Goal: Information Seeking & Learning: Learn about a topic

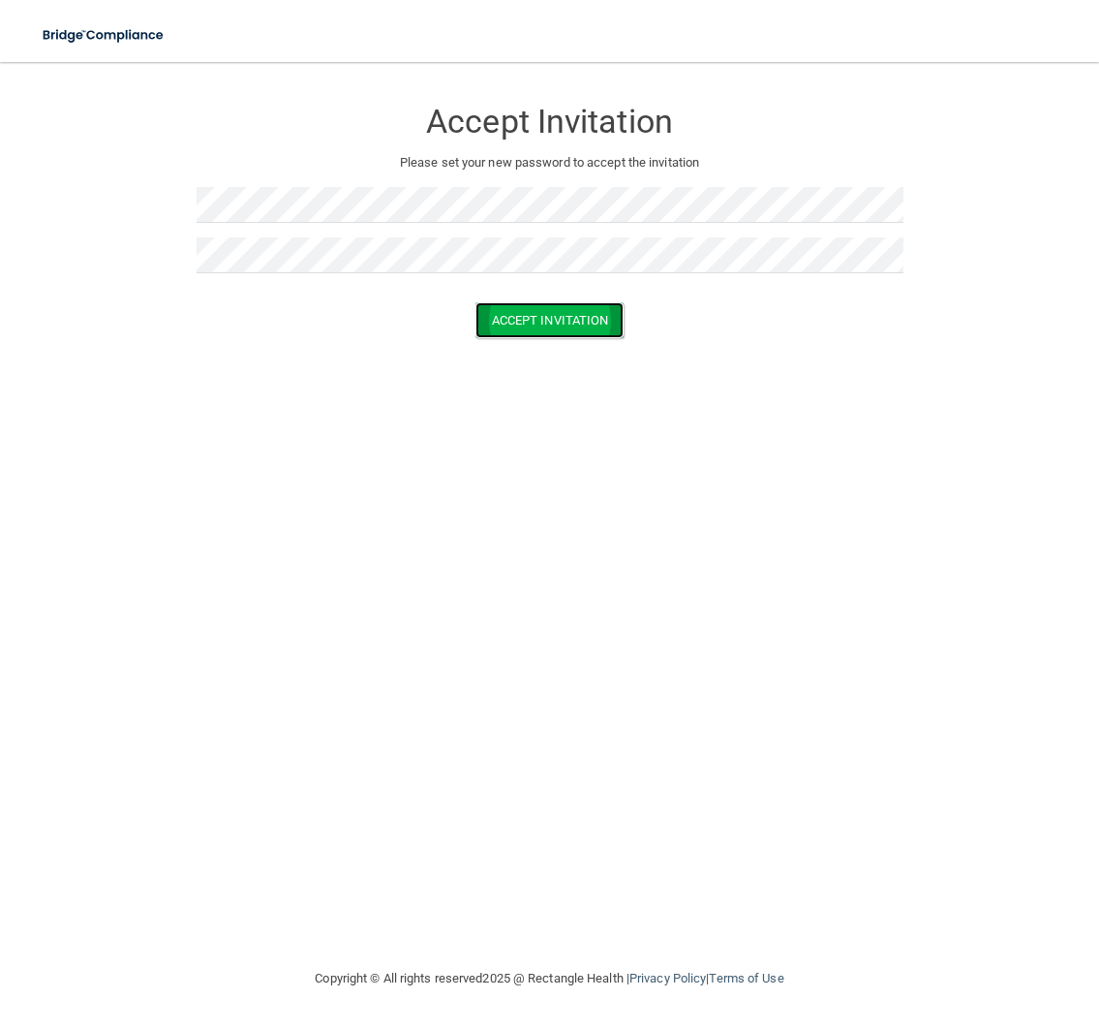
click at [536, 322] on button "Accept Invitation" at bounding box center [550, 320] width 149 height 36
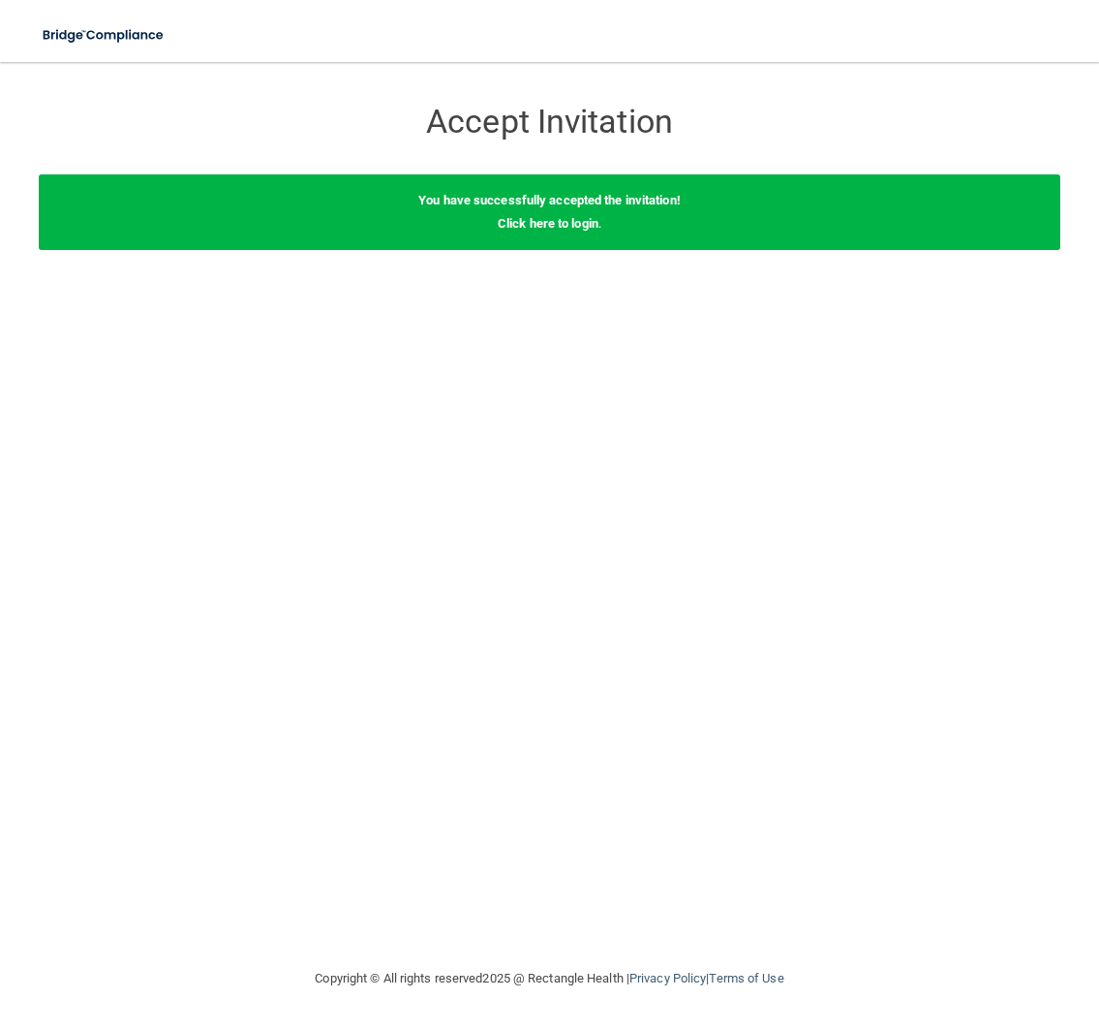
click at [732, 128] on h3 "Accept Invitation" at bounding box center [550, 122] width 707 height 36
click at [669, 314] on div "Accept Invitation Please set your new password to accept the invitation Accept …" at bounding box center [550, 514] width 1022 height 866
click at [807, 334] on div "Accept Invitation Please set your new password to accept the invitation Accept …" at bounding box center [550, 514] width 1022 height 866
click at [582, 223] on link "Click here to login" at bounding box center [548, 223] width 101 height 15
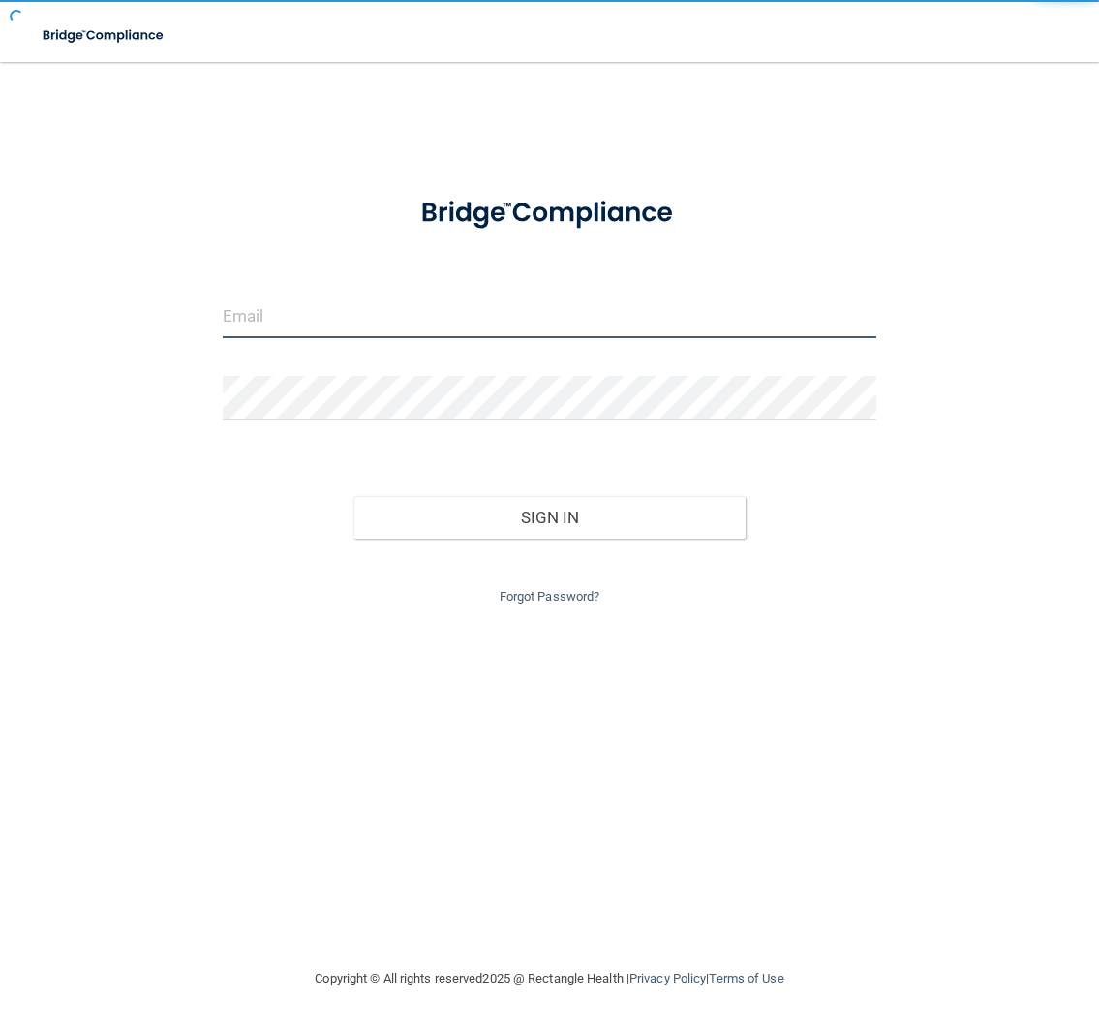
type input "[PERSON_NAME][EMAIL_ADDRESS][DOMAIN_NAME]"
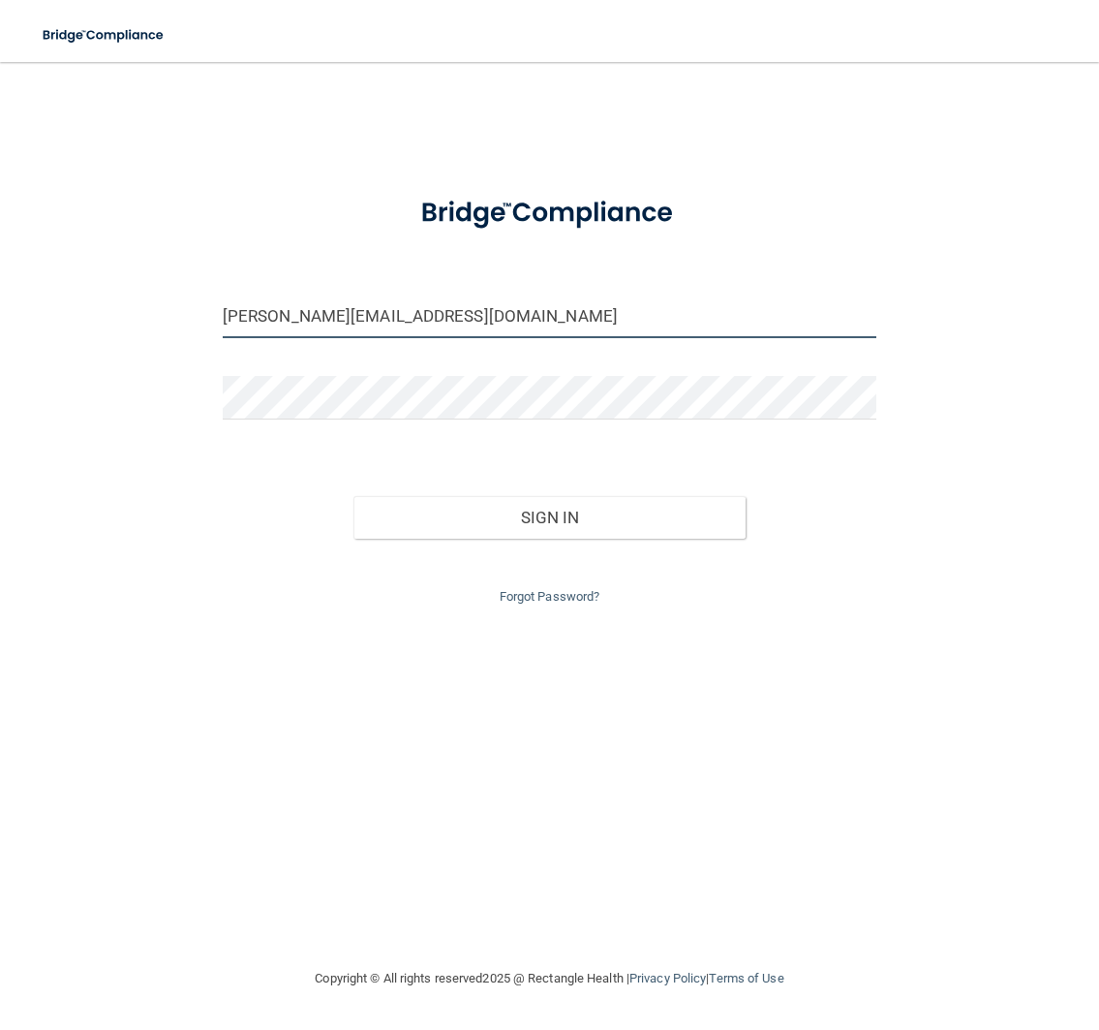
click at [455, 296] on input "[PERSON_NAME][EMAIL_ADDRESS][DOMAIN_NAME]" at bounding box center [550, 316] width 654 height 44
click at [830, 453] on form "[PERSON_NAME][EMAIL_ADDRESS][DOMAIN_NAME] Invalid email/password. You don't hav…" at bounding box center [550, 393] width 654 height 430
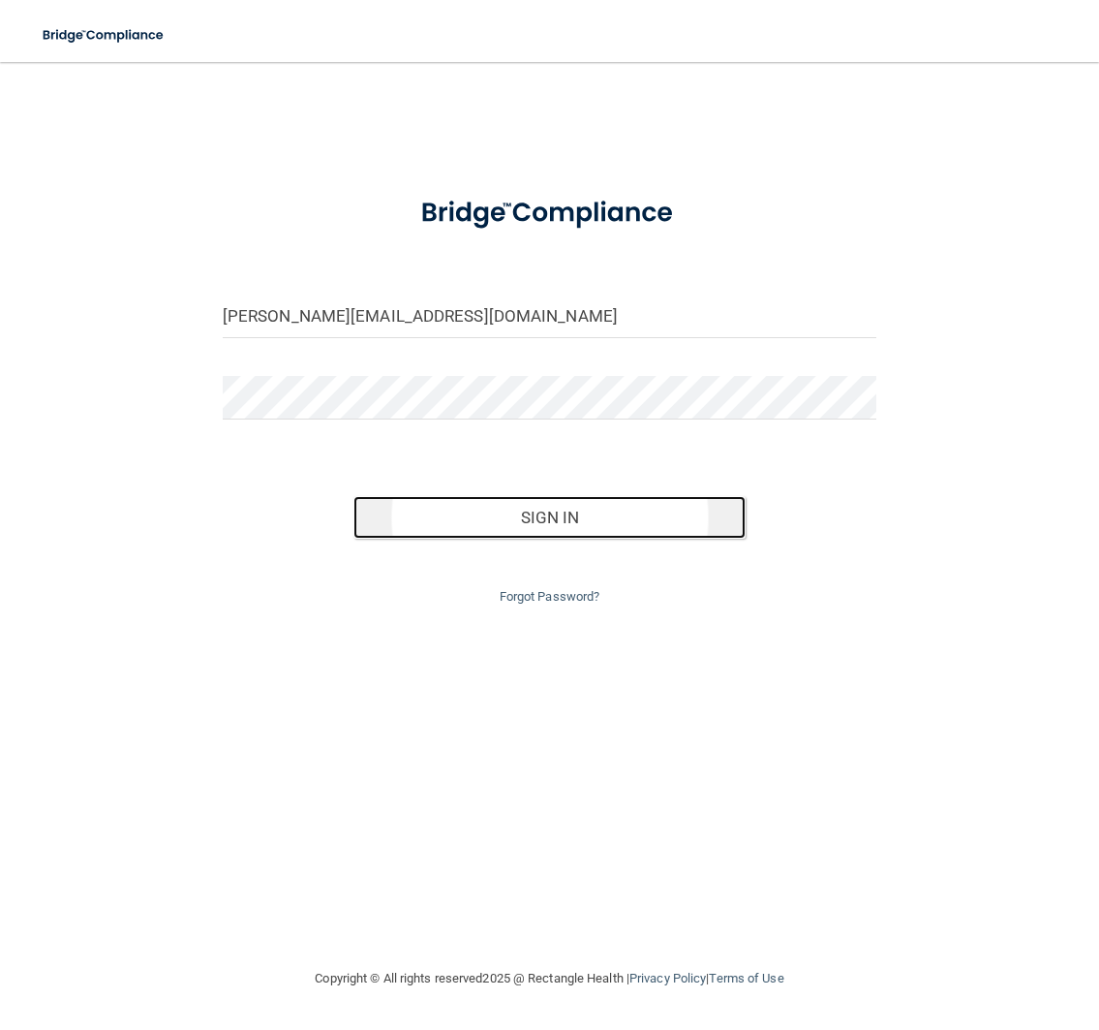
click at [704, 507] on button "Sign In" at bounding box center [550, 517] width 392 height 43
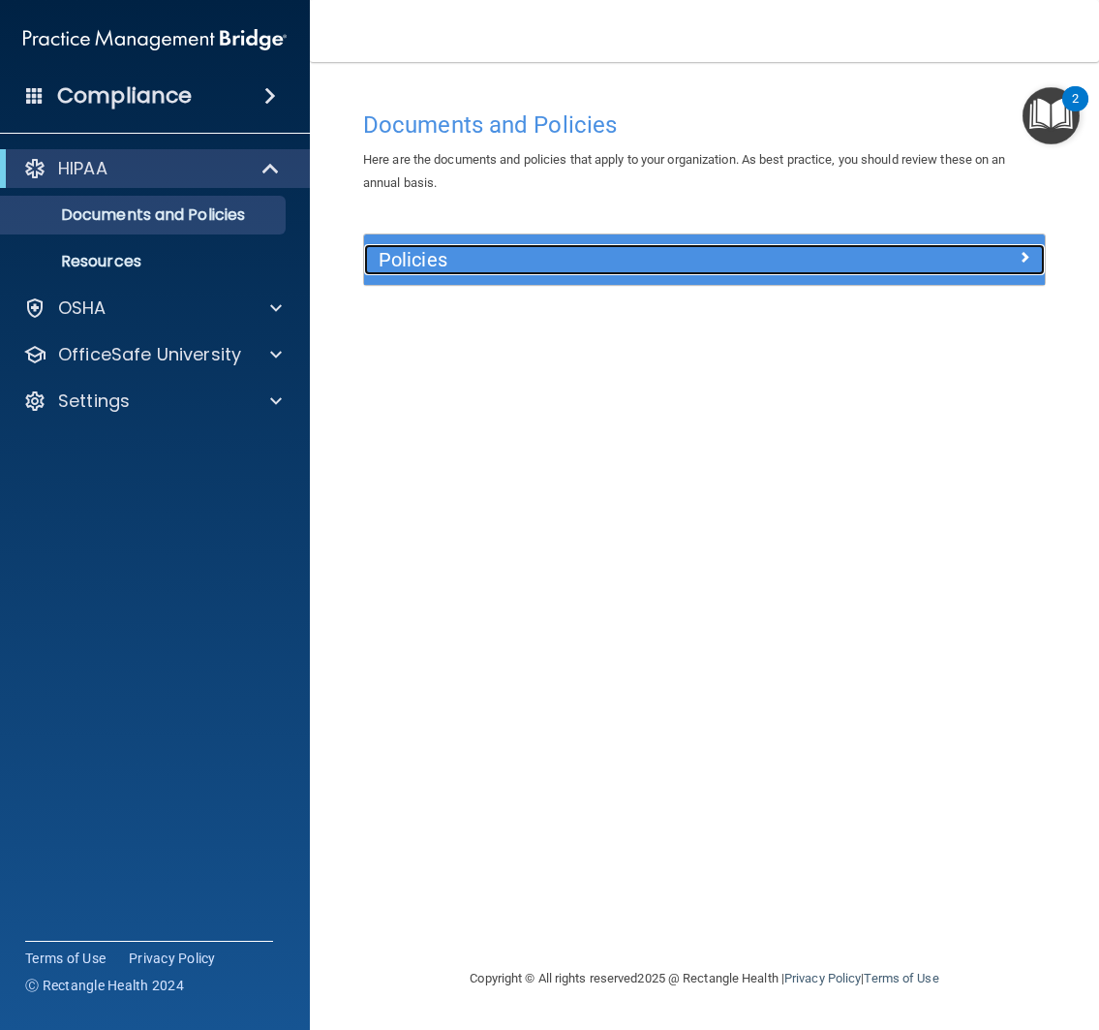
click at [963, 259] on div at bounding box center [960, 255] width 170 height 23
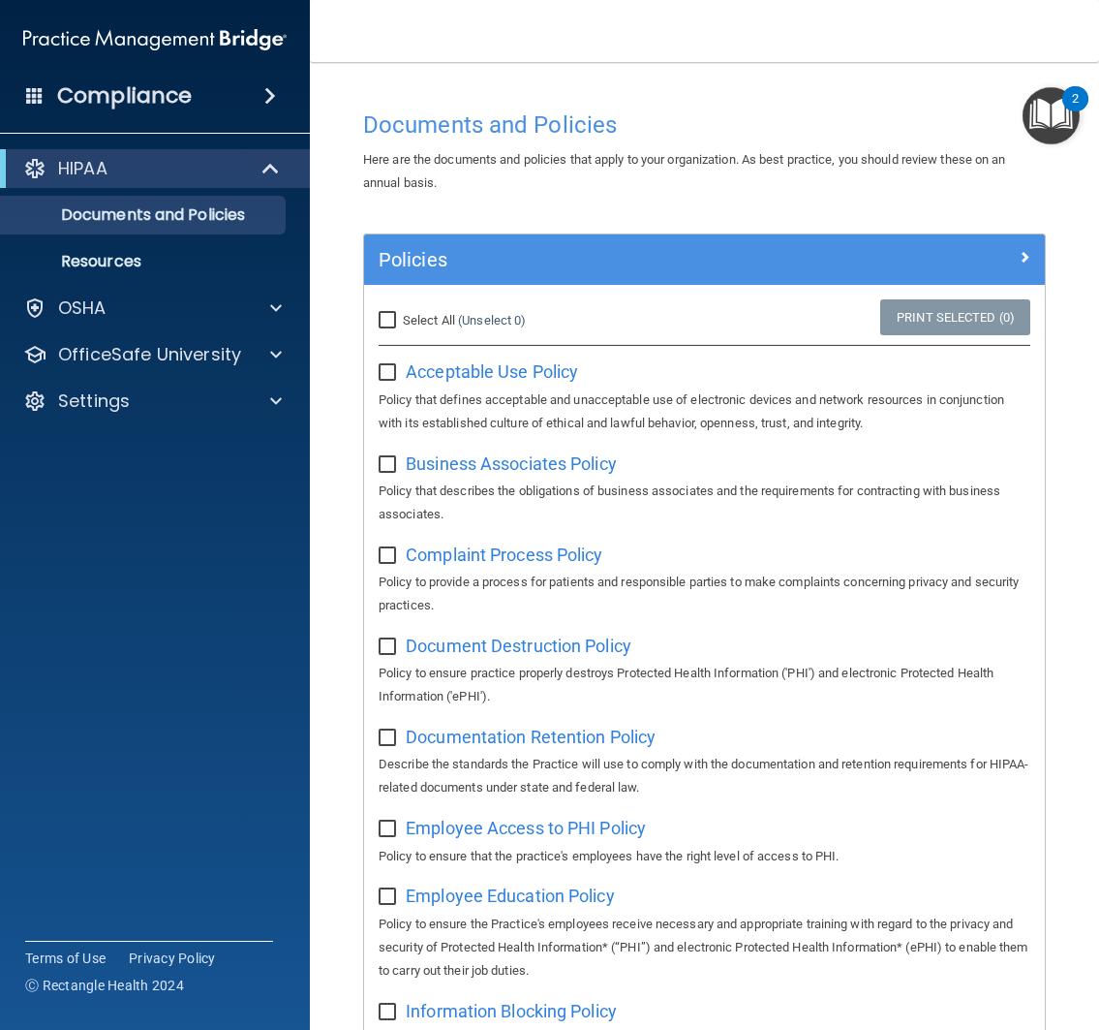
click at [381, 372] on input "checkbox" at bounding box center [390, 372] width 22 height 15
checkbox input "false"
click at [768, 314] on div "Select All (Unselect 0) Unselect All Print Selected (0)" at bounding box center [704, 320] width 681 height 43
click at [198, 174] on div "HIPAA" at bounding box center [128, 168] width 239 height 23
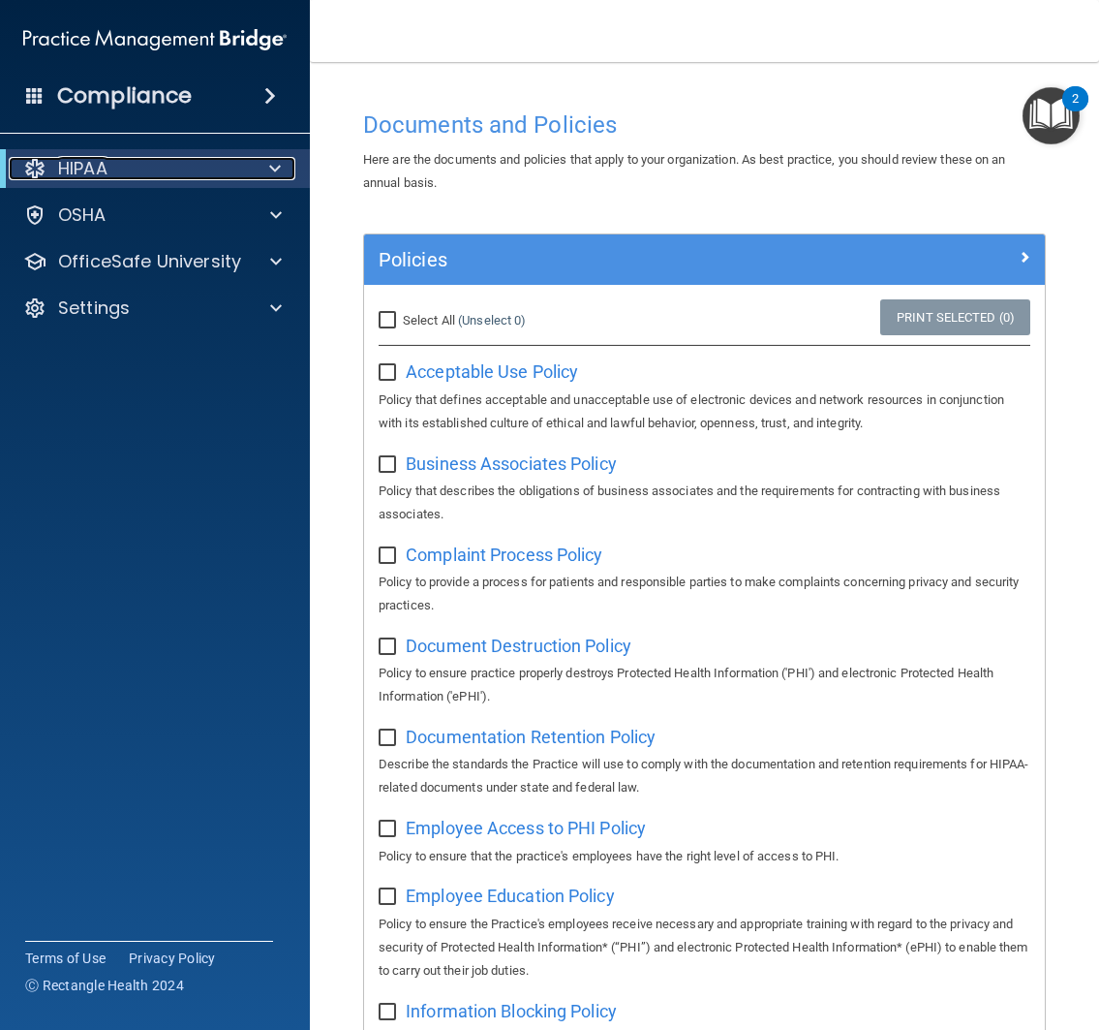
click at [198, 174] on div "HIPAA" at bounding box center [128, 168] width 239 height 23
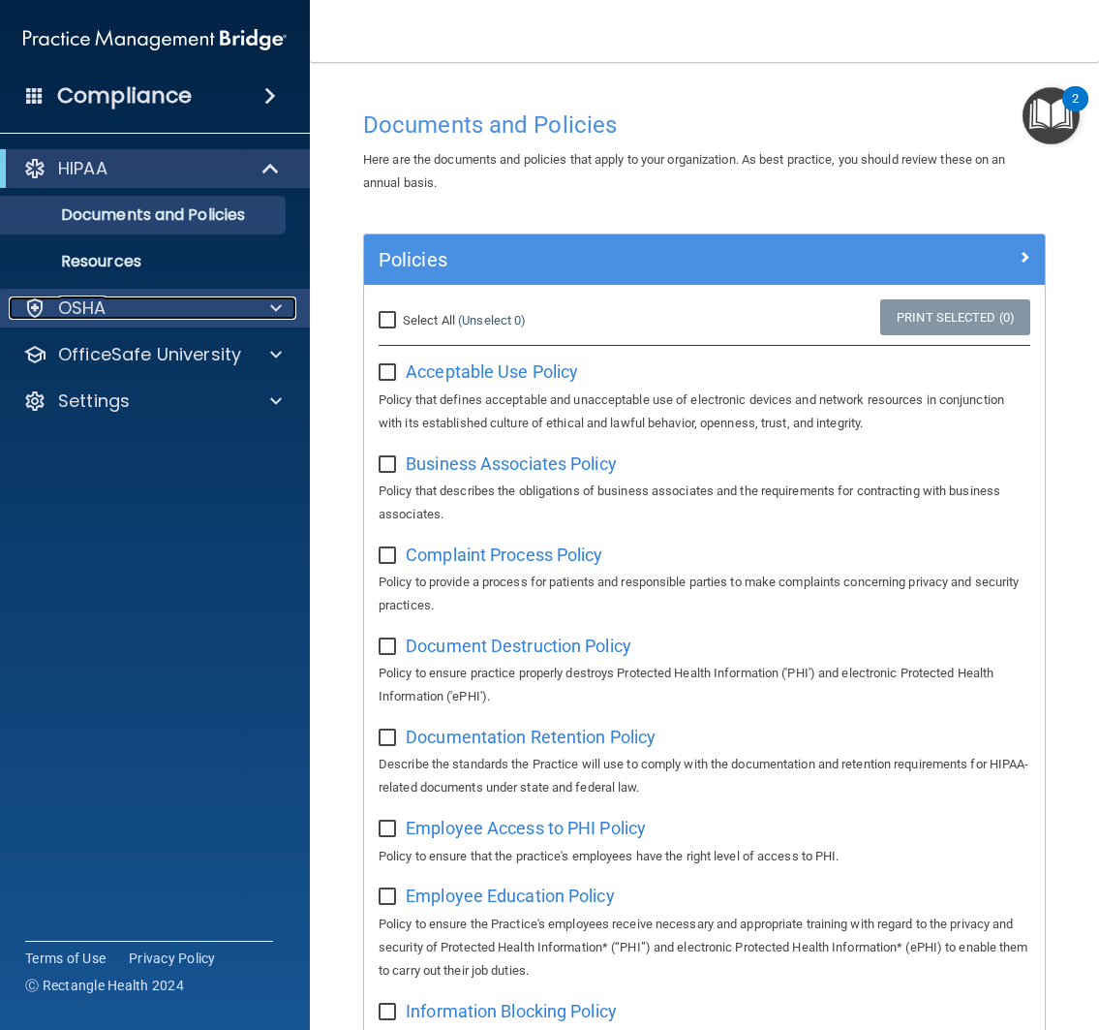
click at [207, 314] on div "OSHA" at bounding box center [129, 307] width 240 height 23
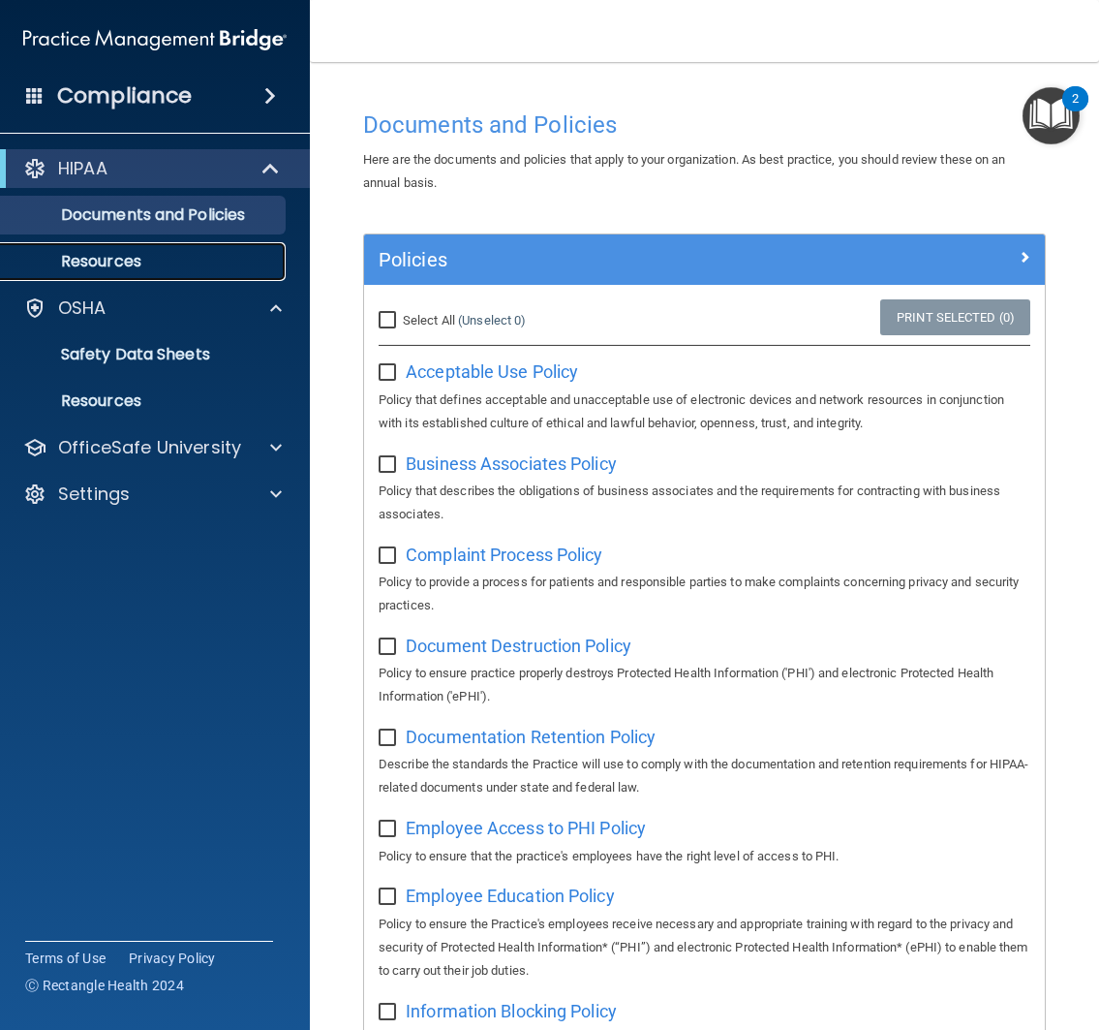
click at [134, 273] on link "Resources" at bounding box center [133, 261] width 305 height 39
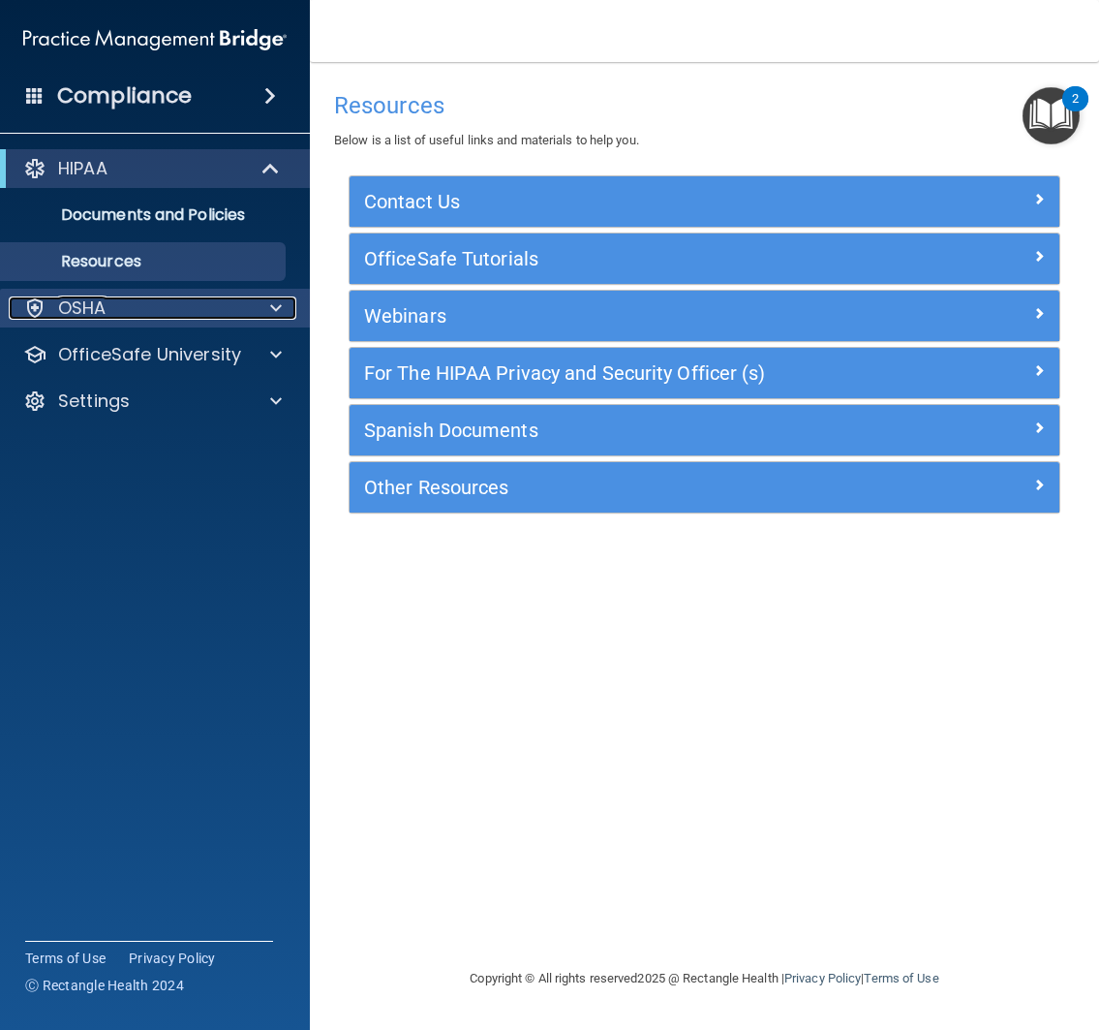
click at [132, 301] on div "OSHA" at bounding box center [129, 307] width 240 height 23
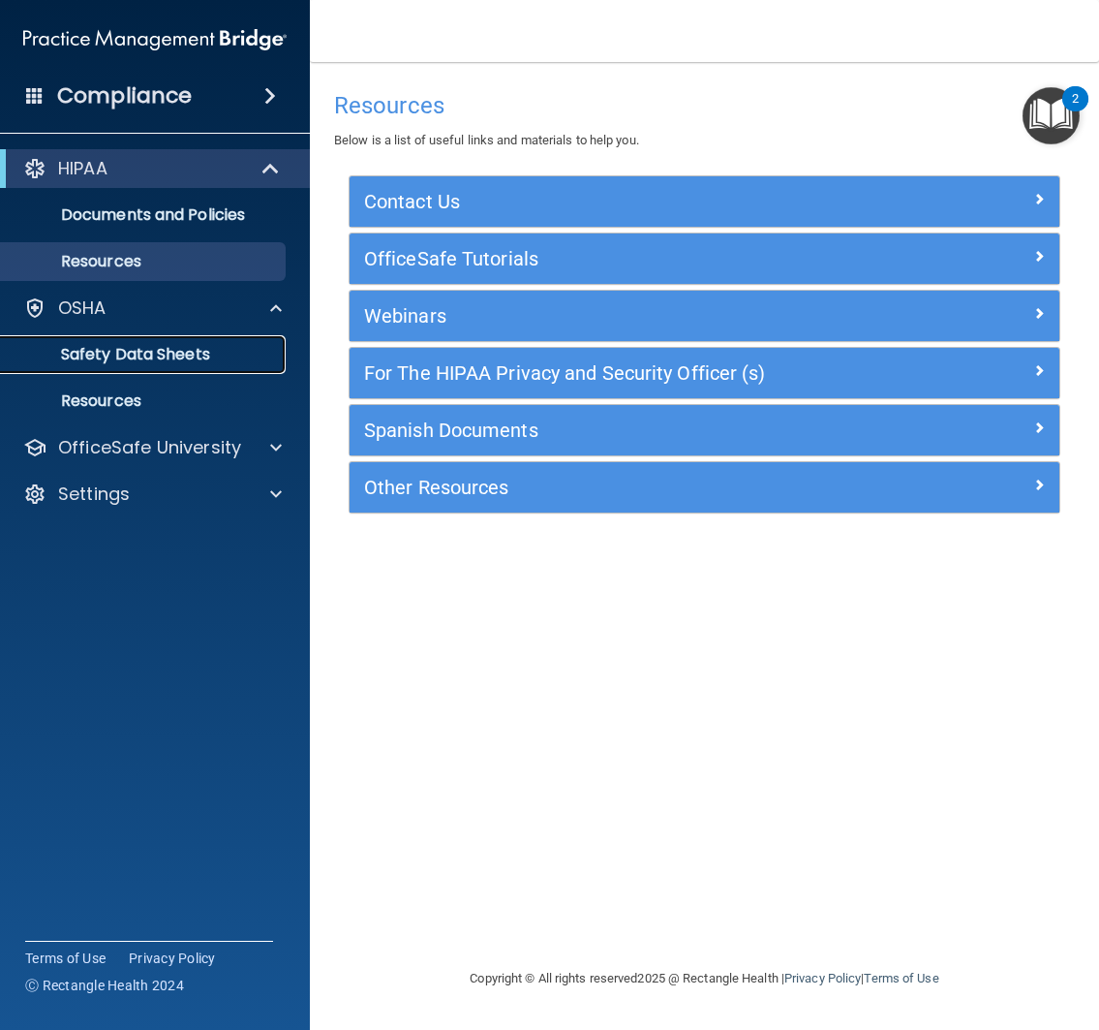
click at [116, 348] on p "Safety Data Sheets" at bounding box center [145, 354] width 264 height 19
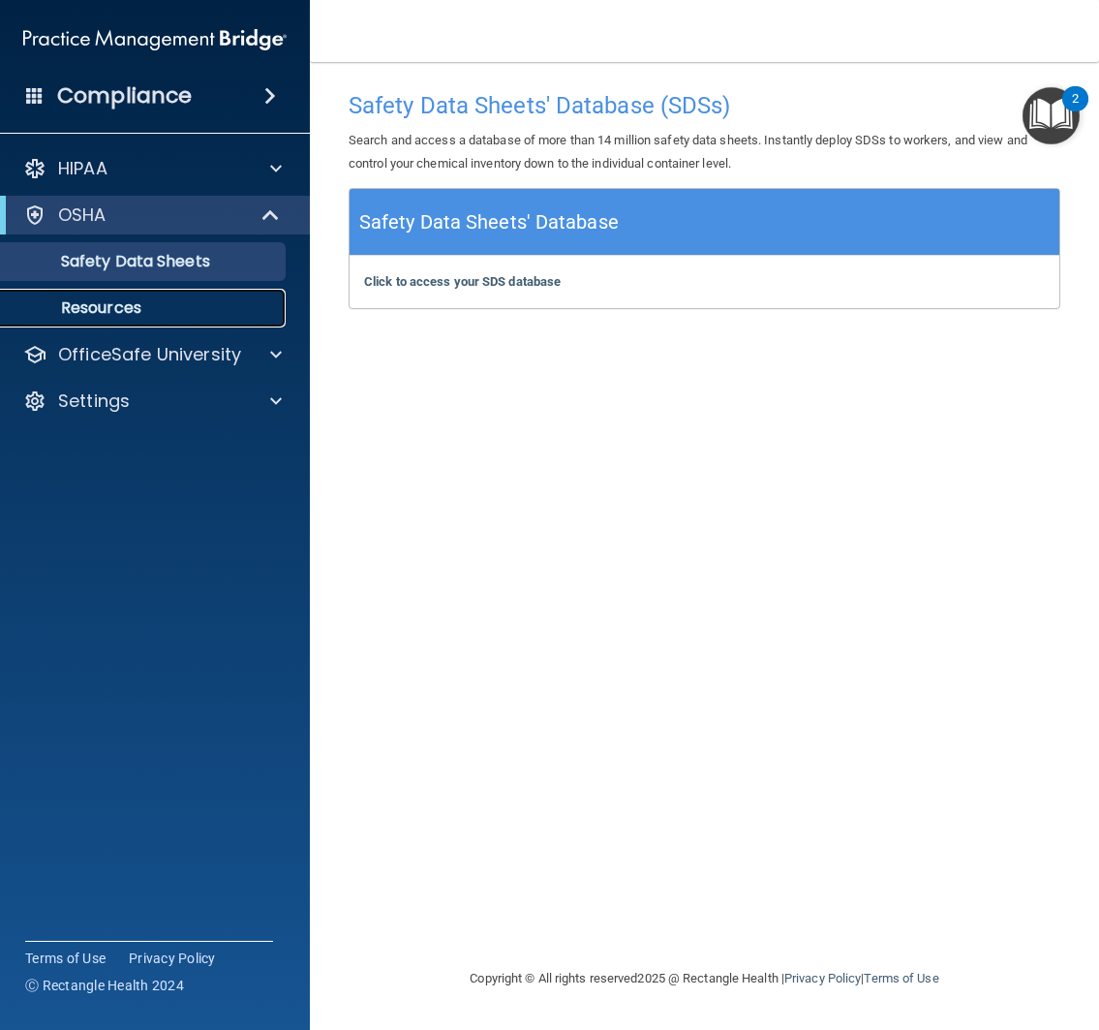
click at [179, 323] on link "Resources" at bounding box center [133, 308] width 305 height 39
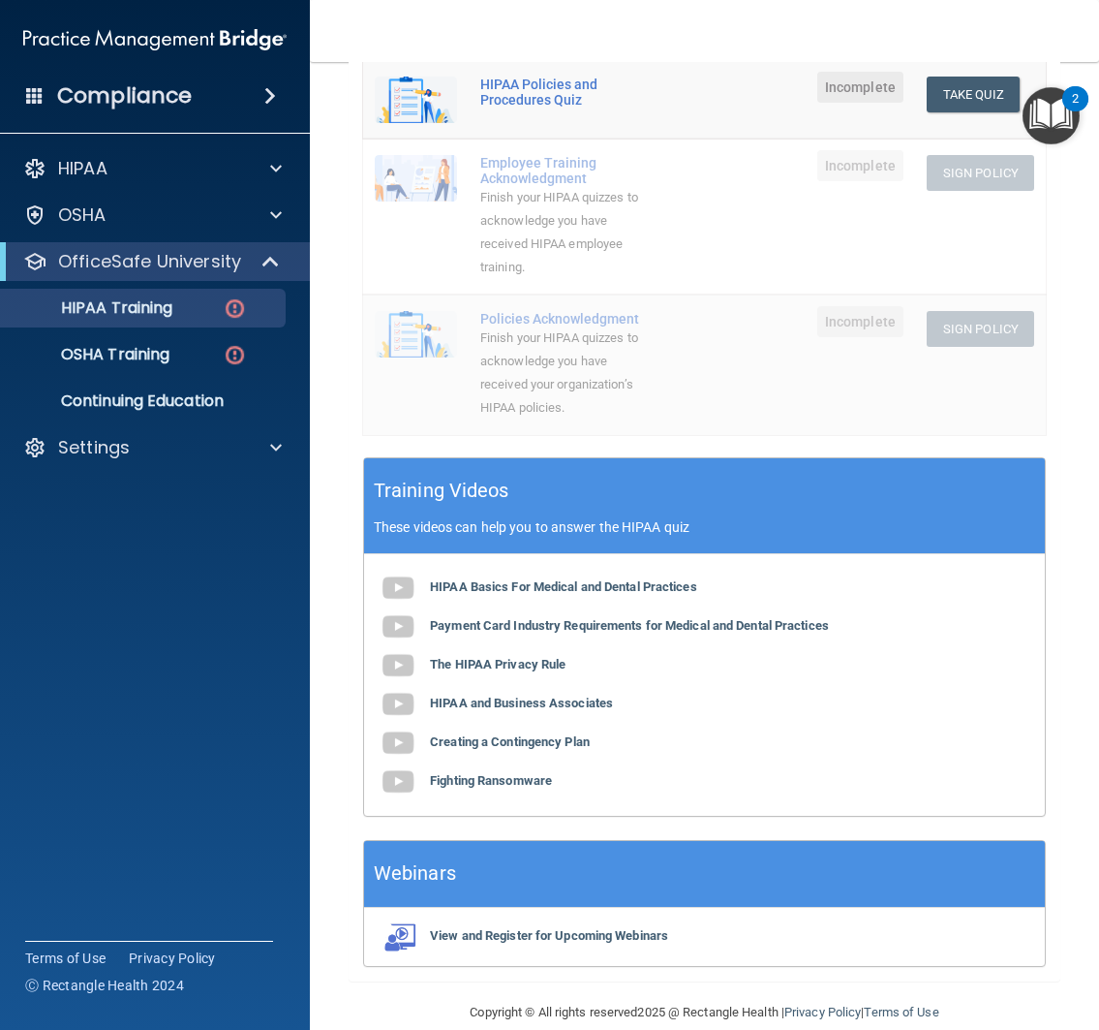
scroll to position [524, 0]
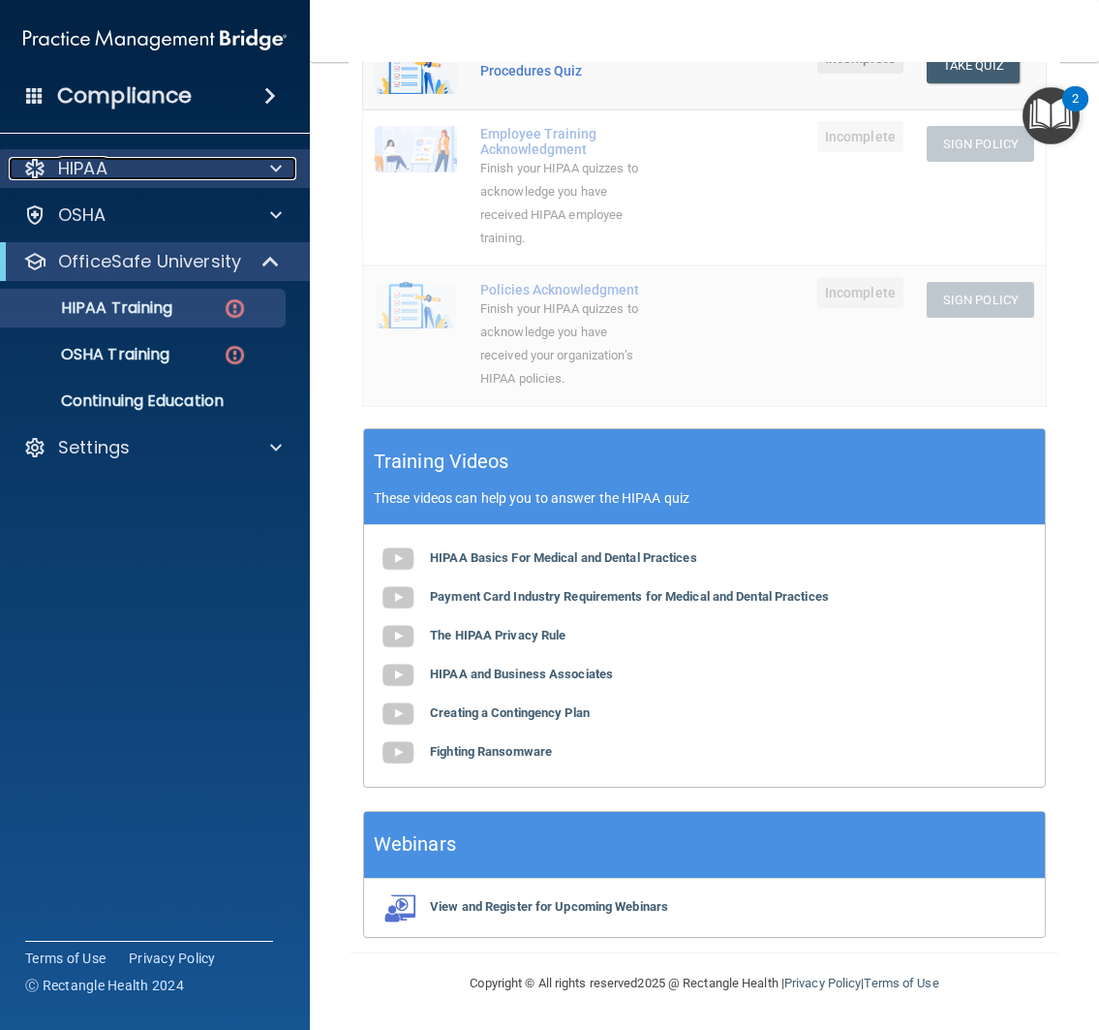
click at [112, 168] on div "HIPAA" at bounding box center [129, 168] width 240 height 23
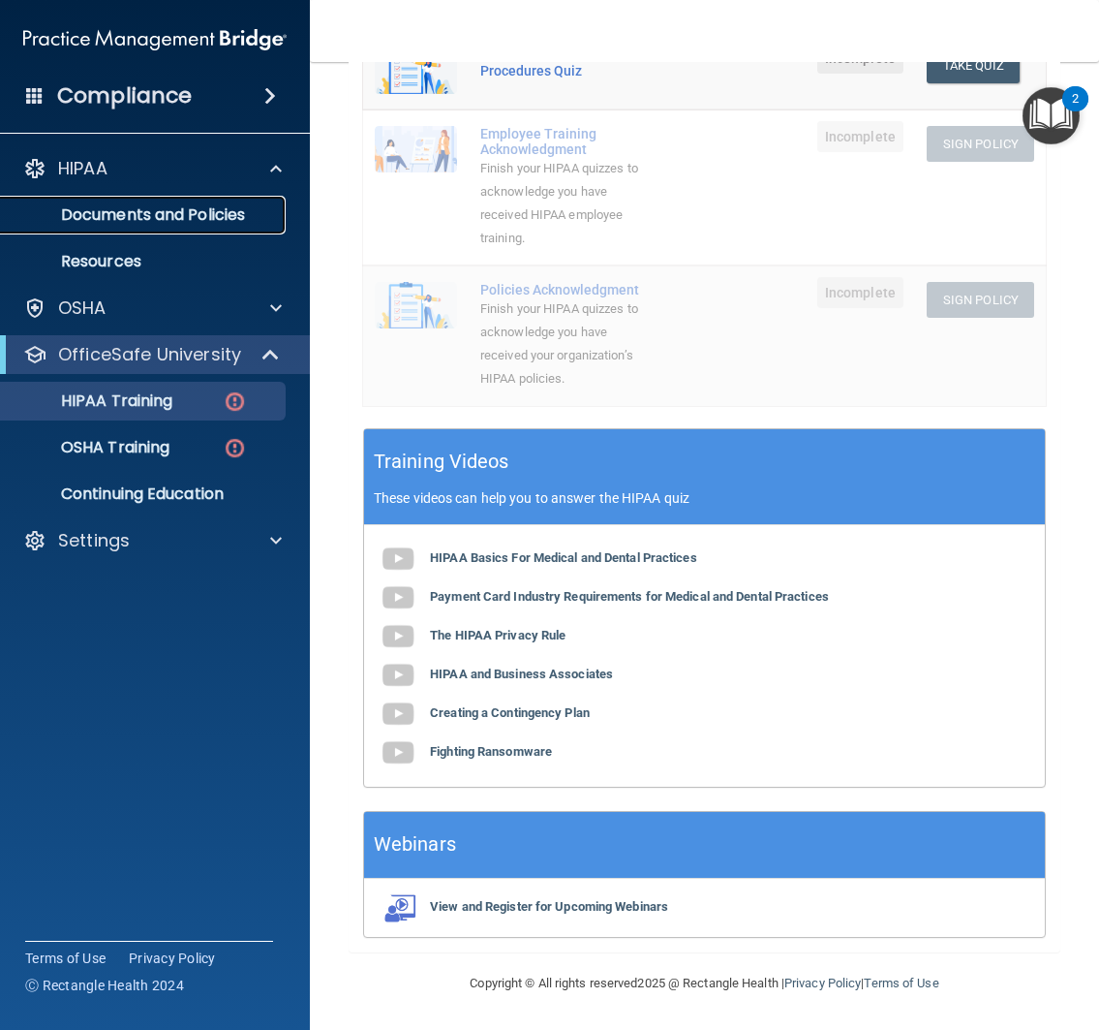
click at [112, 213] on p "Documents and Policies" at bounding box center [145, 214] width 264 height 19
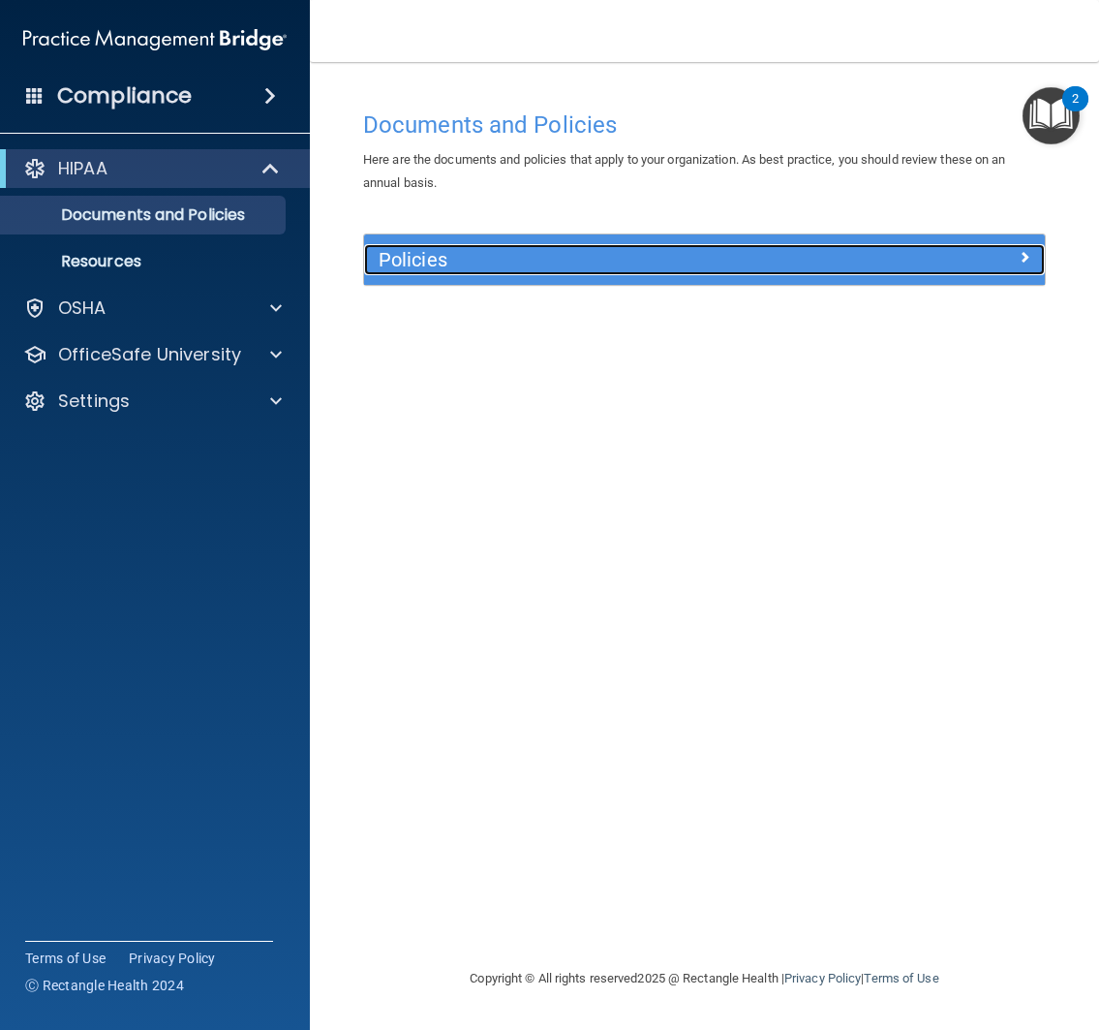
click at [754, 268] on h5 "Policies" at bounding box center [619, 259] width 481 height 21
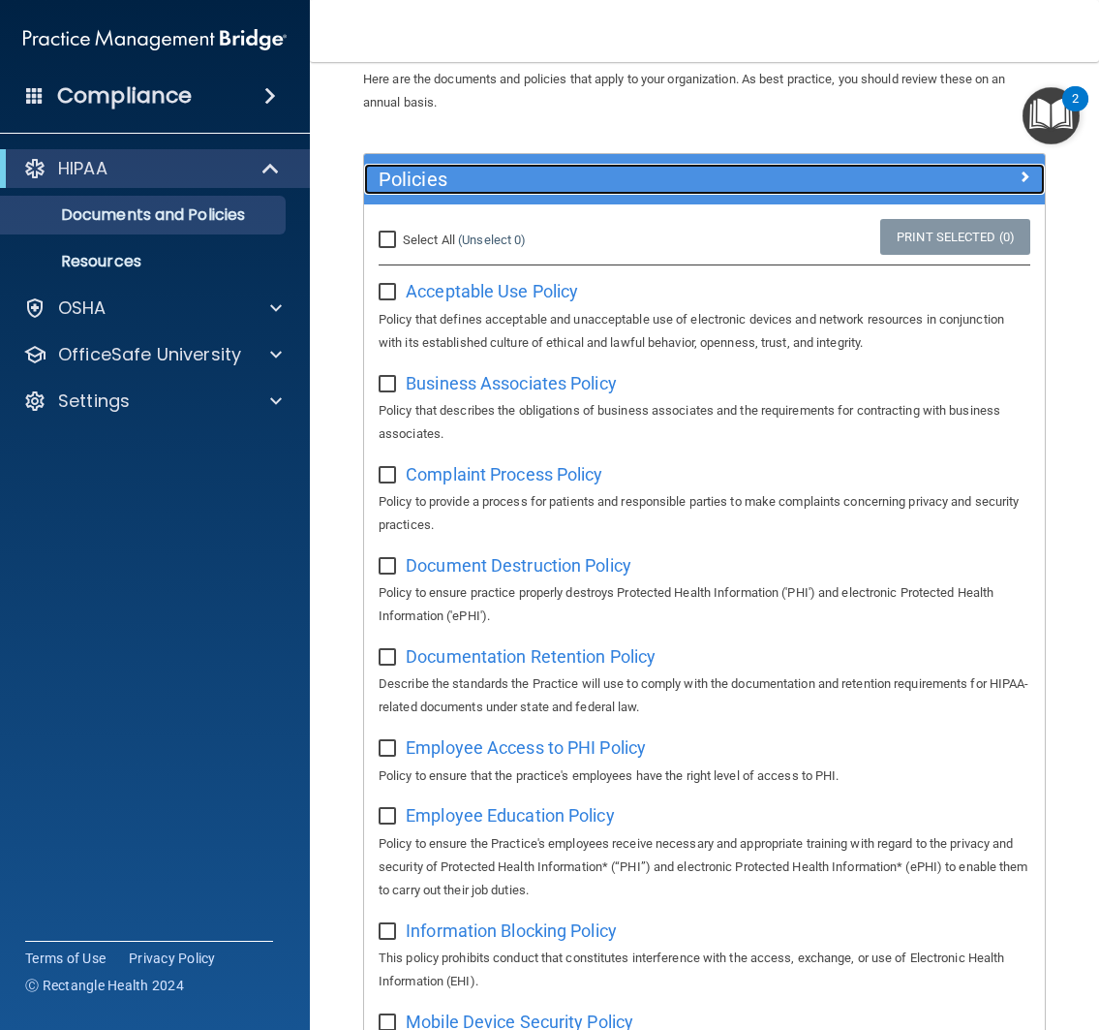
scroll to position [81, 0]
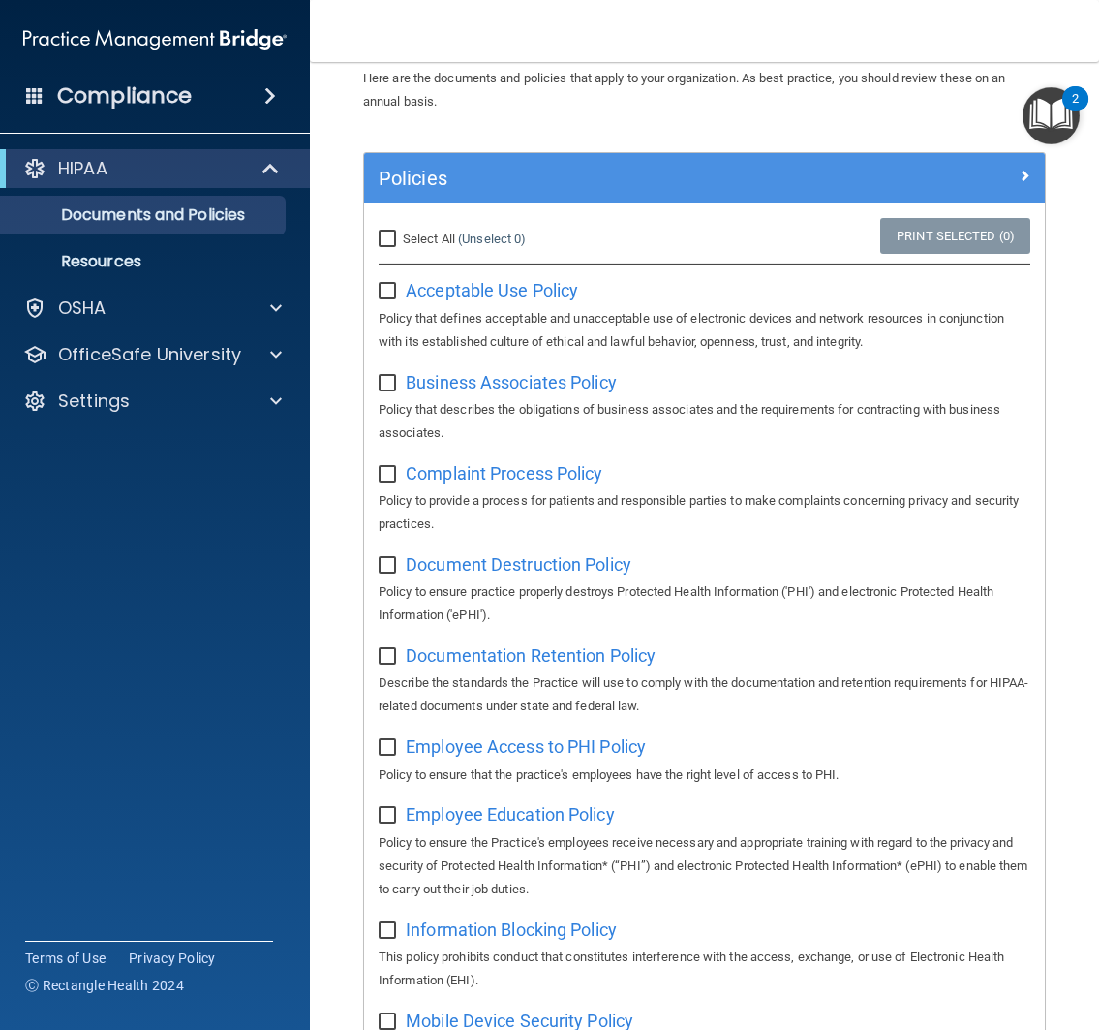
click at [390, 242] on input "Select All (Unselect 0) Unselect All" at bounding box center [390, 238] width 22 height 15
checkbox input "true"
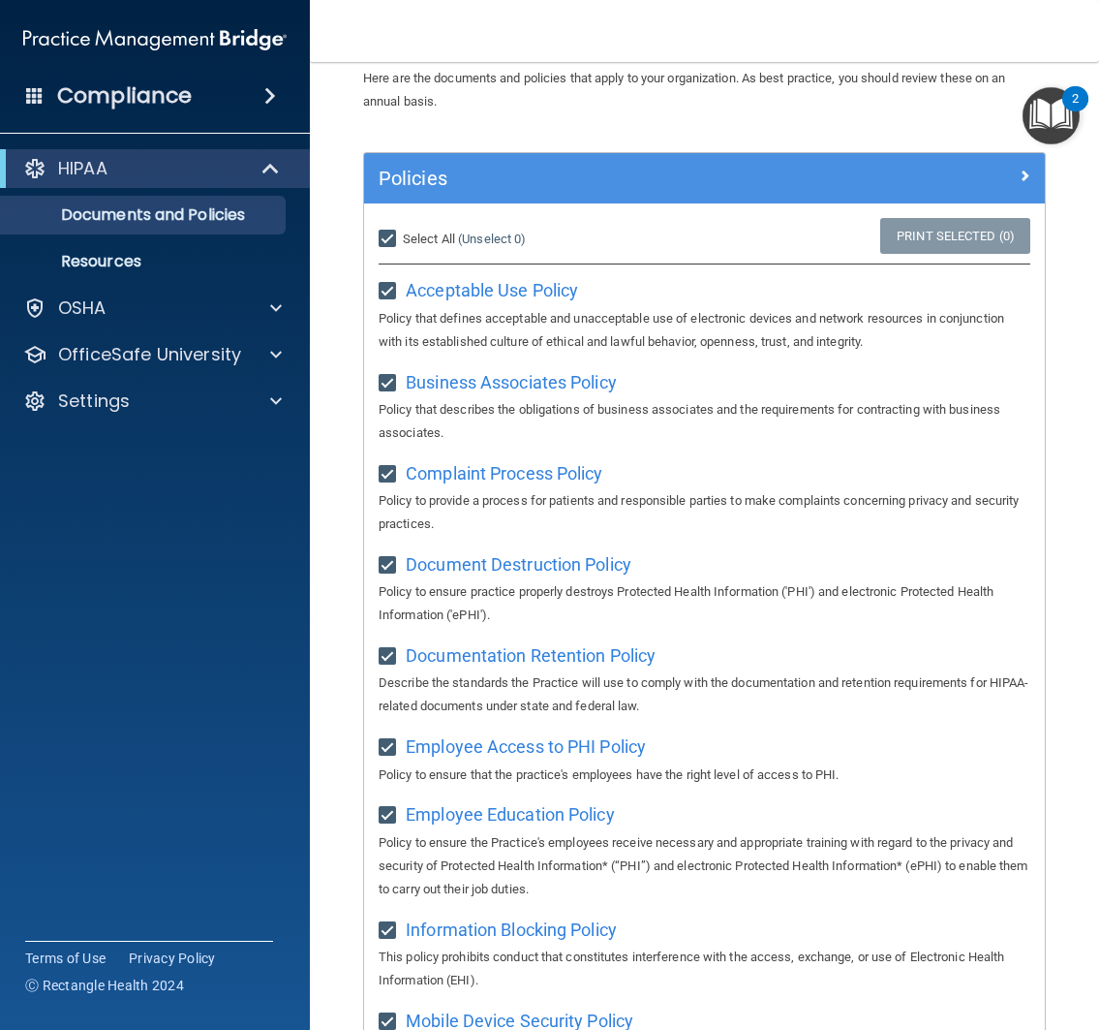
checkbox input "true"
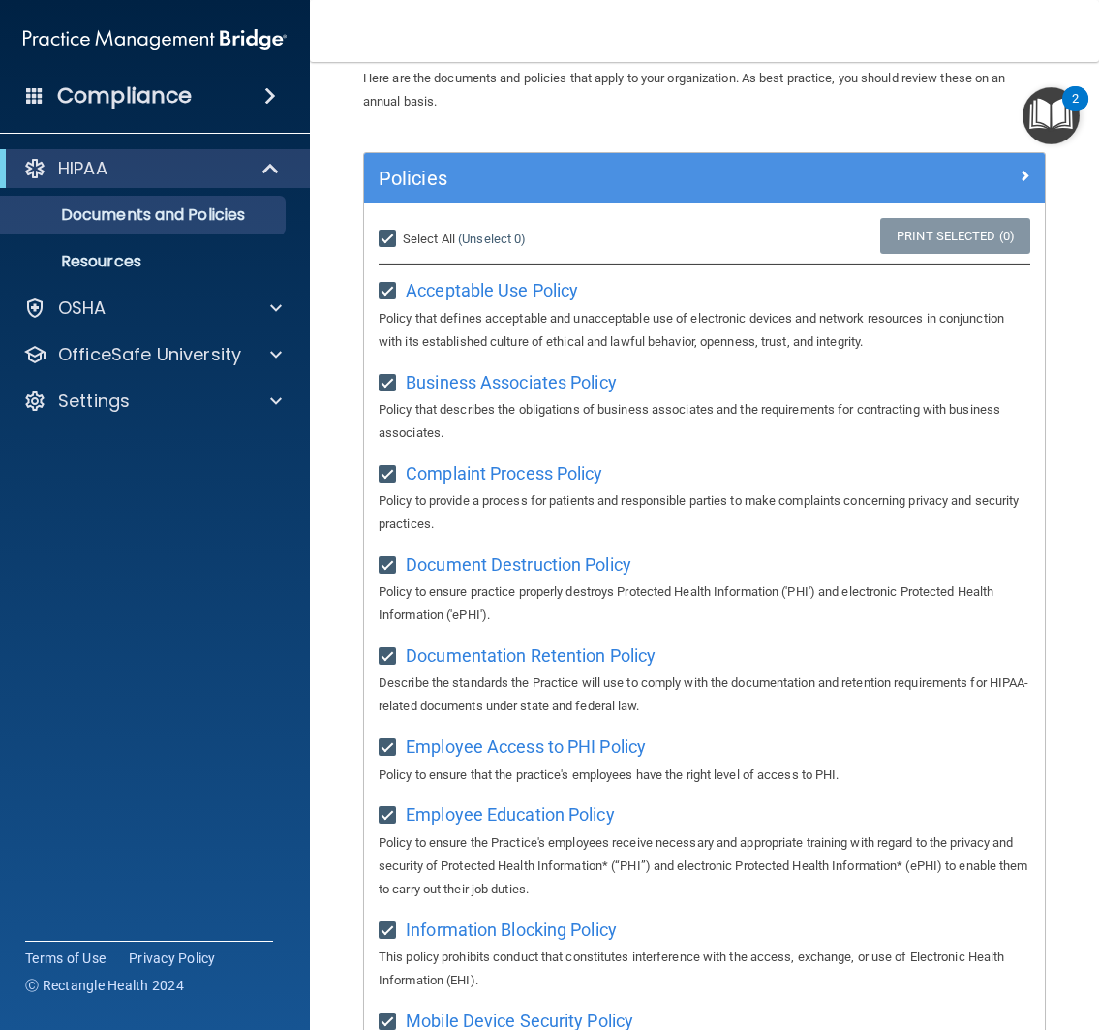
checkbox input "true"
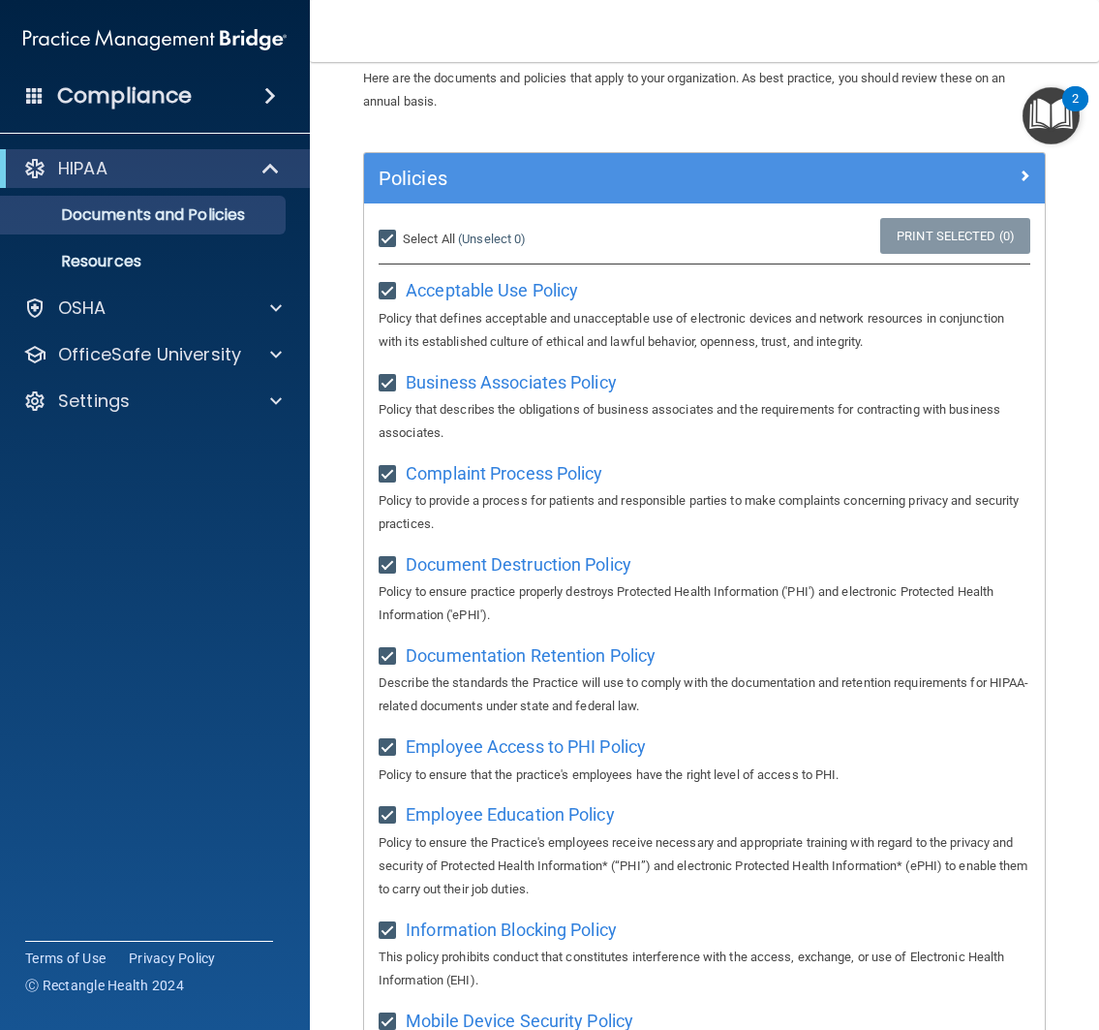
checkbox input "true"
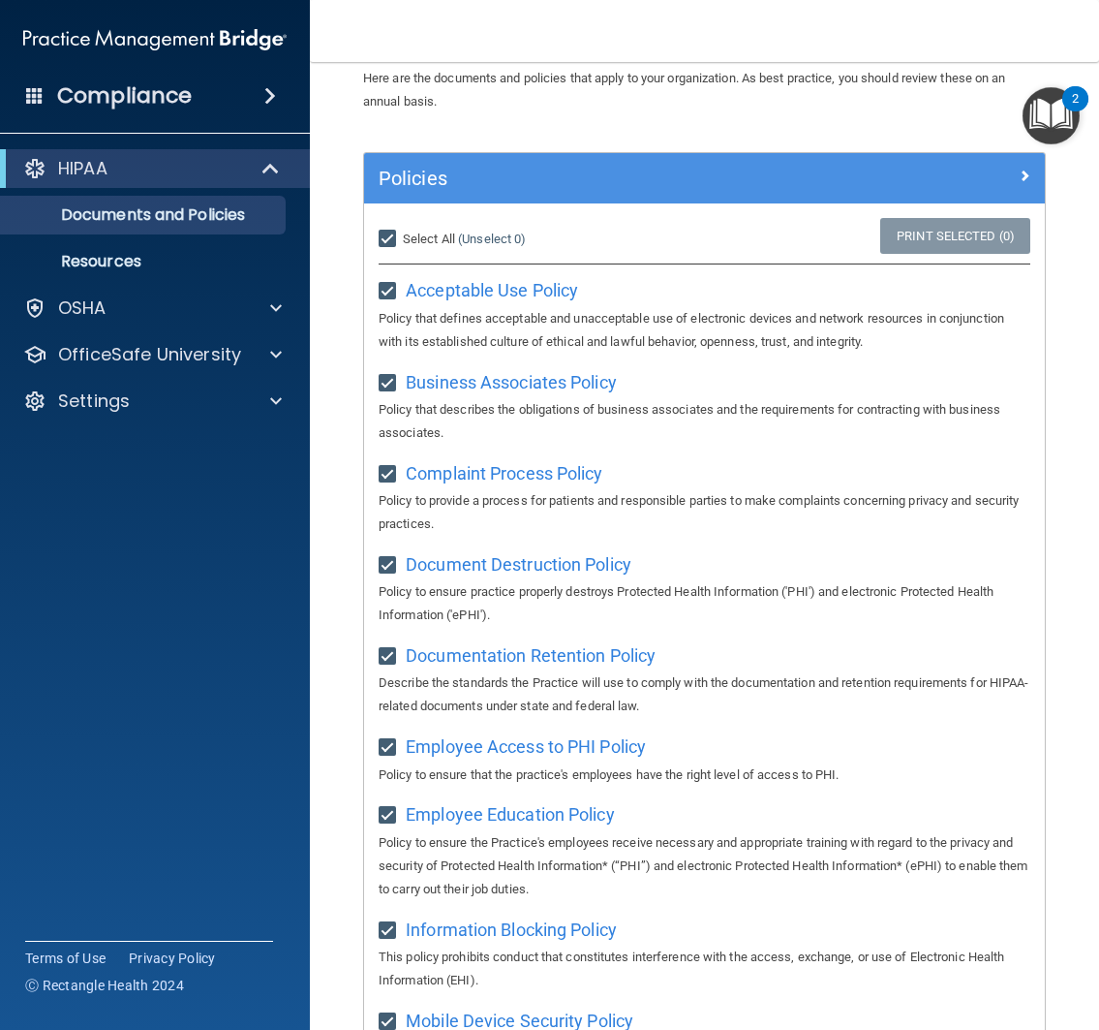
checkbox input "true"
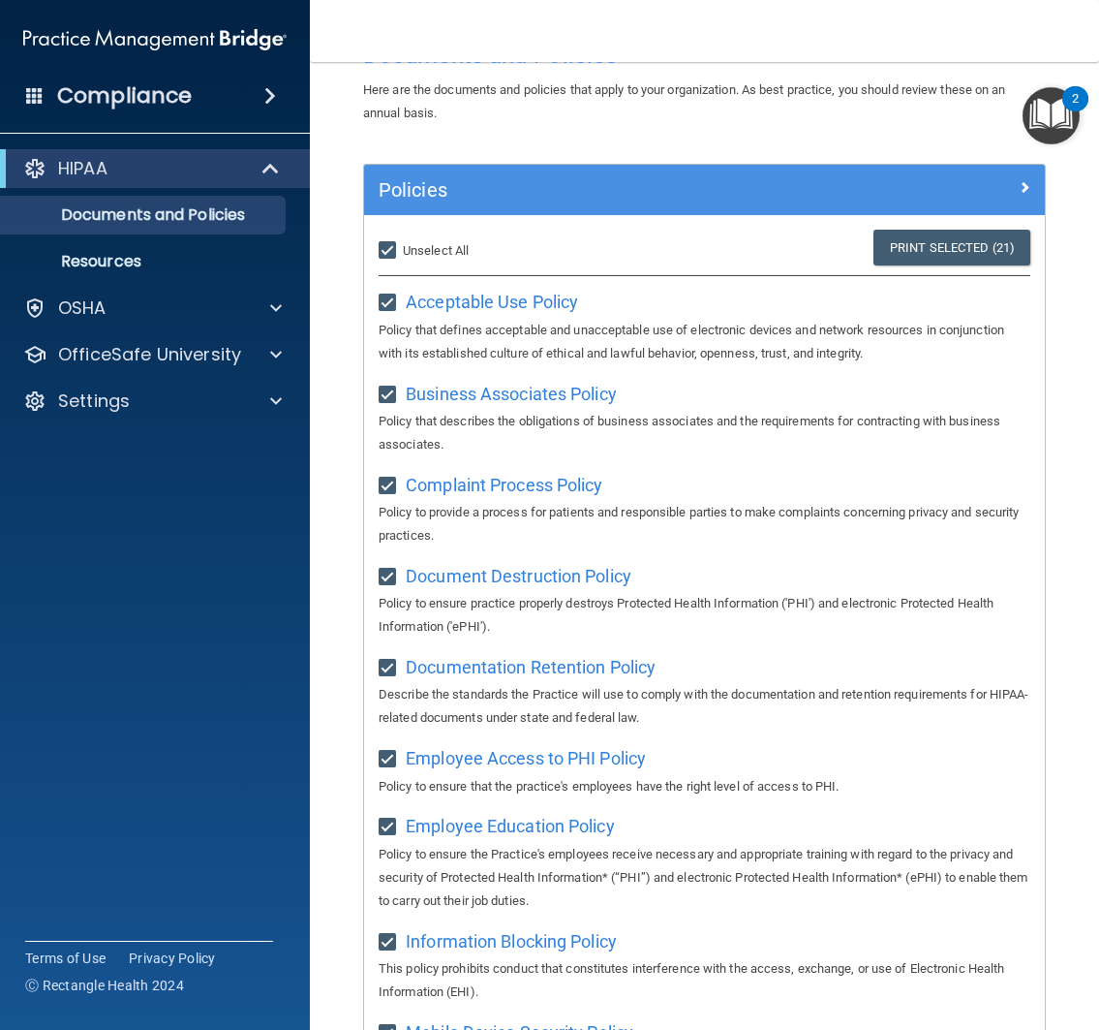
scroll to position [0, 0]
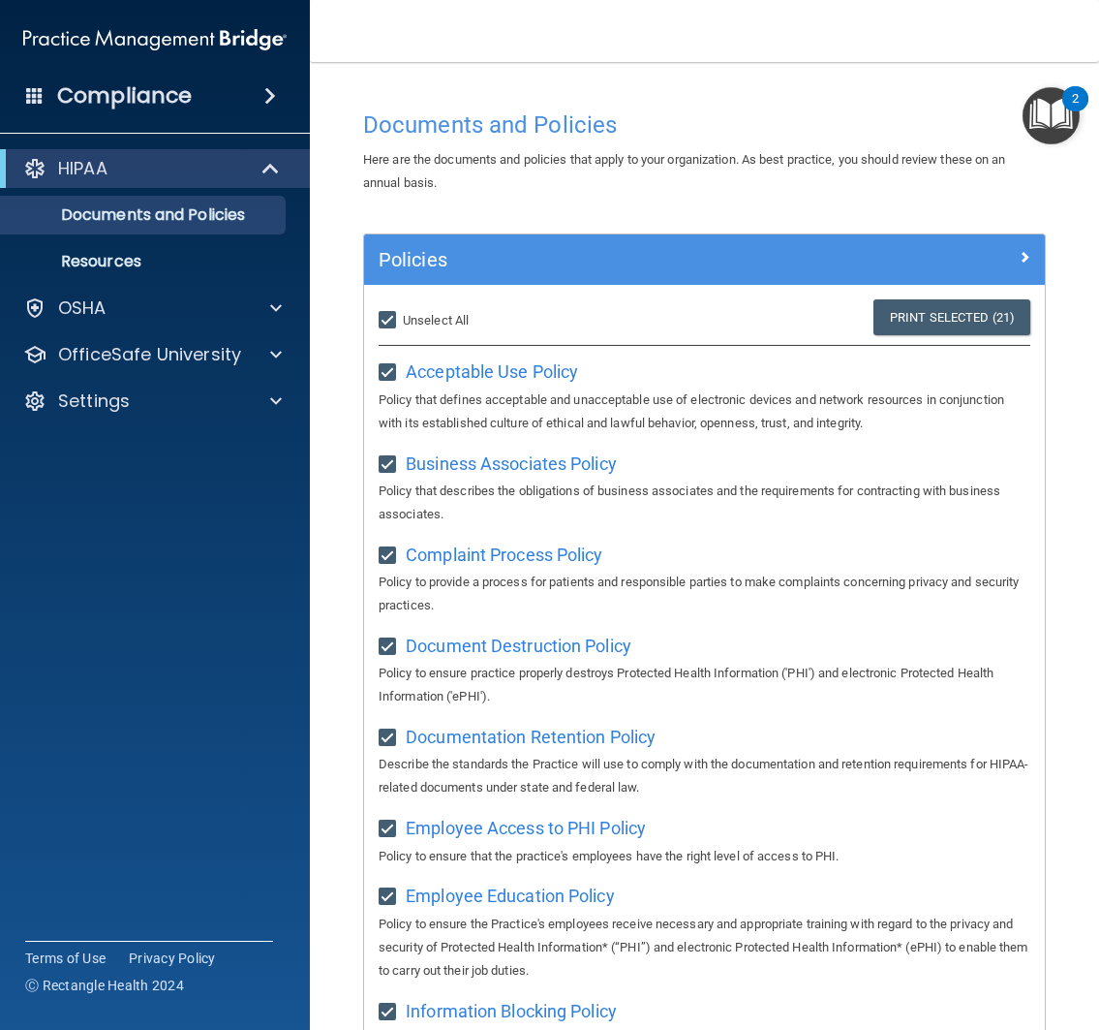
click at [386, 319] on input "Select All (Unselect 21) Unselect All" at bounding box center [390, 320] width 22 height 15
checkbox input "false"
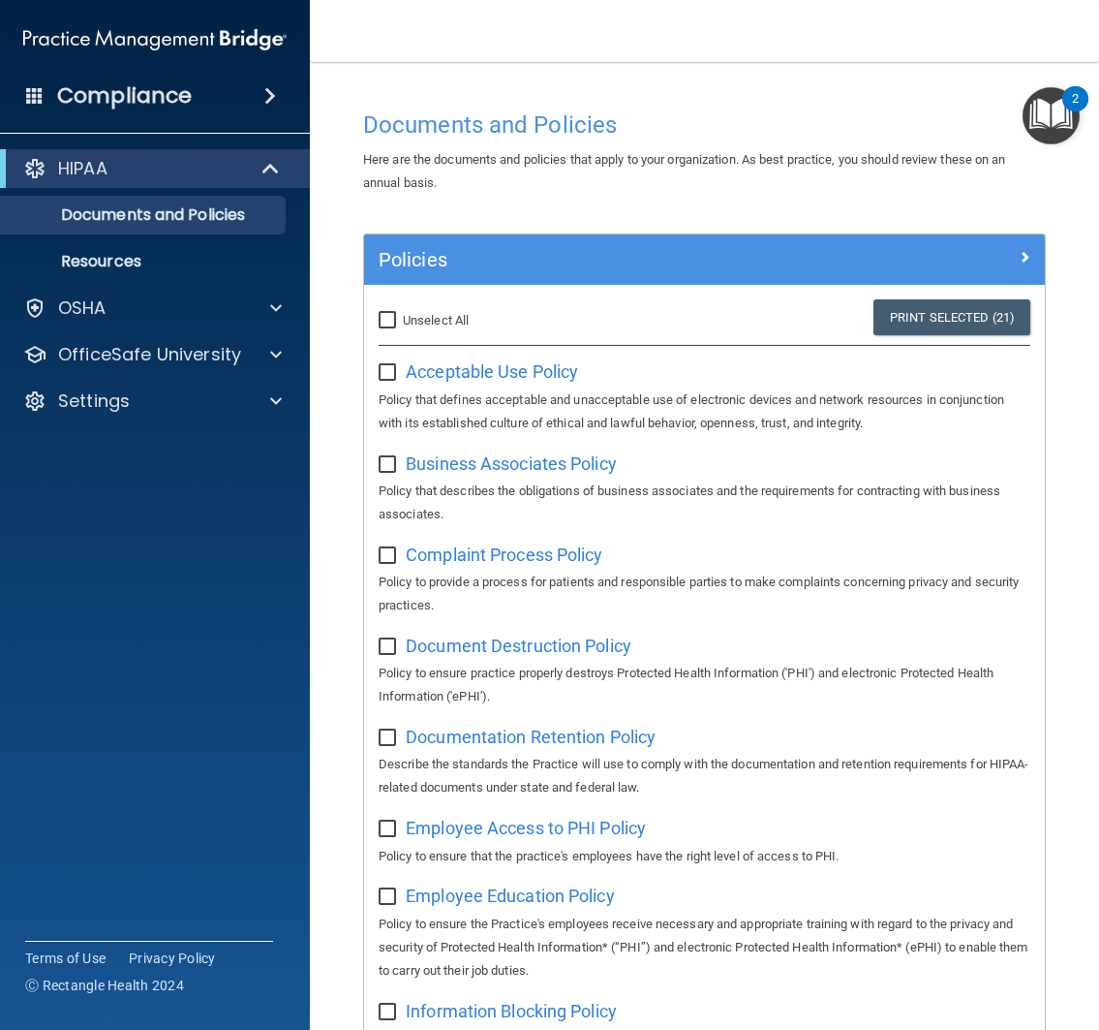
checkbox input "false"
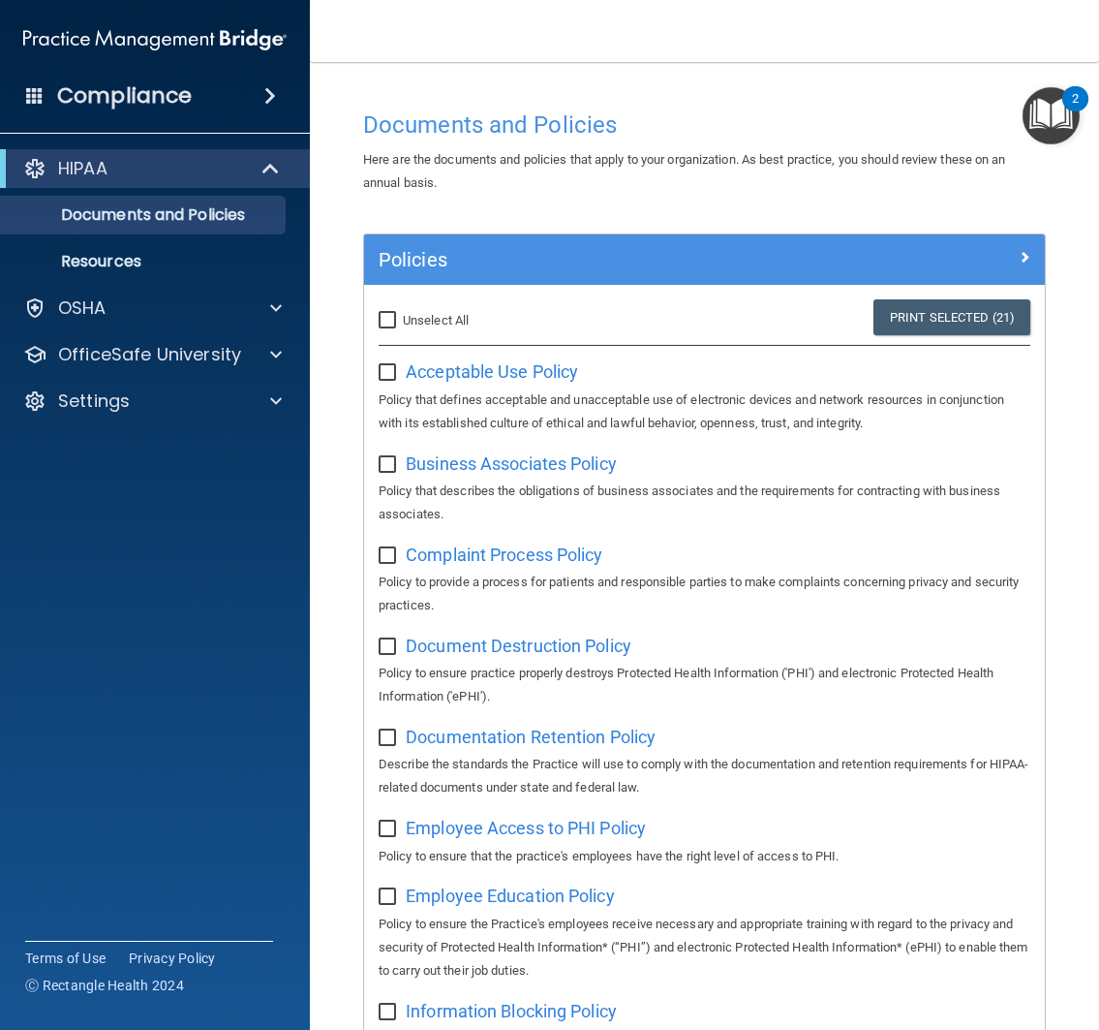
checkbox input "false"
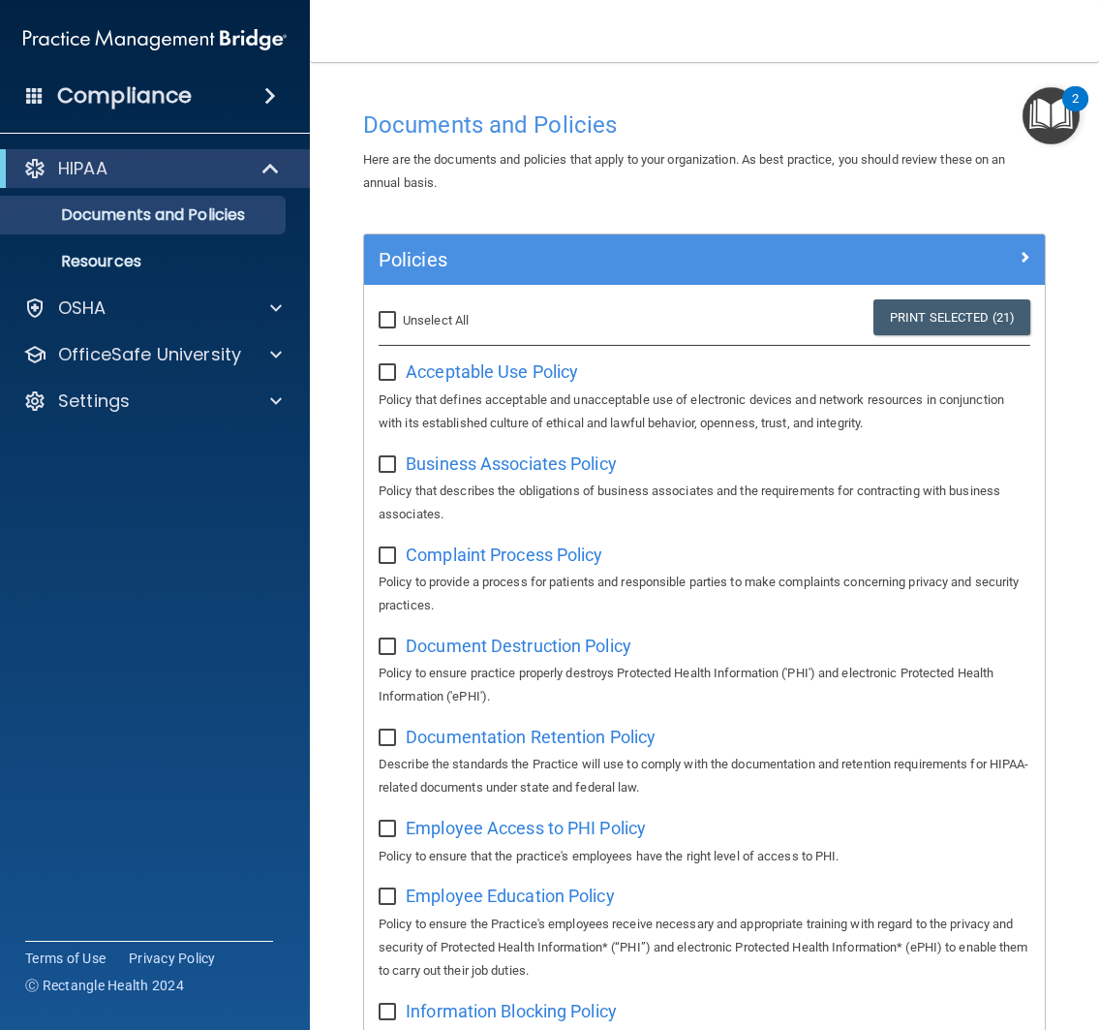
checkbox input "false"
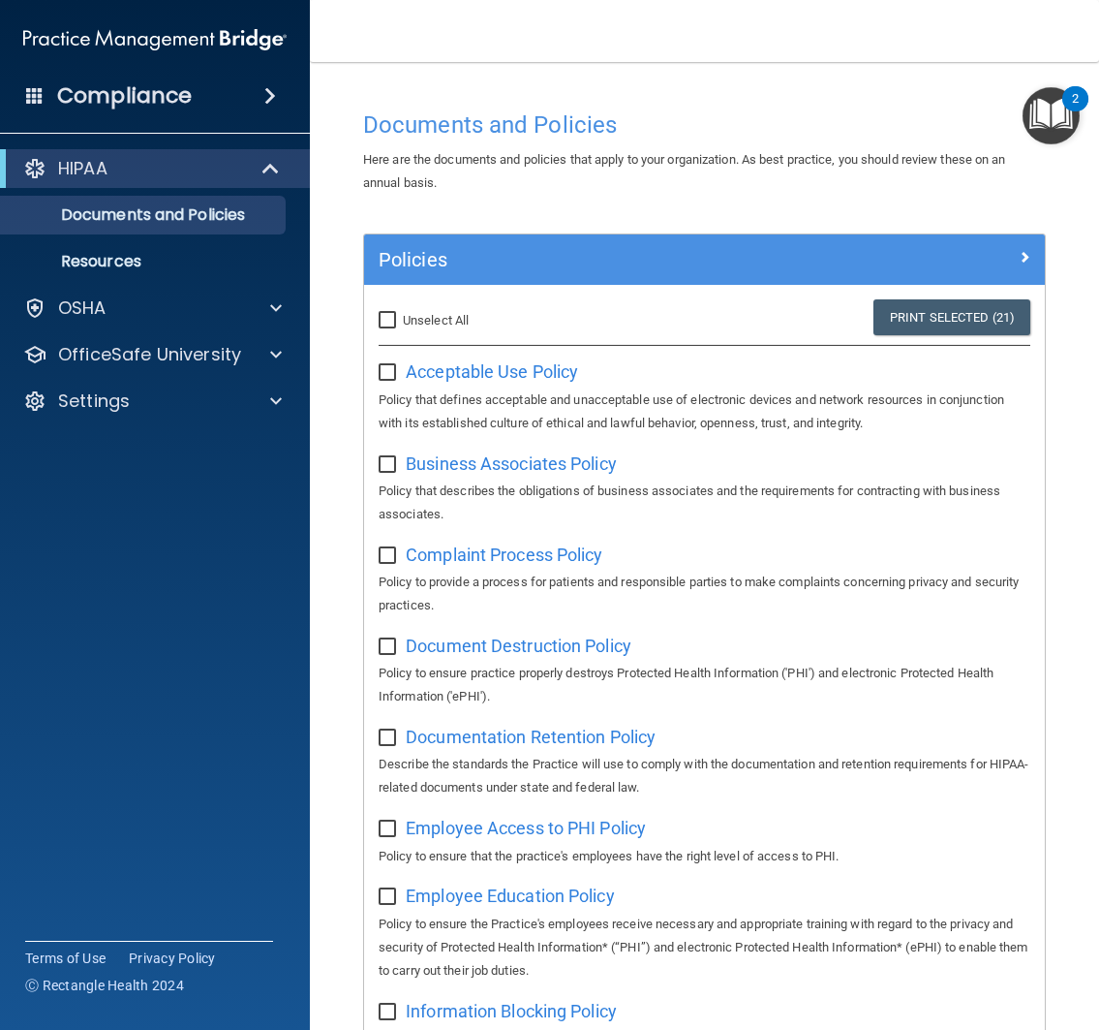
checkbox input "false"
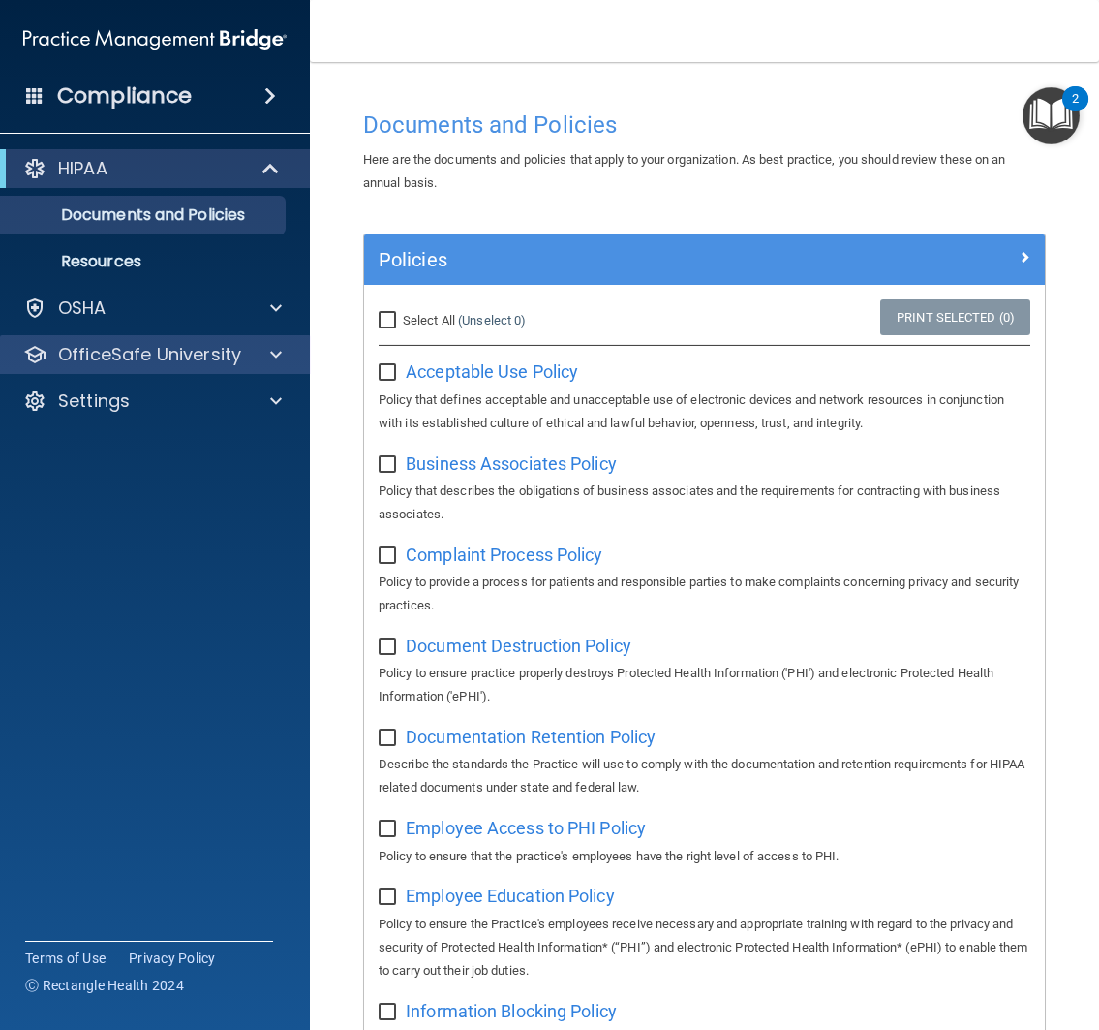
click at [248, 366] on div "OfficeSafe University" at bounding box center [155, 354] width 311 height 39
click at [249, 357] on div at bounding box center [273, 354] width 48 height 23
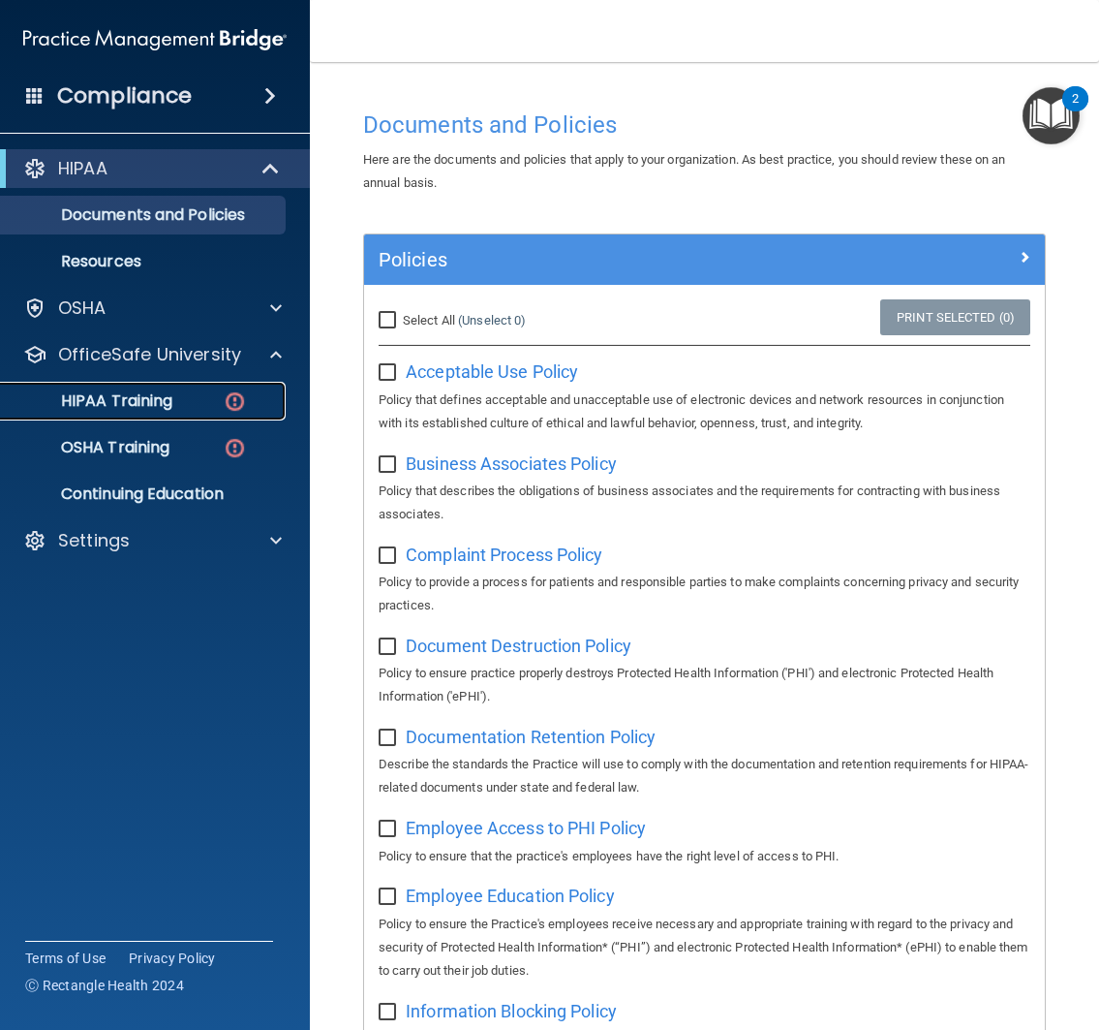
click at [175, 407] on div "HIPAA Training" at bounding box center [145, 400] width 264 height 19
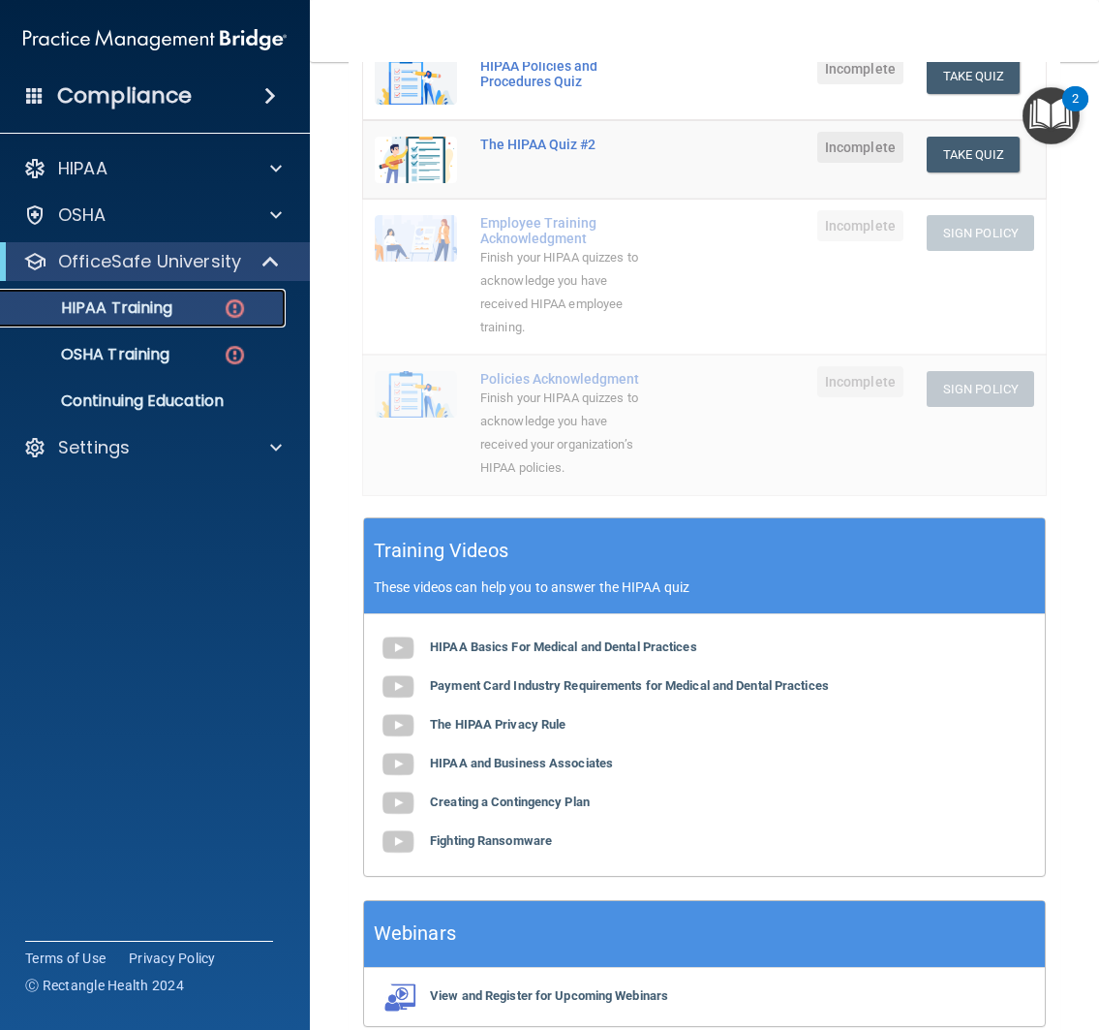
scroll to position [530, 0]
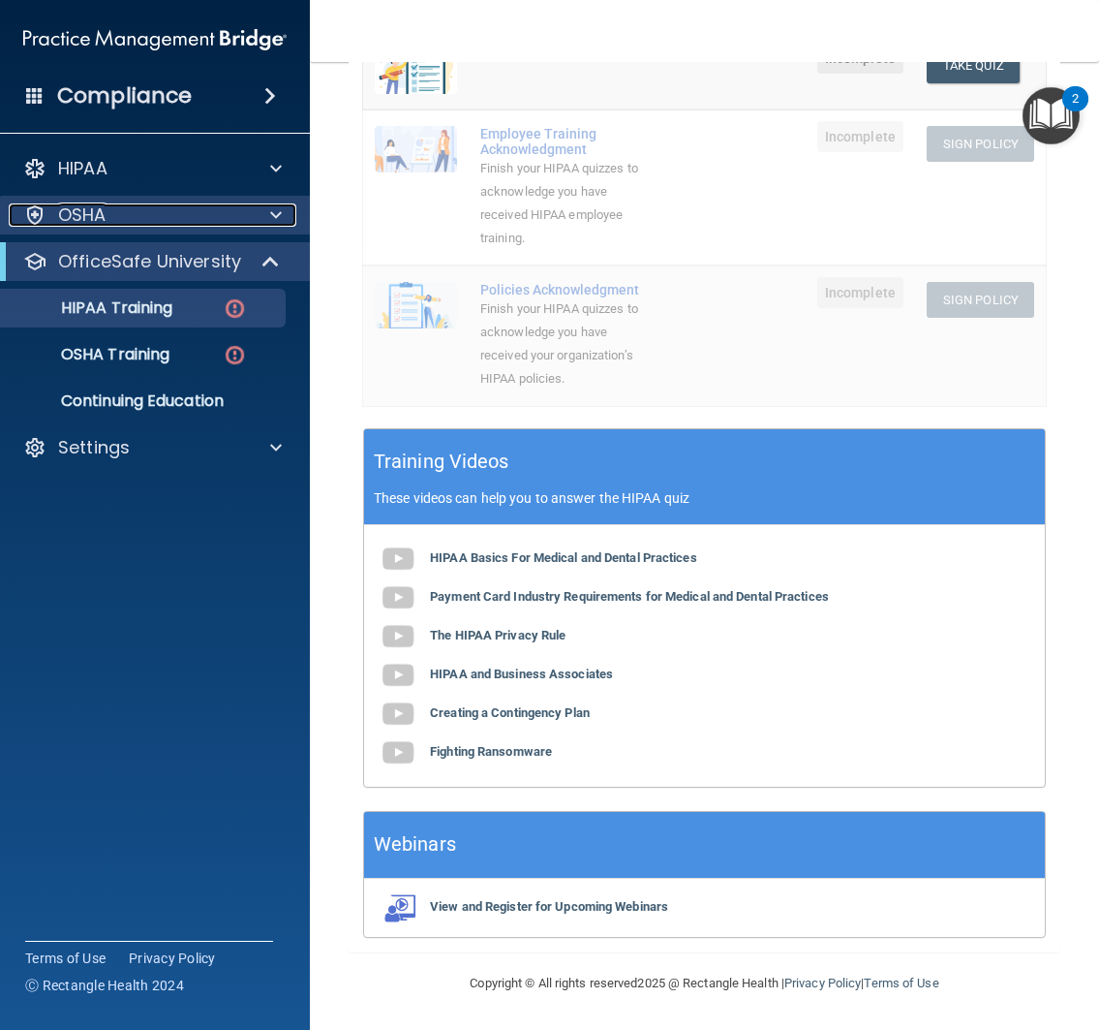
click at [263, 222] on div at bounding box center [273, 214] width 48 height 23
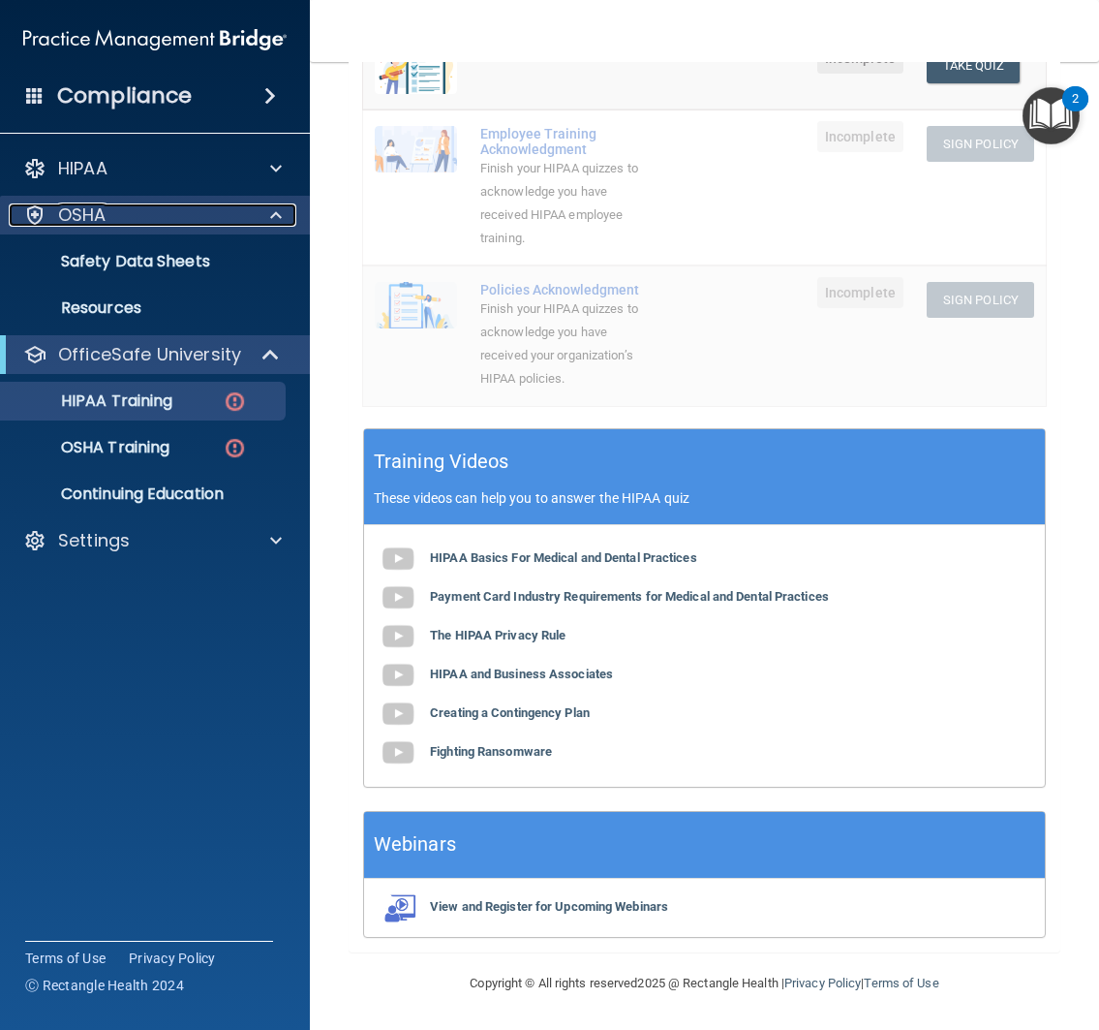
click at [230, 222] on div "OSHA" at bounding box center [129, 214] width 240 height 23
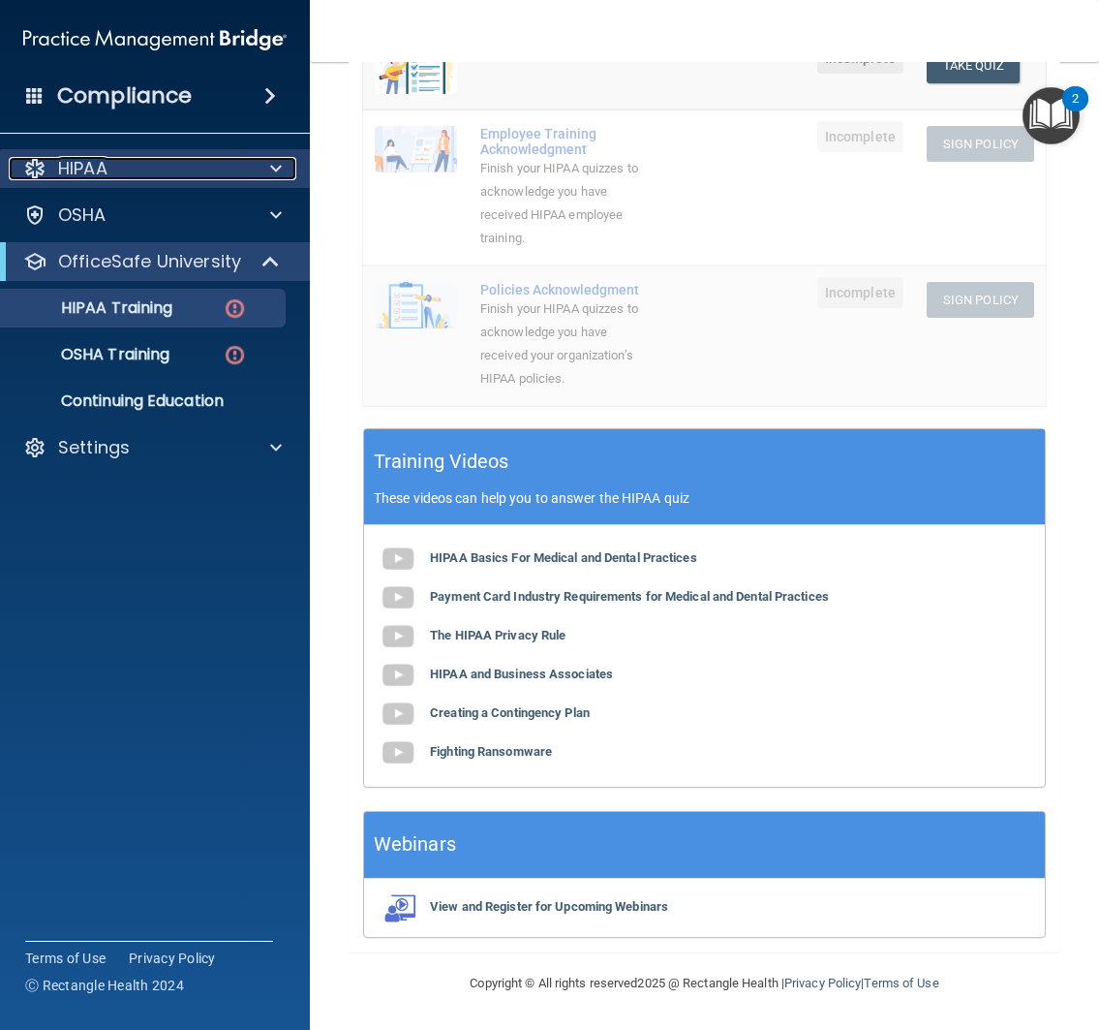
click at [255, 166] on div at bounding box center [273, 168] width 48 height 23
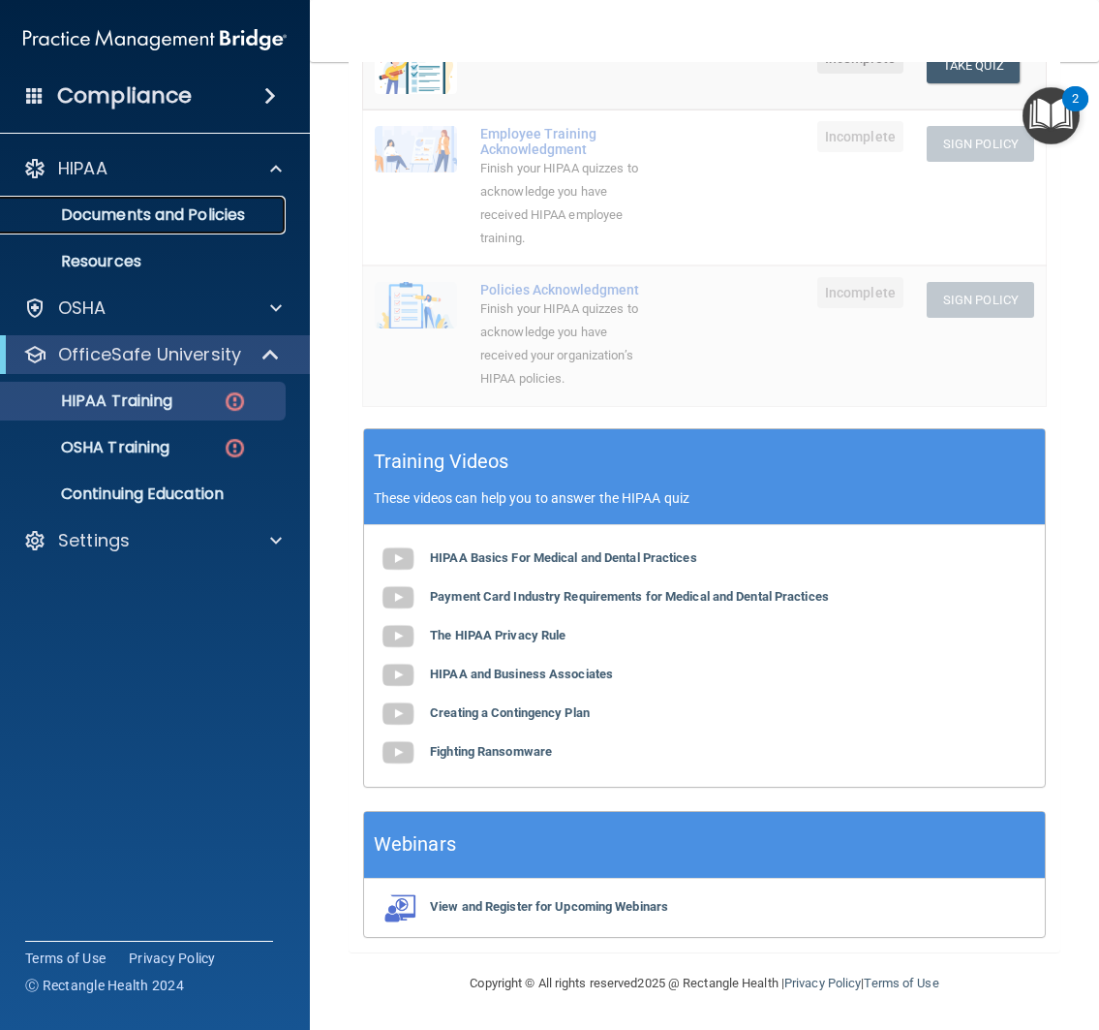
click at [117, 214] on p "Documents and Policies" at bounding box center [145, 214] width 264 height 19
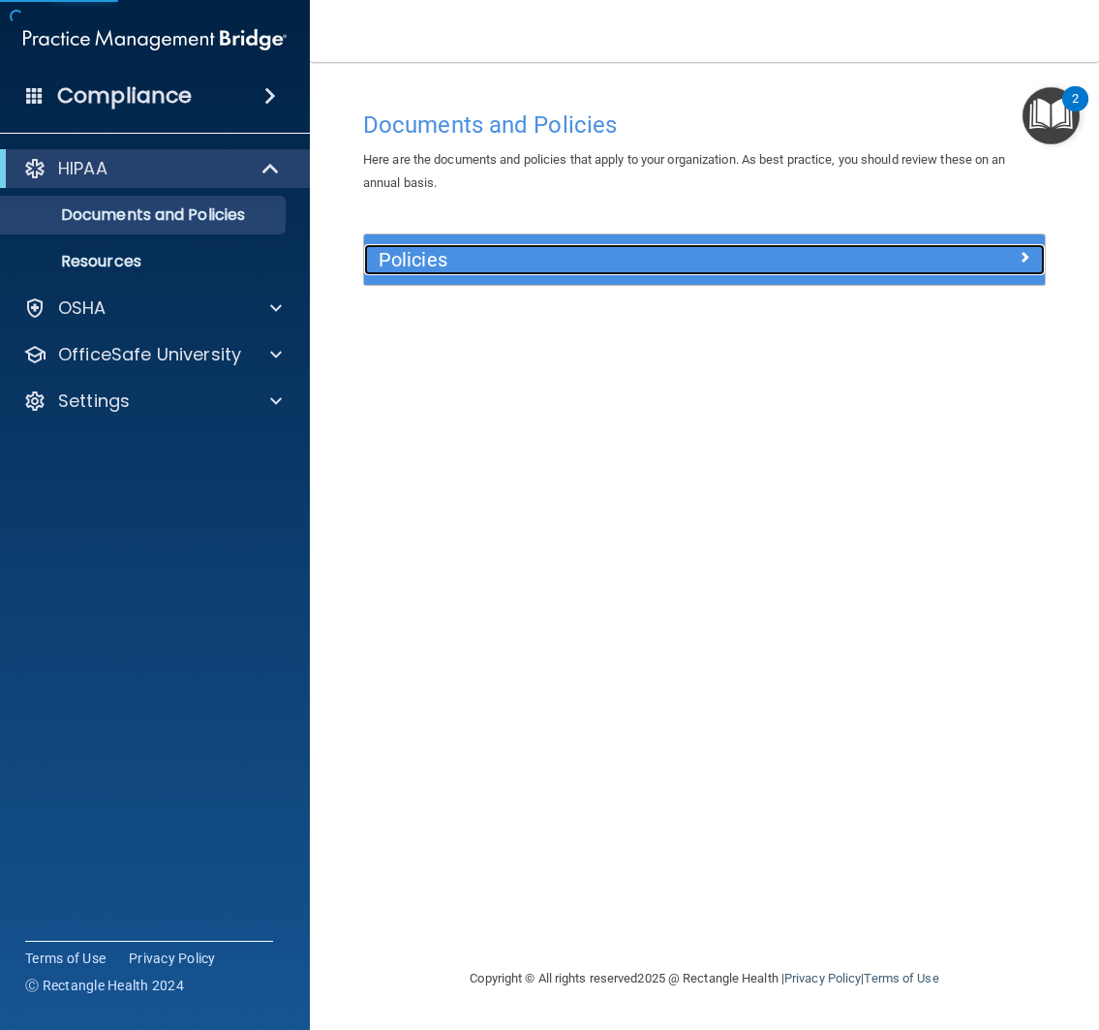
click at [761, 270] on h5 "Policies" at bounding box center [619, 259] width 481 height 21
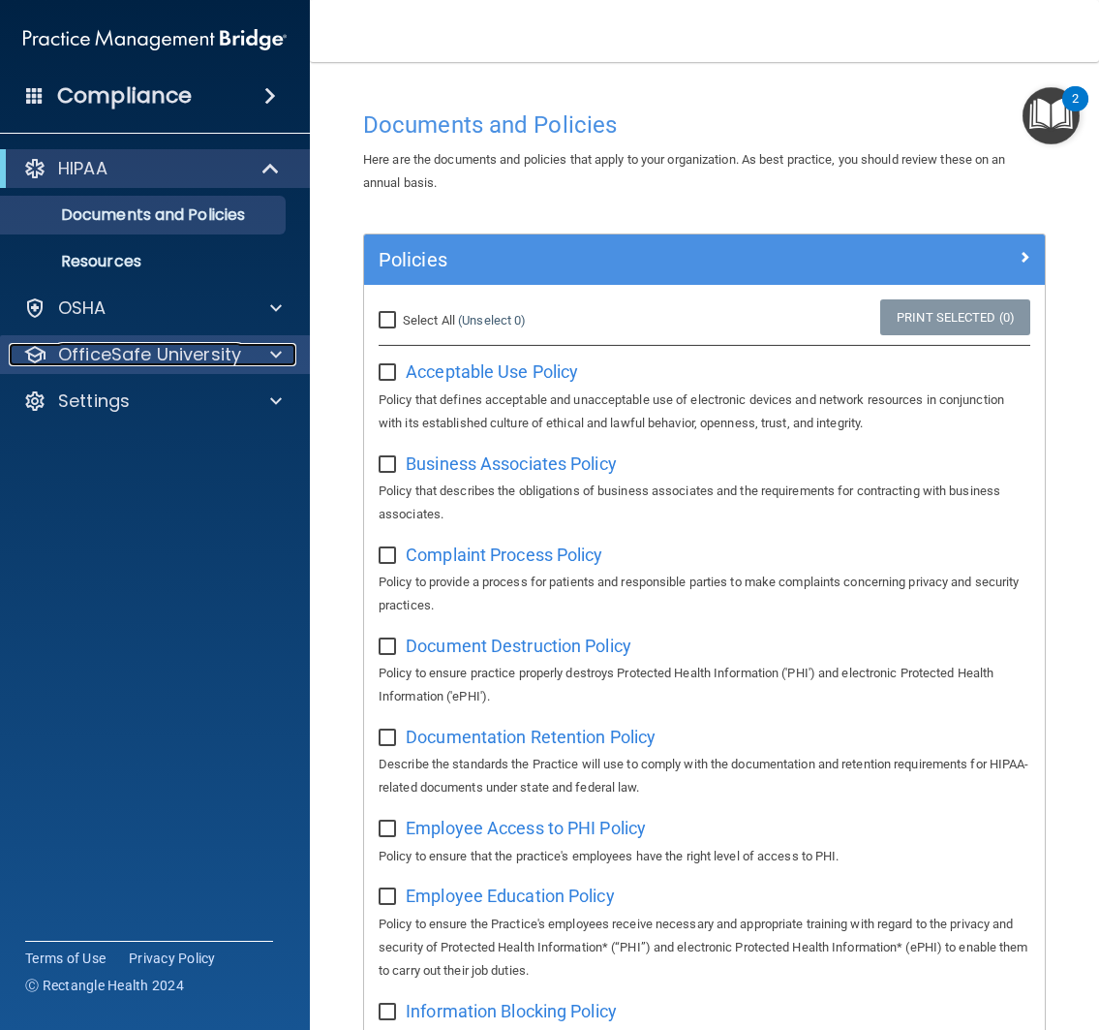
click at [194, 343] on p "OfficeSafe University" at bounding box center [149, 354] width 183 height 23
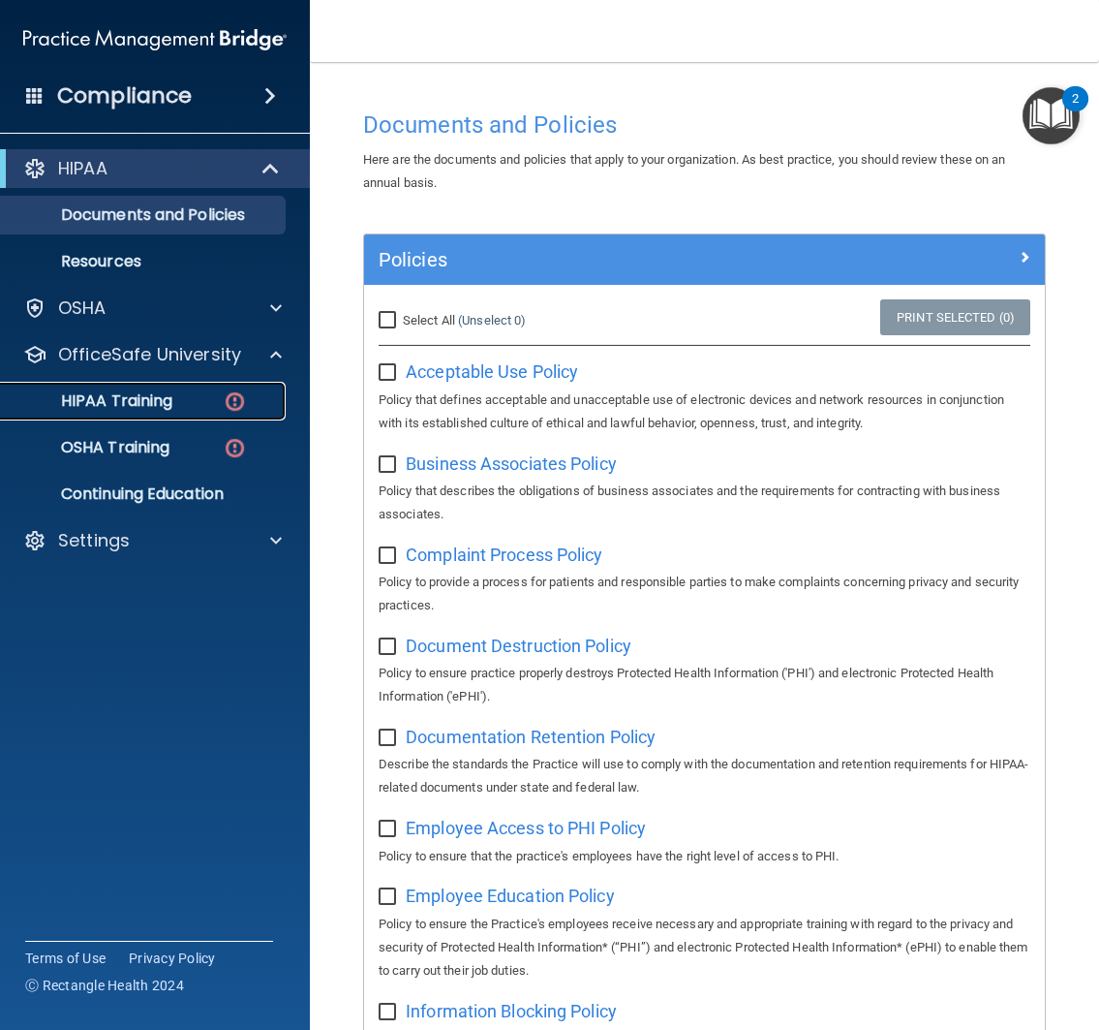
click at [179, 411] on link "HIPAA Training" at bounding box center [133, 401] width 305 height 39
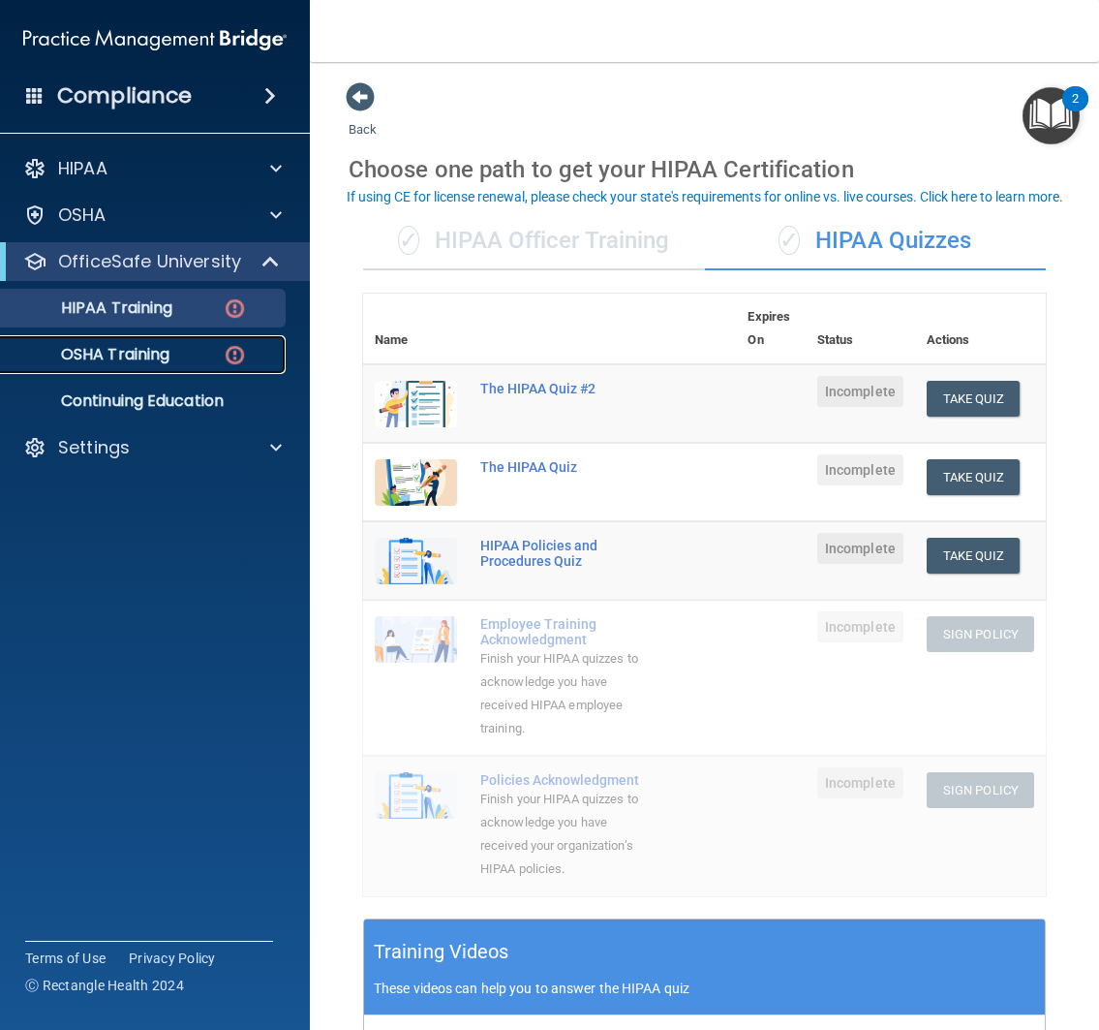
click at [198, 357] on div "OSHA Training" at bounding box center [145, 354] width 264 height 19
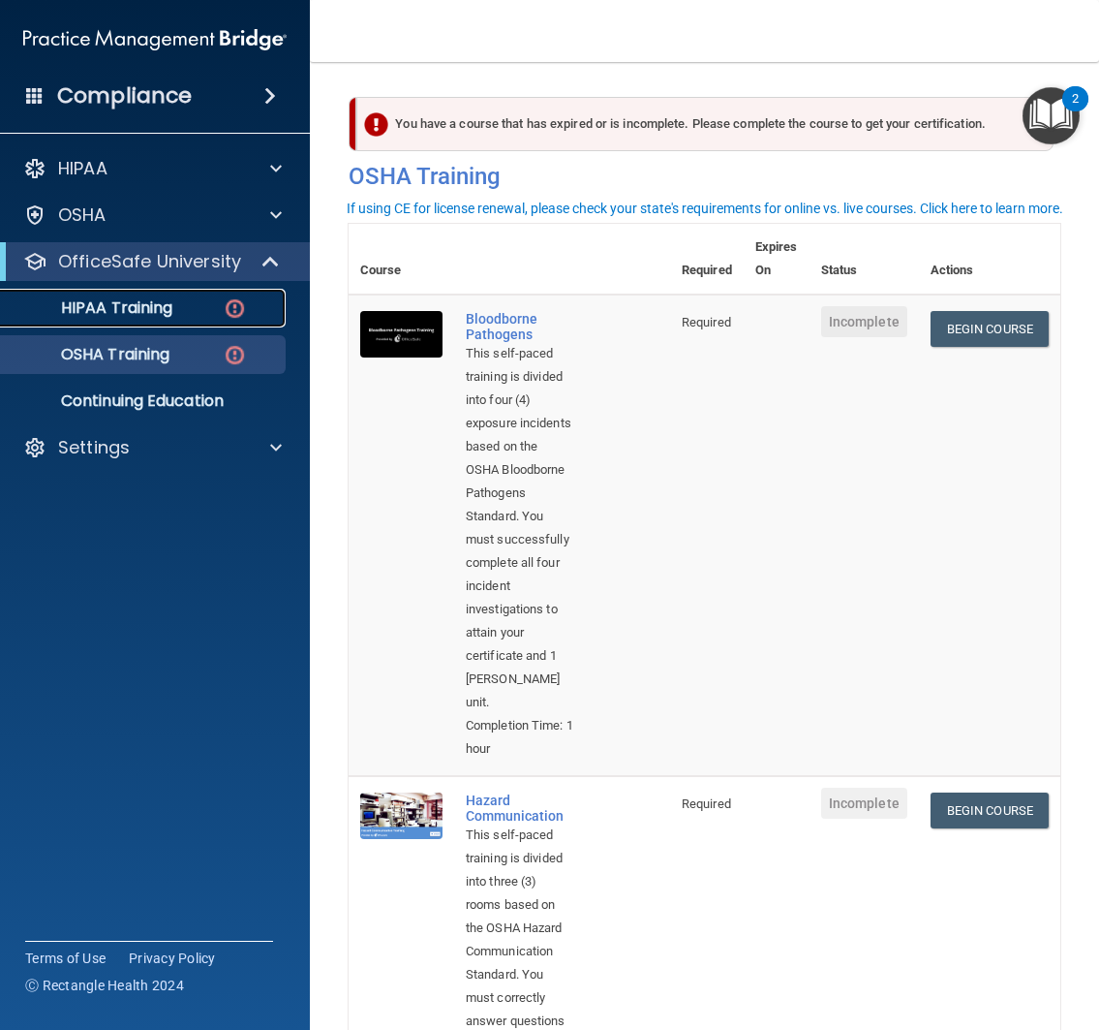
click at [157, 318] on p "HIPAA Training" at bounding box center [93, 307] width 160 height 19
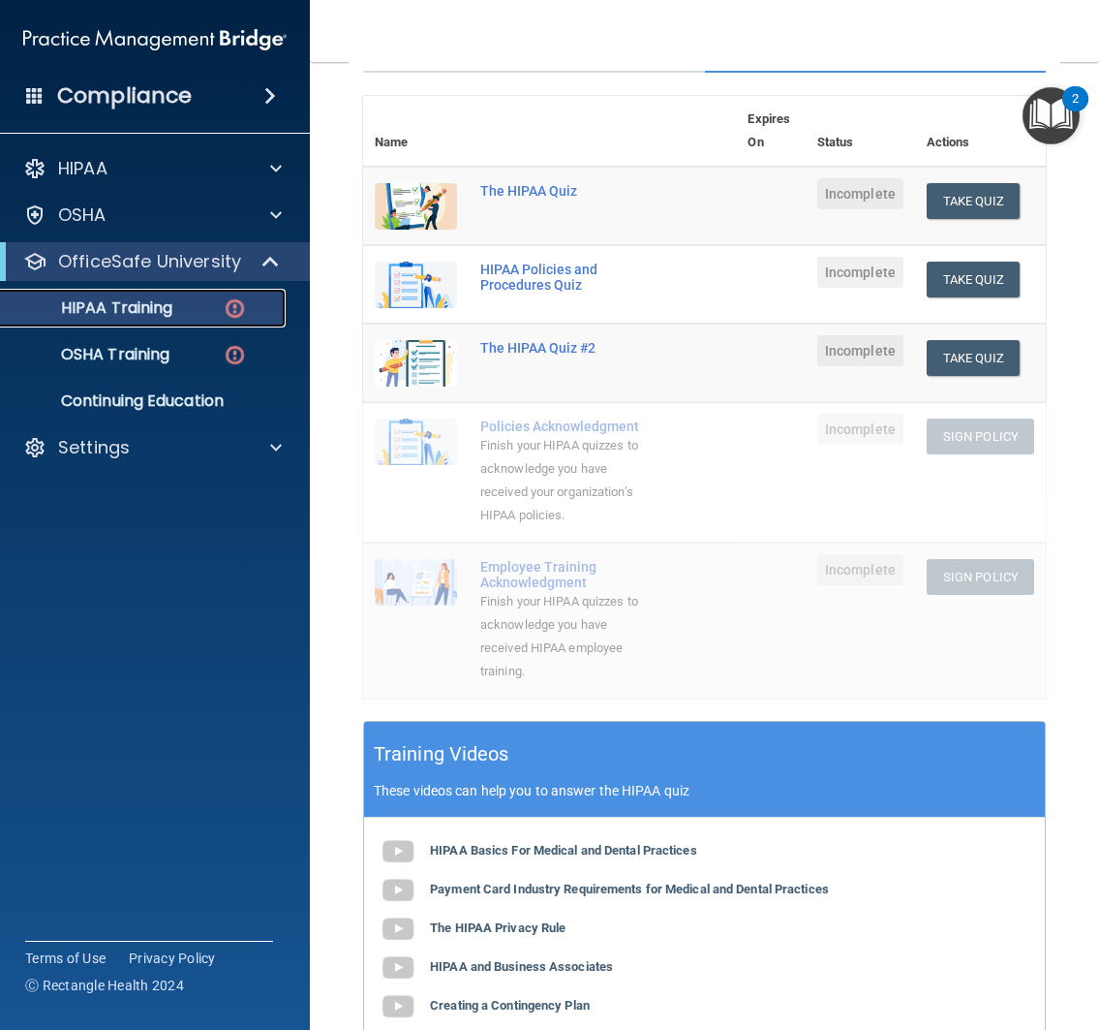
scroll to position [495, 0]
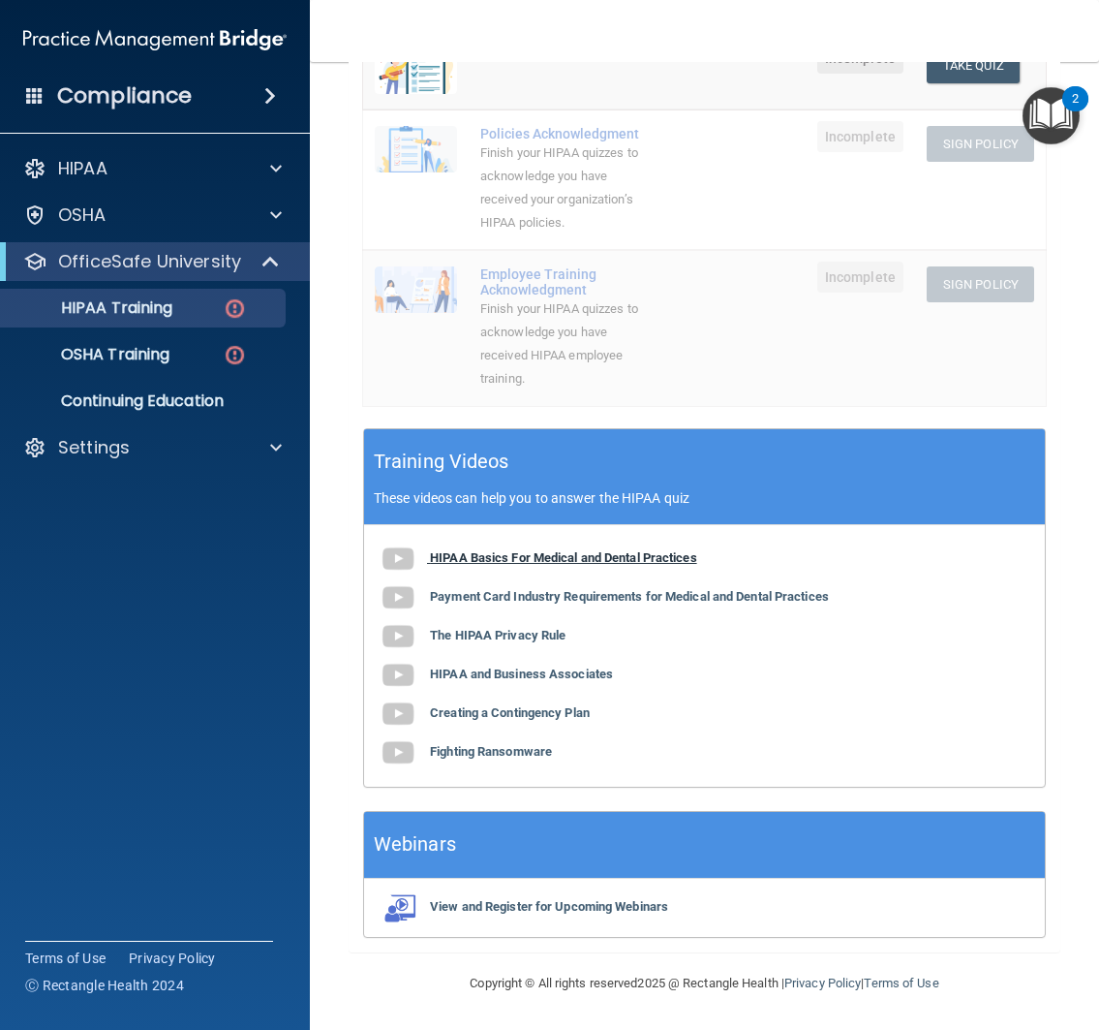
click at [548, 565] on b "HIPAA Basics For Medical and Dental Practices" at bounding box center [563, 557] width 267 height 15
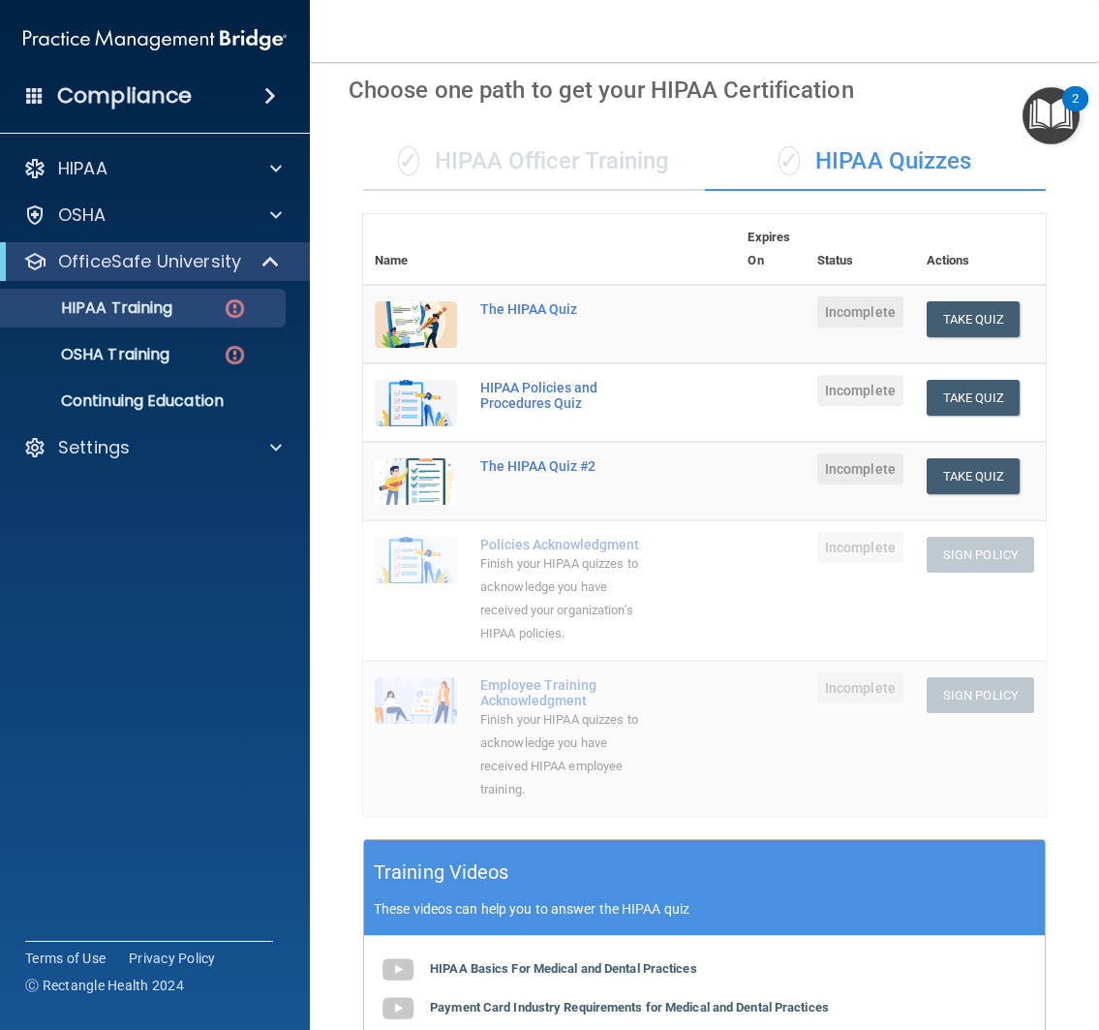
scroll to position [0, 0]
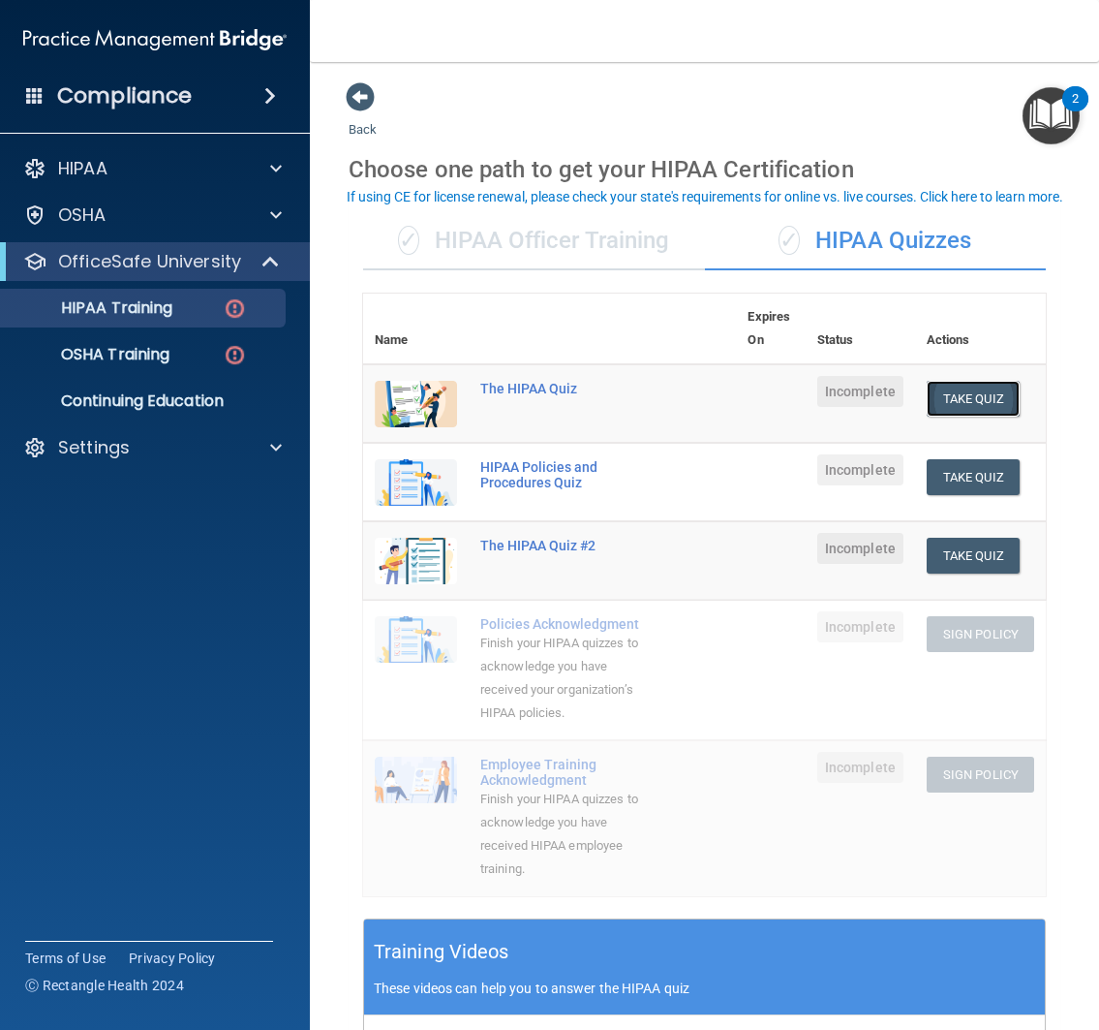
click at [933, 396] on button "Take Quiz" at bounding box center [973, 399] width 93 height 36
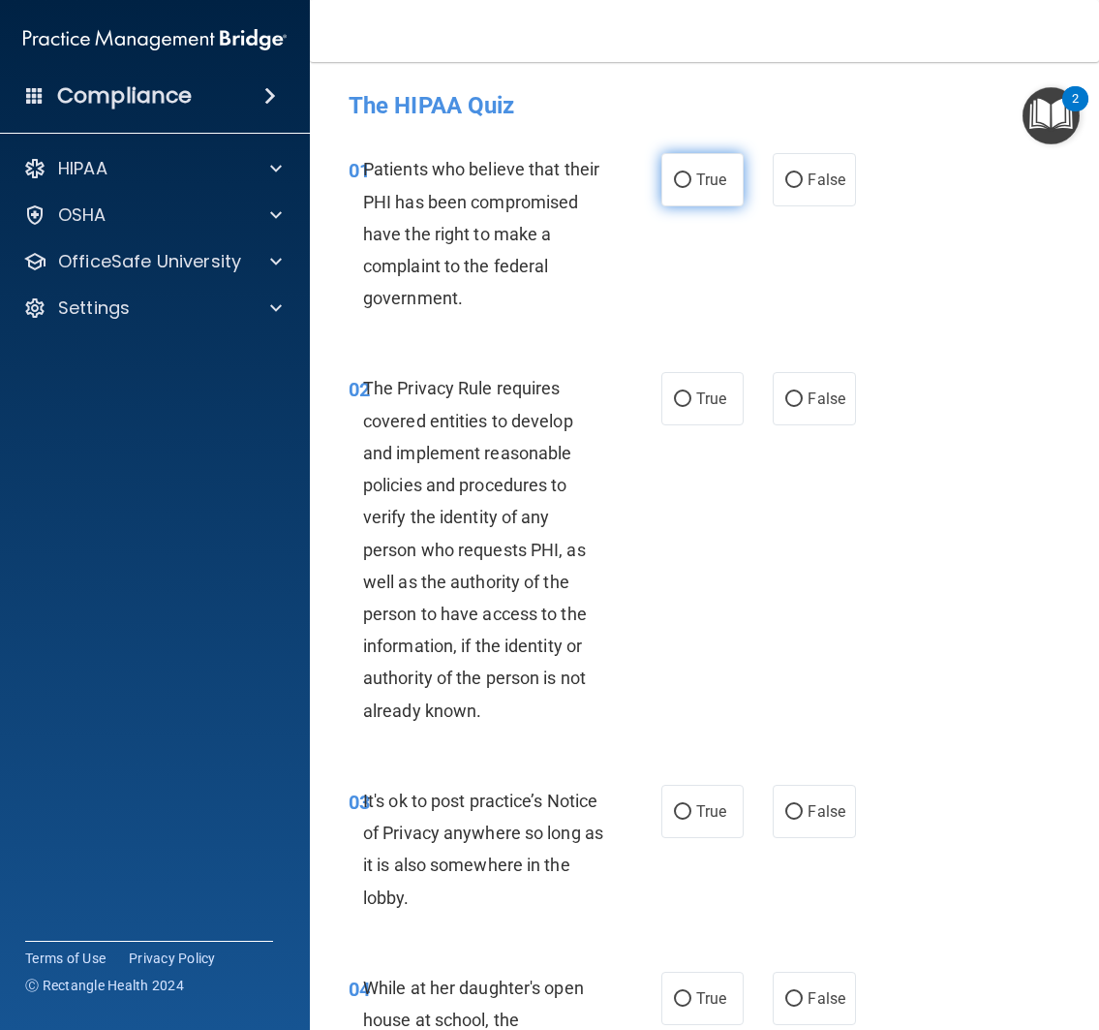
click at [715, 175] on span "True" at bounding box center [711, 179] width 30 height 18
click at [692, 175] on input "True" at bounding box center [682, 180] width 17 height 15
radio input "true"
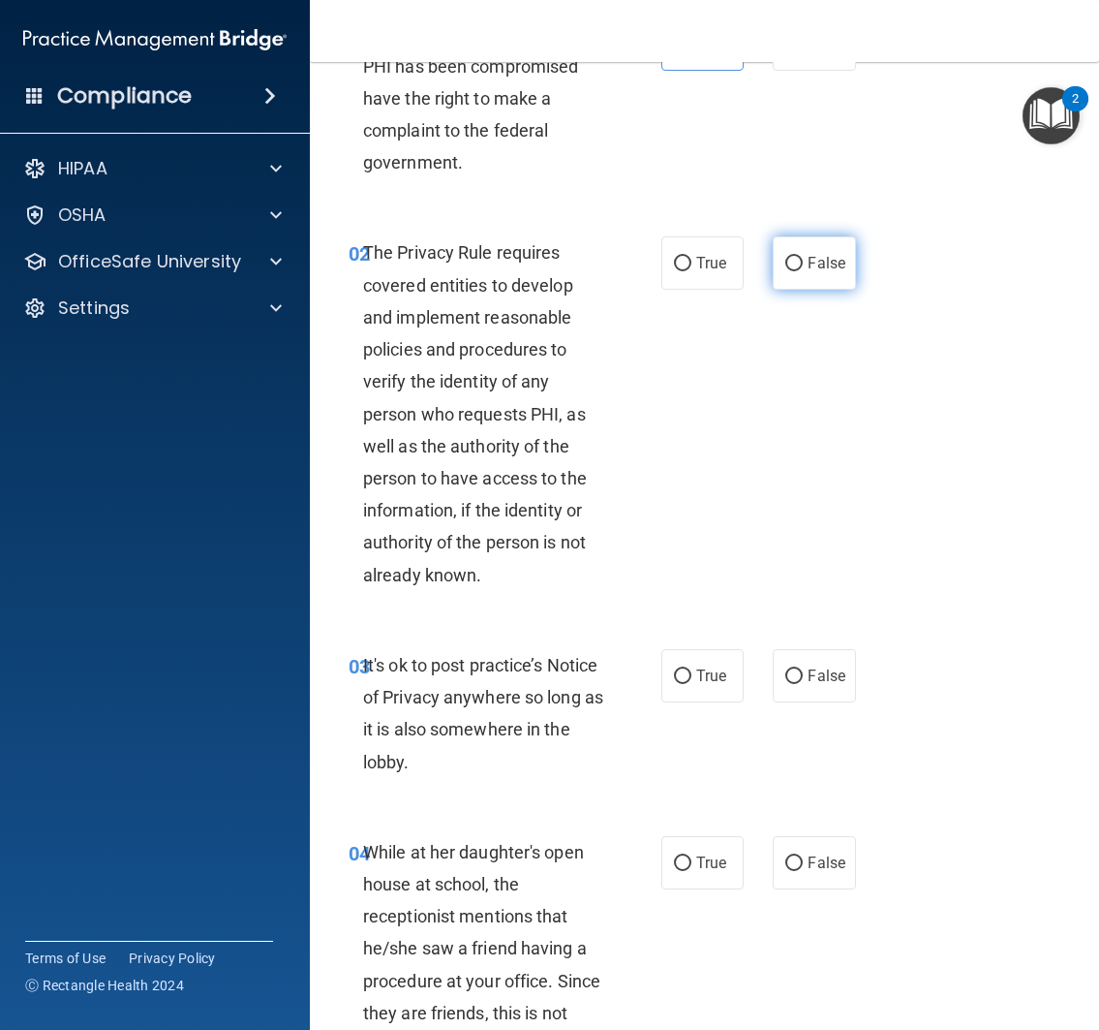
click at [833, 262] on span "False" at bounding box center [827, 263] width 38 height 18
click at [803, 262] on input "False" at bounding box center [793, 264] width 17 height 15
radio input "true"
click at [888, 379] on div "02 The Privacy Rule requires covered entities to develop and implement reasonab…" at bounding box center [704, 418] width 741 height 412
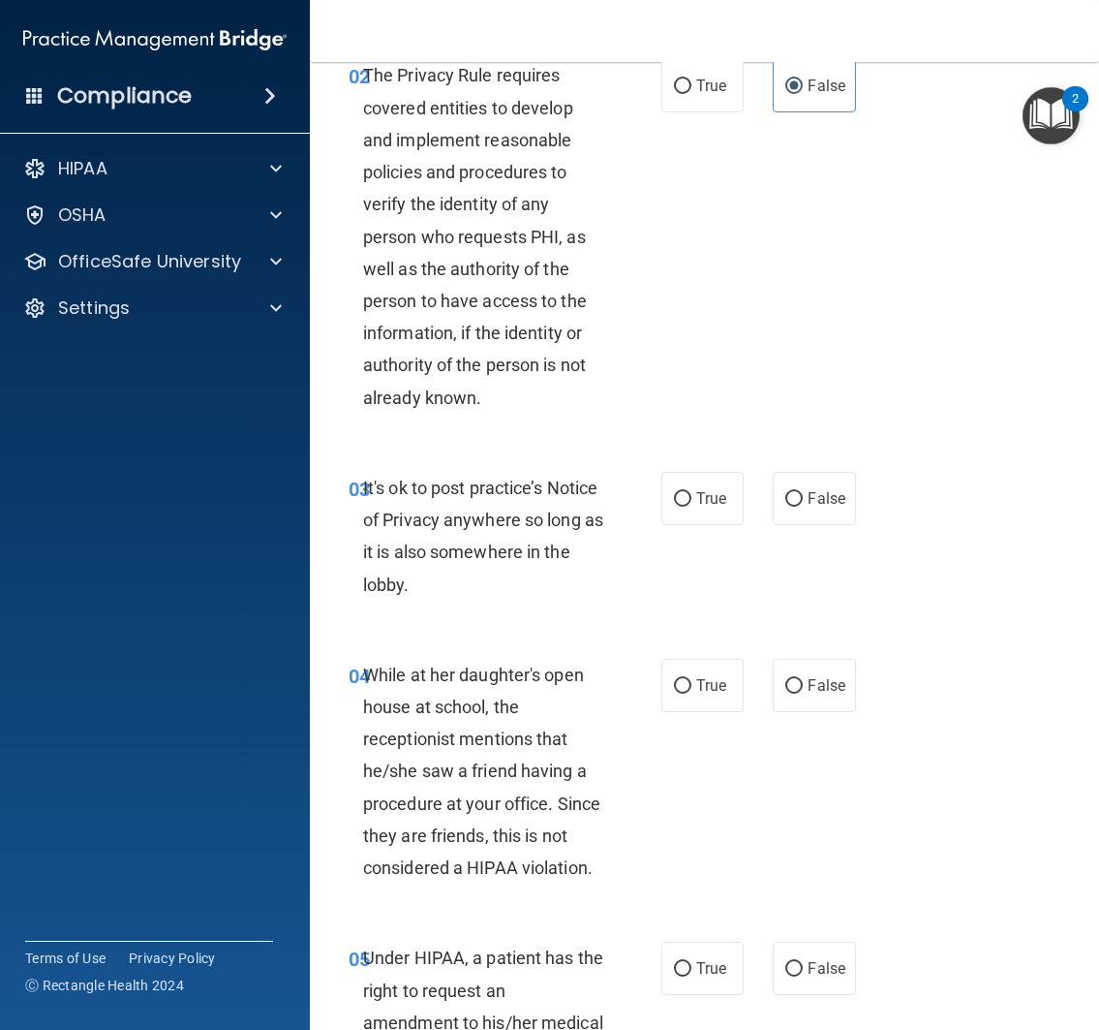
scroll to position [317, 0]
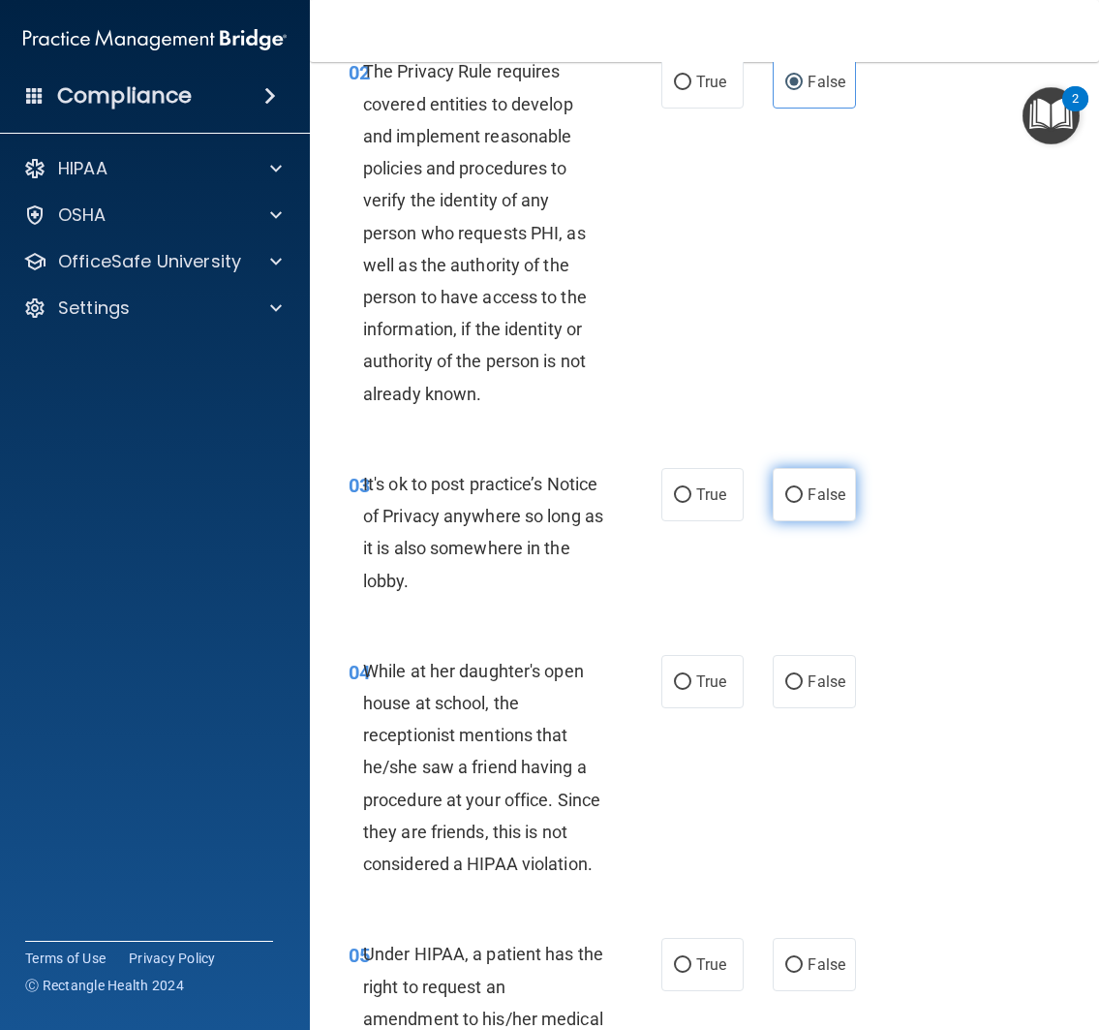
click at [793, 505] on label "False" at bounding box center [814, 494] width 83 height 53
click at [793, 503] on input "False" at bounding box center [793, 495] width 17 height 15
radio input "true"
click at [762, 614] on div "03 It's ok to post practice’s Notice of Privacy anywhere so long as it is also …" at bounding box center [704, 537] width 741 height 187
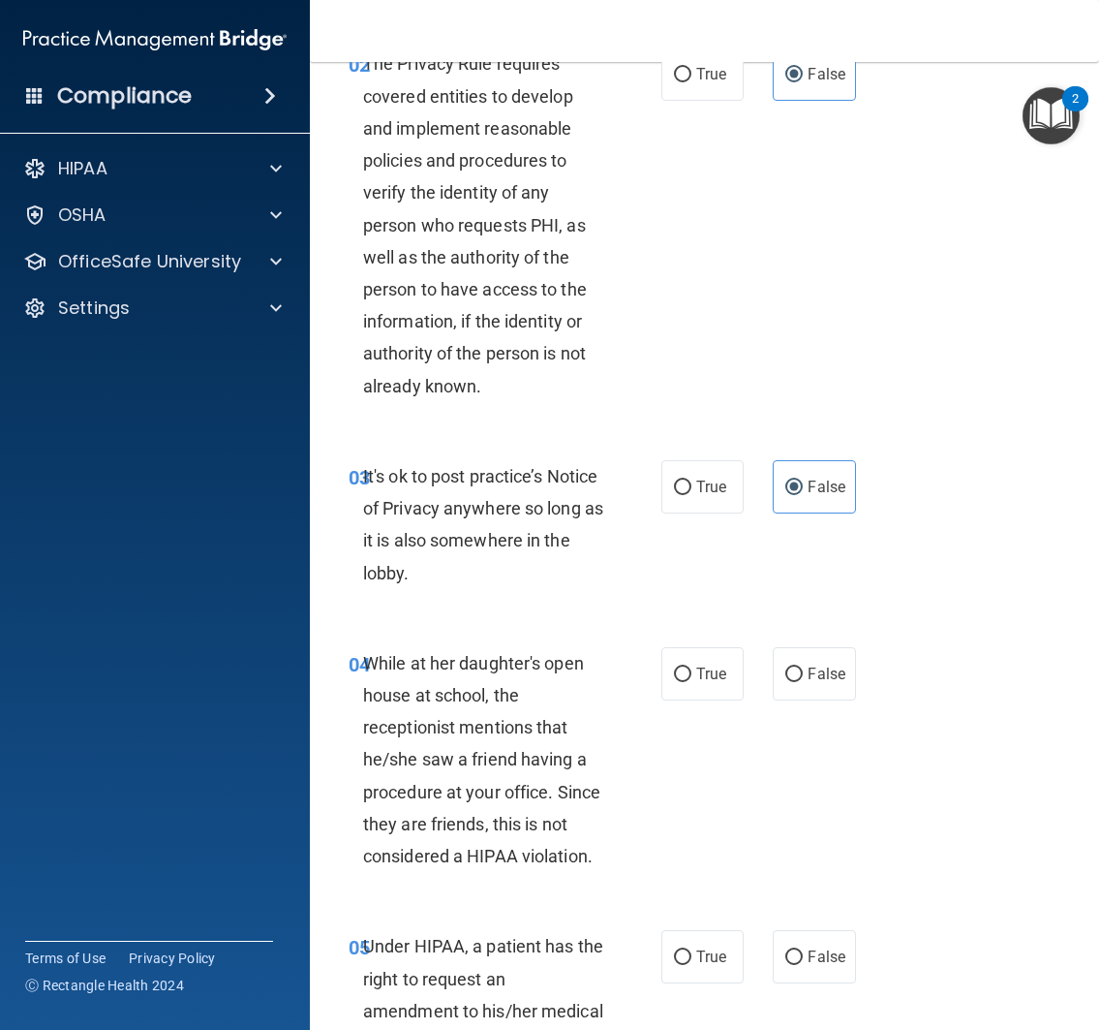
scroll to position [328, 0]
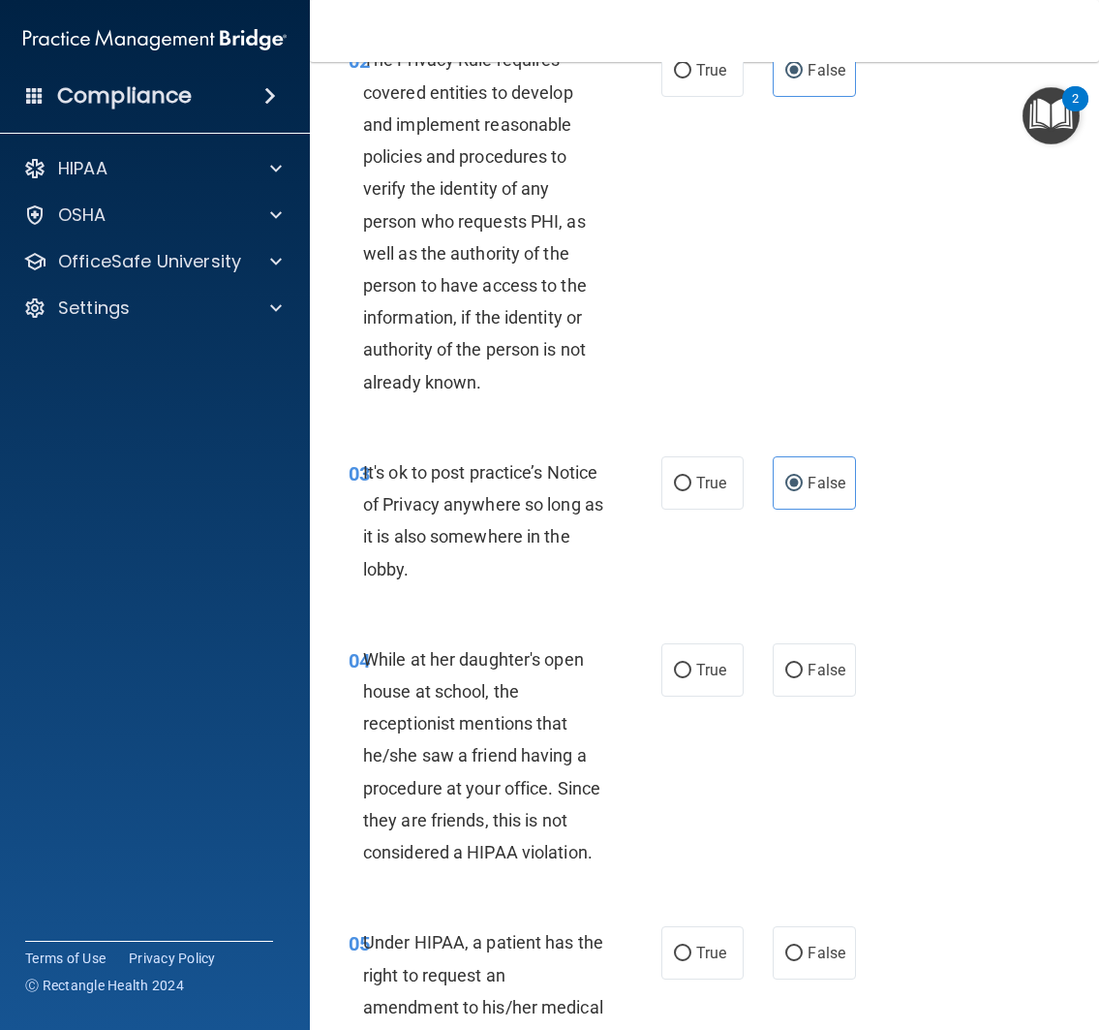
click at [824, 576] on div "03 It's ok to post practice’s Notice of Privacy anywhere so long as it is also …" at bounding box center [704, 525] width 741 height 187
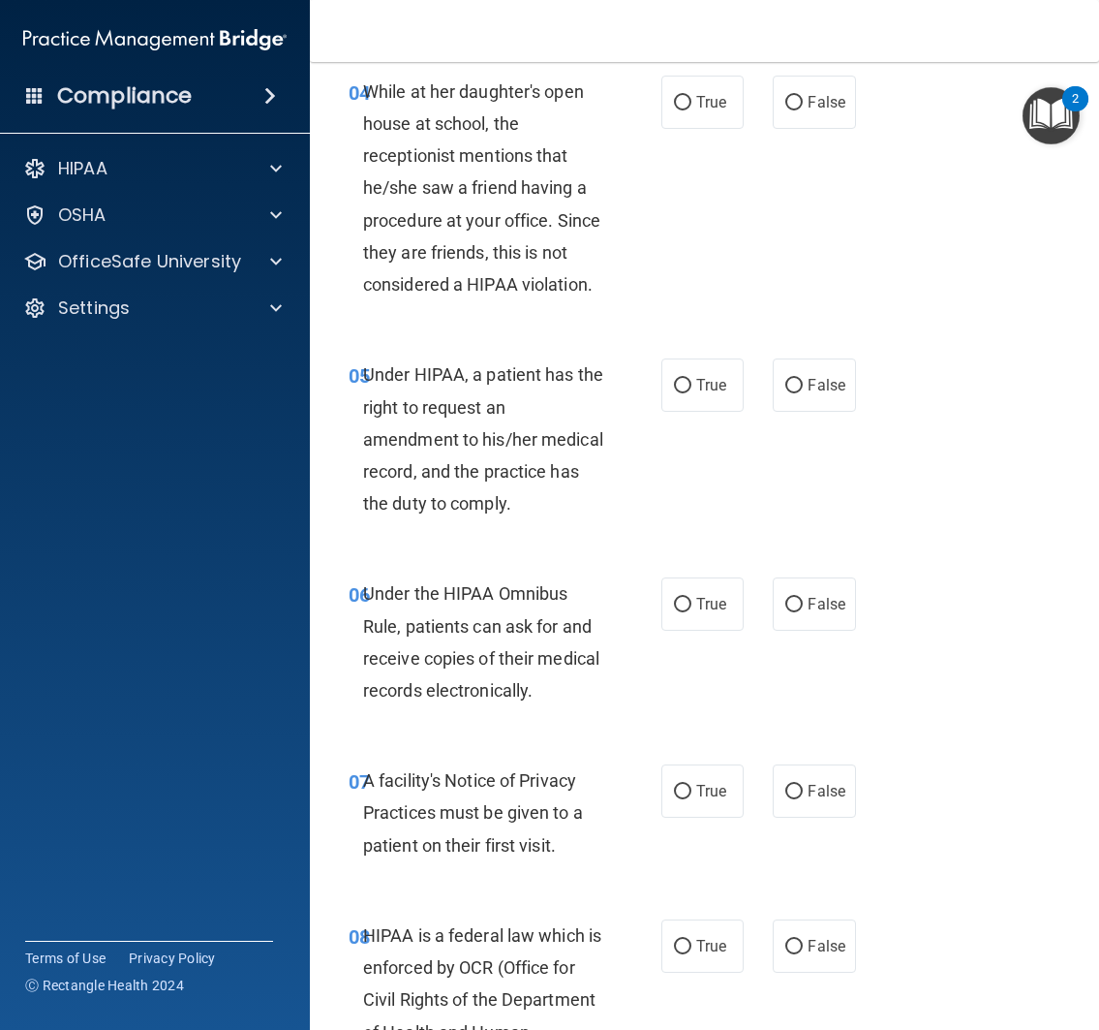
scroll to position [895, 0]
click at [809, 120] on label "False" at bounding box center [814, 103] width 83 height 53
click at [803, 111] on input "False" at bounding box center [793, 104] width 17 height 15
radio input "true"
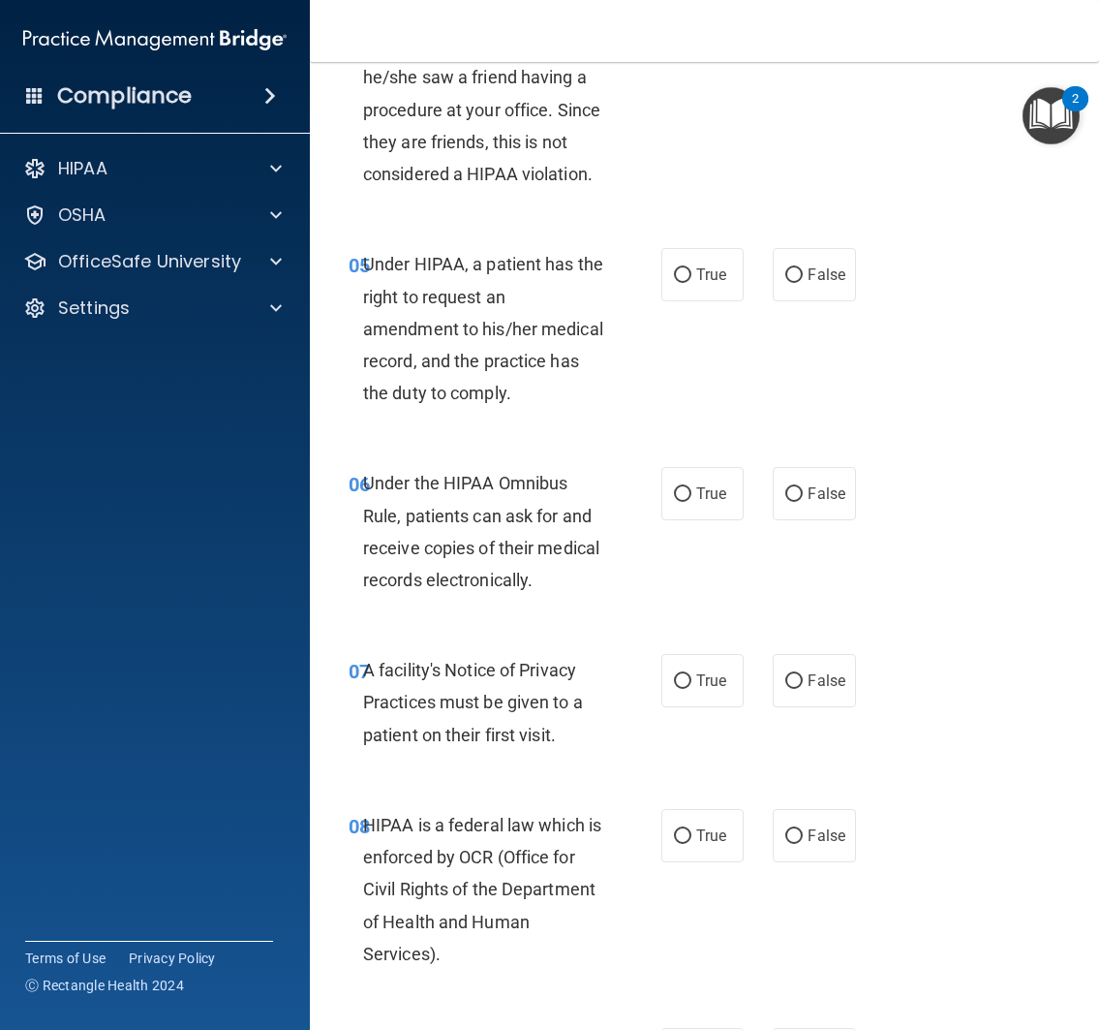
scroll to position [1012, 0]
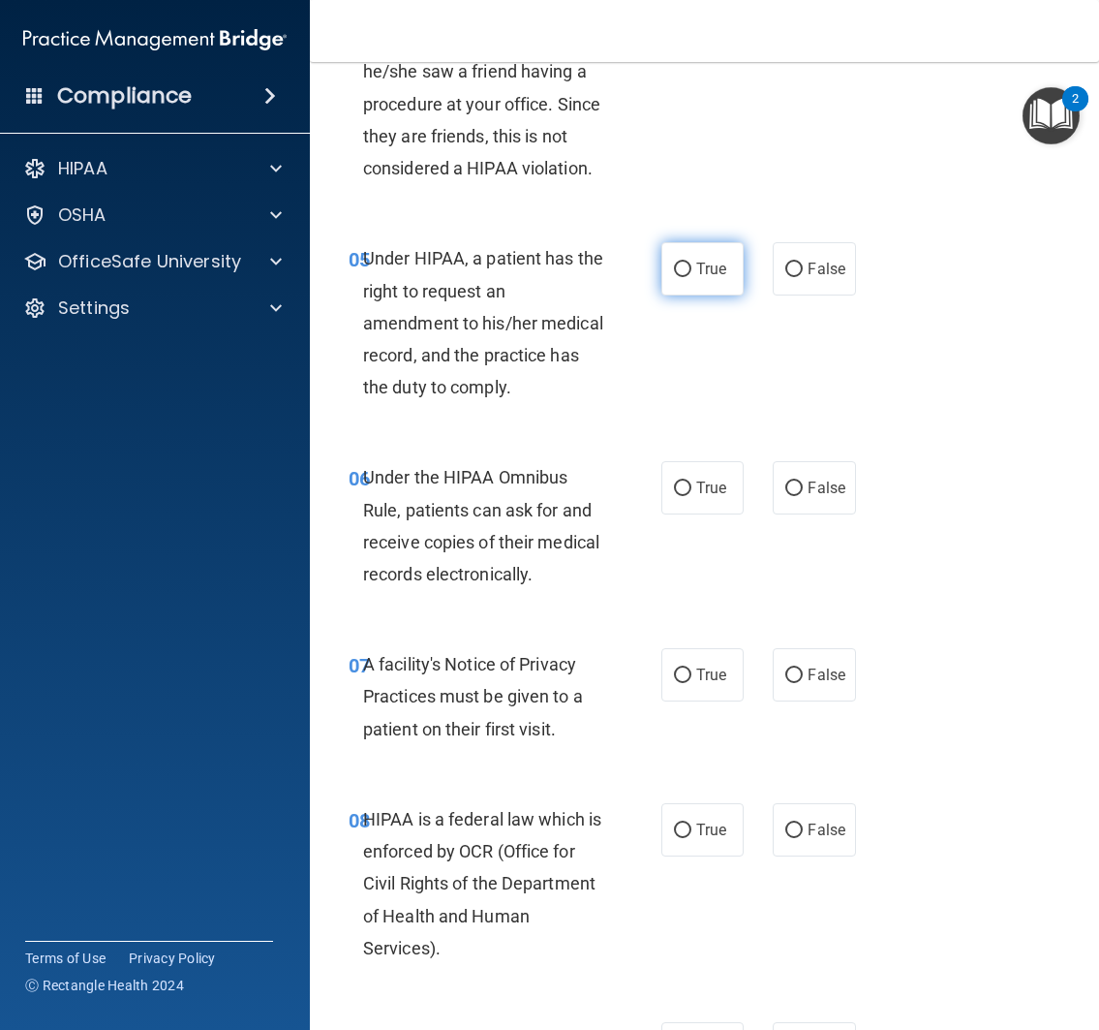
click at [722, 282] on label "True" at bounding box center [703, 268] width 83 height 53
click at [692, 277] on input "True" at bounding box center [682, 269] width 17 height 15
radio input "true"
click at [726, 415] on div "05 Under HIPAA, a patient has the right to request an amendment to his/her medi…" at bounding box center [704, 327] width 741 height 219
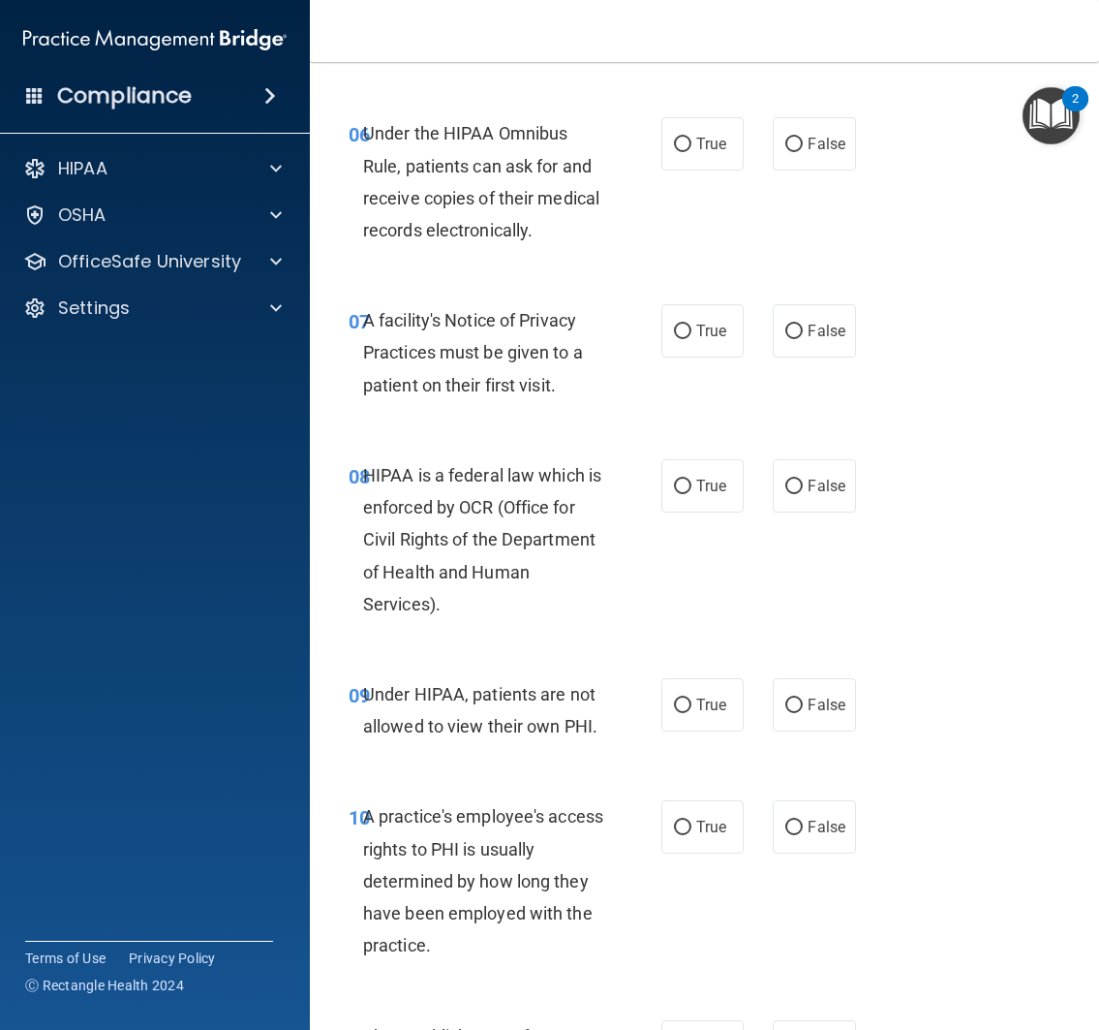
scroll to position [1360, 0]
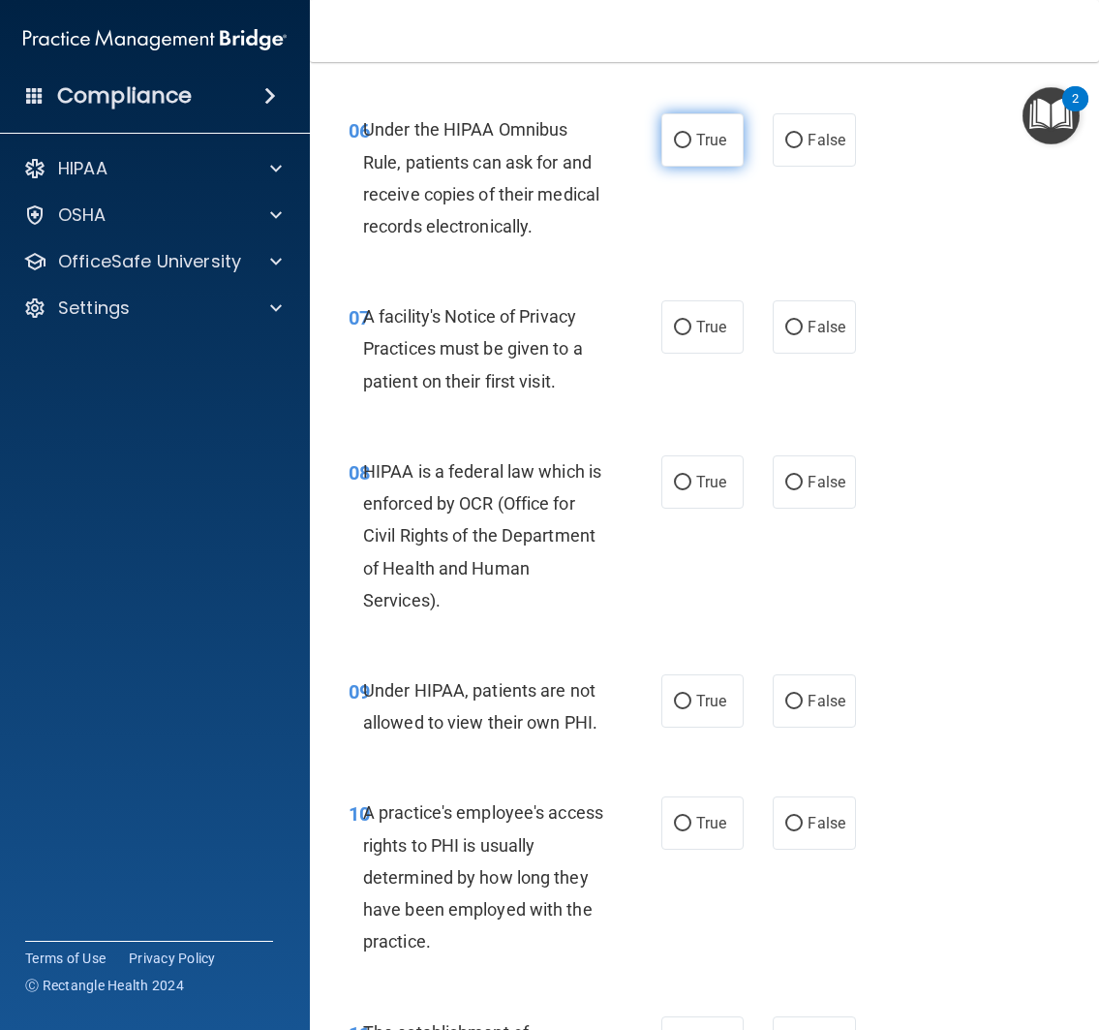
click at [696, 149] on span "True" at bounding box center [711, 140] width 30 height 18
click at [692, 148] on input "True" at bounding box center [682, 141] width 17 height 15
radio input "true"
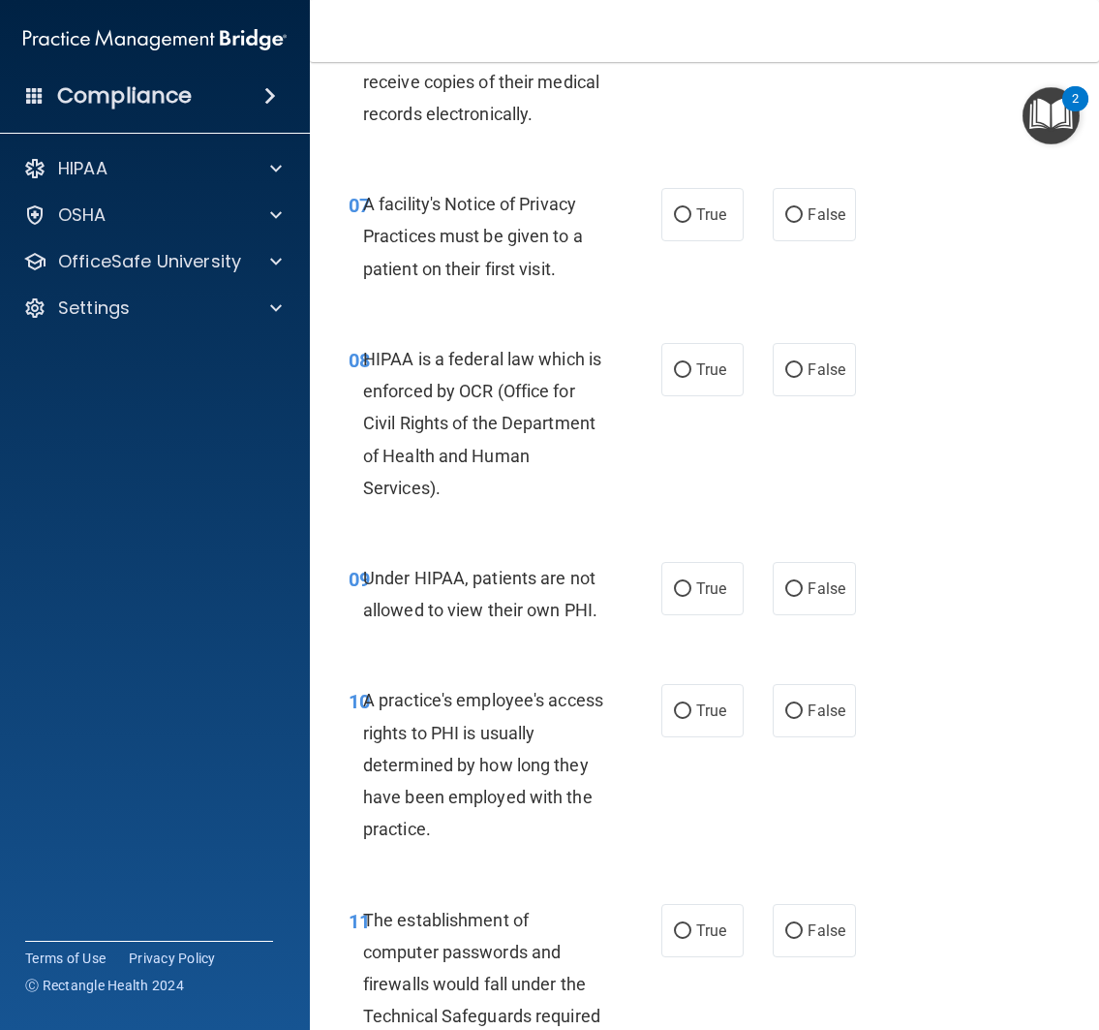
scroll to position [1472, 0]
click at [696, 224] on span "True" at bounding box center [711, 214] width 30 height 18
click at [692, 223] on input "True" at bounding box center [682, 215] width 17 height 15
radio input "true"
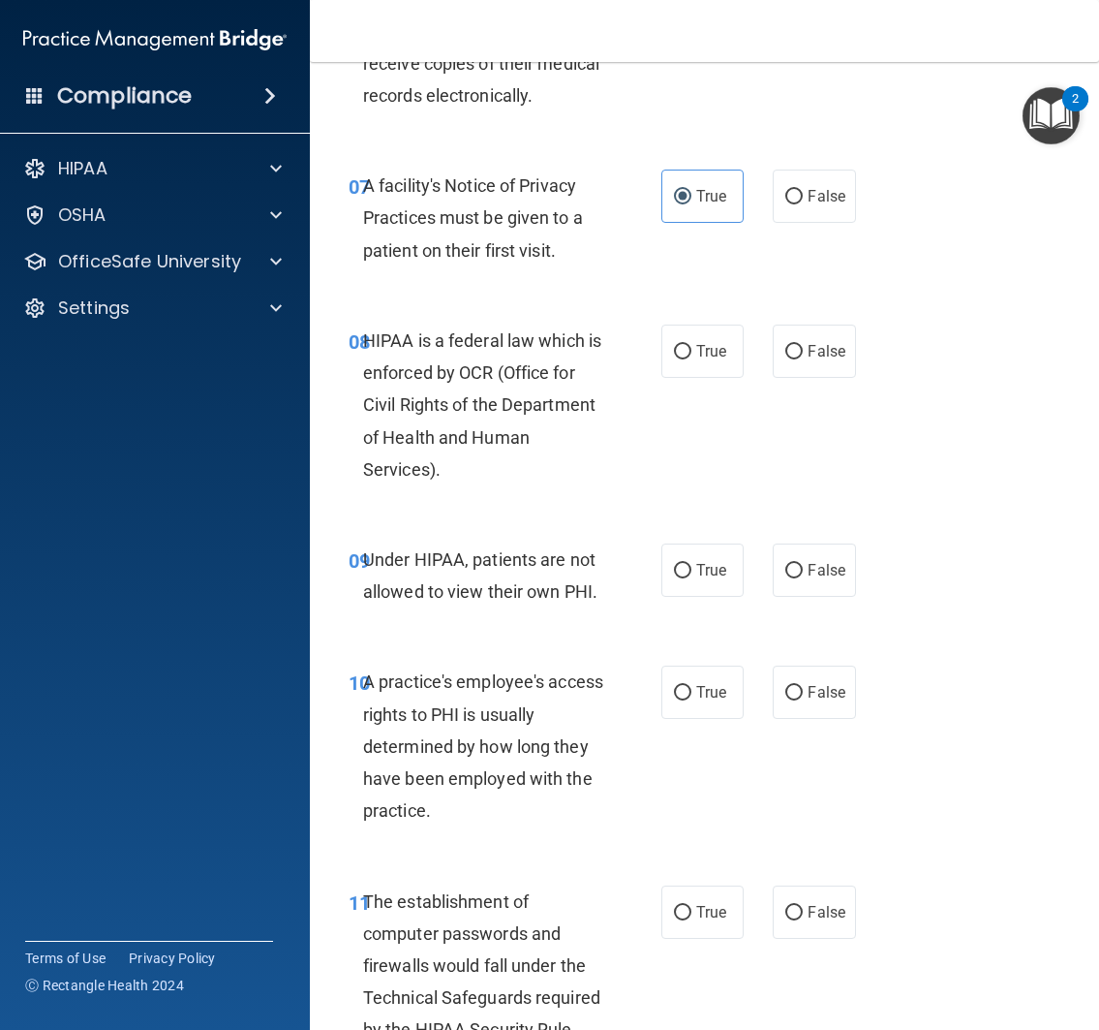
scroll to position [1493, 0]
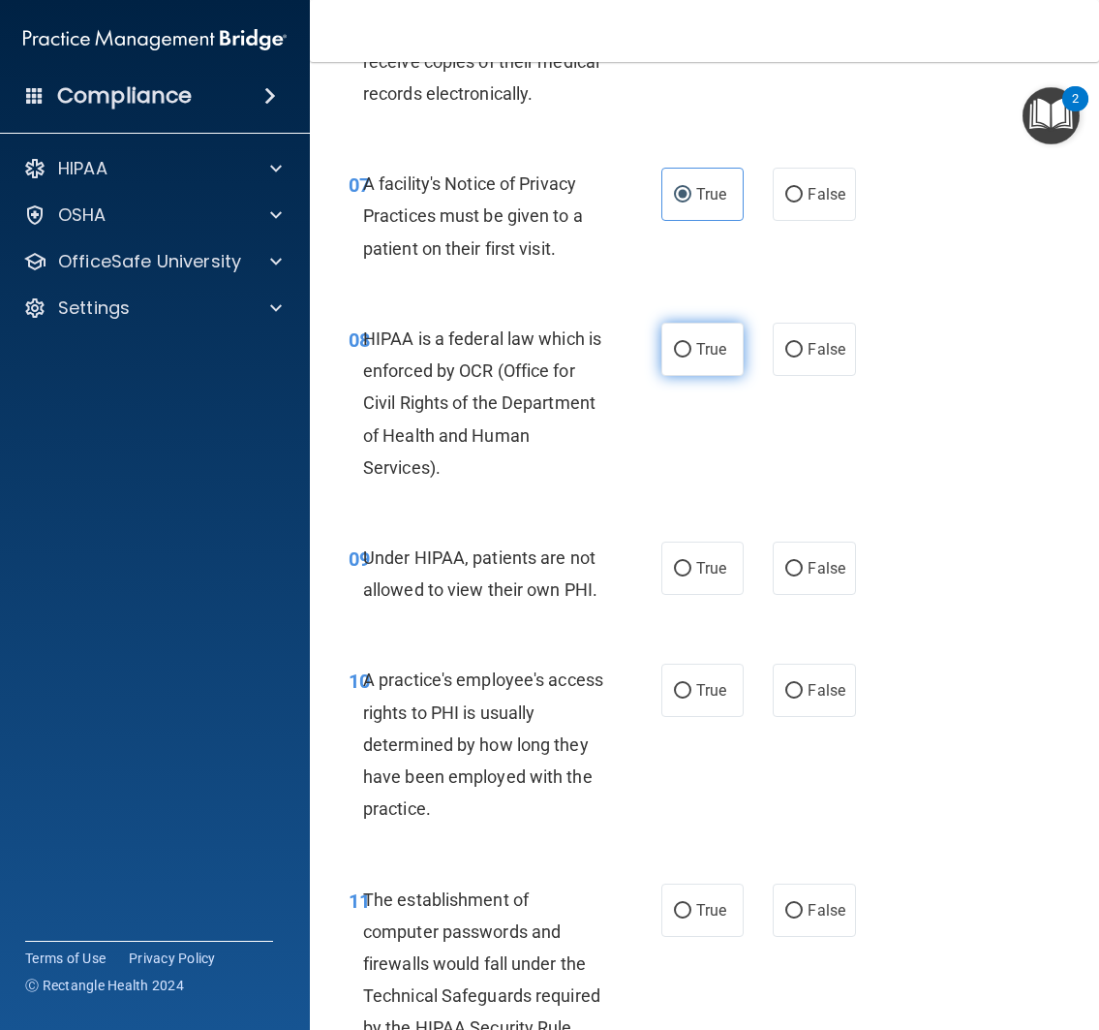
click at [695, 376] on label "True" at bounding box center [703, 349] width 83 height 53
click at [692, 357] on input "True" at bounding box center [682, 350] width 17 height 15
radio input "true"
click at [715, 511] on div "08 HIPAA is a federal law which is enforced by OCR (Office for Civil Rights of …" at bounding box center [704, 407] width 741 height 219
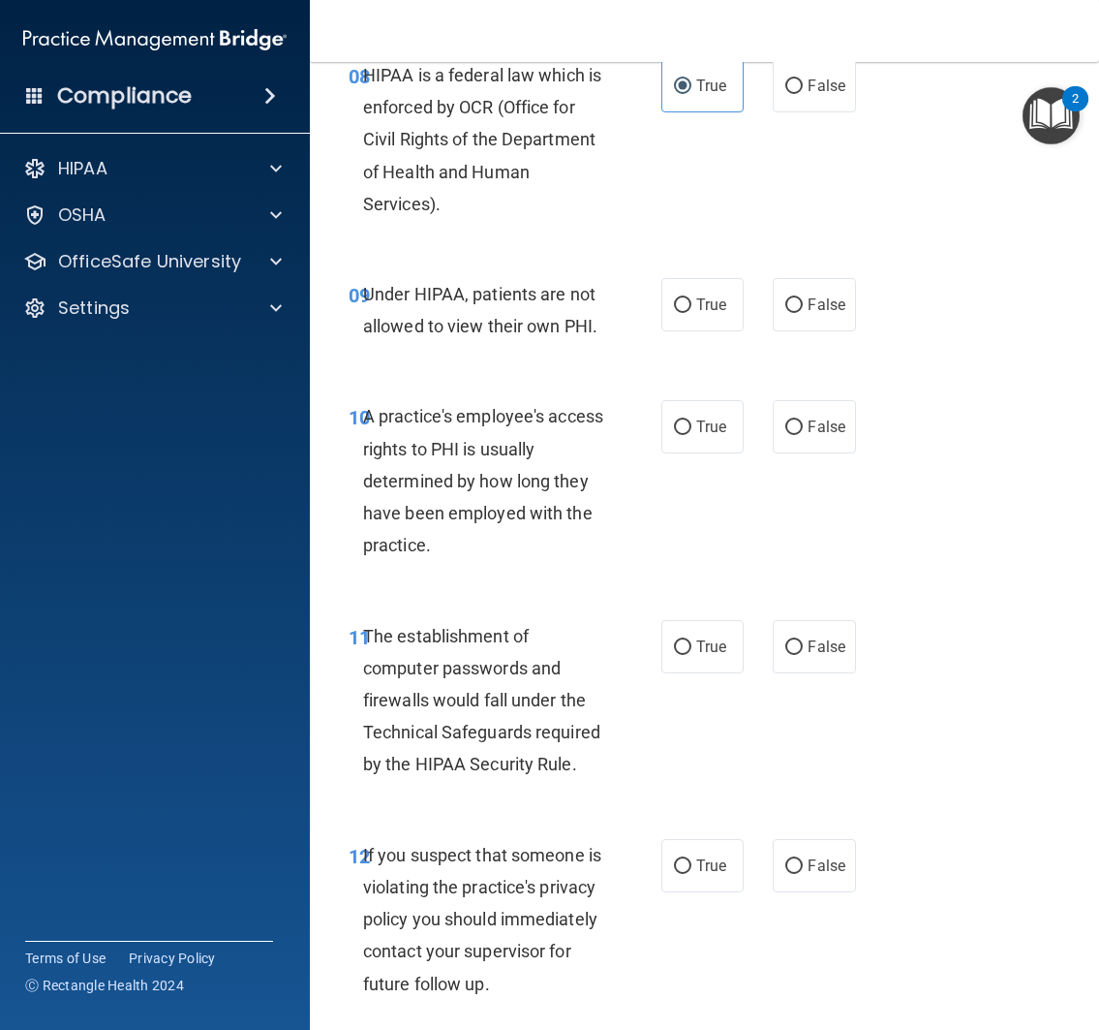
scroll to position [1760, 0]
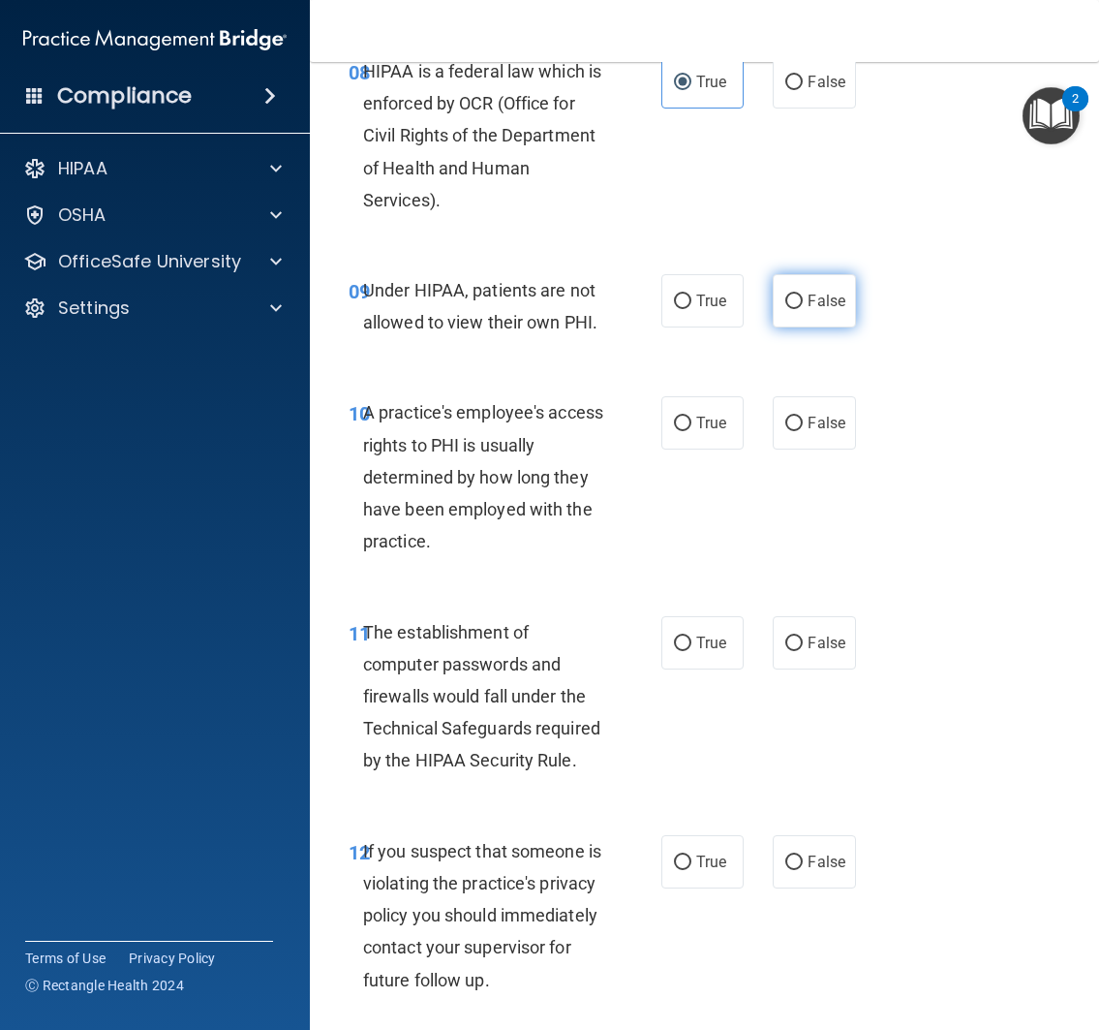
click at [785, 309] on input "False" at bounding box center [793, 301] width 17 height 15
radio input "true"
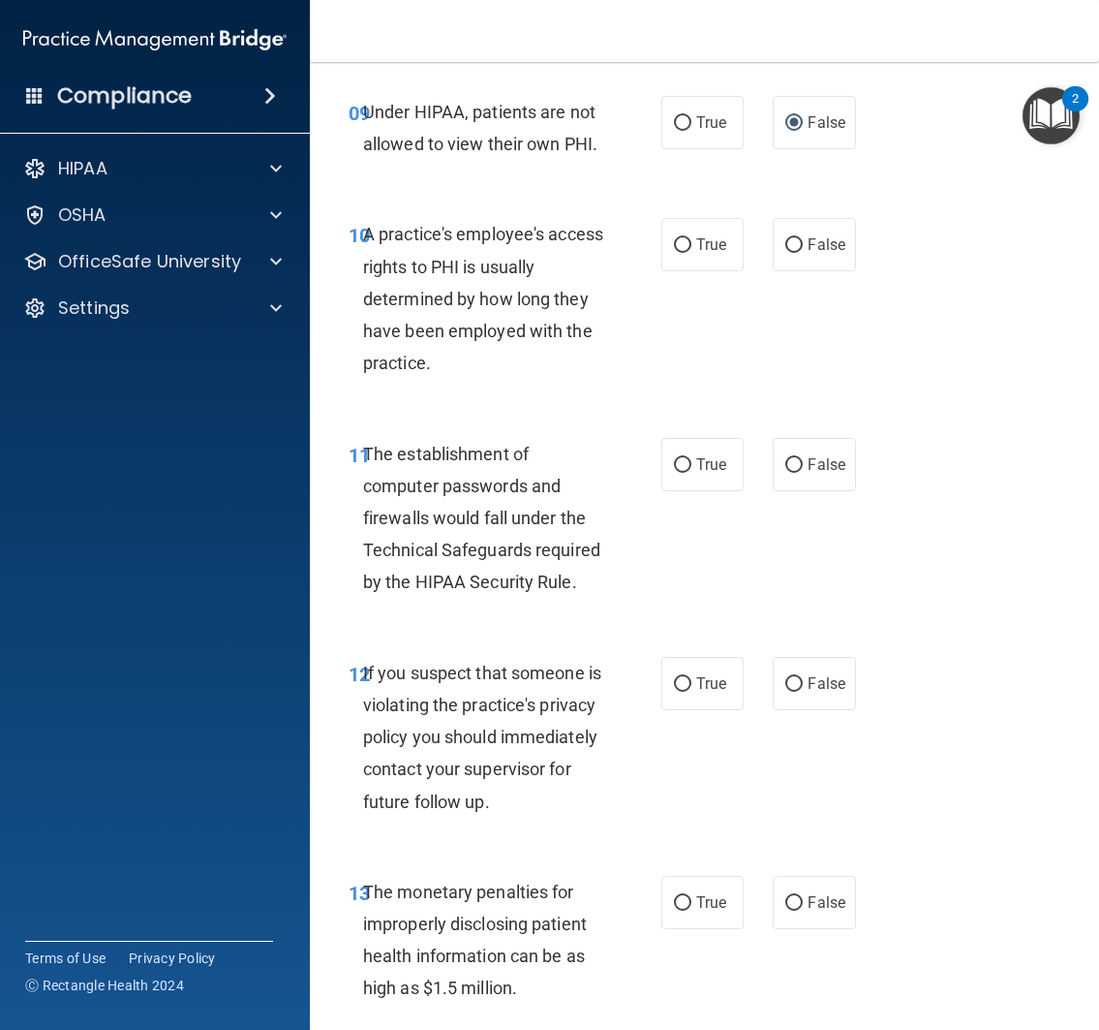
scroll to position [1968, 0]
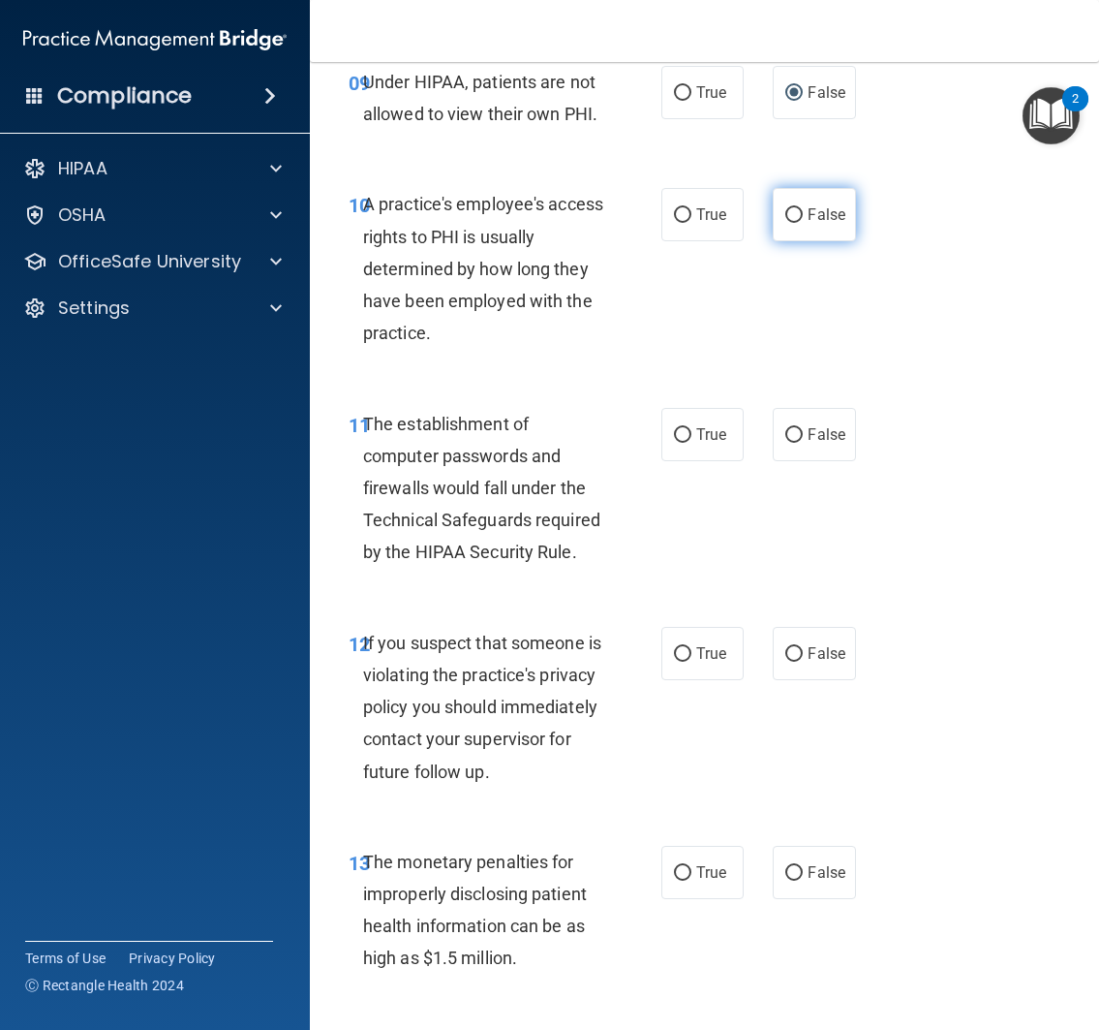
click at [822, 224] on span "False" at bounding box center [827, 214] width 38 height 18
click at [803, 223] on input "False" at bounding box center [793, 215] width 17 height 15
radio input "true"
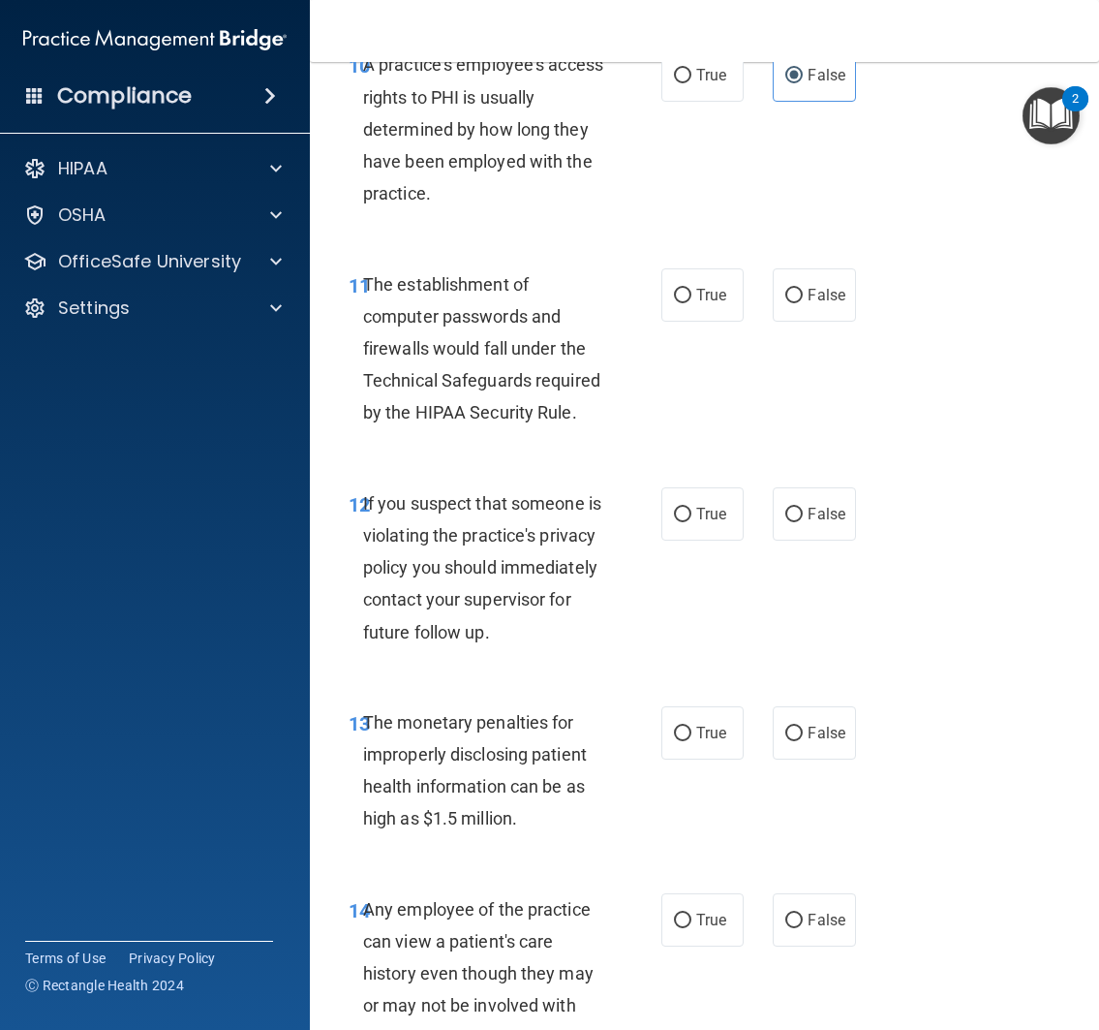
scroll to position [2108, 0]
click at [700, 322] on label "True" at bounding box center [703, 294] width 83 height 53
click at [692, 303] on input "True" at bounding box center [682, 296] width 17 height 15
radio input "true"
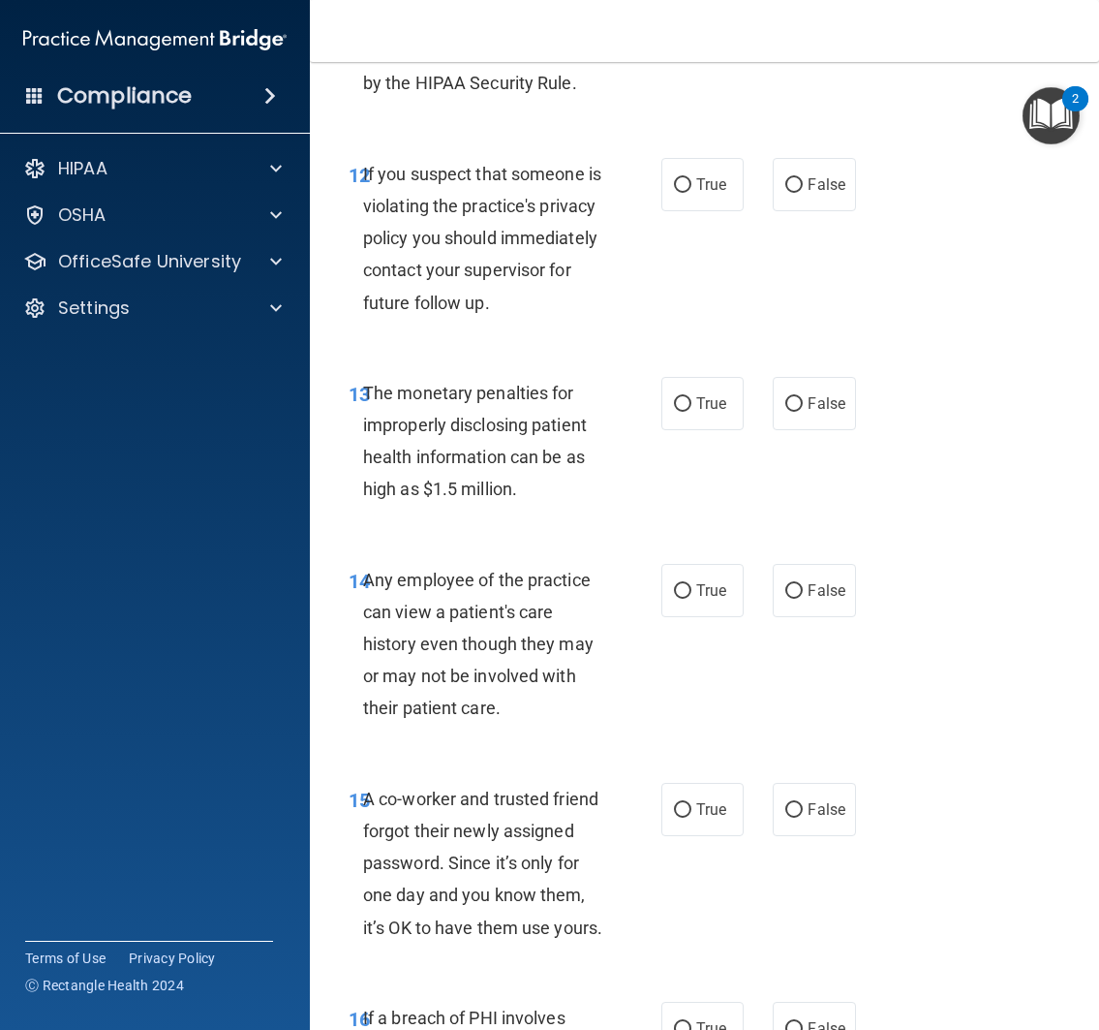
scroll to position [2448, 0]
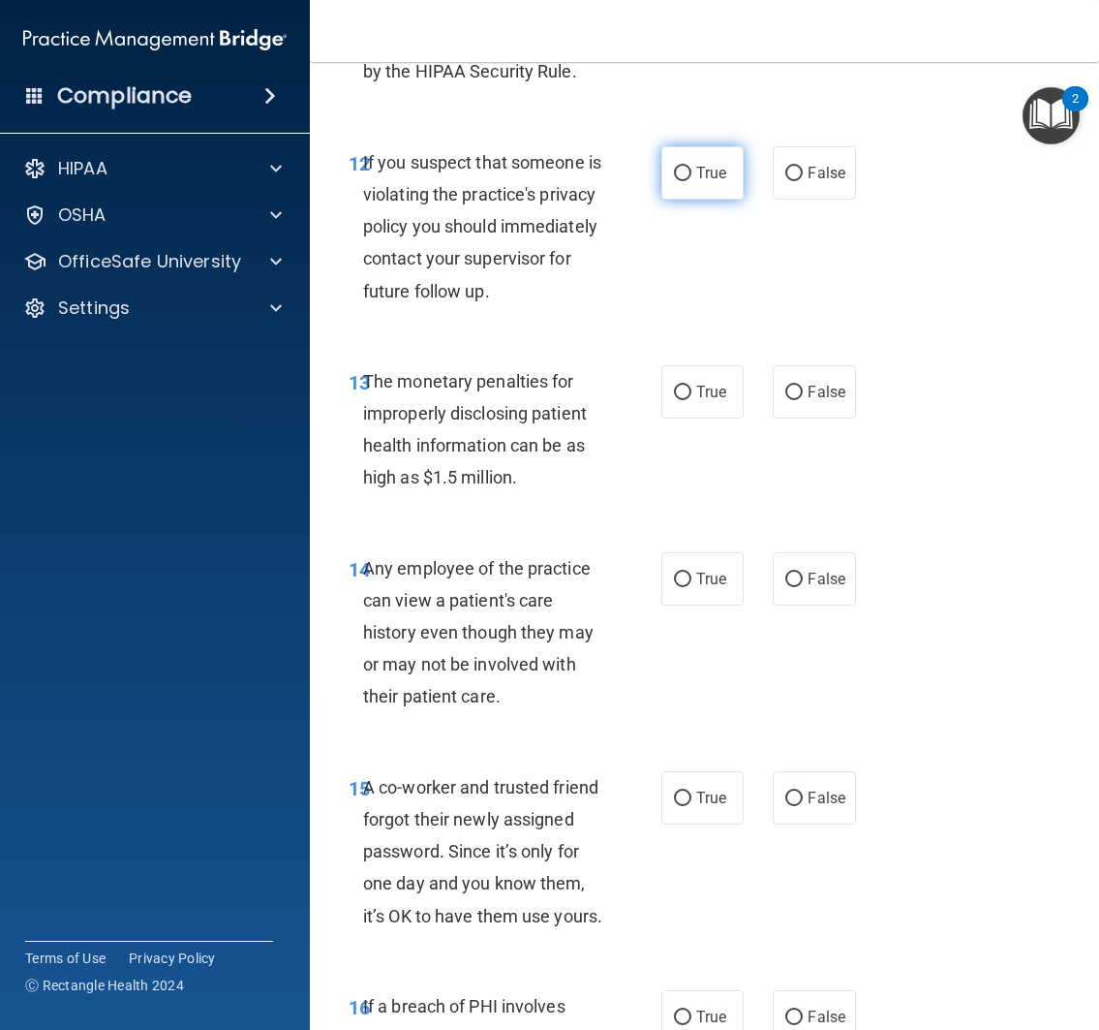
click at [687, 196] on label "True" at bounding box center [703, 172] width 83 height 53
click at [687, 181] on input "True" at bounding box center [682, 174] width 17 height 15
radio input "true"
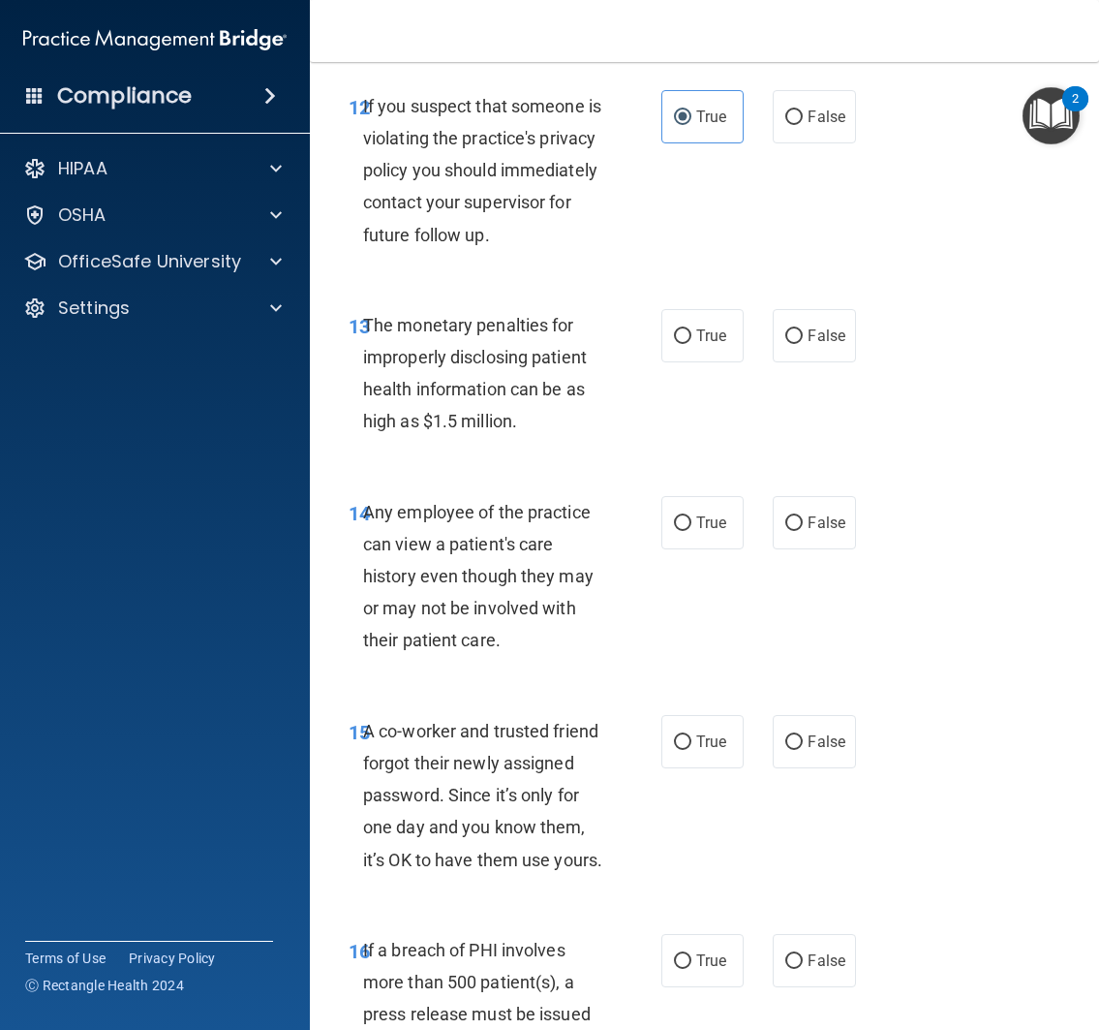
scroll to position [2539, 0]
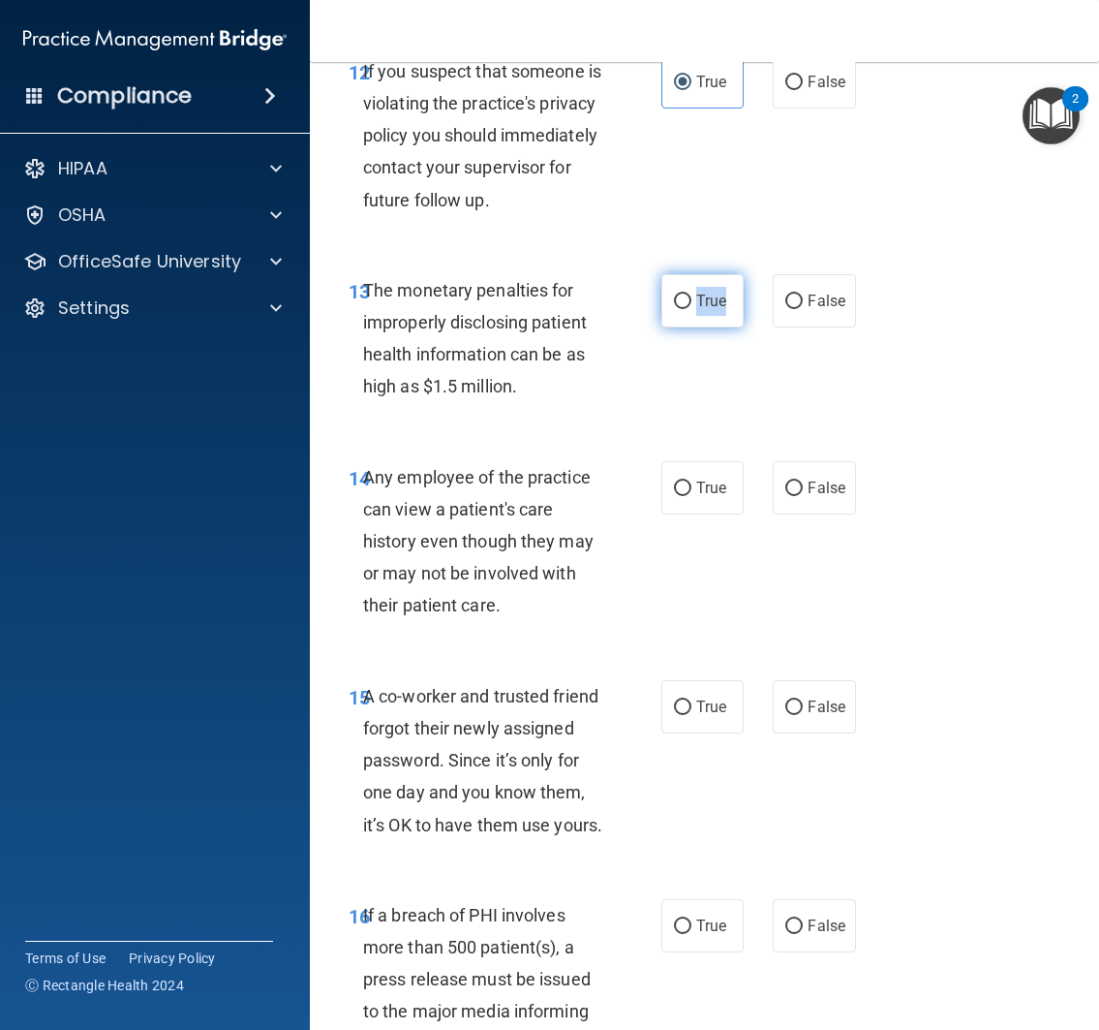
click at [662, 327] on label "True" at bounding box center [703, 300] width 83 height 53
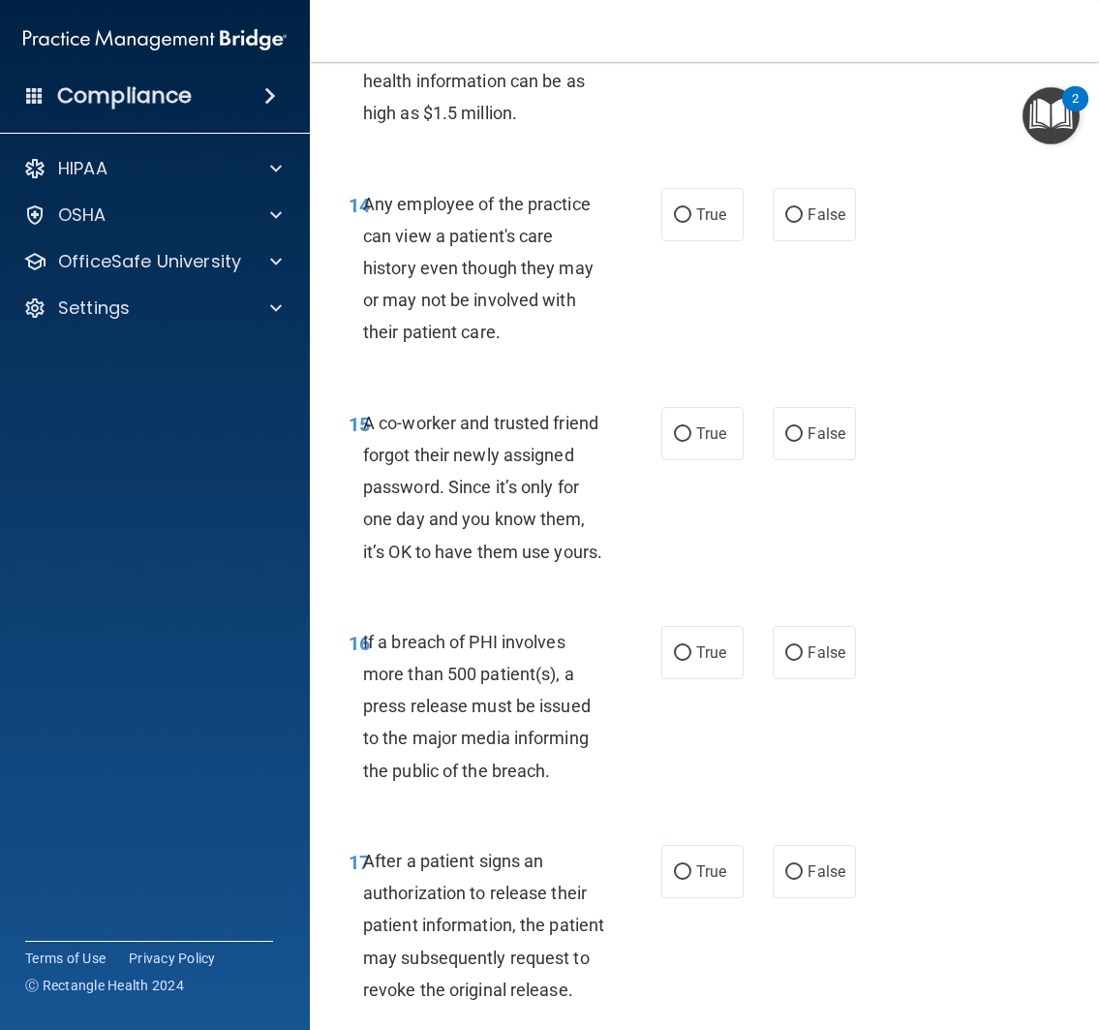
scroll to position [2814, 0]
click at [808, 223] on span "False" at bounding box center [827, 213] width 38 height 18
click at [803, 222] on input "False" at bounding box center [793, 214] width 17 height 15
radio input "true"
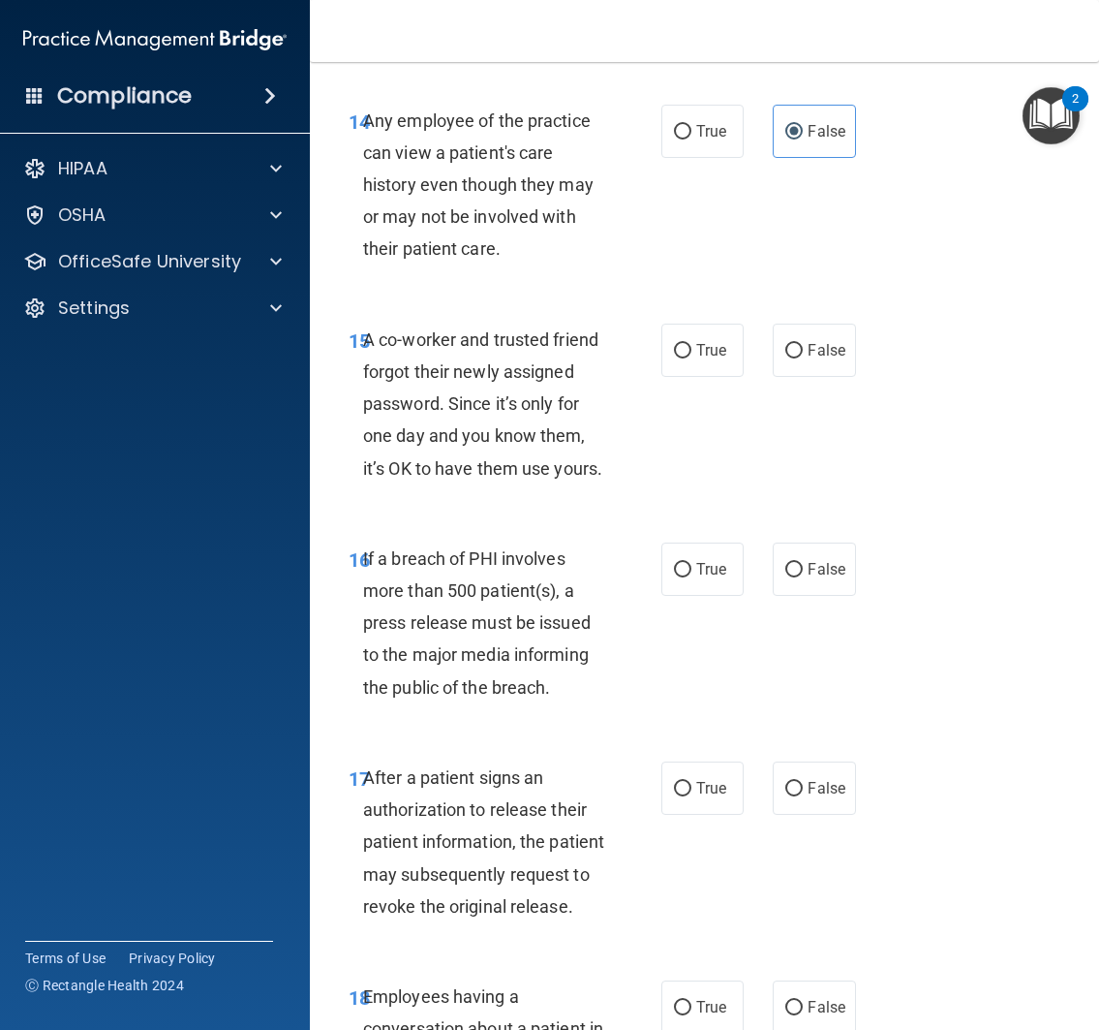
scroll to position [2901, 0]
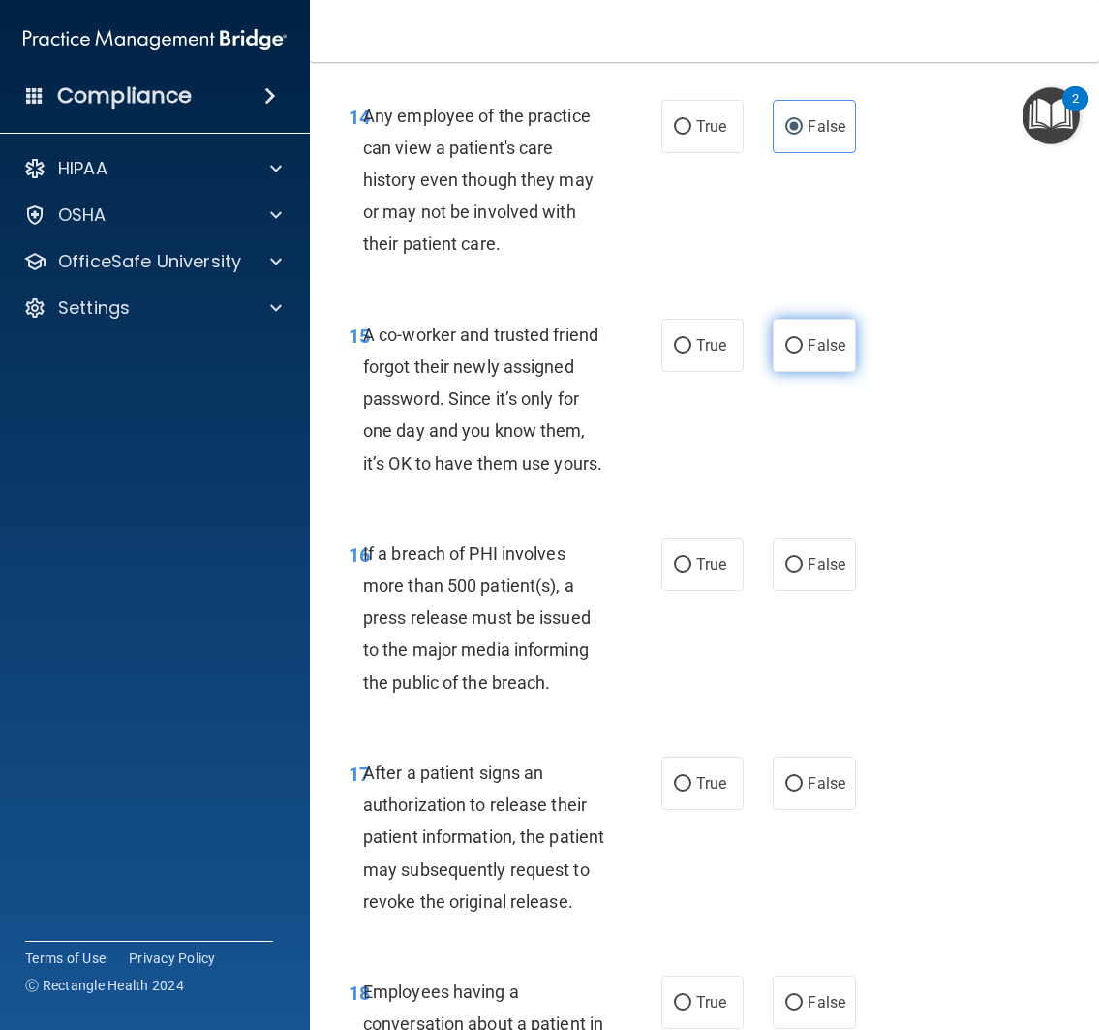
click at [797, 372] on label "False" at bounding box center [814, 345] width 83 height 53
click at [797, 354] on input "False" at bounding box center [793, 346] width 17 height 15
radio input "true"
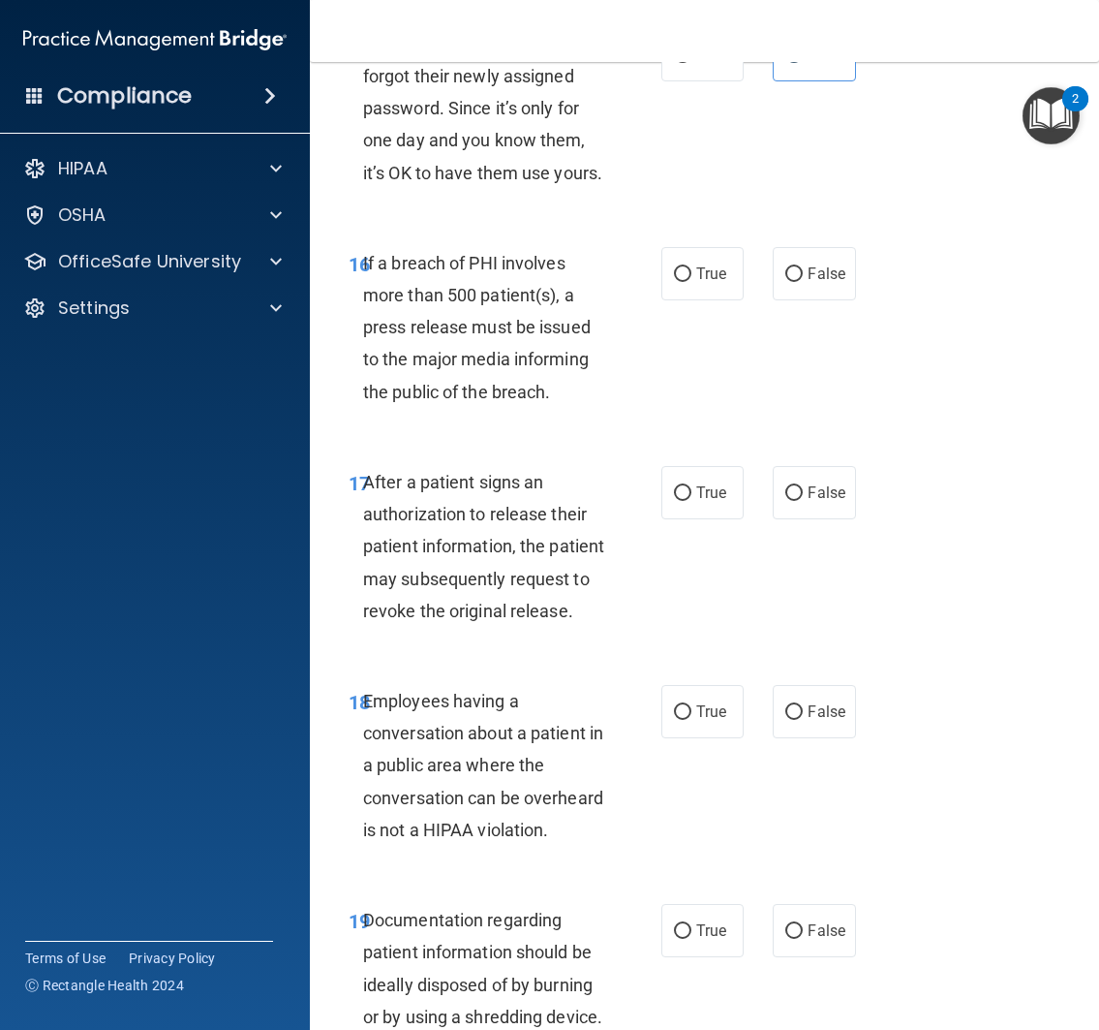
scroll to position [3211, 0]
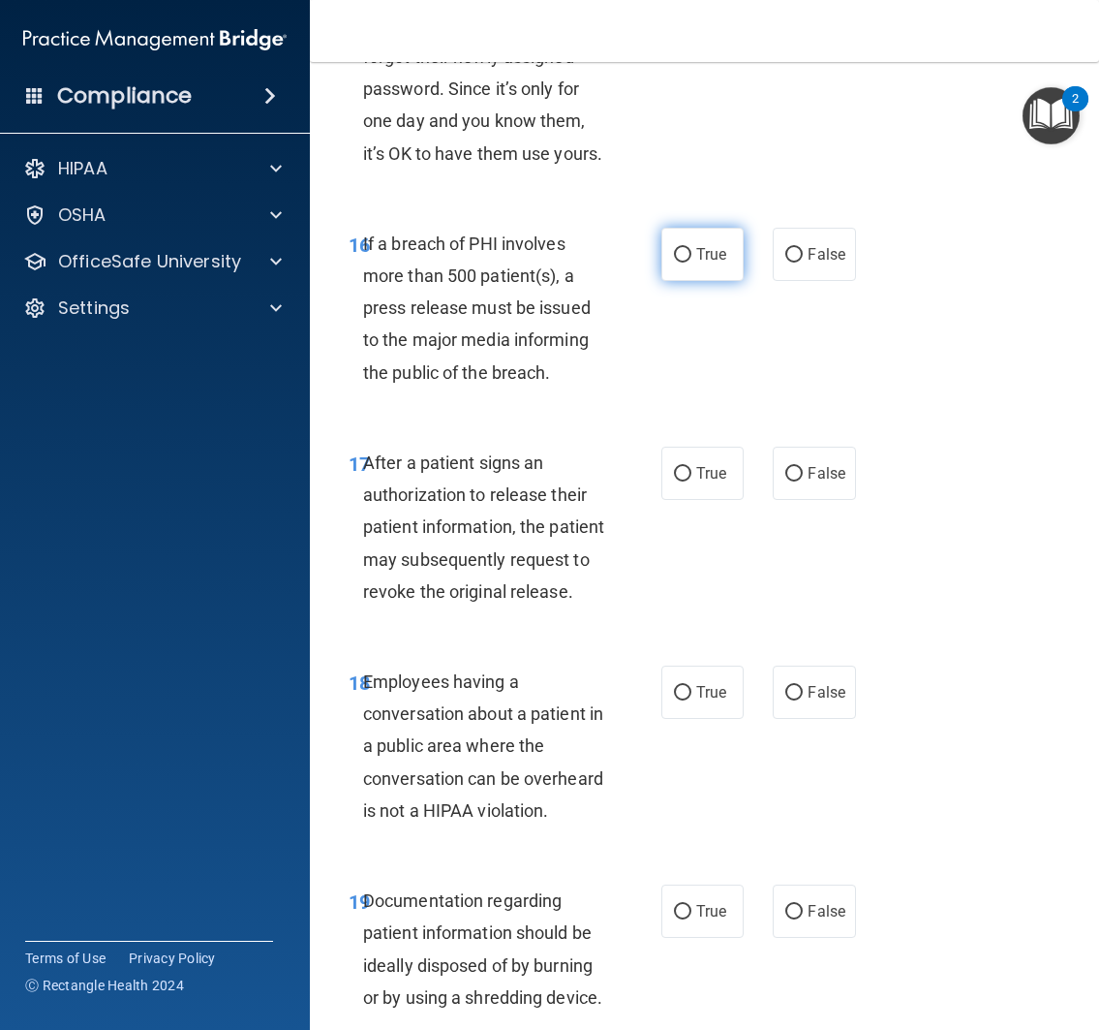
click at [696, 263] on span "True" at bounding box center [711, 254] width 30 height 18
click at [692, 262] on input "True" at bounding box center [682, 255] width 17 height 15
radio input "true"
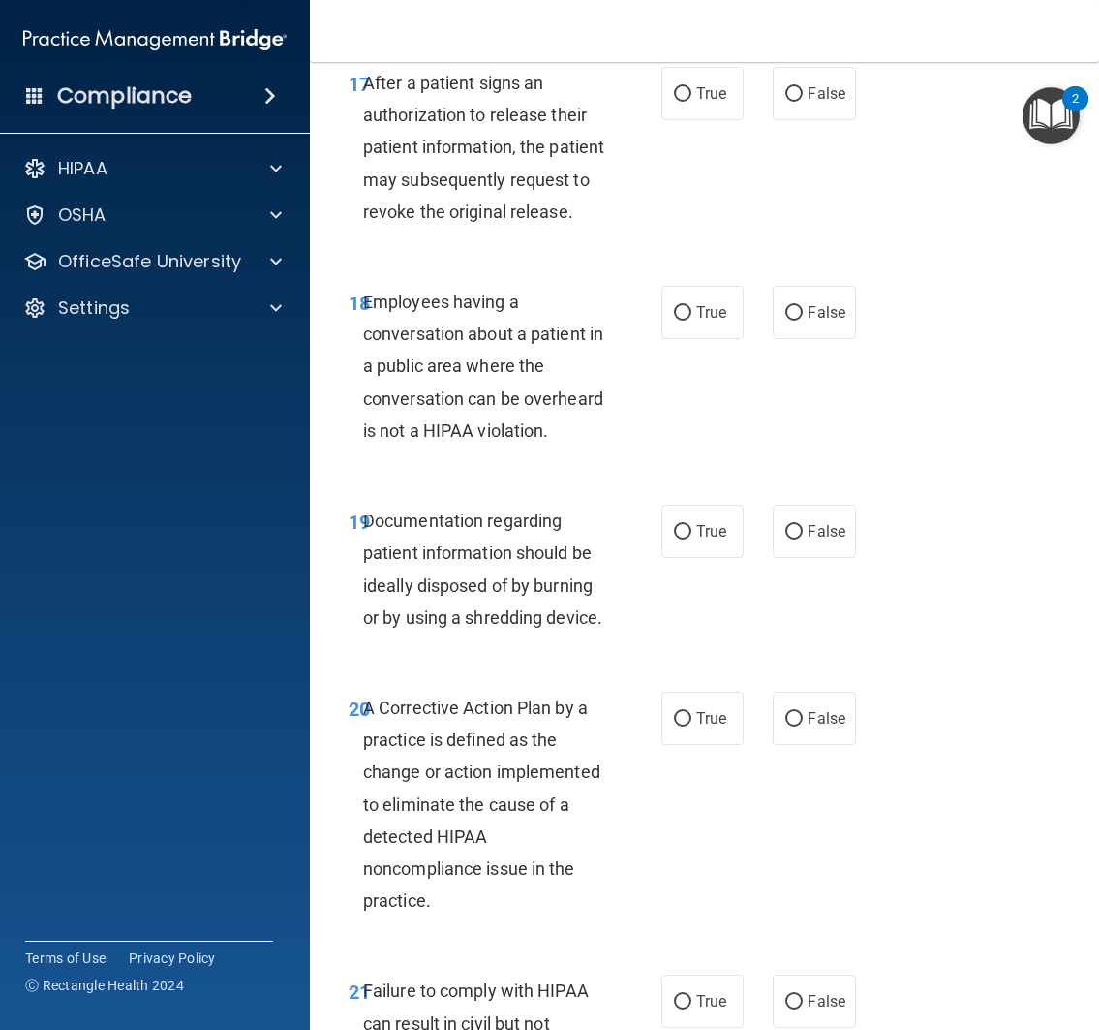
scroll to position [3591, 0]
click at [789, 119] on label "False" at bounding box center [814, 92] width 83 height 53
click at [789, 101] on input "False" at bounding box center [793, 93] width 17 height 15
radio input "true"
click at [793, 261] on div "17 After a patient signs an authorization to release their patient information,…" at bounding box center [704, 151] width 741 height 219
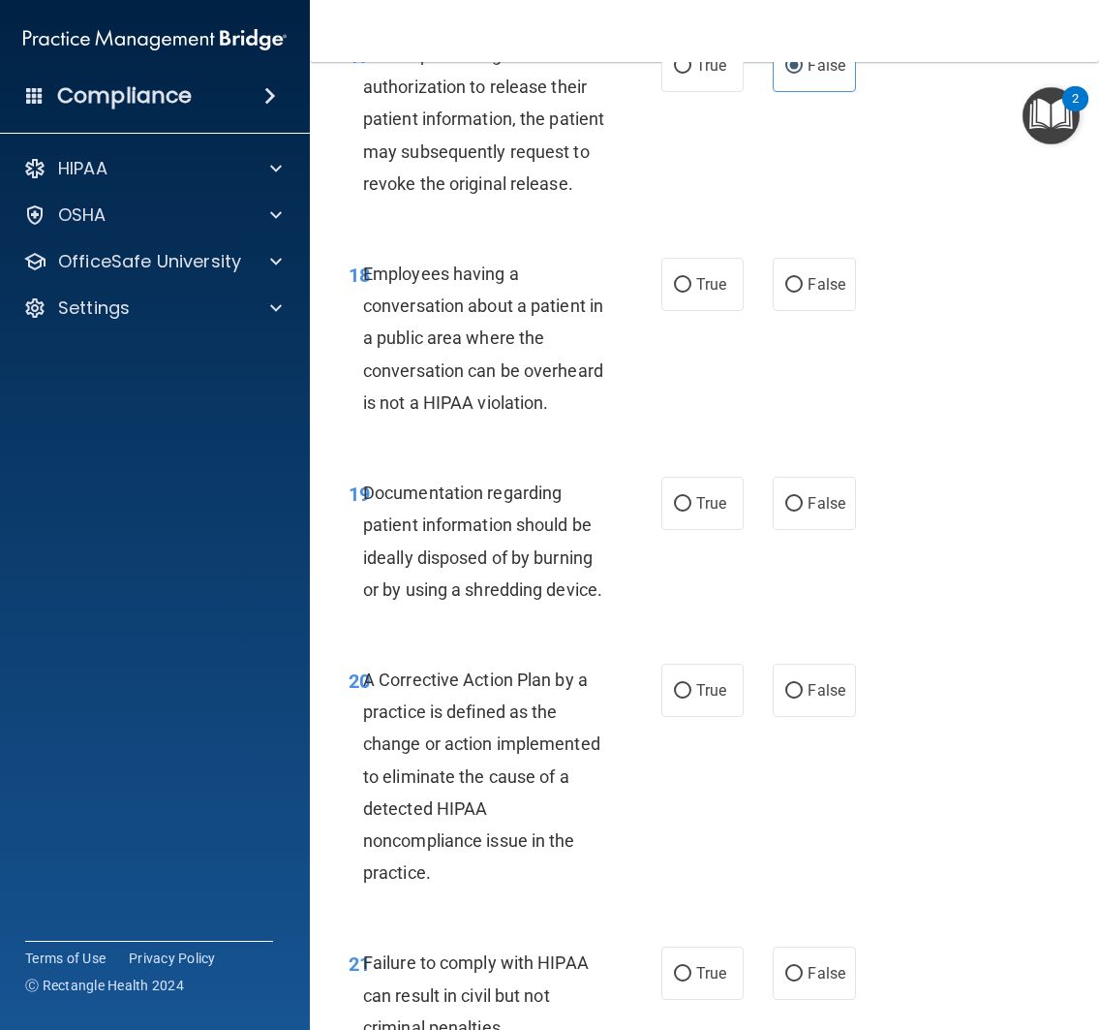
scroll to position [3619, 0]
click at [711, 74] on span "True" at bounding box center [711, 64] width 30 height 18
click at [692, 73] on input "True" at bounding box center [682, 65] width 17 height 15
radio input "true"
radio input "false"
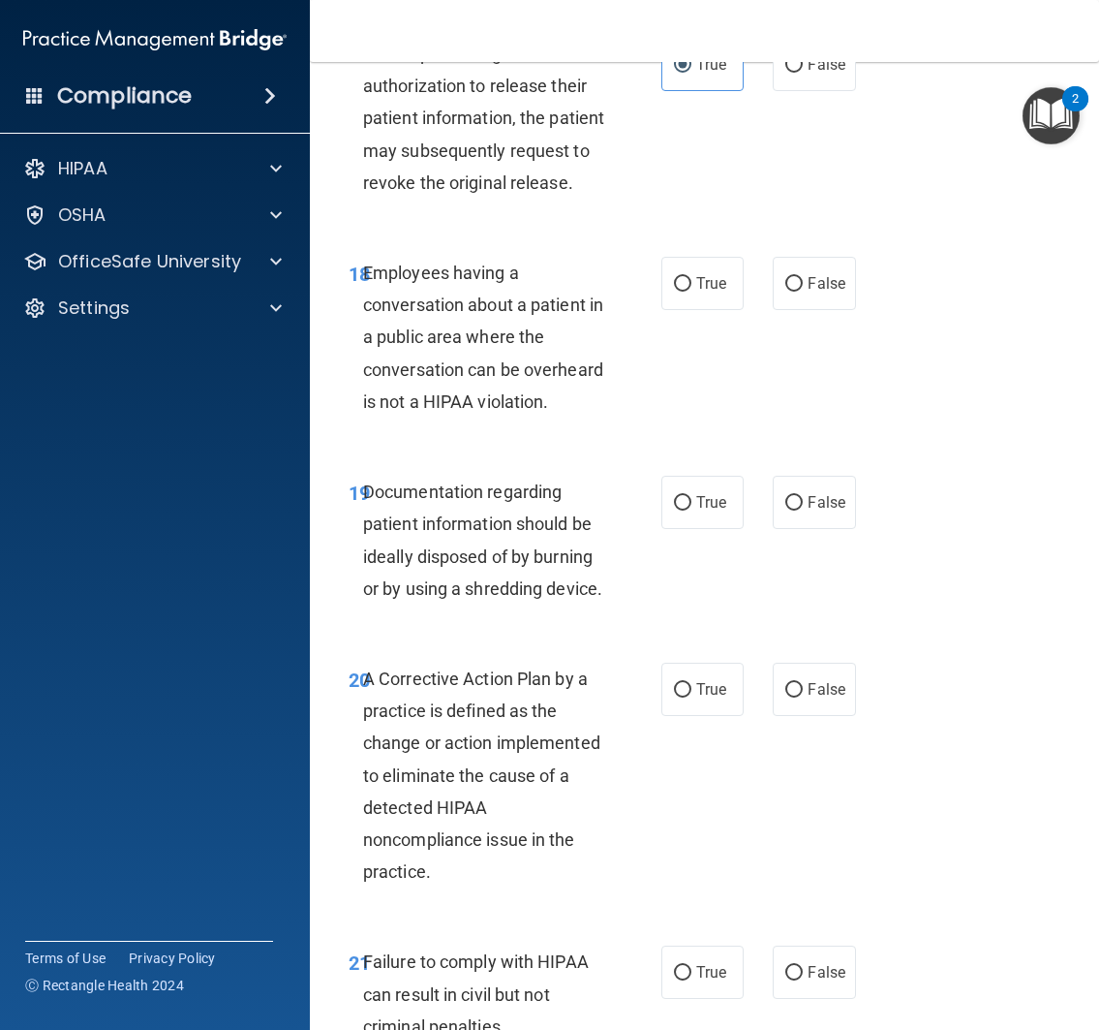
click at [805, 232] on div "17 After a patient signs an authorization to release their patient information,…" at bounding box center [704, 123] width 741 height 219
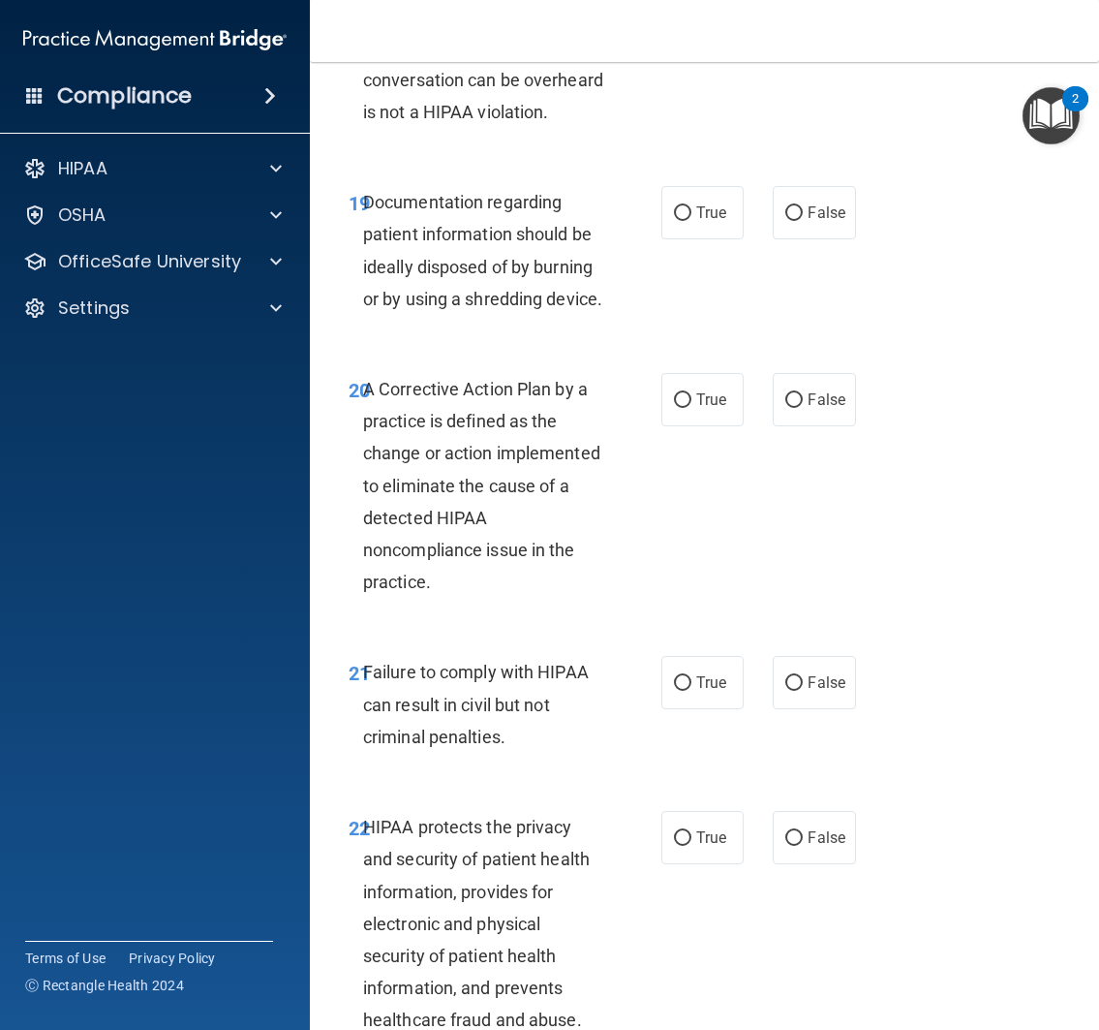
scroll to position [3932, 0]
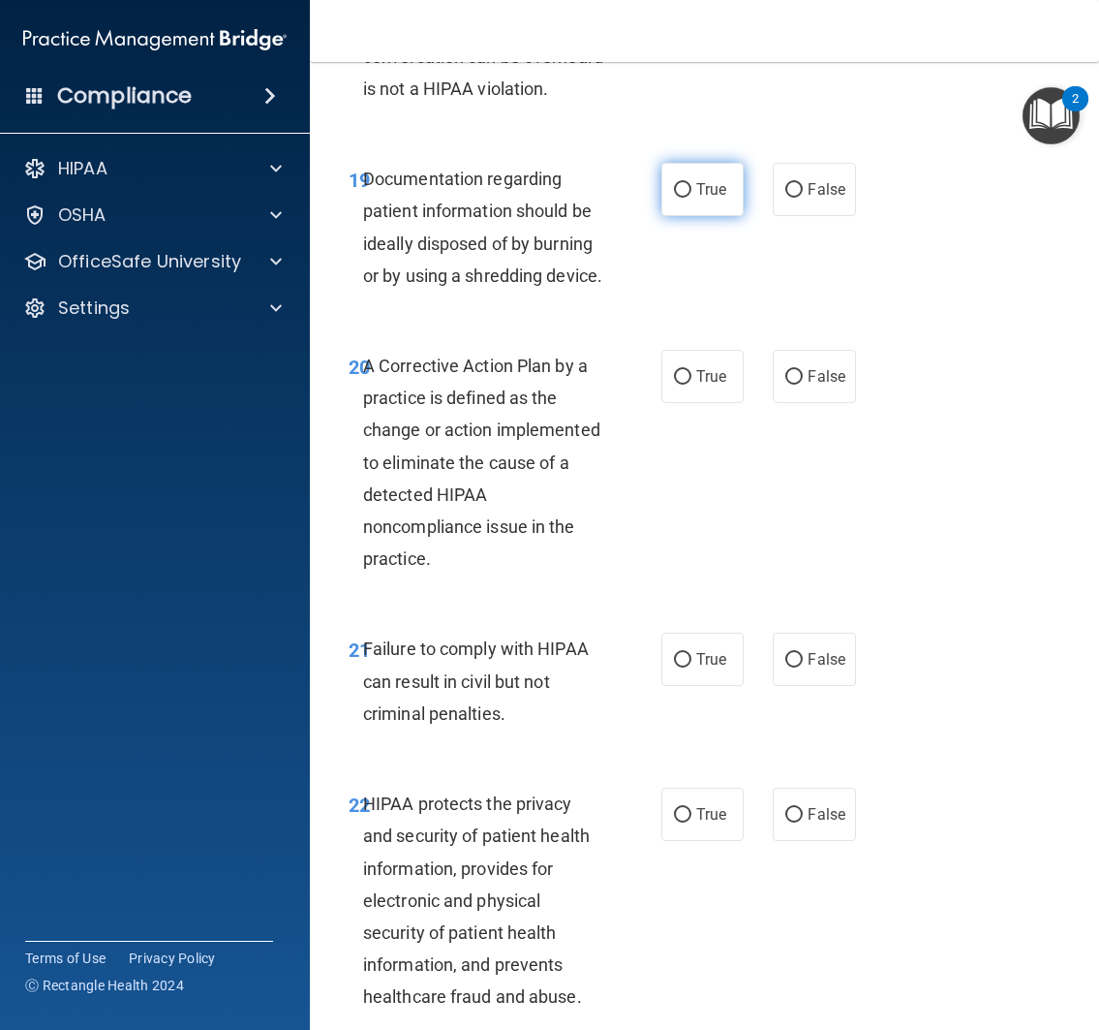
click at [679, 216] on label "True" at bounding box center [703, 189] width 83 height 53
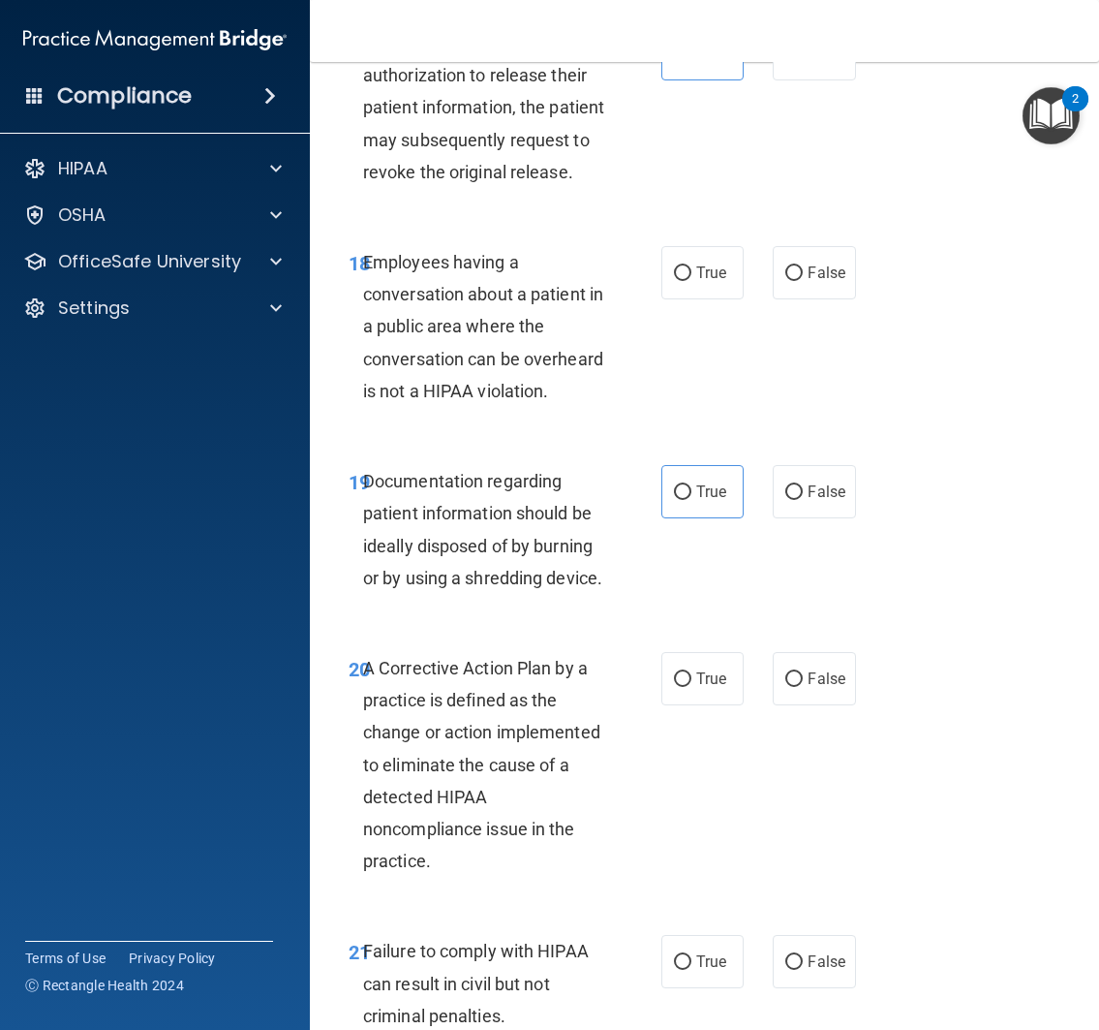
scroll to position [3631, 0]
click at [799, 298] on label "False" at bounding box center [814, 271] width 83 height 53
click at [799, 280] on input "False" at bounding box center [793, 272] width 17 height 15
radio input "true"
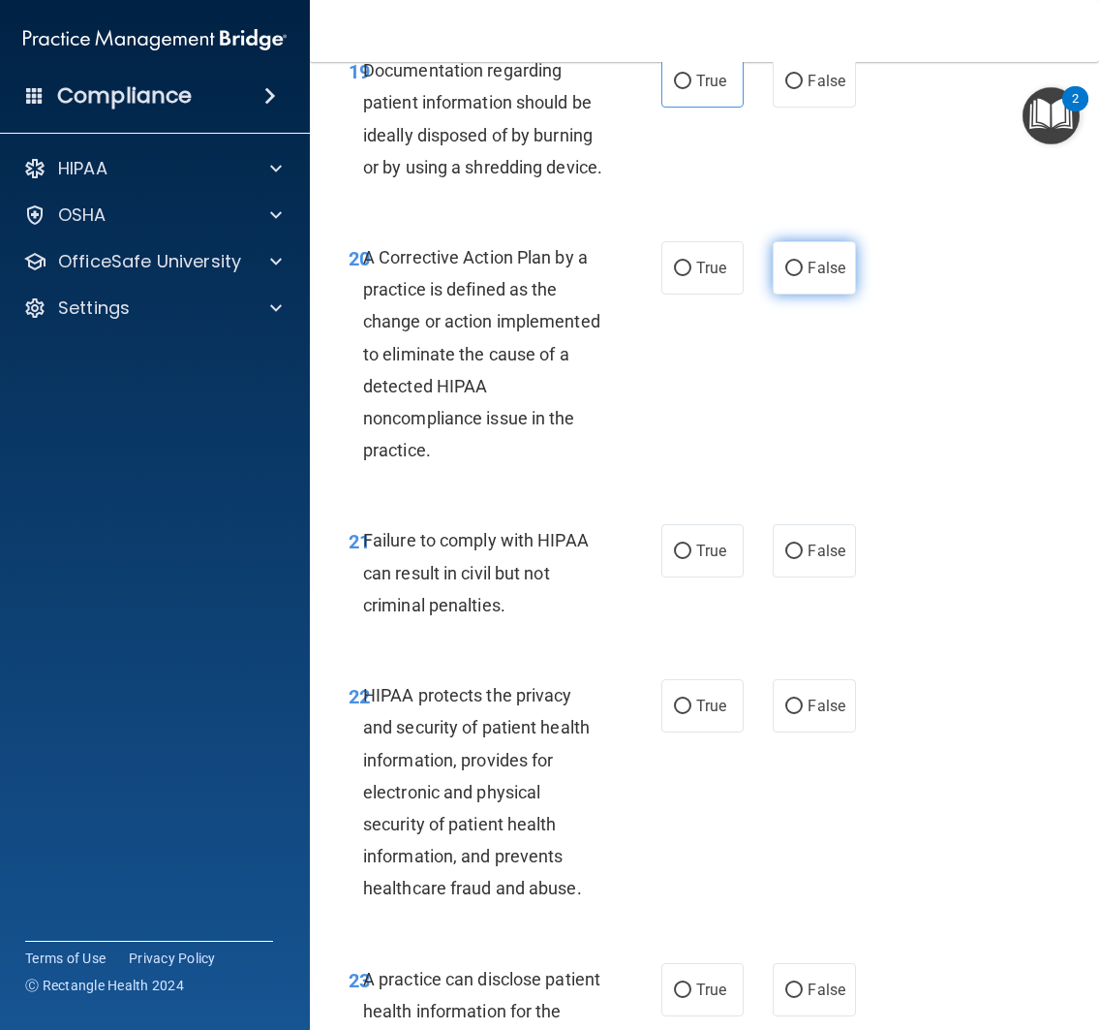
scroll to position [4045, 0]
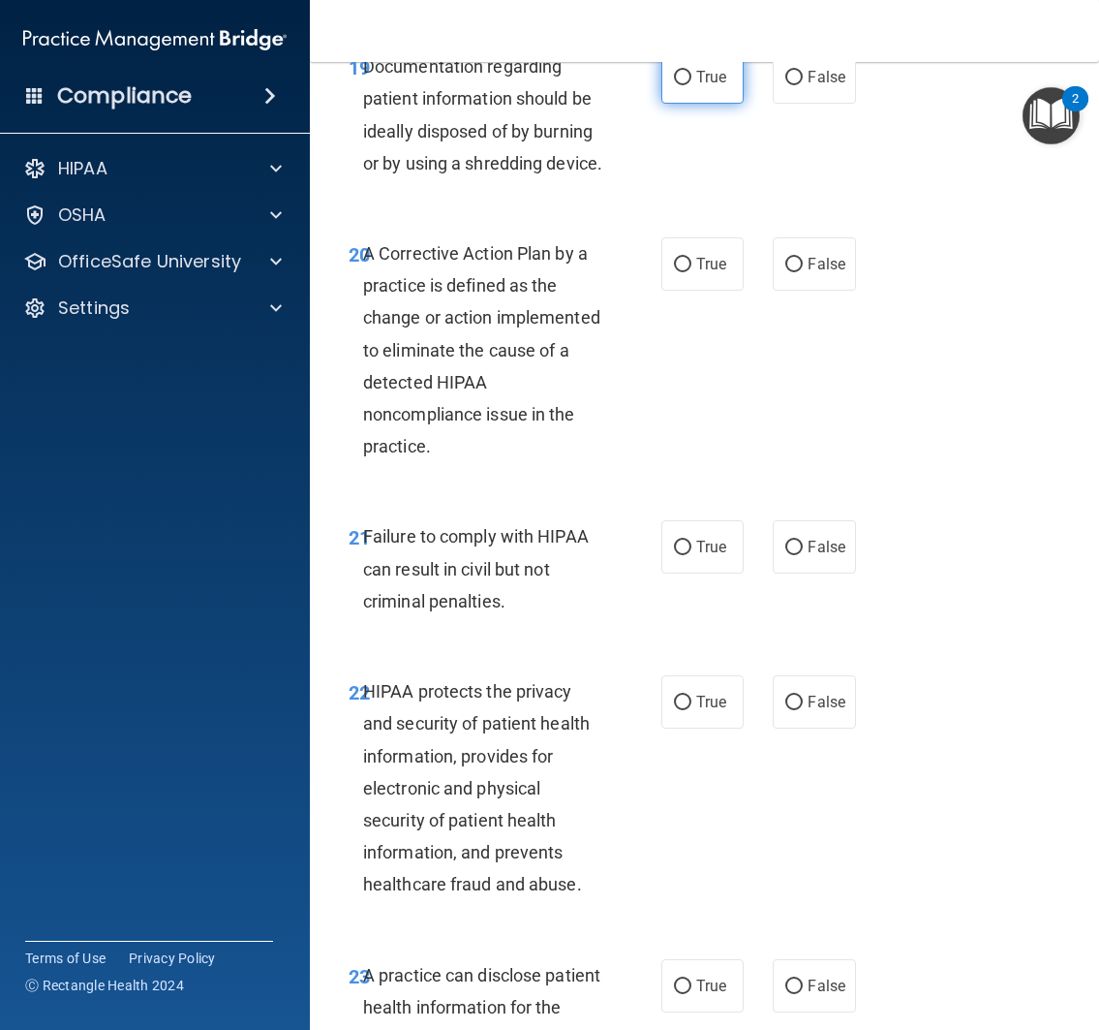
click at [706, 86] on span "True" at bounding box center [711, 77] width 30 height 18
click at [692, 85] on input "True" at bounding box center [682, 78] width 17 height 15
radio input "true"
click at [885, 213] on div "19 Documentation regarding patient information should be ideally disposed of by…" at bounding box center [704, 119] width 741 height 187
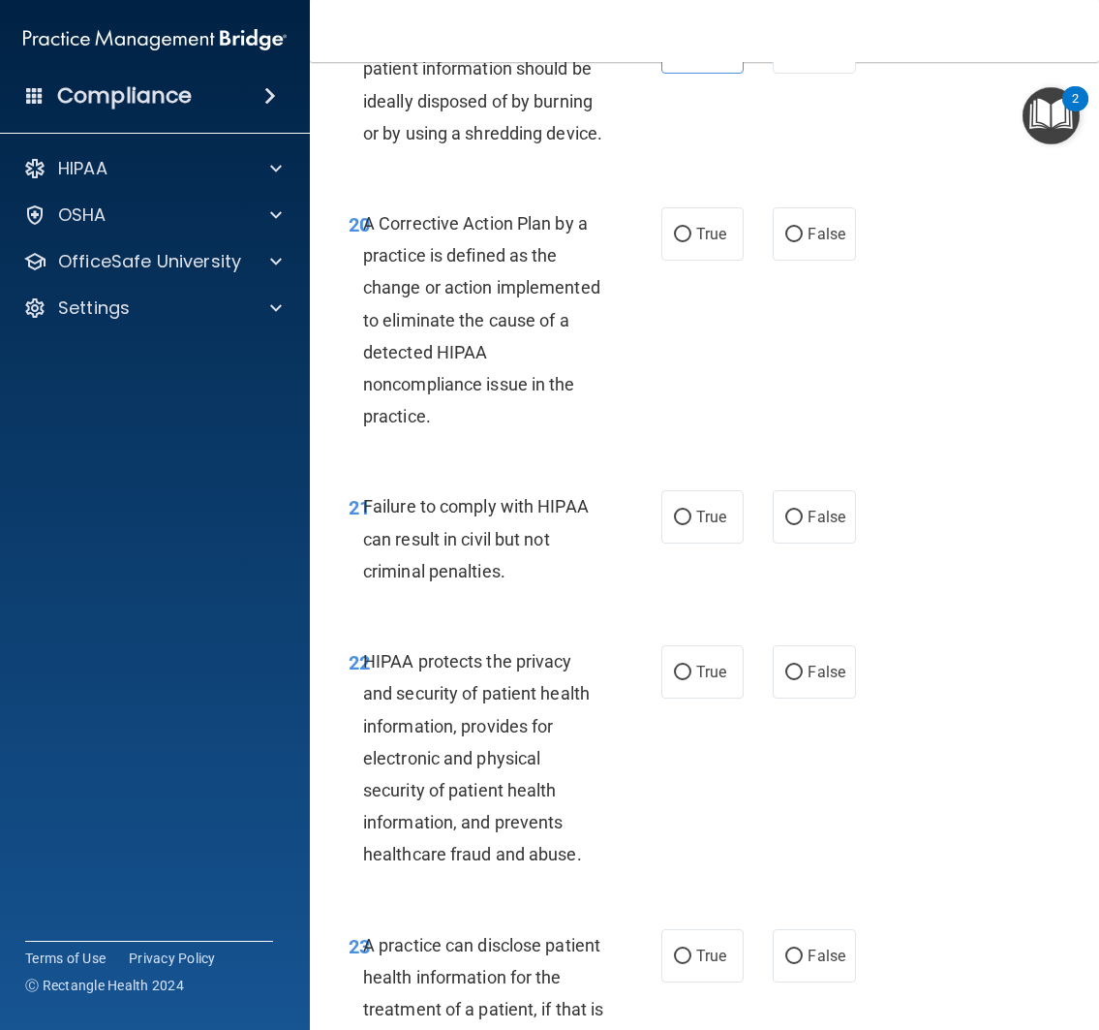
scroll to position [4080, 0]
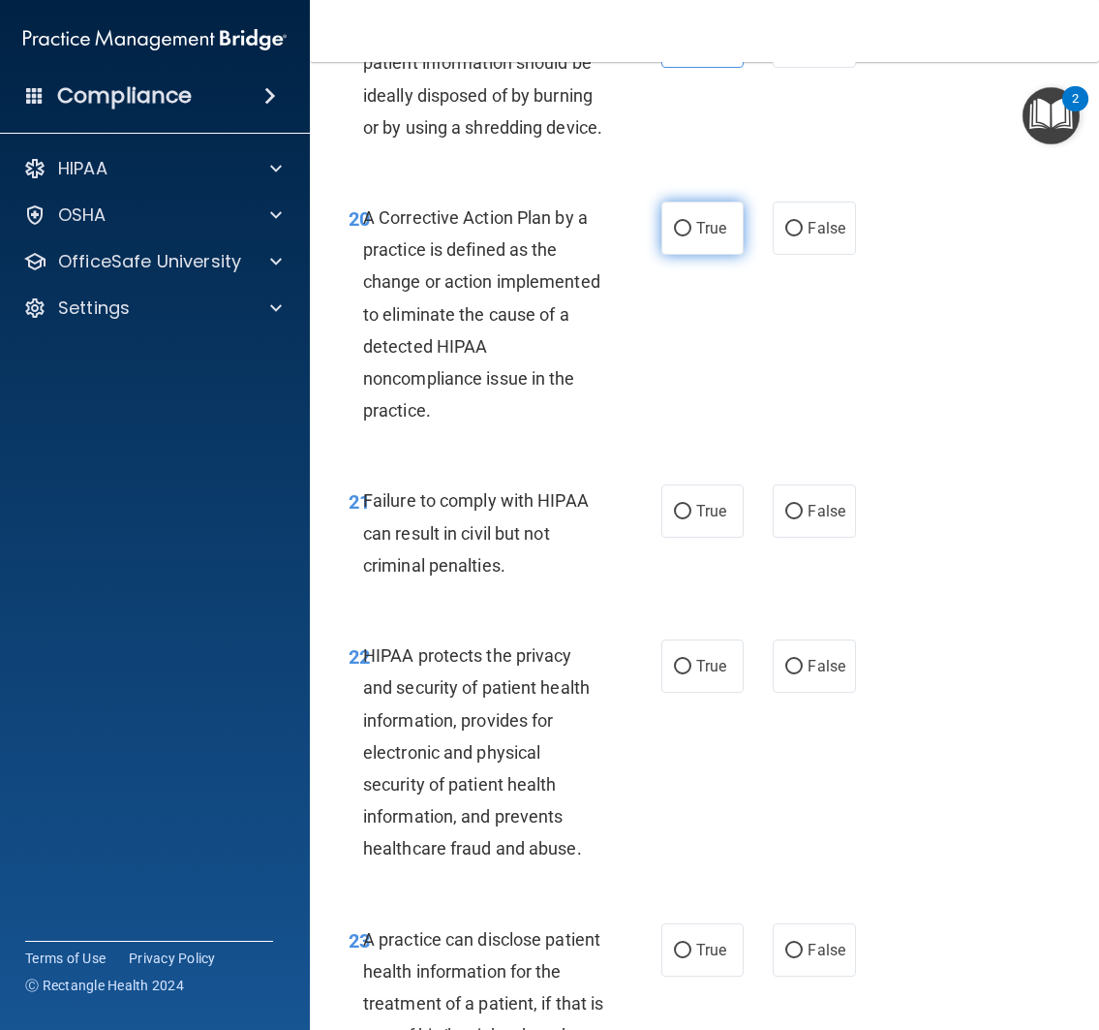
click at [696, 237] on span "True" at bounding box center [711, 228] width 30 height 18
click at [692, 236] on input "True" at bounding box center [682, 229] width 17 height 15
radio input "true"
click at [723, 461] on div "20 A Corrective Action Plan by a practice is defined as the change or action im…" at bounding box center [704, 319] width 741 height 284
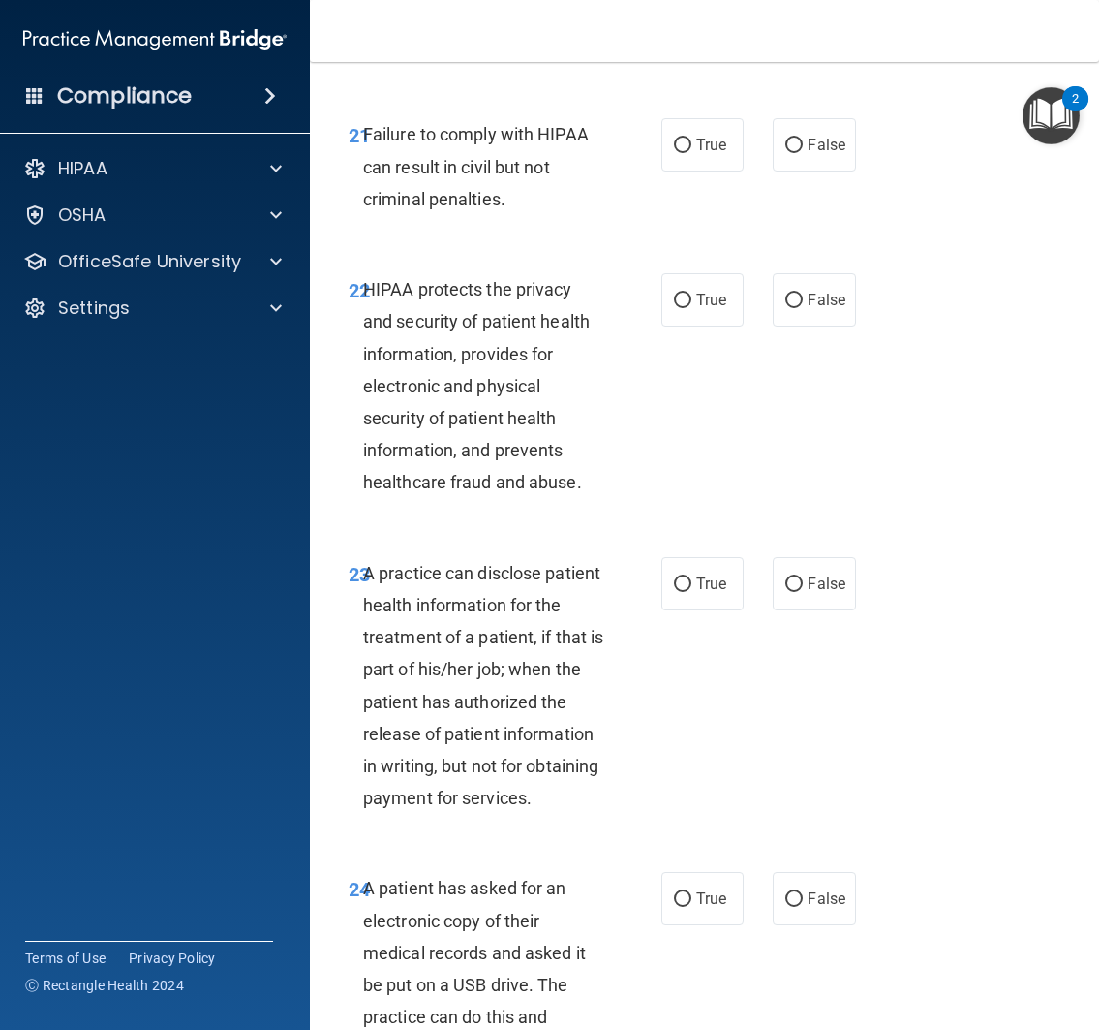
scroll to position [4450, 0]
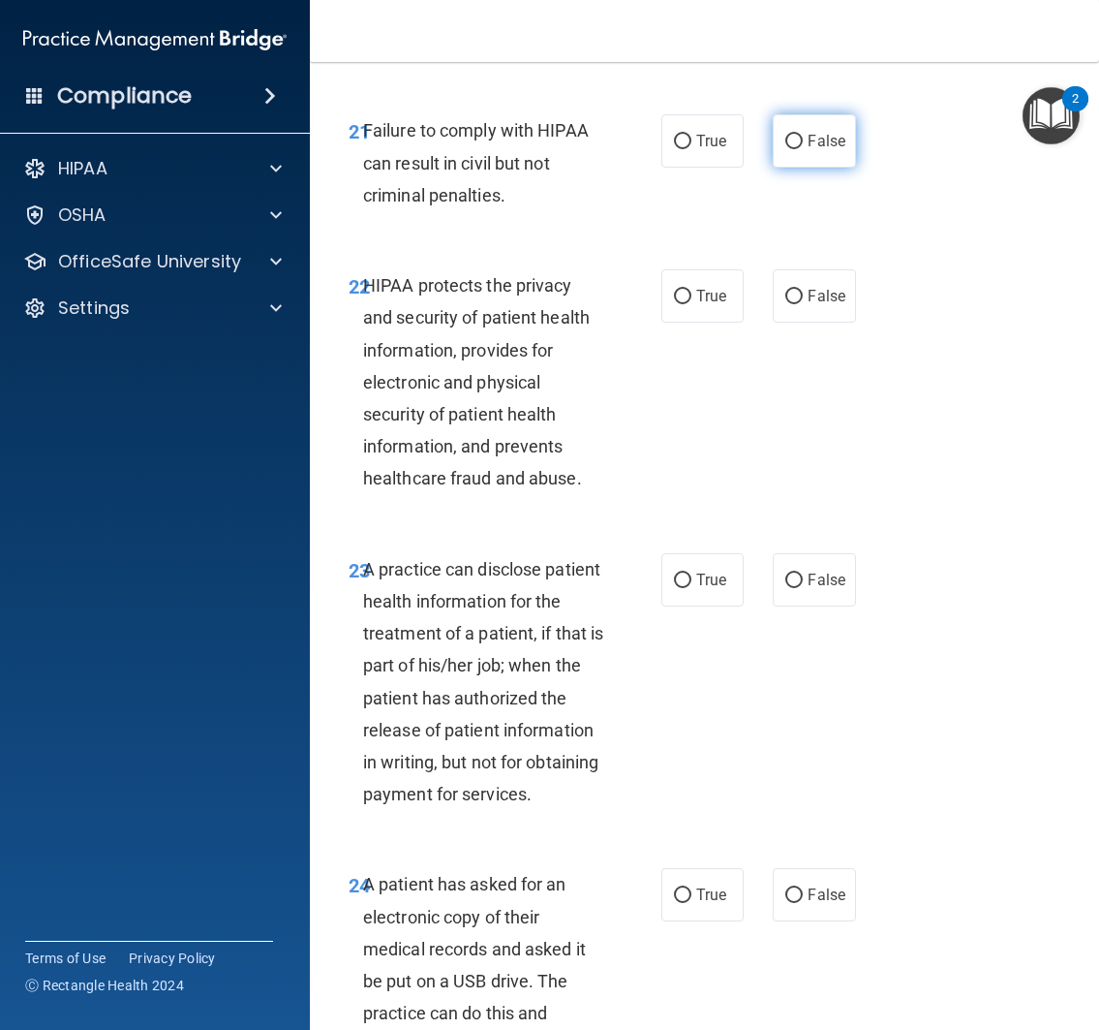
click at [838, 168] on label "False" at bounding box center [814, 140] width 83 height 53
click at [803, 149] on input "False" at bounding box center [793, 142] width 17 height 15
radio input "true"
click at [831, 245] on div "21 Failure to comply with HIPAA can result in civil but not criminal penalties.…" at bounding box center [704, 167] width 741 height 155
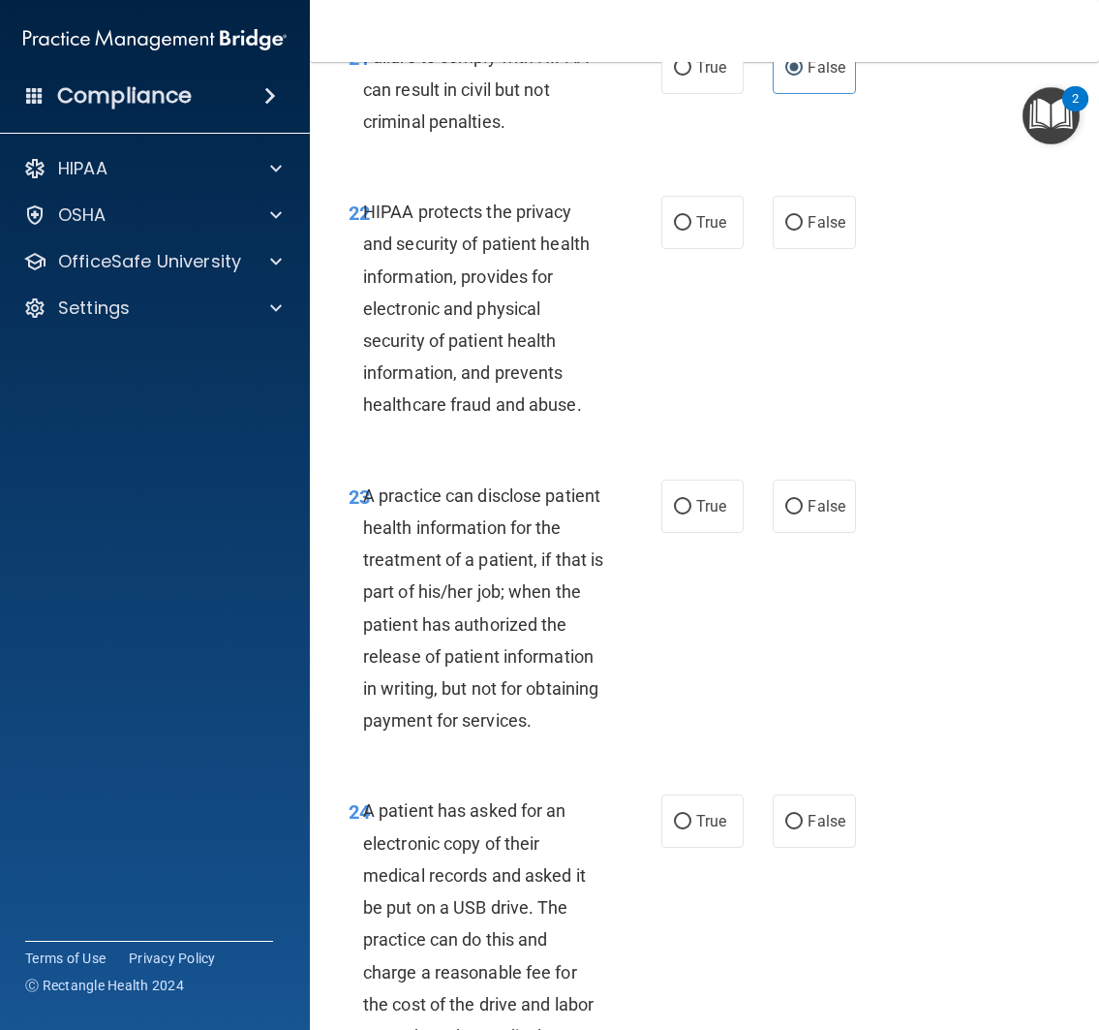
scroll to position [4531, 0]
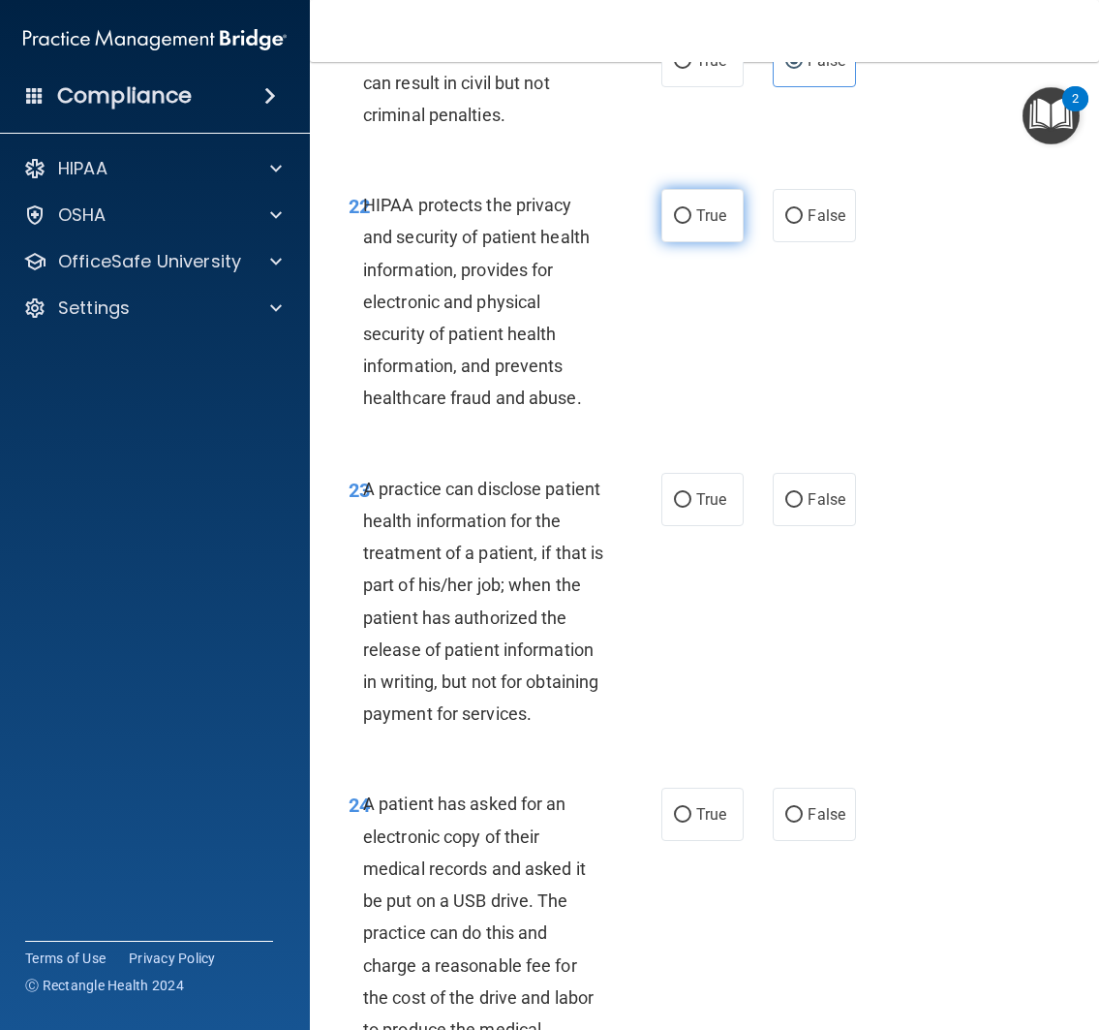
click at [693, 242] on label "True" at bounding box center [703, 215] width 83 height 53
click at [715, 448] on div "22 HIPAA protects the privacy and security of patient health information, provi…" at bounding box center [704, 307] width 741 height 284
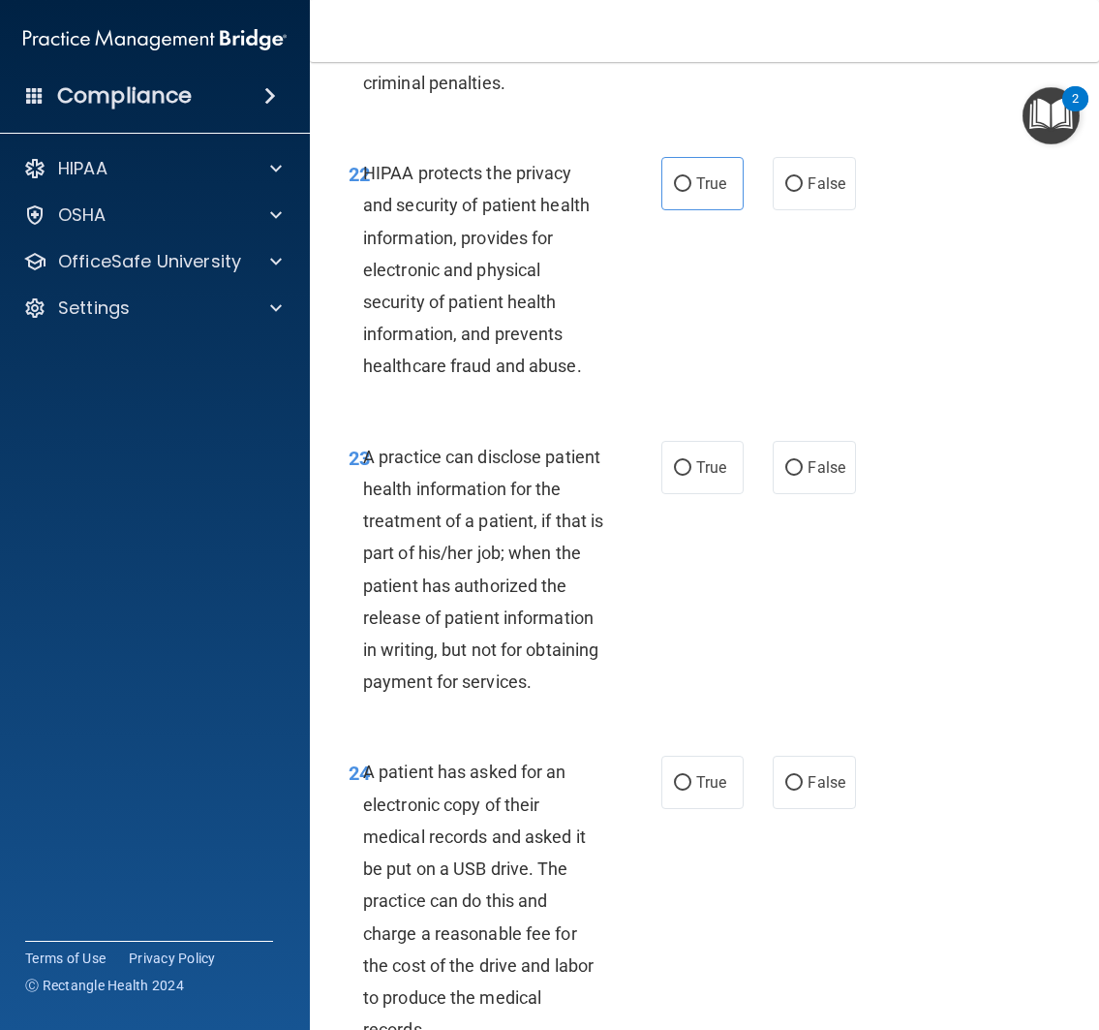
scroll to position [4579, 0]
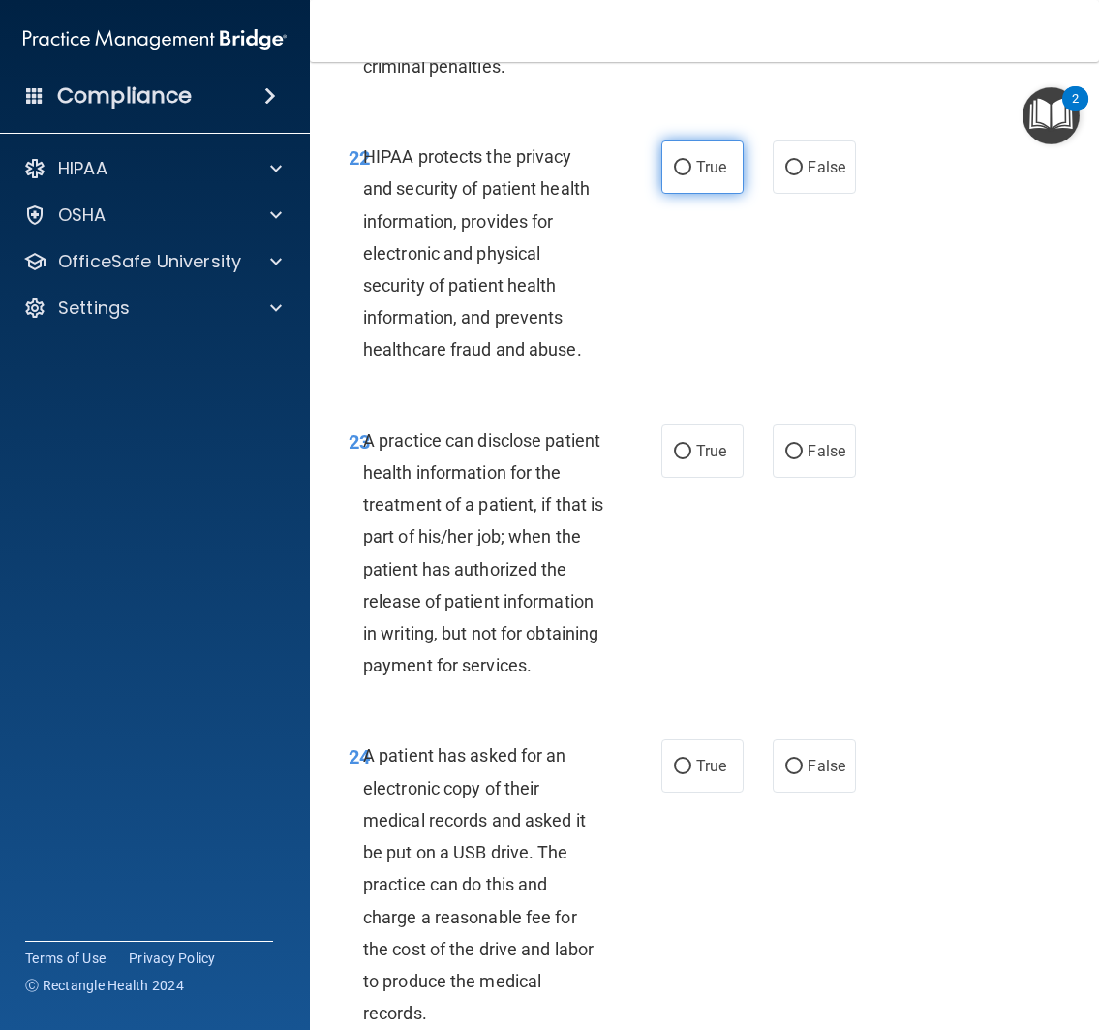
click at [702, 194] on label "True" at bounding box center [703, 166] width 83 height 53
click at [692, 175] on input "True" at bounding box center [682, 168] width 17 height 15
radio input "true"
click at [701, 400] on div "22 HIPAA protects the privacy and security of patient health information, provi…" at bounding box center [704, 258] width 741 height 284
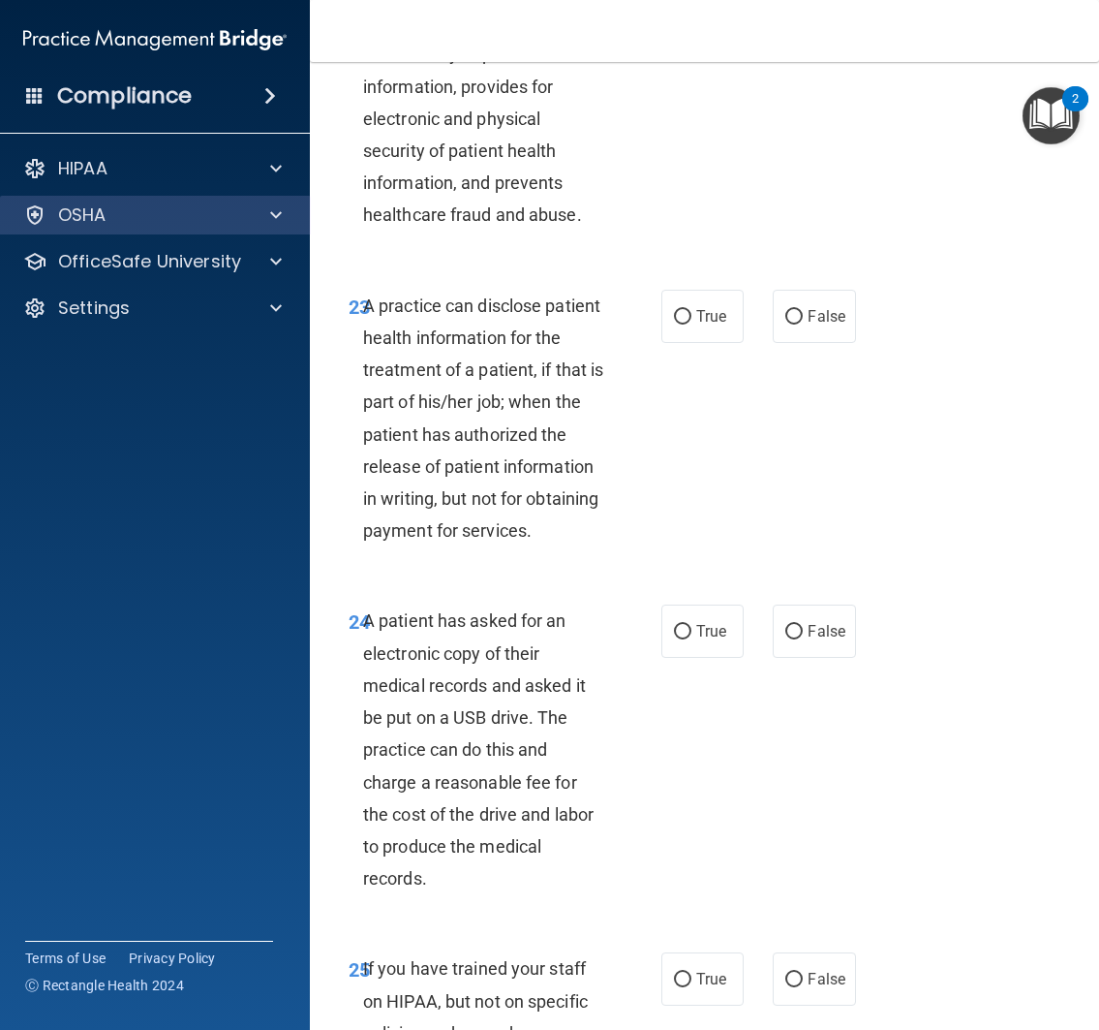
scroll to position [4706, 0]
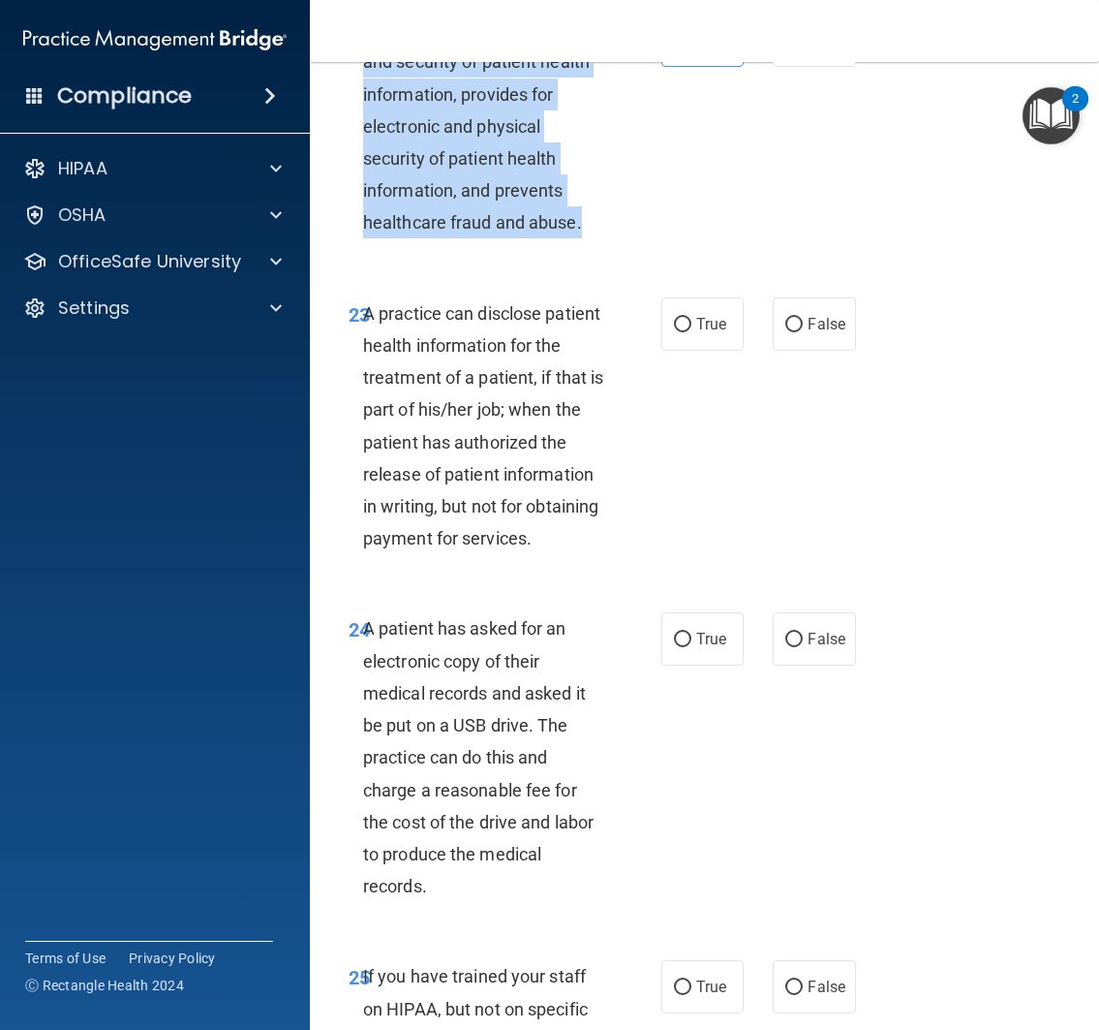
drag, startPoint x: 362, startPoint y: 222, endPoint x: 621, endPoint y: 437, distance: 336.3
click at [618, 249] on div "22 HIPAA protects the privacy and security of patient health information, provi…" at bounding box center [505, 131] width 371 height 235
copy span "HIPAA protects the privacy and security of patient health information, provides…"
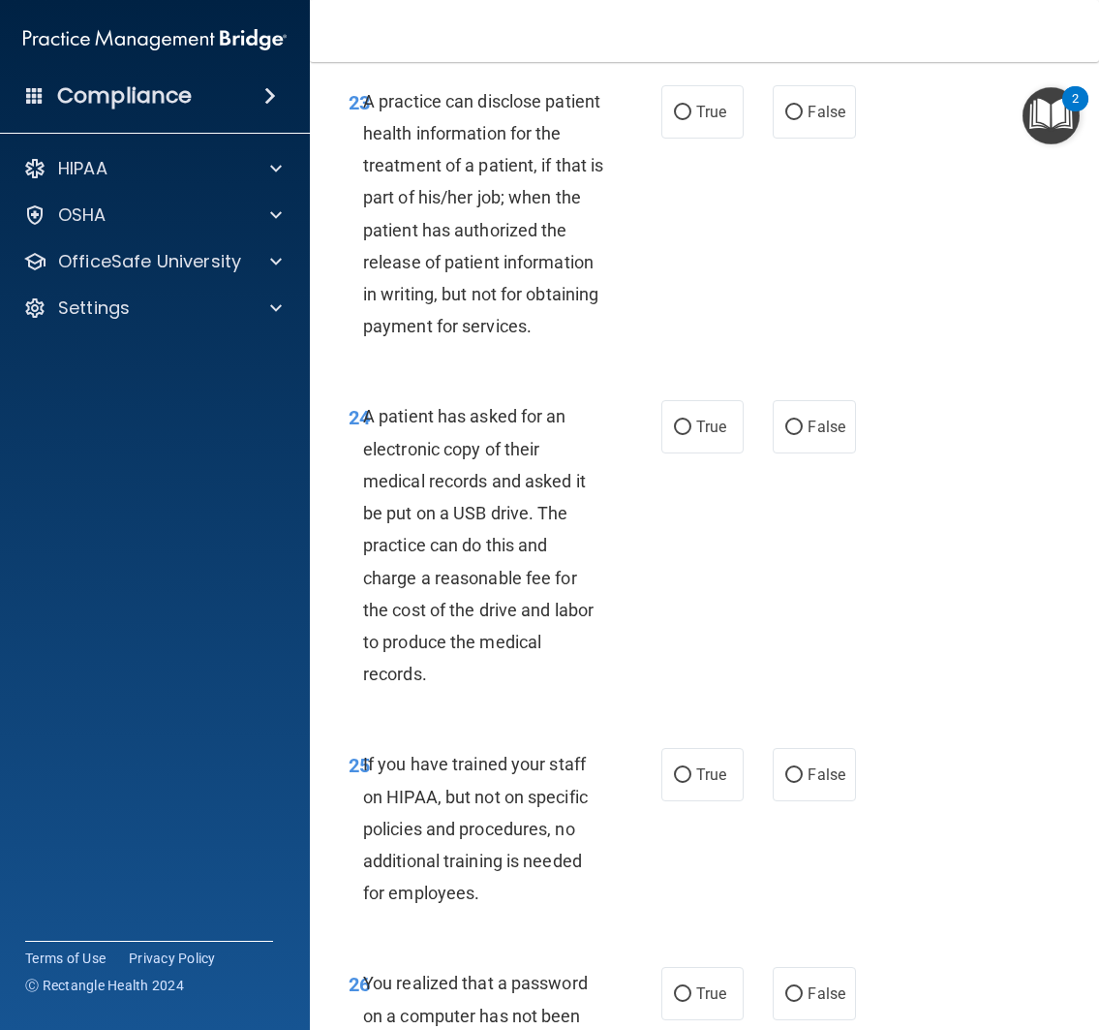
scroll to position [4919, 0]
click at [696, 120] on span "True" at bounding box center [711, 111] width 30 height 18
click at [692, 119] on input "True" at bounding box center [682, 112] width 17 height 15
radio input "true"
click at [696, 120] on span "True" at bounding box center [711, 111] width 30 height 18
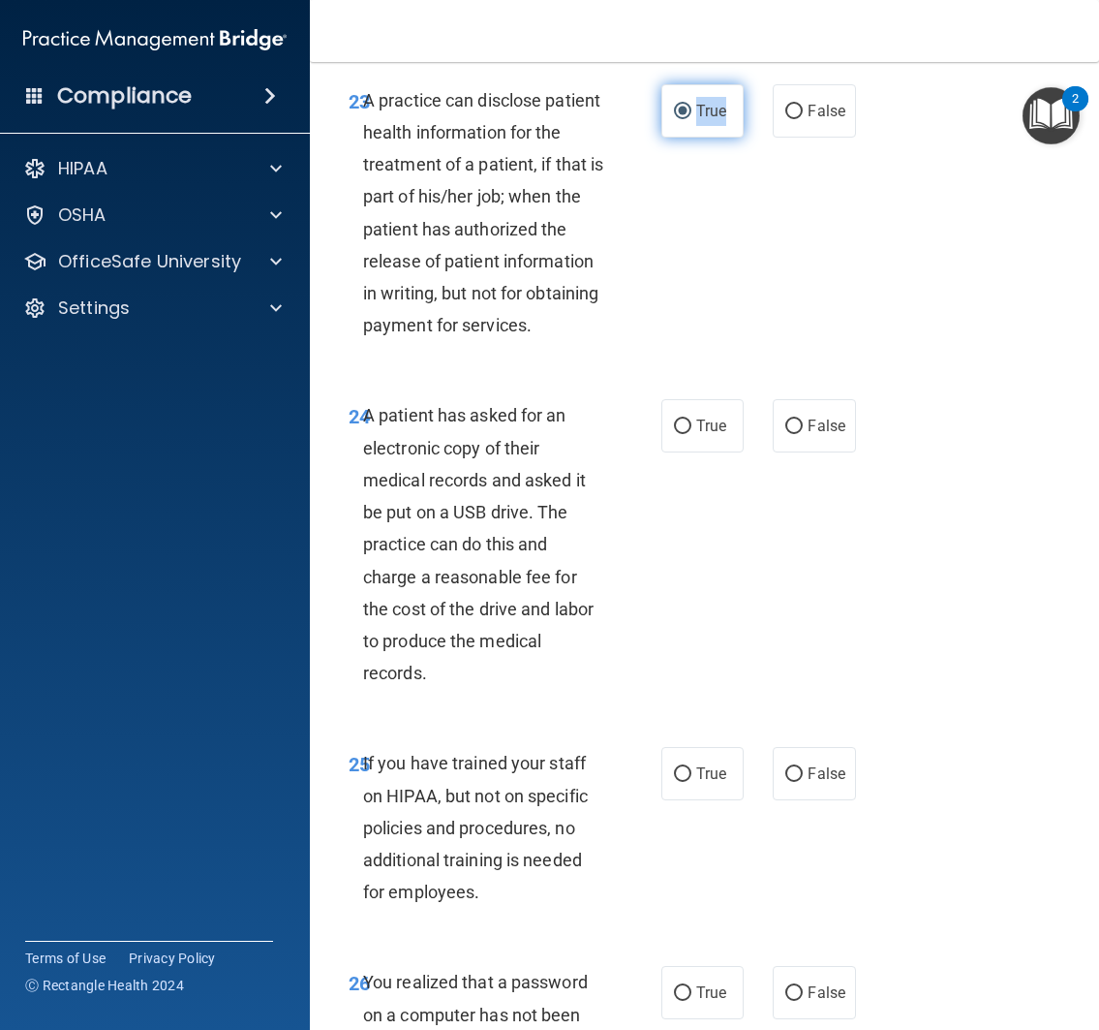
click at [692, 119] on input "True" at bounding box center [682, 112] width 17 height 15
click at [698, 376] on div "23 A practice can disclose patient health information for the treatment of a pa…" at bounding box center [704, 218] width 741 height 316
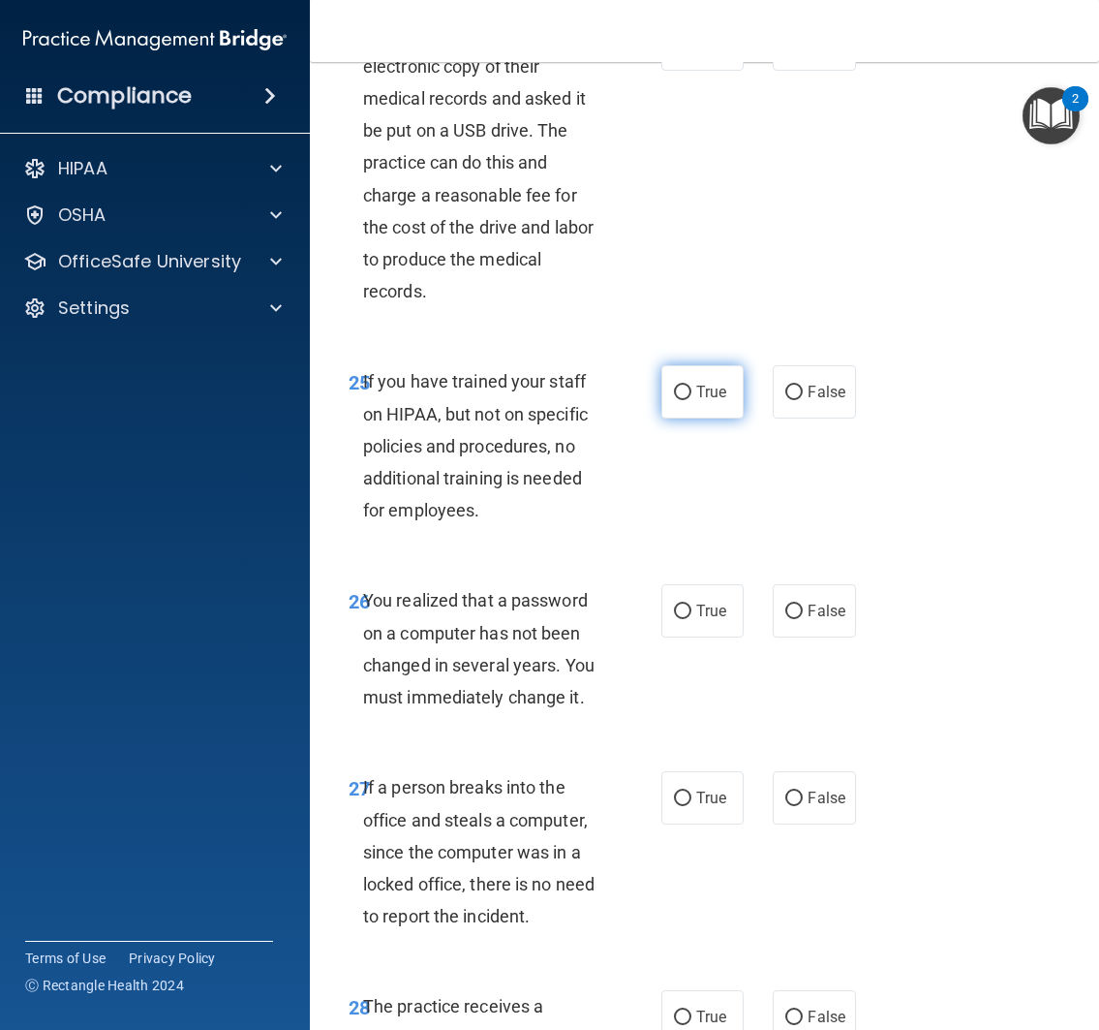
scroll to position [5303, 0]
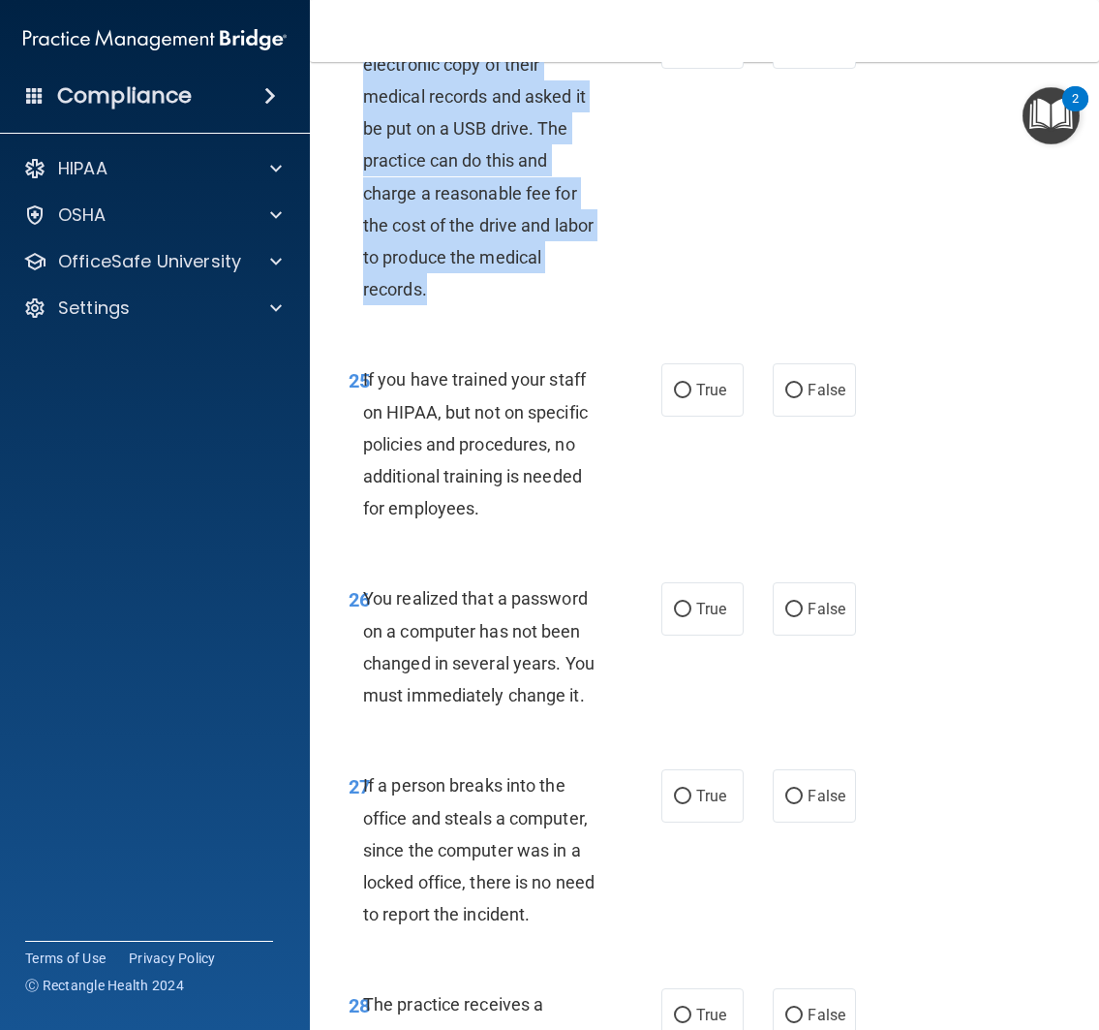
drag, startPoint x: 358, startPoint y: 249, endPoint x: 633, endPoint y: 533, distance: 395.2
click at [633, 315] on div "24 A patient has asked for an electronic copy of their medical records and aske…" at bounding box center [505, 164] width 371 height 299
copy span "A patient has asked for an electronic copy of their medical records and asked i…"
click at [701, 51] on span "True" at bounding box center [711, 42] width 30 height 18
click at [692, 50] on input "True" at bounding box center [682, 43] width 17 height 15
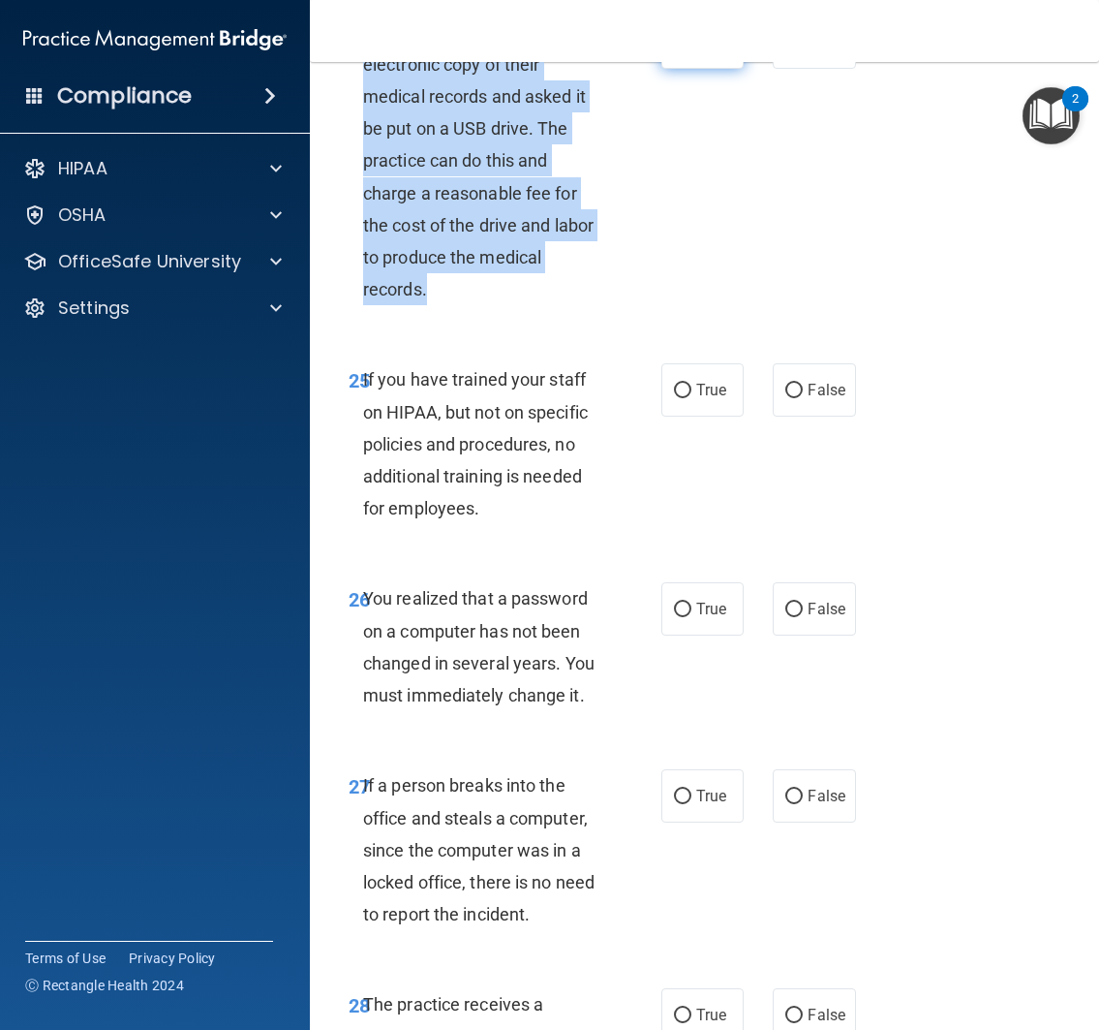
radio input "true"
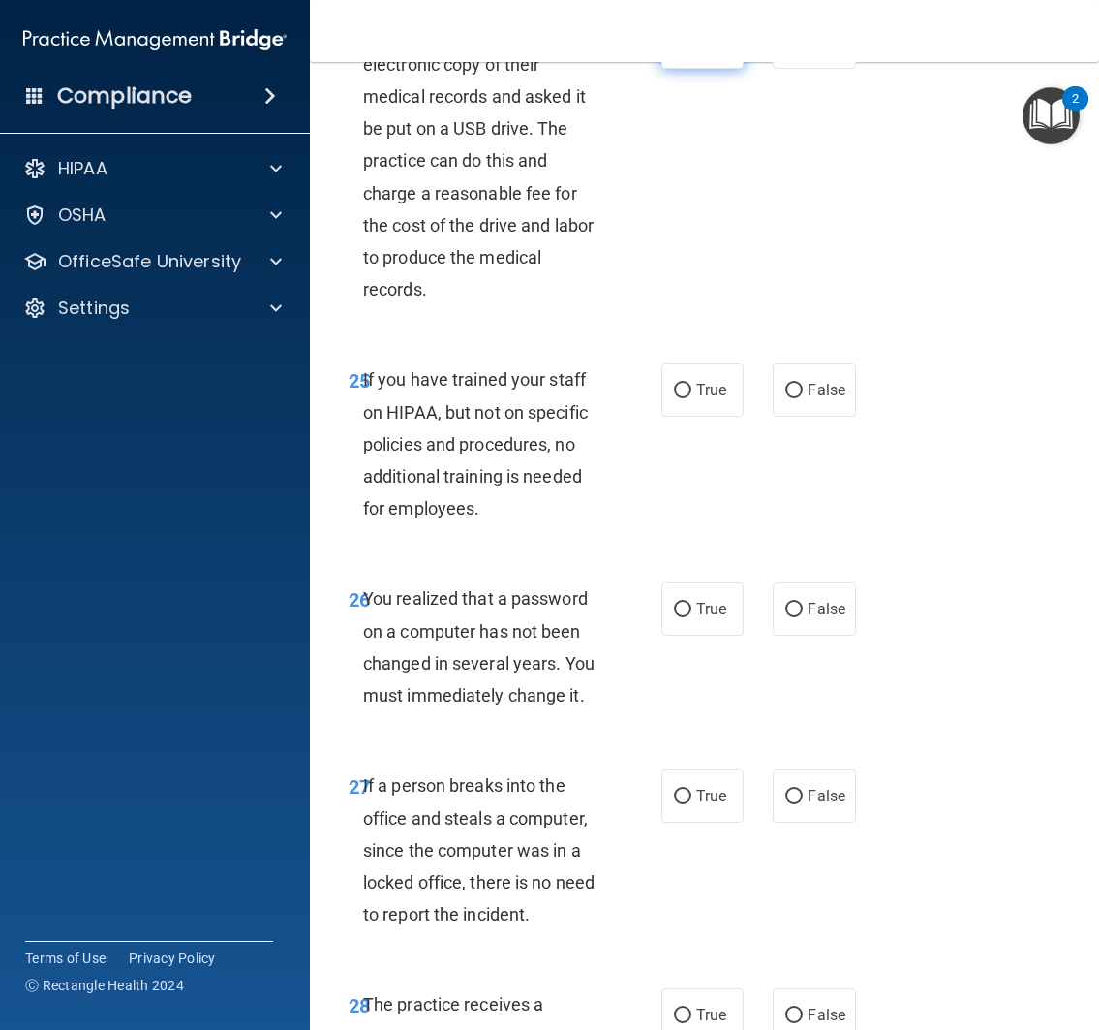
click at [701, 51] on span "True" at bounding box center [711, 42] width 30 height 18
click at [692, 50] on input "True" at bounding box center [682, 43] width 17 height 15
click at [779, 339] on div "24 A patient has asked for an electronic copy of their medical records and aske…" at bounding box center [704, 165] width 741 height 348
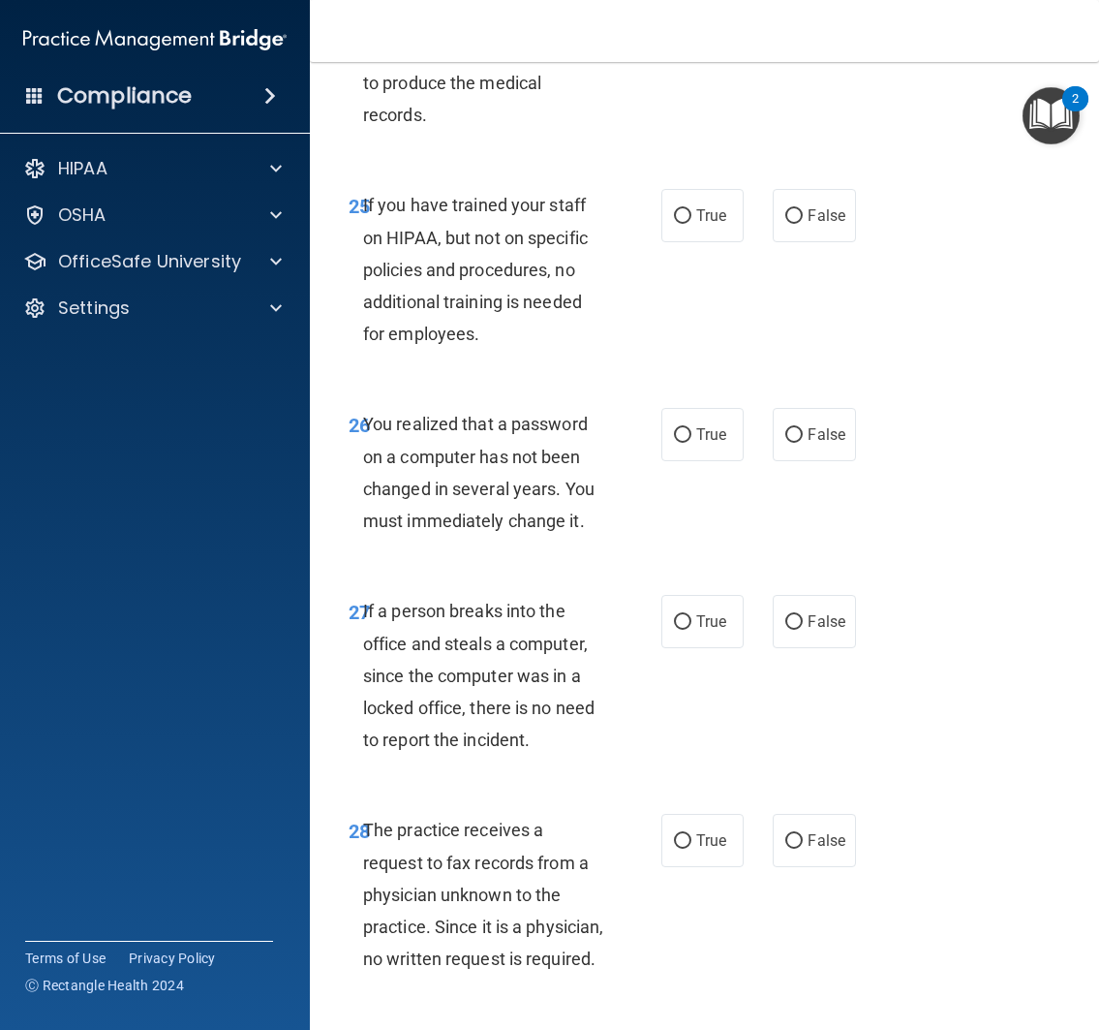
scroll to position [5524, 0]
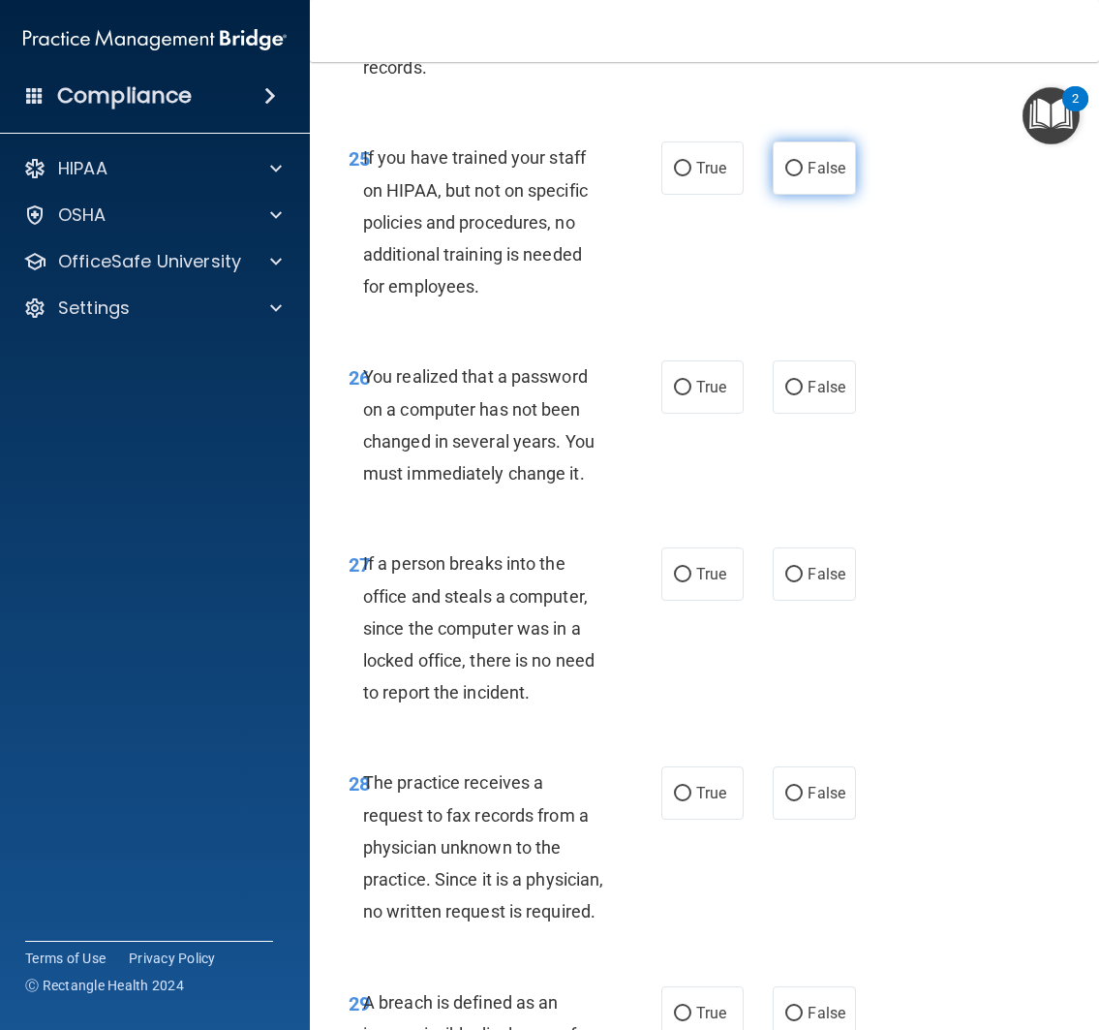
click at [808, 177] on span "False" at bounding box center [827, 168] width 38 height 18
click at [803, 176] on input "False" at bounding box center [793, 169] width 17 height 15
radio input "true"
click at [725, 336] on div "25 If you have trained your staff on HIPAA, but not on specific policies and pr…" at bounding box center [704, 226] width 741 height 219
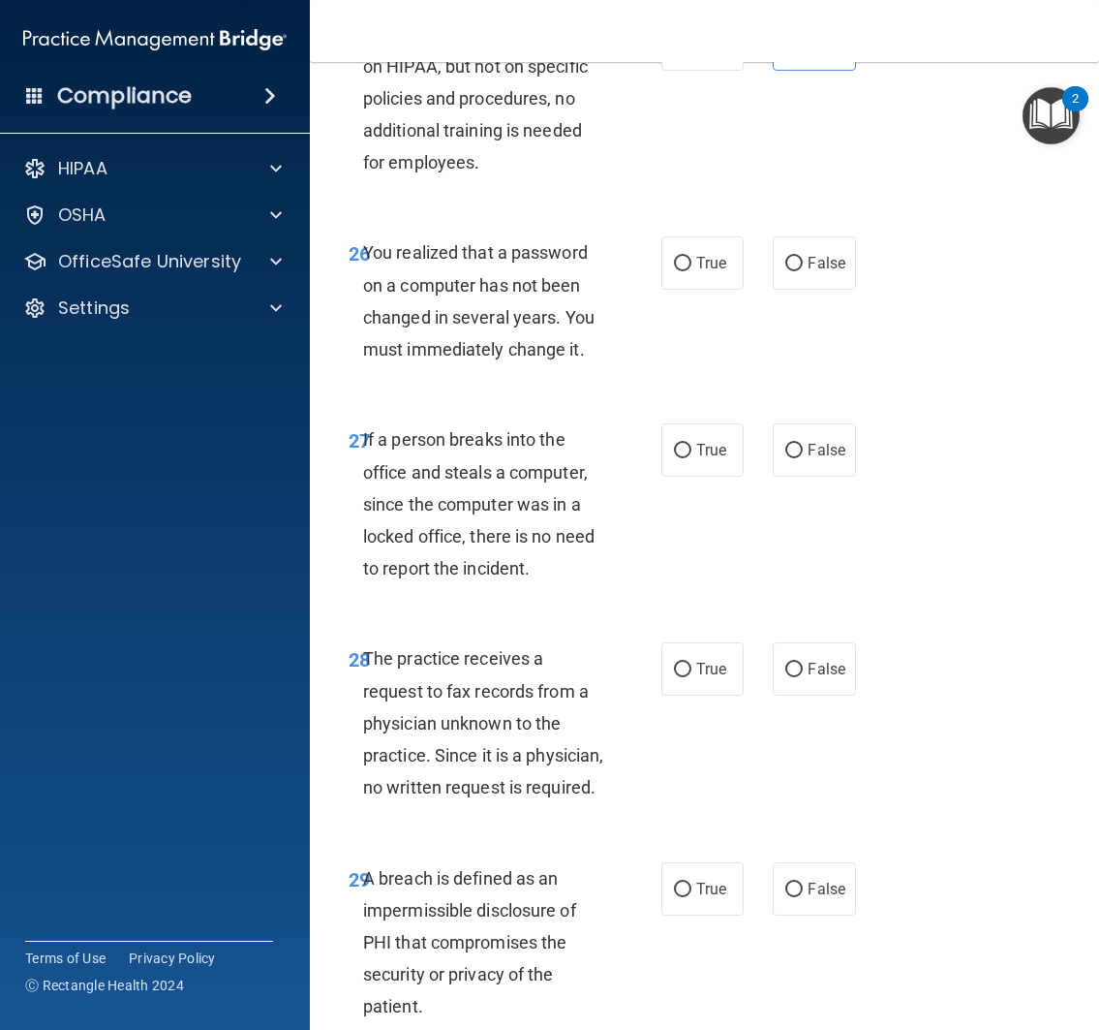
scroll to position [5766, 0]
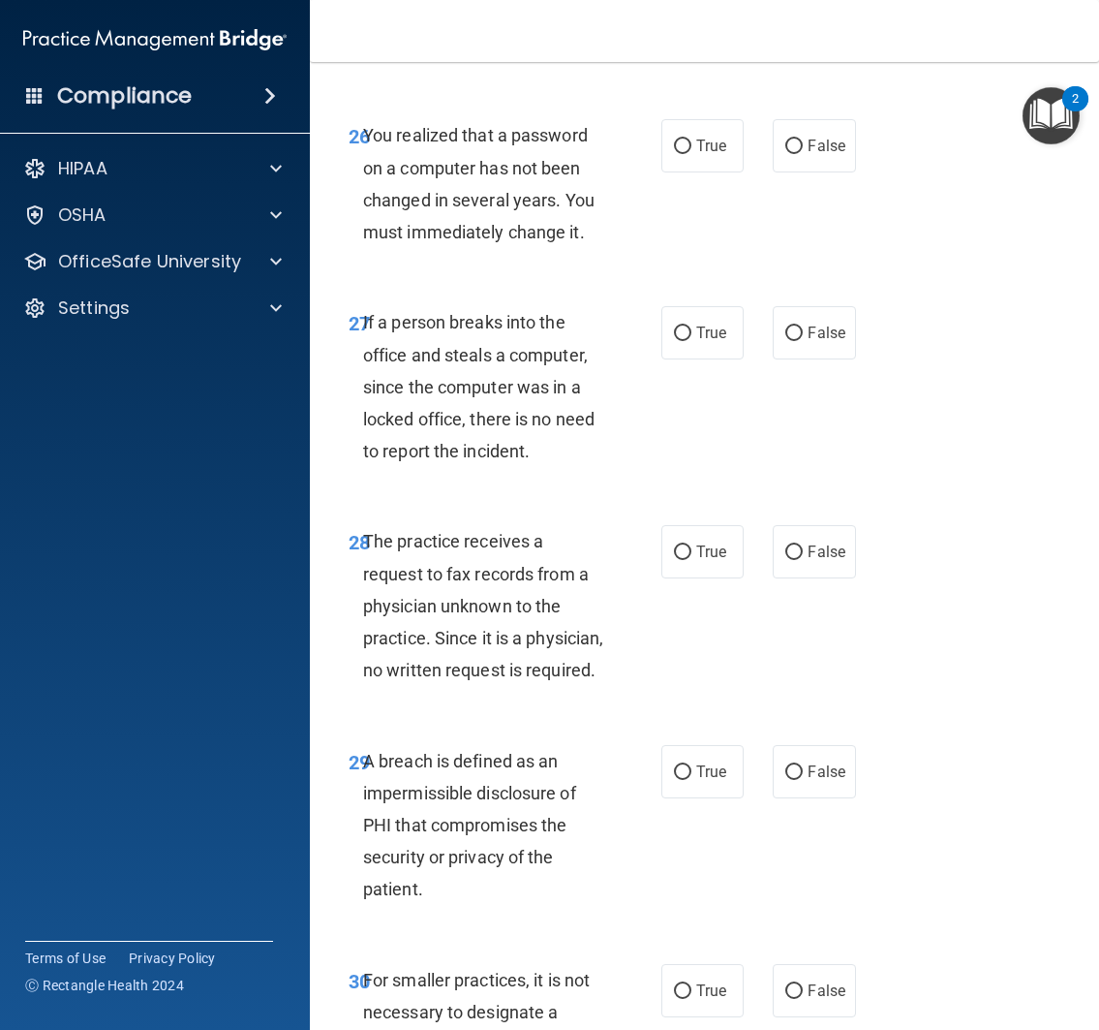
click at [741, 172] on div "True False" at bounding box center [762, 145] width 200 height 53
click at [730, 172] on label "True" at bounding box center [703, 145] width 83 height 53
click at [692, 154] on input "True" at bounding box center [682, 146] width 17 height 15
radio input "true"
click at [796, 282] on div "26 You realized that a password on a computer has not been changed in several y…" at bounding box center [704, 188] width 741 height 187
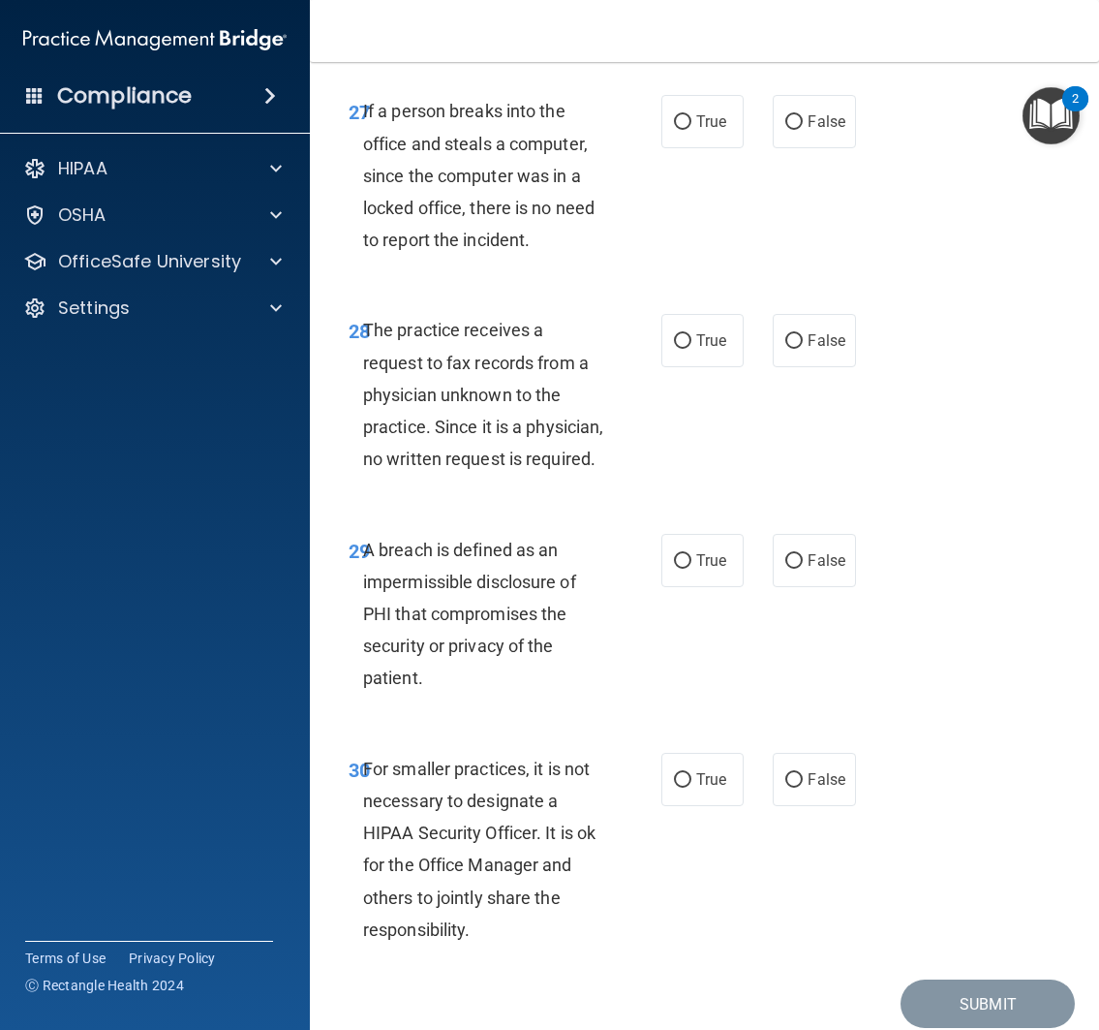
scroll to position [5978, 0]
click at [792, 147] on label "False" at bounding box center [814, 120] width 83 height 53
click at [792, 129] on input "False" at bounding box center [793, 121] width 17 height 15
radio input "true"
click at [792, 147] on label "False" at bounding box center [814, 120] width 83 height 53
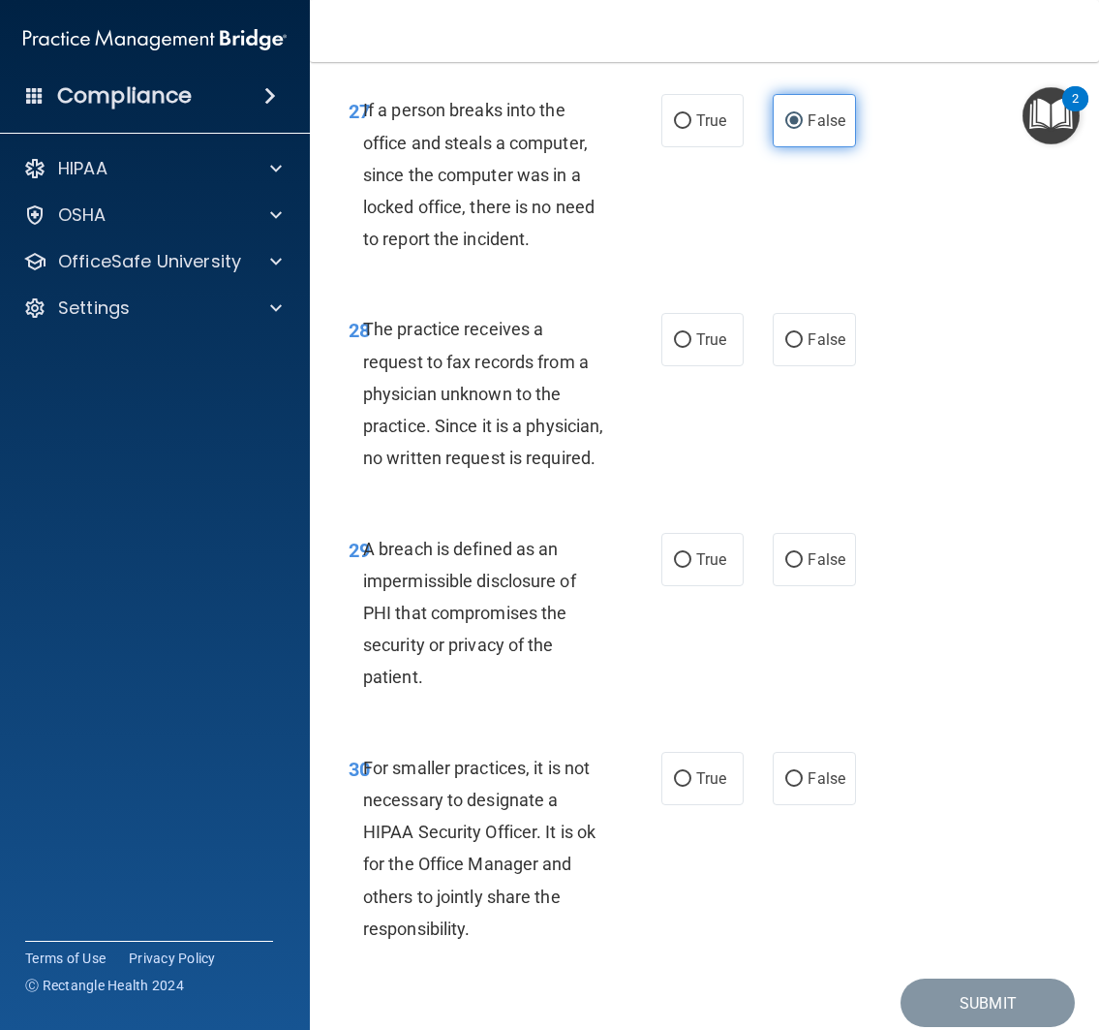
click at [792, 129] on input "False" at bounding box center [793, 121] width 17 height 15
click at [777, 289] on div "27 If a person breaks into the office and steals a computer, since the computer…" at bounding box center [704, 179] width 741 height 219
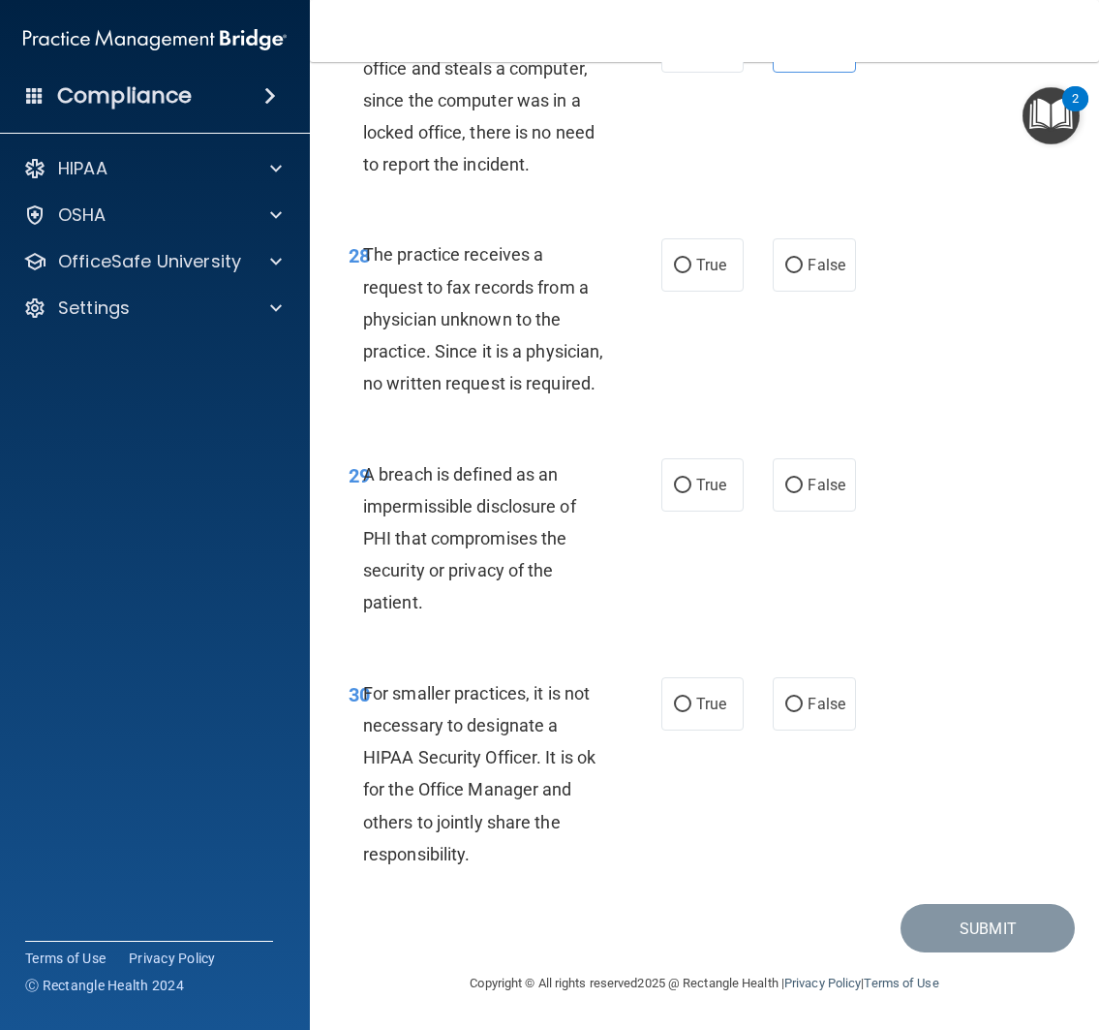
scroll to position [6122, 0]
click at [809, 274] on span "False" at bounding box center [827, 265] width 38 height 18
click at [803, 273] on input "False" at bounding box center [793, 266] width 17 height 15
radio input "true"
click at [818, 433] on div "28 The practice receives a request to fax records from a physician unknown to t…" at bounding box center [704, 323] width 741 height 219
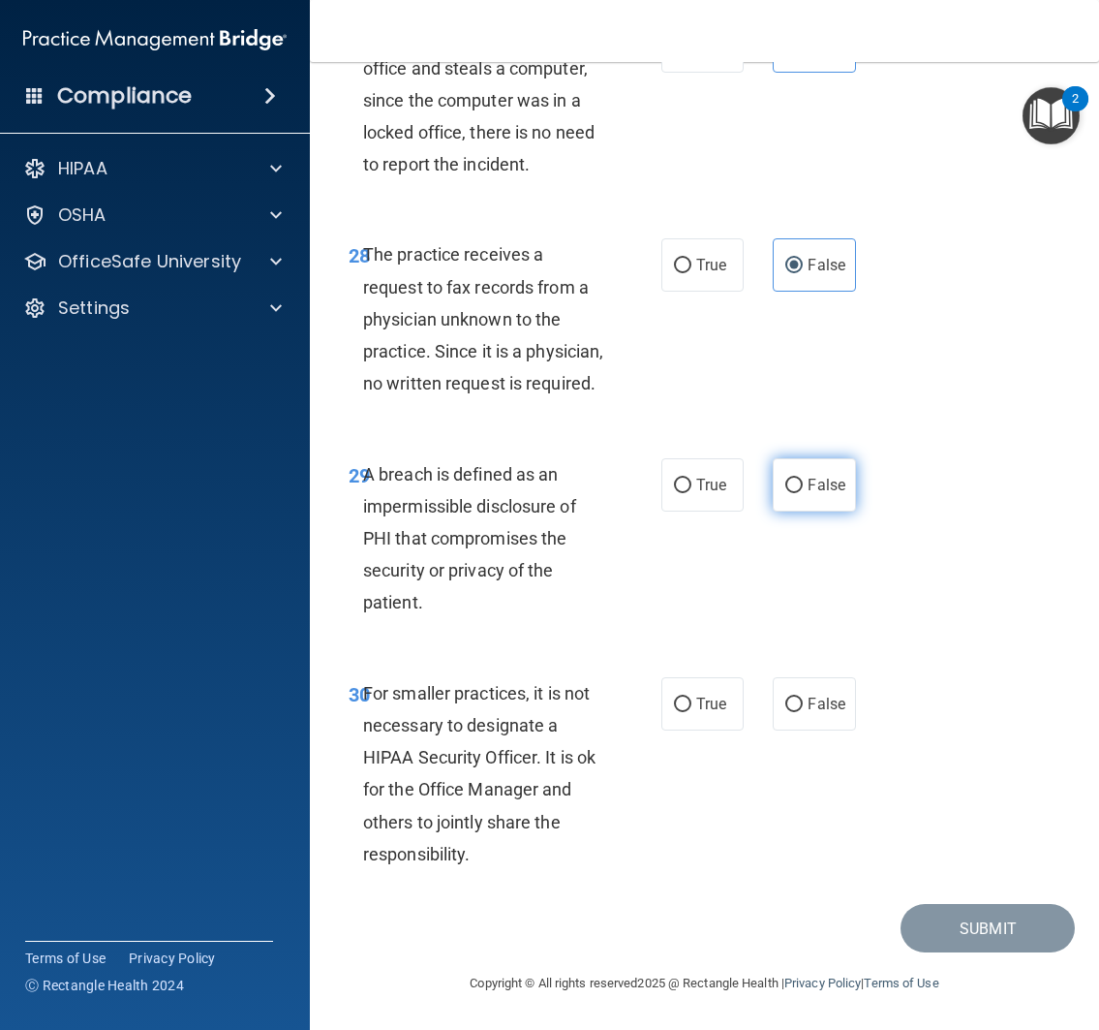
scroll to position [6311, 0]
click at [707, 489] on span "True" at bounding box center [711, 485] width 30 height 18
click at [692, 489] on input "True" at bounding box center [682, 485] width 17 height 15
radio input "true"
click at [835, 618] on div "29 A breach is defined as an impermissible disclosure of PHI that compromises t…" at bounding box center [704, 543] width 741 height 219
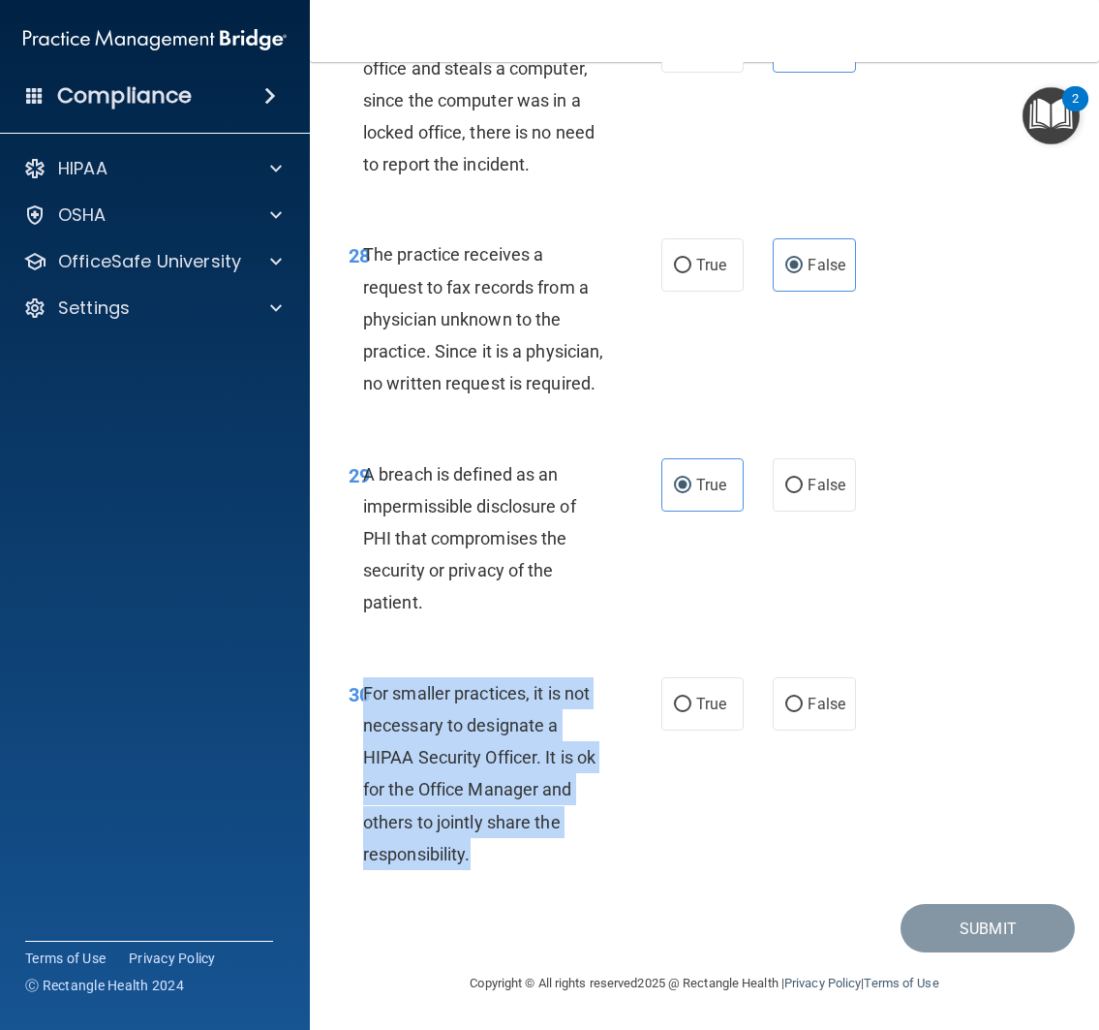
drag, startPoint x: 359, startPoint y: 690, endPoint x: 529, endPoint y: 868, distance: 245.9
click at [529, 867] on div "For smaller practices, it is not necessary to designate a HIPAA Security Office…" at bounding box center [491, 773] width 256 height 193
copy span "For smaller practices, it is not necessary to designate a HIPAA Security Office…"
click at [685, 708] on label "True" at bounding box center [703, 703] width 83 height 53
click at [685, 708] on input "True" at bounding box center [682, 704] width 17 height 15
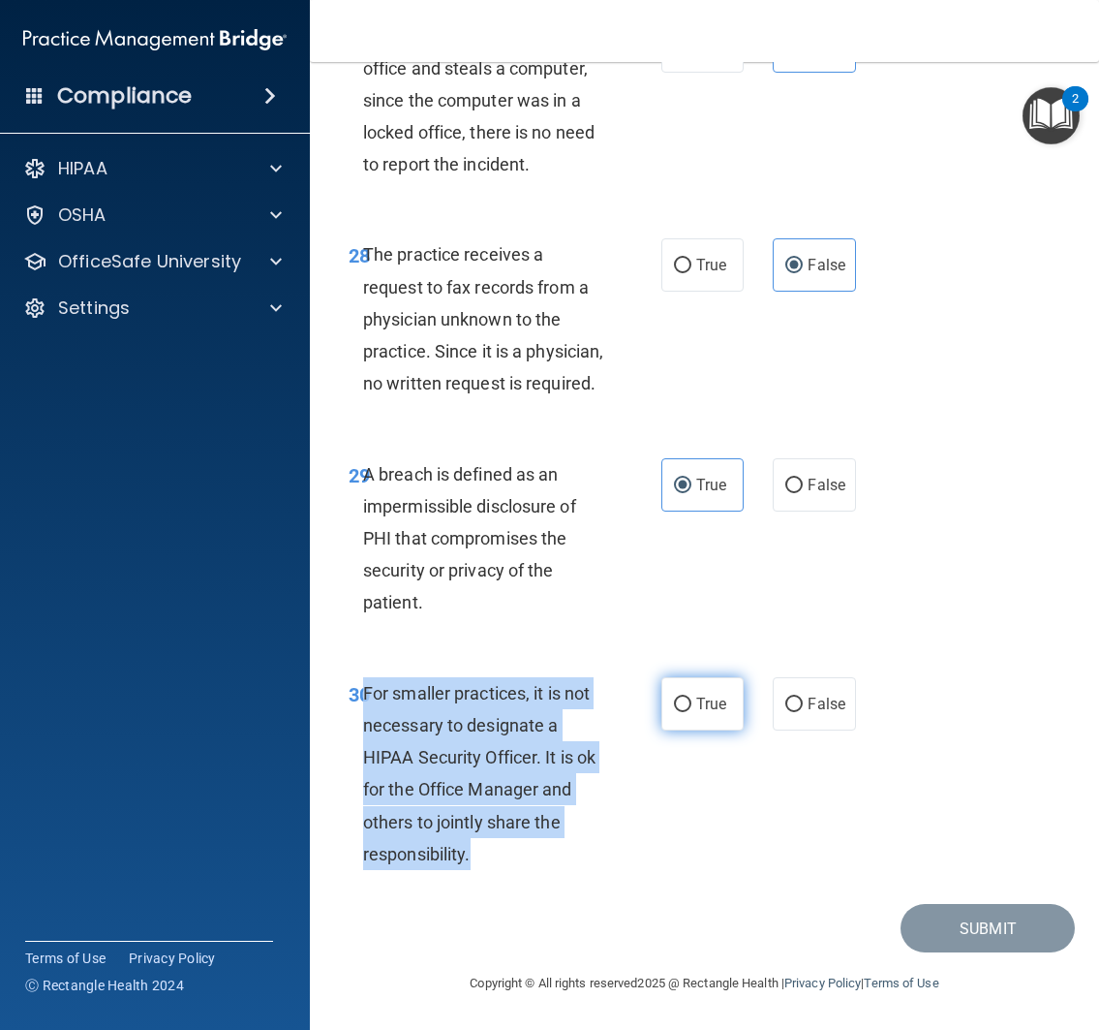
radio input "true"
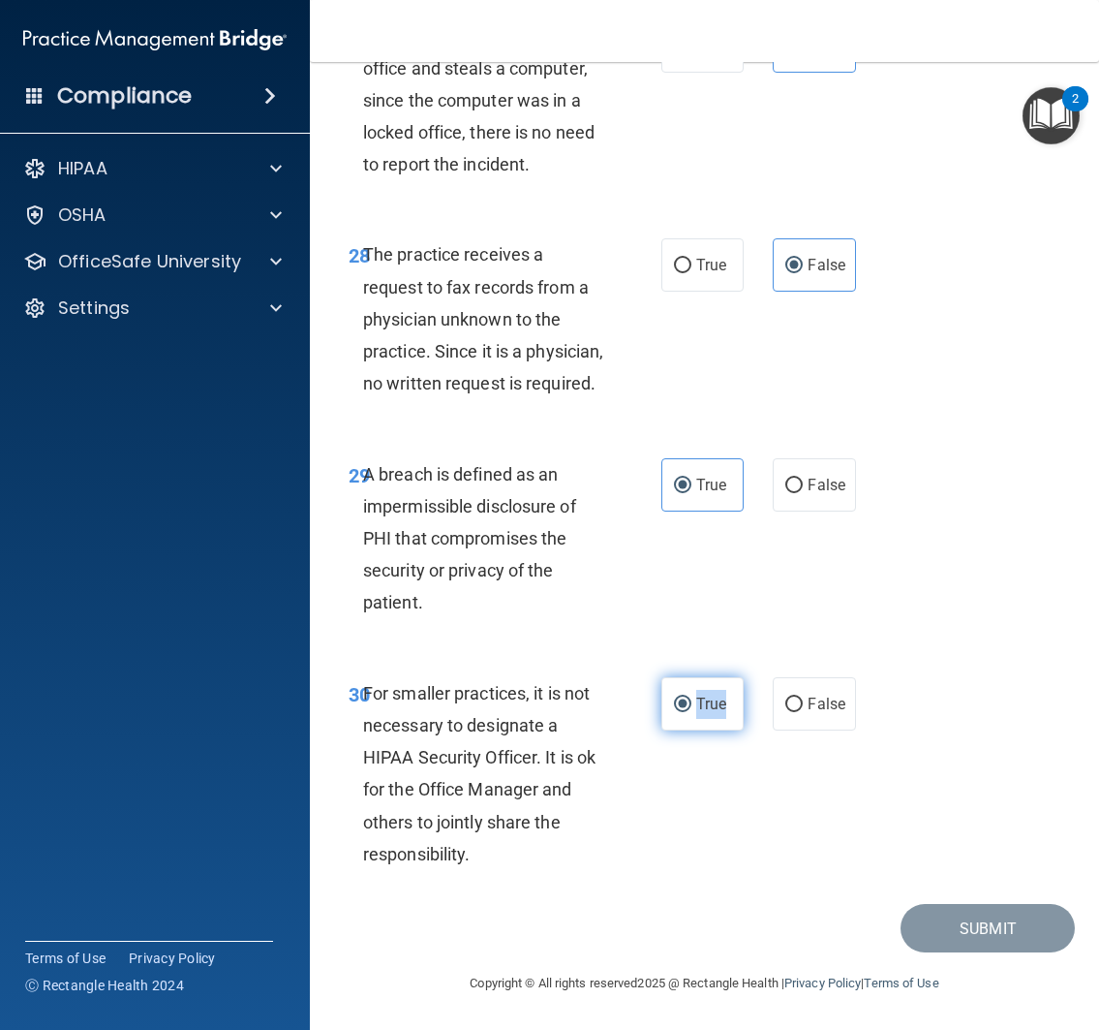
click at [685, 708] on label "True" at bounding box center [703, 703] width 83 height 53
click at [685, 708] on input "True" at bounding box center [682, 704] width 17 height 15
click at [640, 822] on div "30 For smaller practices, it is not necessary to designate a HIPAA Security Off…" at bounding box center [505, 778] width 371 height 202
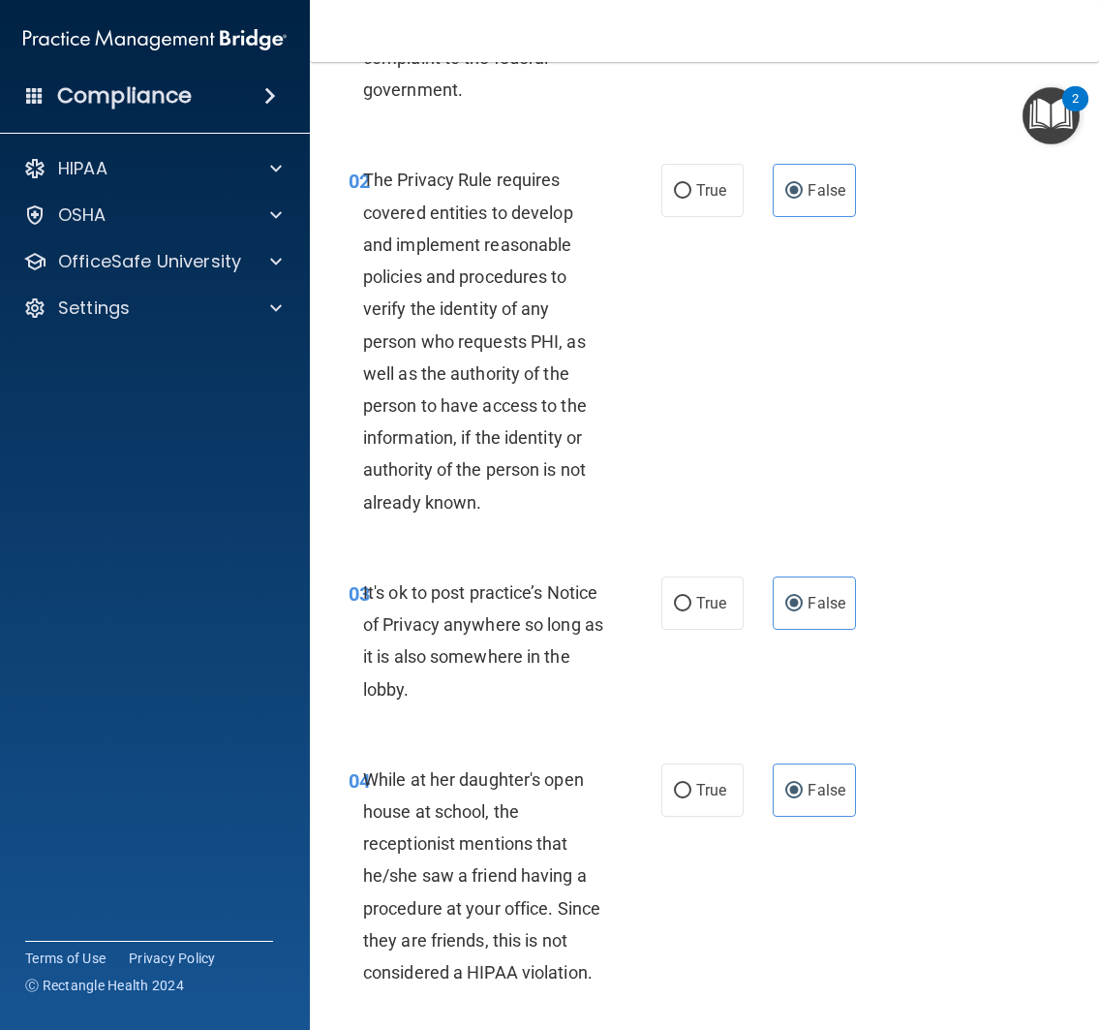
scroll to position [209, 0]
click at [680, 177] on label "True" at bounding box center [703, 189] width 83 height 53
click at [680, 183] on input "True" at bounding box center [682, 190] width 17 height 15
radio input "true"
radio input "false"
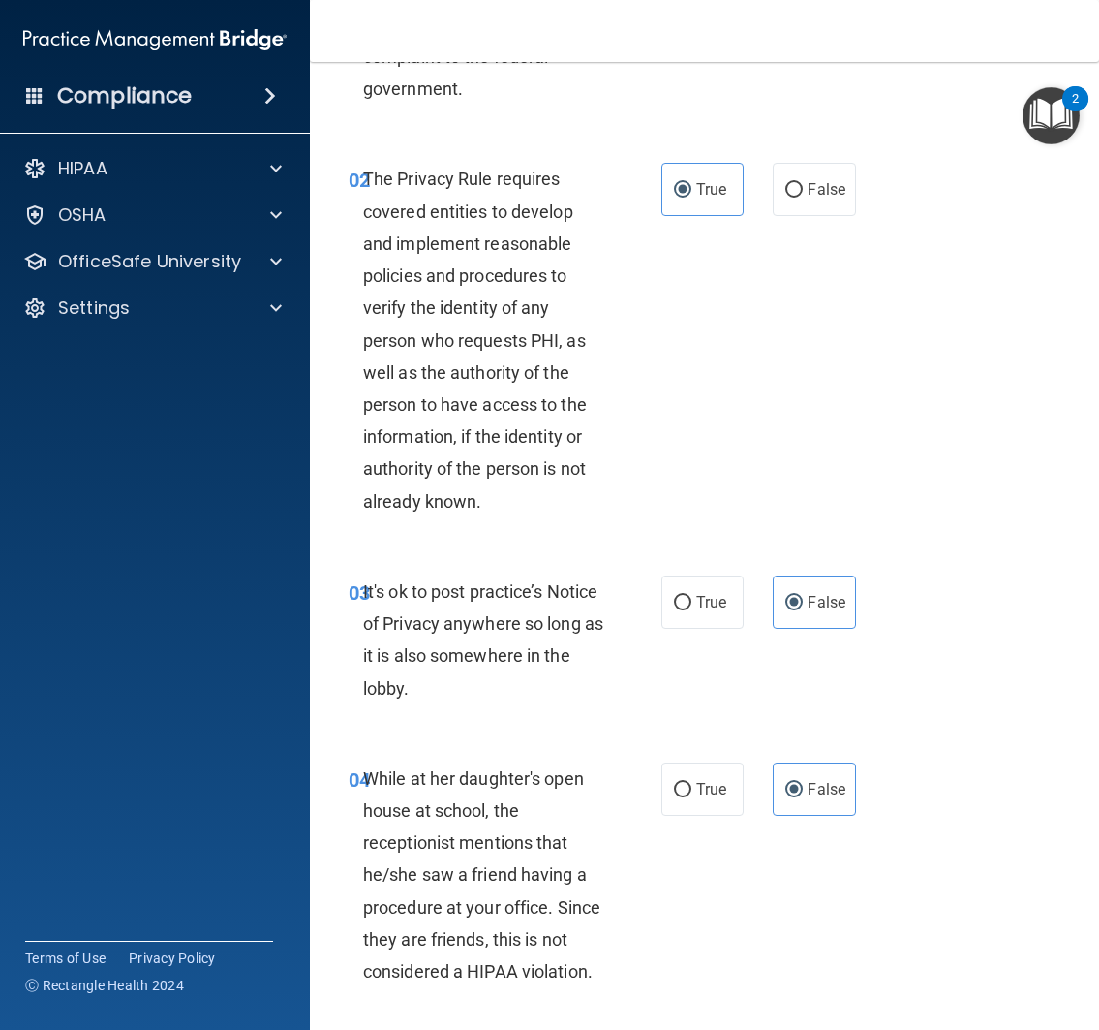
click at [810, 361] on div "02 The Privacy Rule requires covered entities to develop and implement reasonab…" at bounding box center [704, 344] width 741 height 412
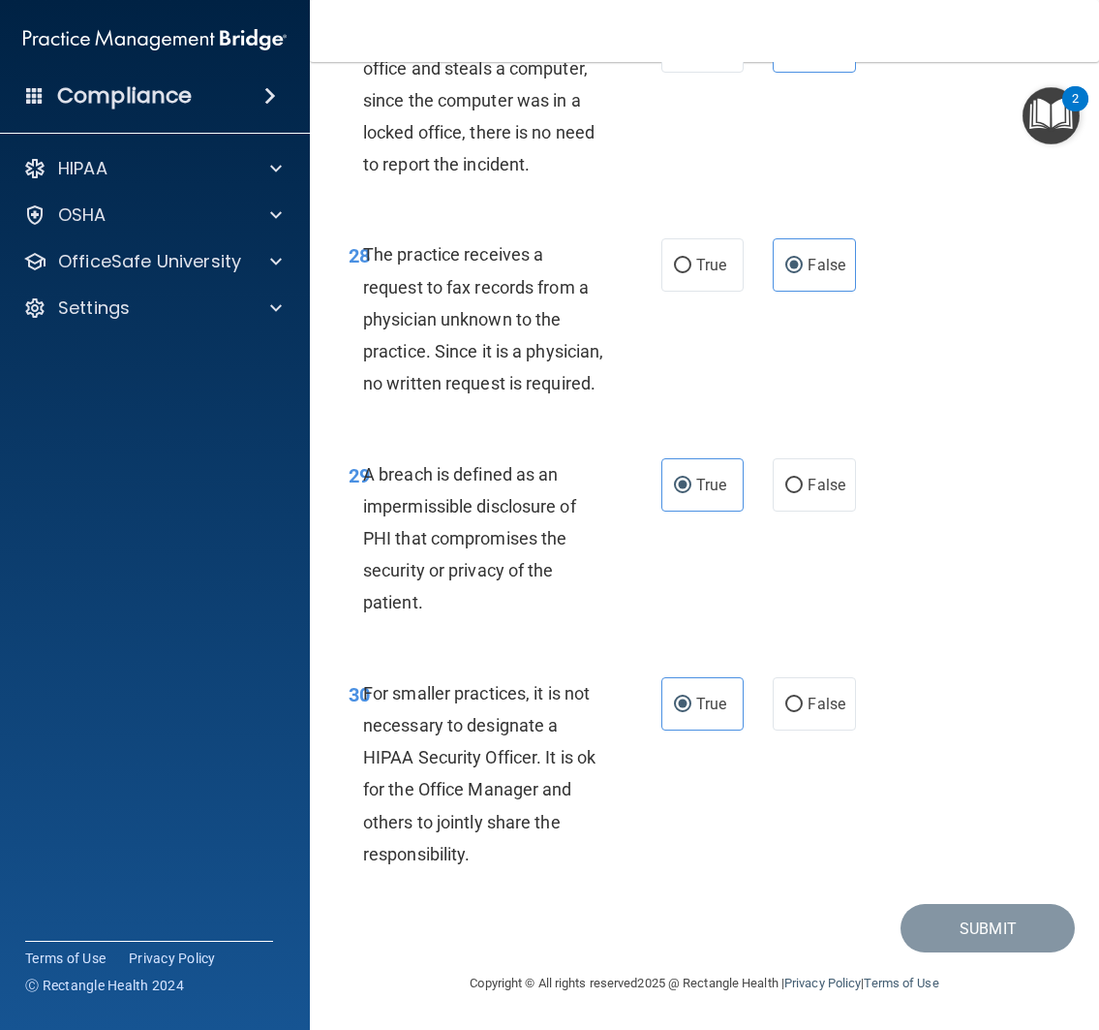
scroll to position [6311, 0]
click at [962, 731] on div "30 For smaller practices, it is not necessary to designate a HIPAA Security Off…" at bounding box center [704, 778] width 741 height 251
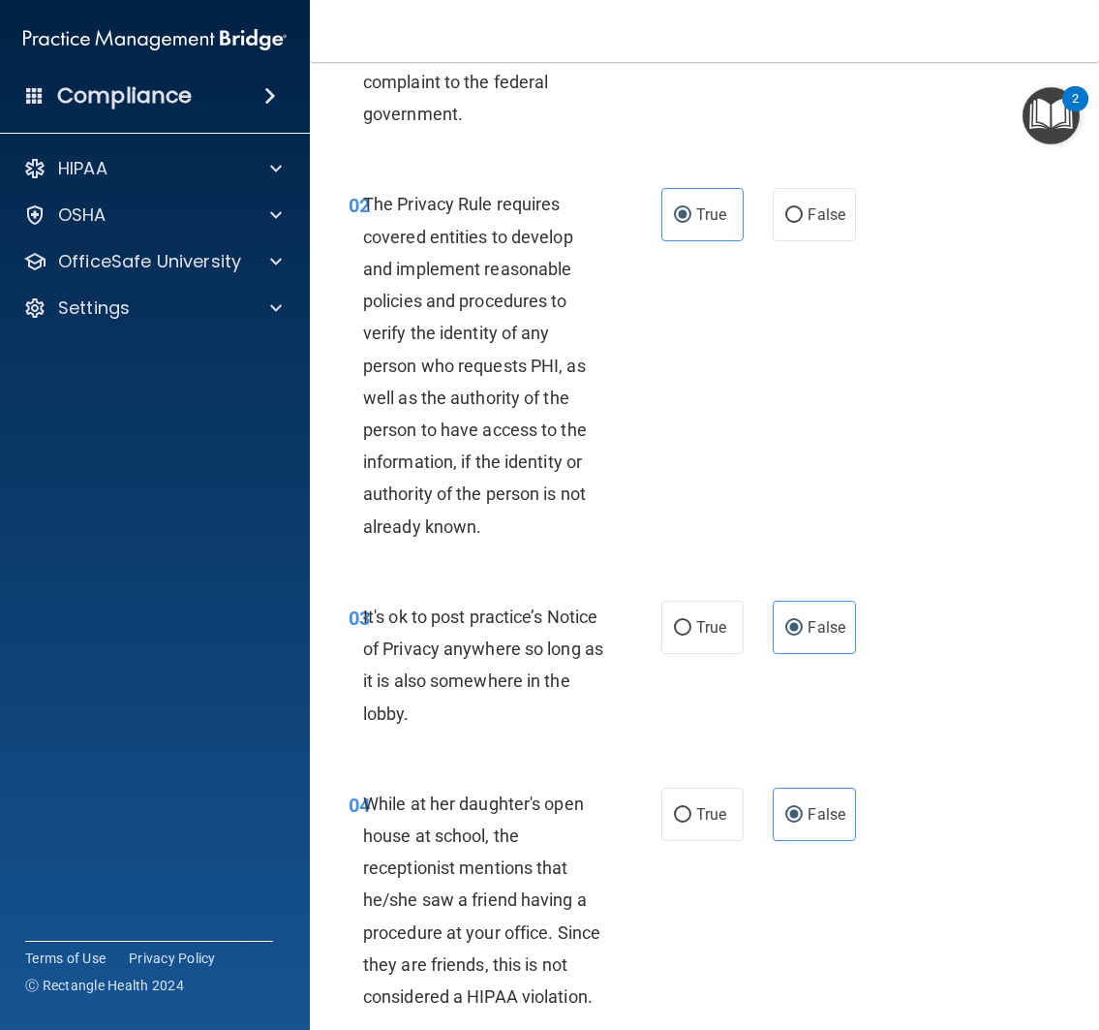
scroll to position [184, 0]
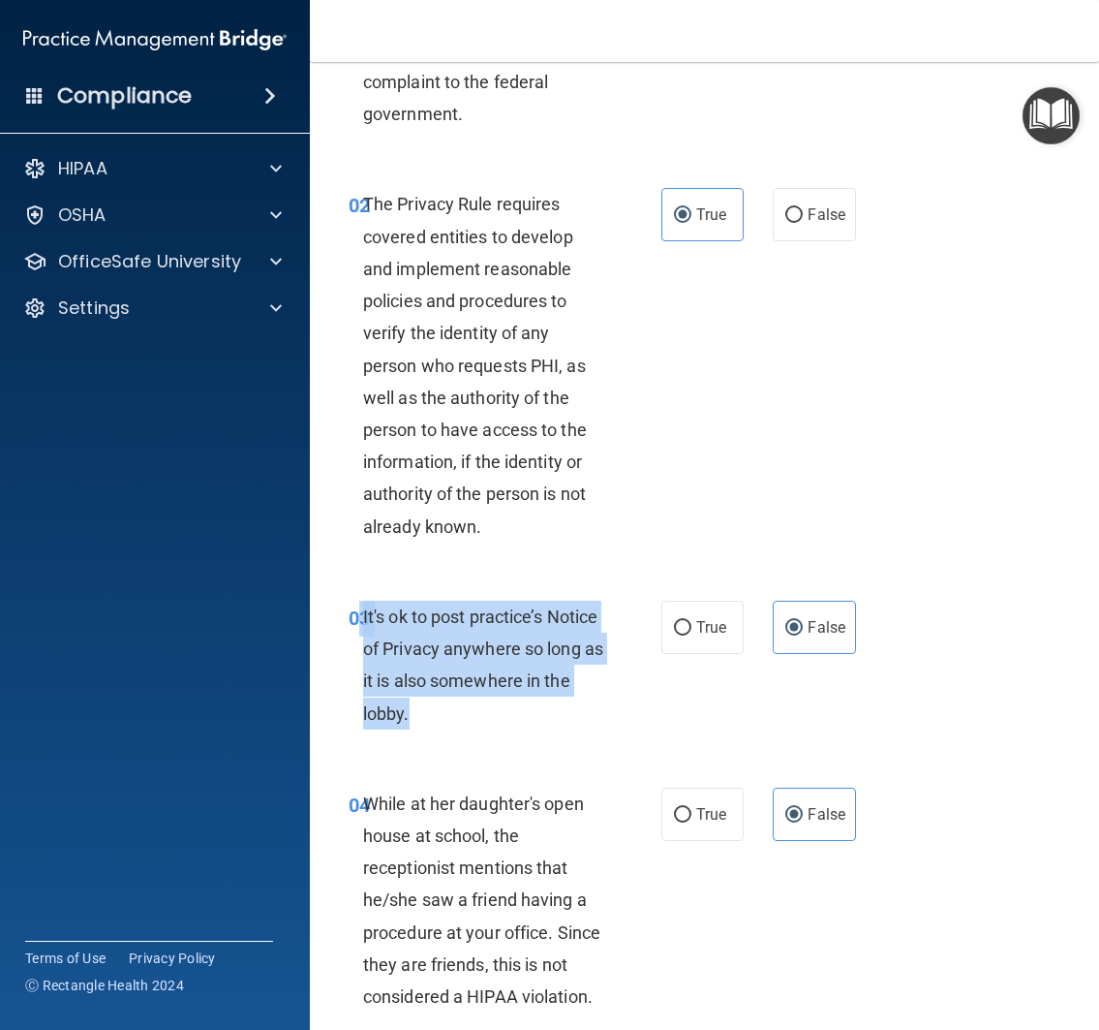
drag, startPoint x: 354, startPoint y: 616, endPoint x: 483, endPoint y: 723, distance: 167.8
click at [483, 723] on div "03 It's ok to post practice’s Notice of Privacy anywhere so long as it is also …" at bounding box center [505, 669] width 371 height 138
copy div "3 It's ok to post practice’s Notice of Privacy anywhere so long as it is also s…"
click at [713, 638] on label "True" at bounding box center [703, 626] width 83 height 53
click at [692, 635] on input "True" at bounding box center [682, 628] width 17 height 15
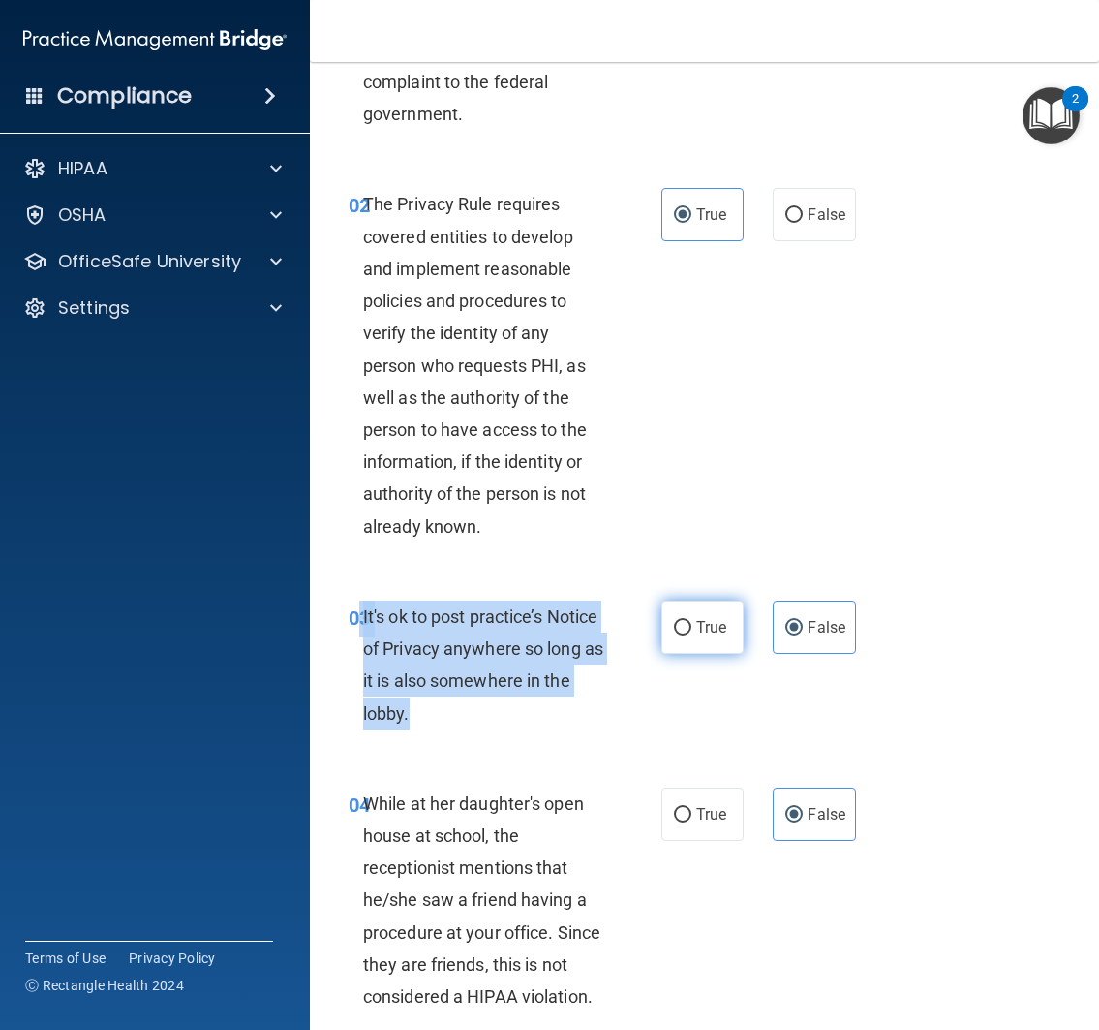
radio input "true"
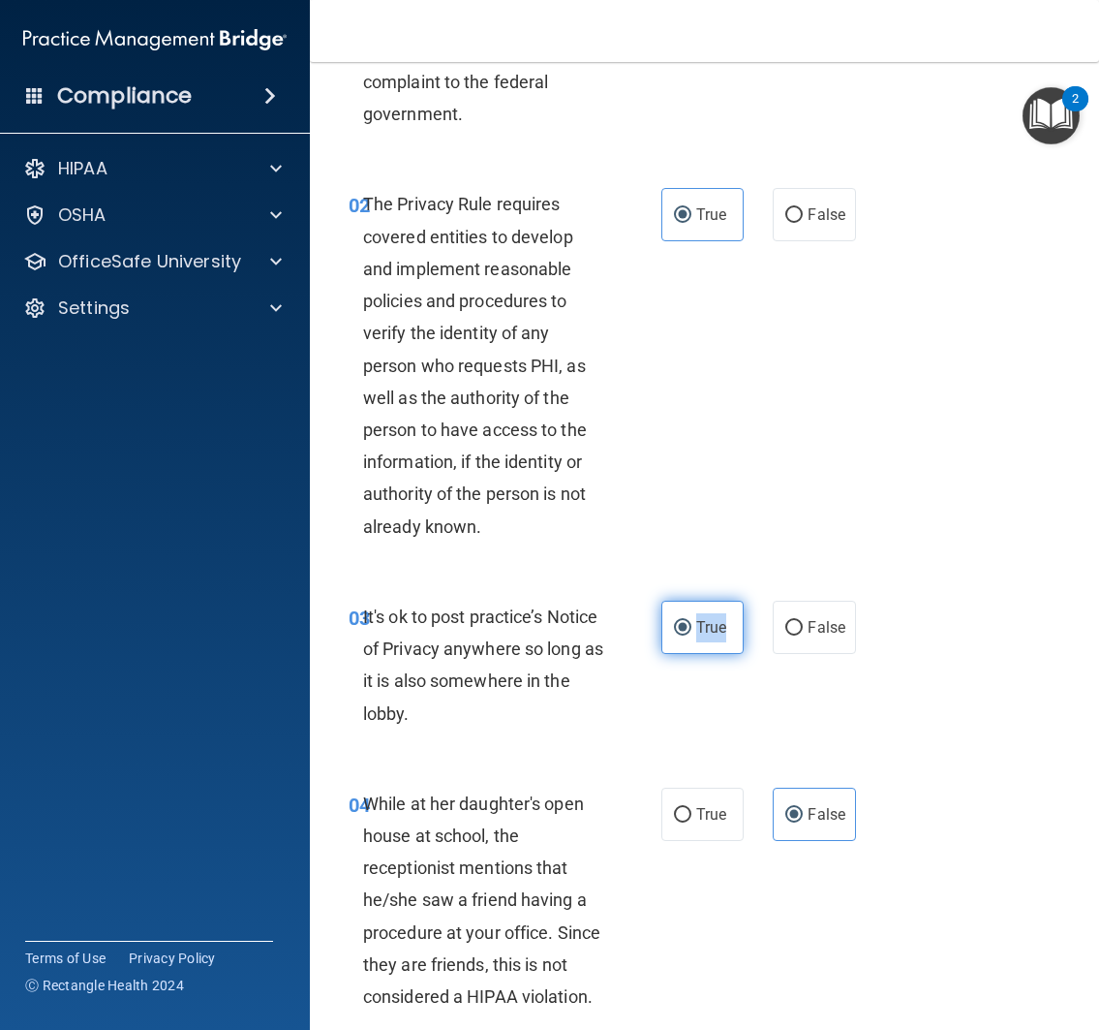
click at [713, 638] on label "True" at bounding box center [703, 626] width 83 height 53
click at [692, 635] on input "True" at bounding box center [682, 628] width 17 height 15
click at [800, 563] on div "02 The Privacy Rule requires covered entities to develop and implement reasonab…" at bounding box center [704, 370] width 741 height 412
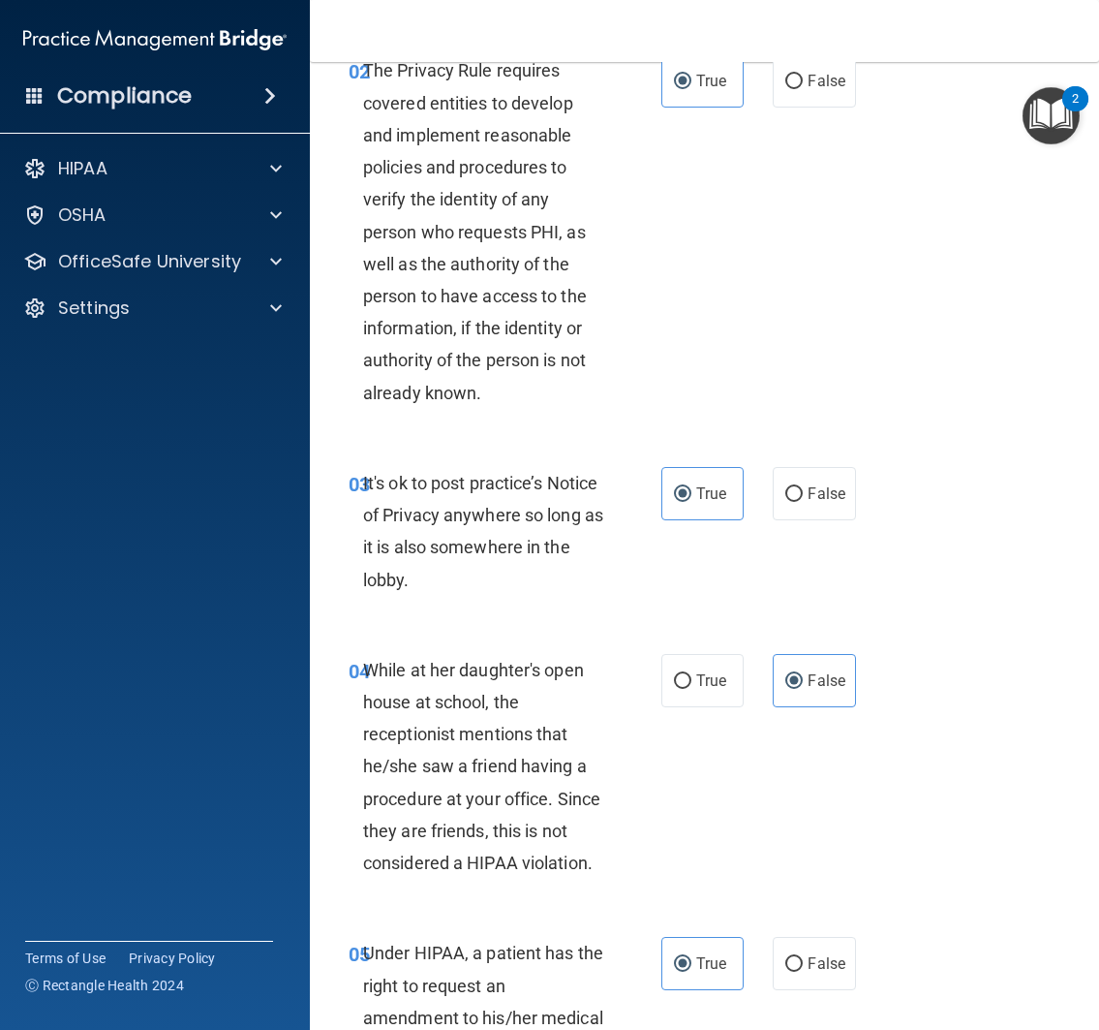
scroll to position [330, 0]
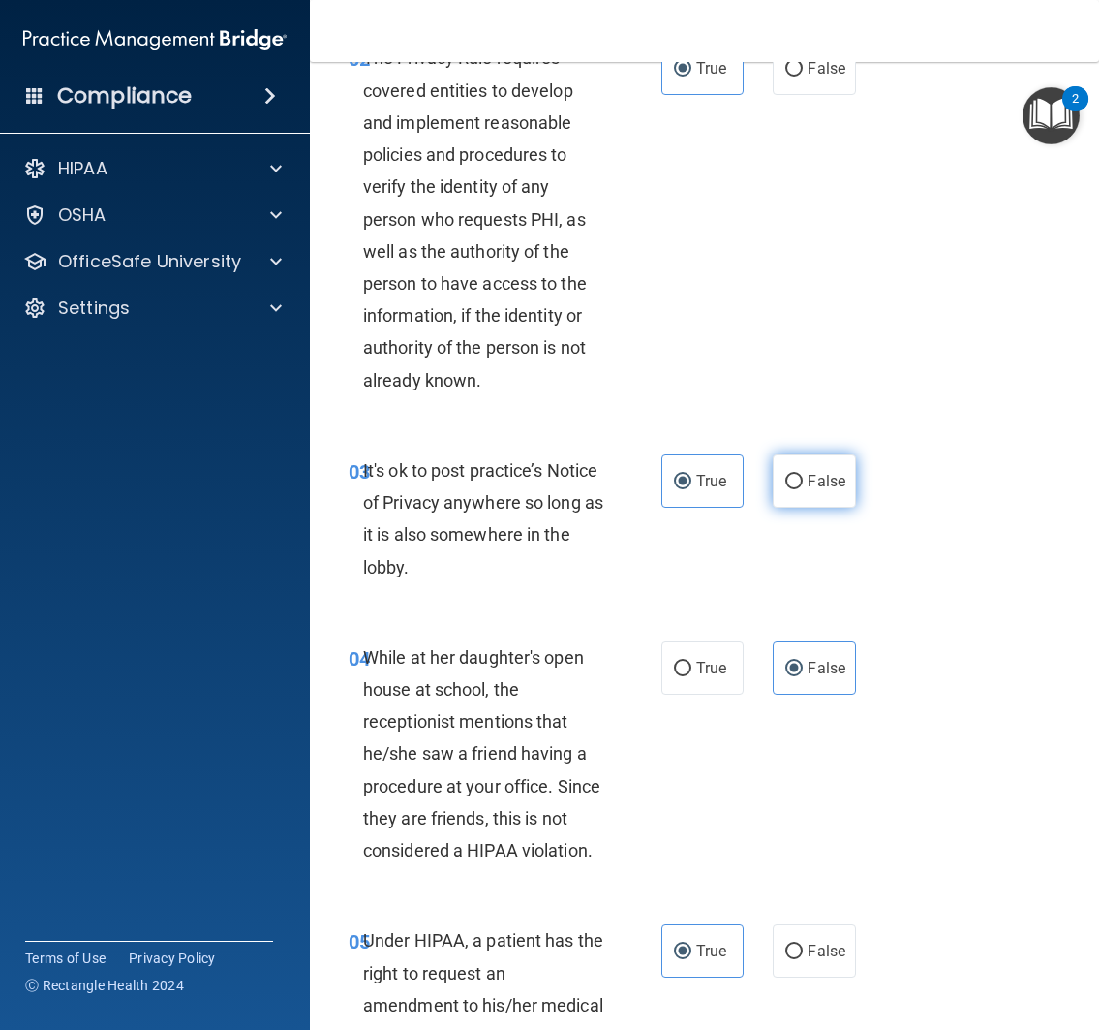
click at [816, 472] on span "False" at bounding box center [827, 481] width 38 height 18
click at [803, 475] on input "False" at bounding box center [793, 482] width 17 height 15
radio input "true"
radio input "false"
click at [789, 539] on div "03 It's ok to post practice’s Notice of Privacy anywhere so long as it is also …" at bounding box center [704, 523] width 741 height 187
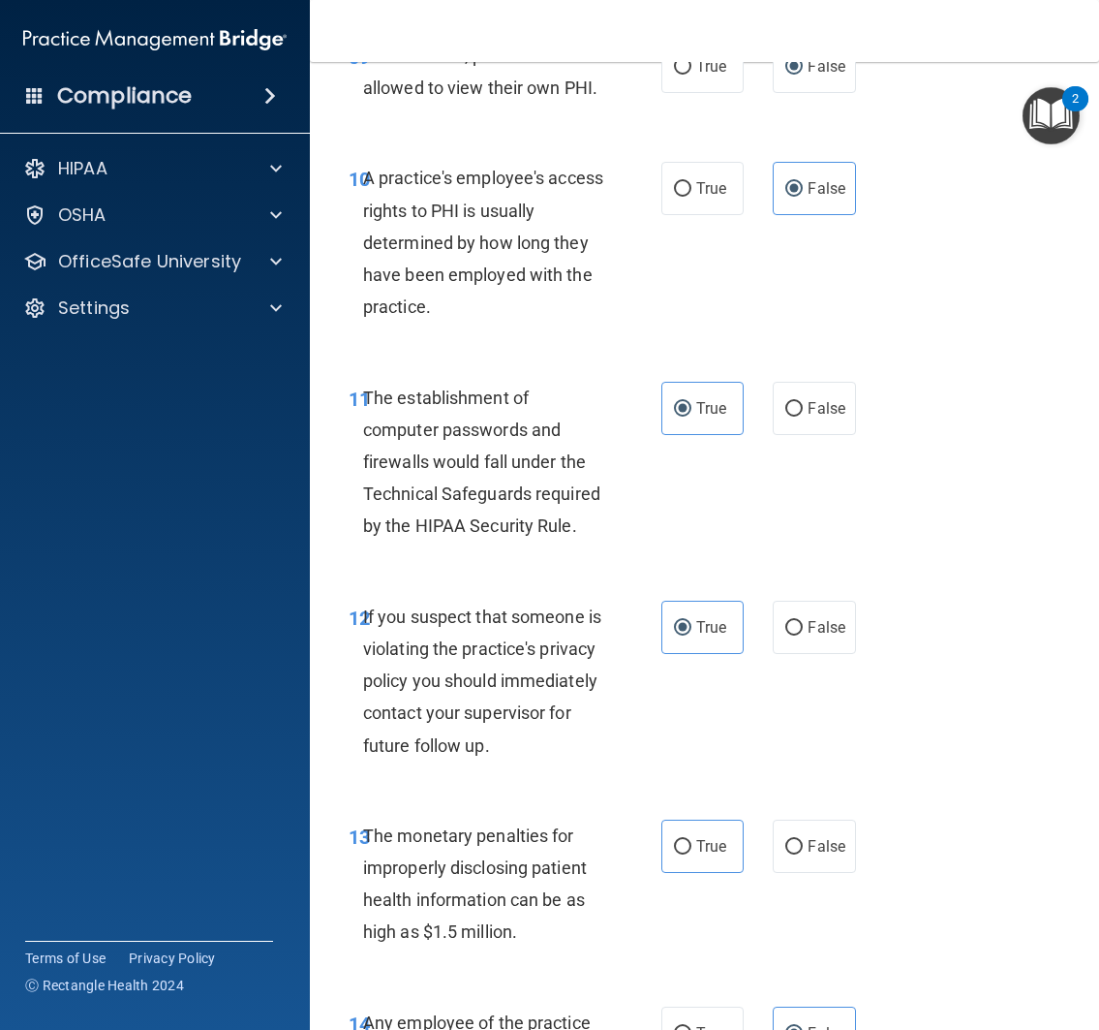
scroll to position [1998, 0]
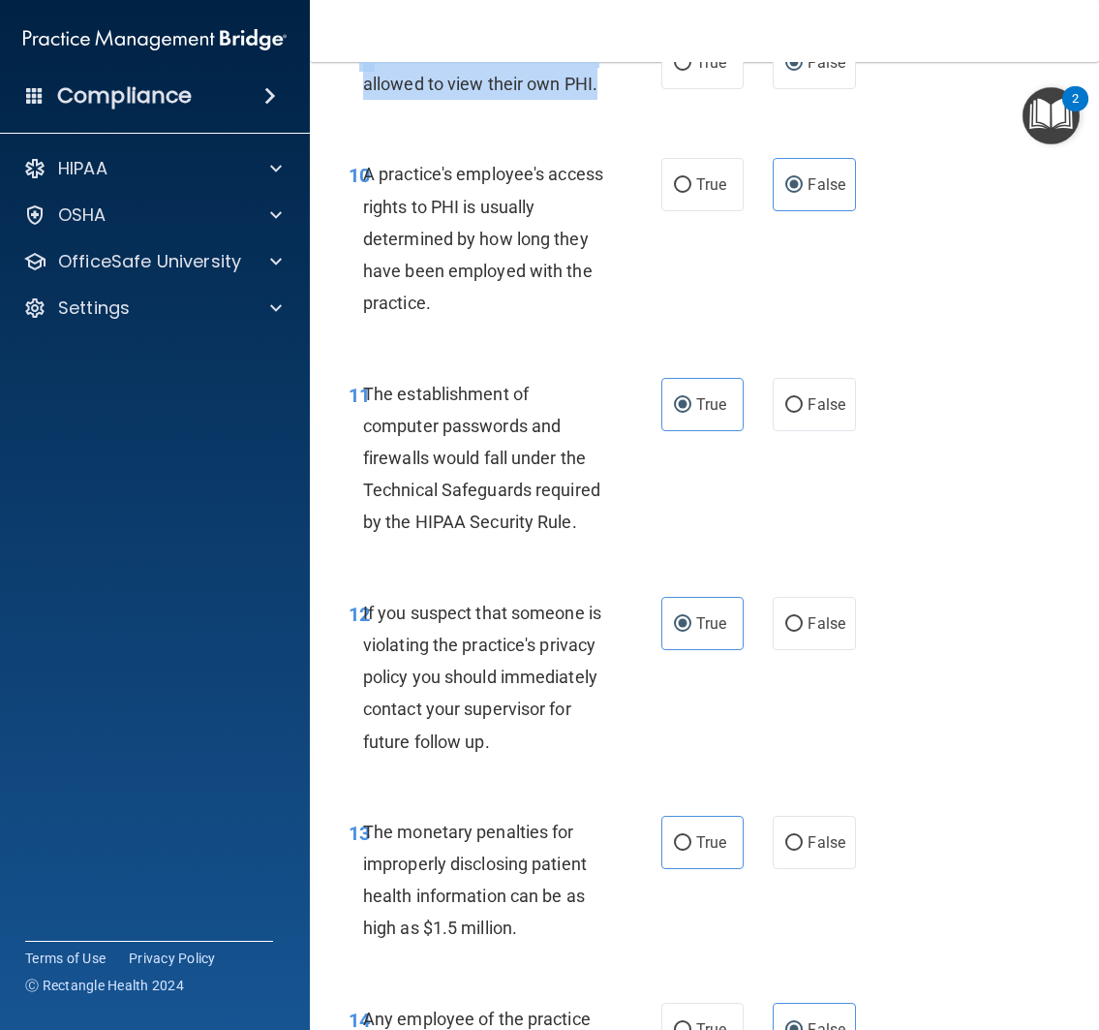
drag, startPoint x: 355, startPoint y: 80, endPoint x: 604, endPoint y: 136, distance: 255.0
click at [604, 109] on div "09 Under HIPAA, patients are not allowed to view their own PHI." at bounding box center [505, 73] width 371 height 74
copy div "9 Under HIPAA, patients are not allowed to view their own PHI."
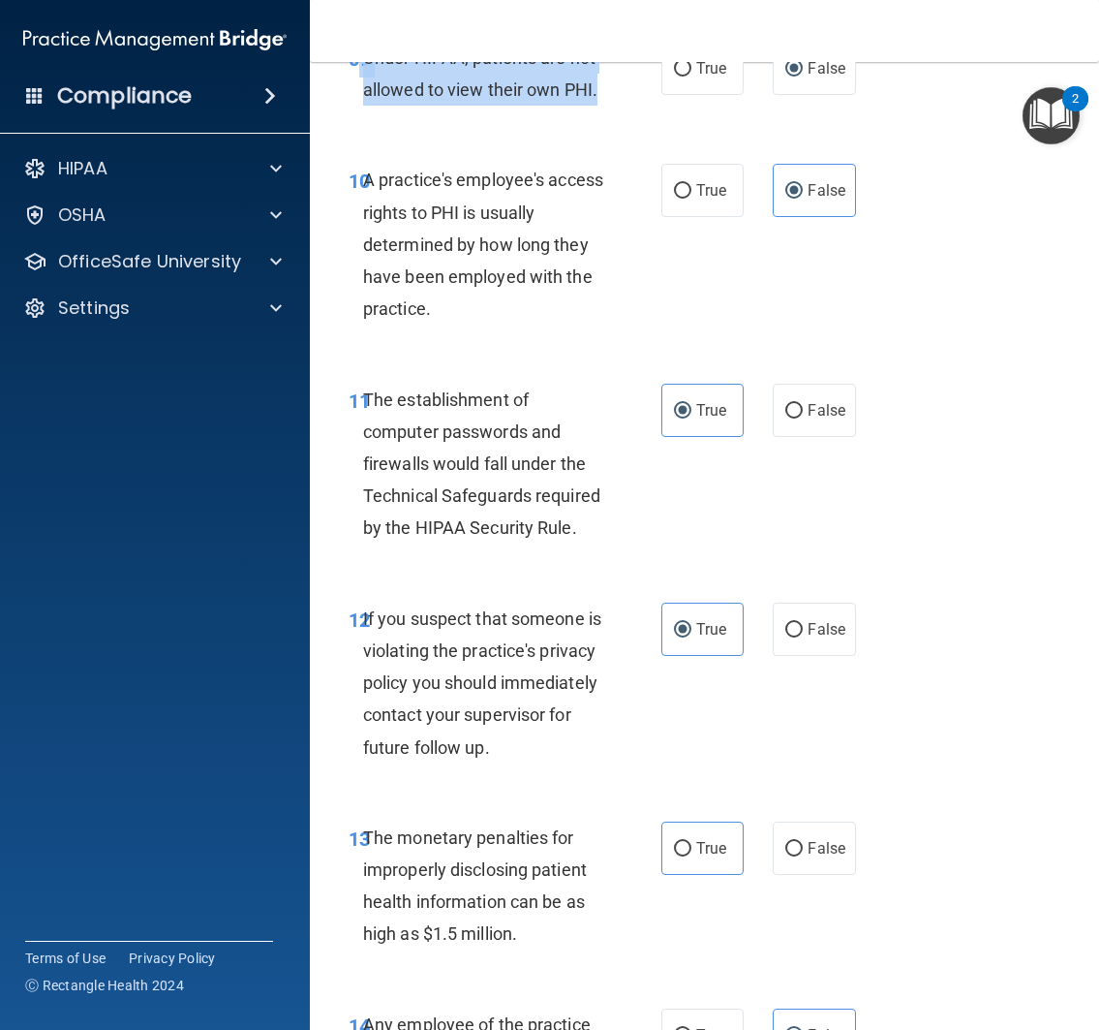
scroll to position [1981, 0]
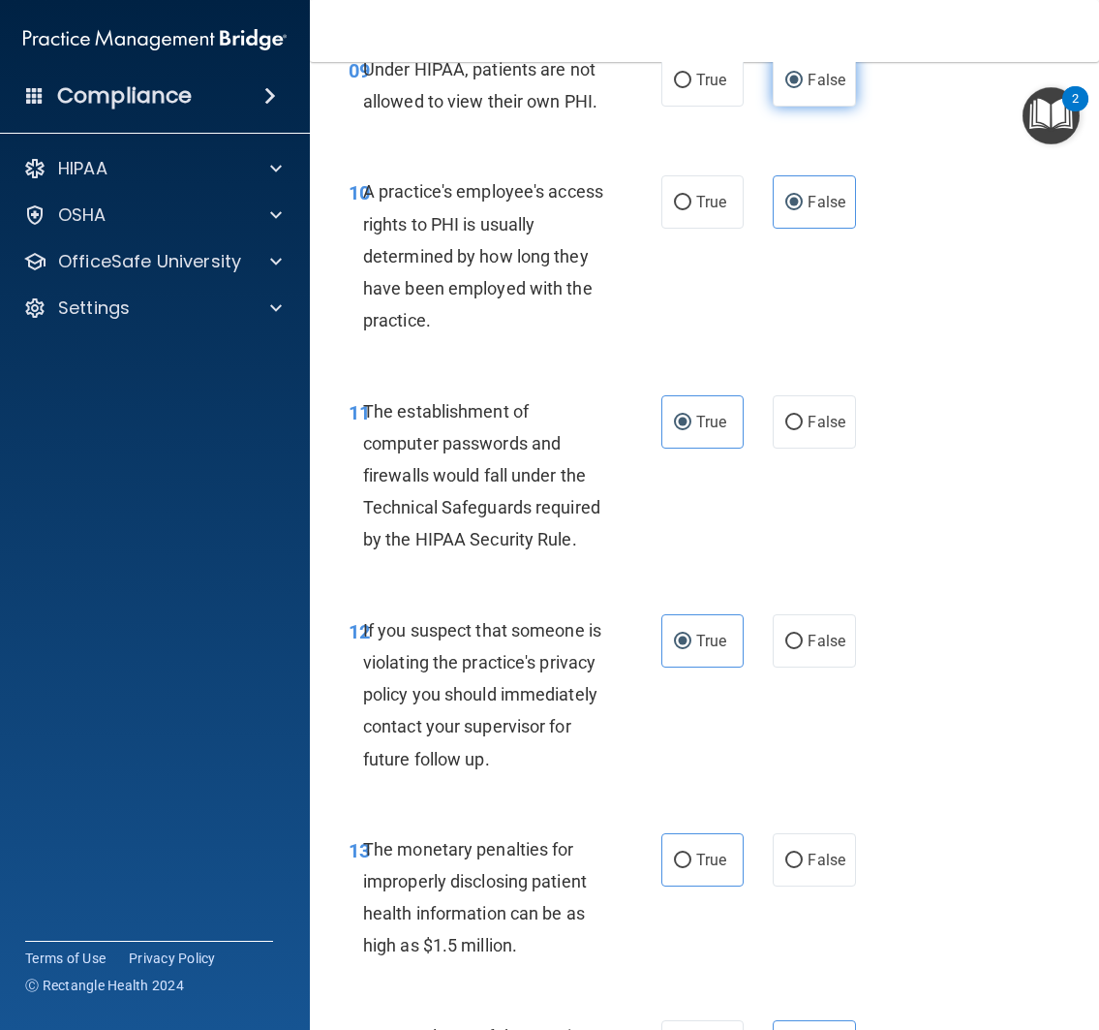
click at [822, 101] on label "False" at bounding box center [814, 79] width 83 height 53
click at [803, 88] on input "False" at bounding box center [793, 81] width 17 height 15
click at [952, 151] on div "09 Under HIPAA, patients are not allowed to view their own PHI. True False" at bounding box center [704, 90] width 741 height 122
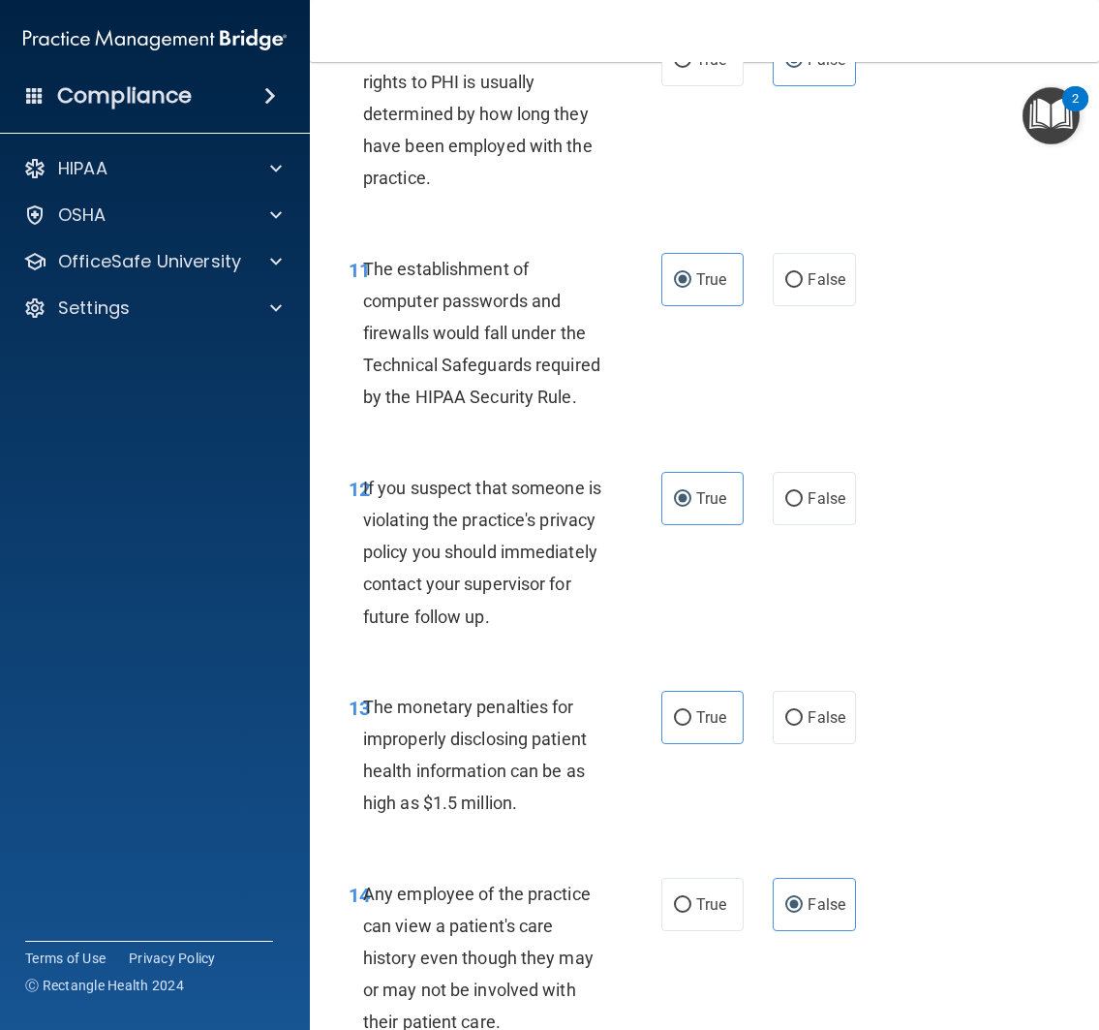
scroll to position [2191, 0]
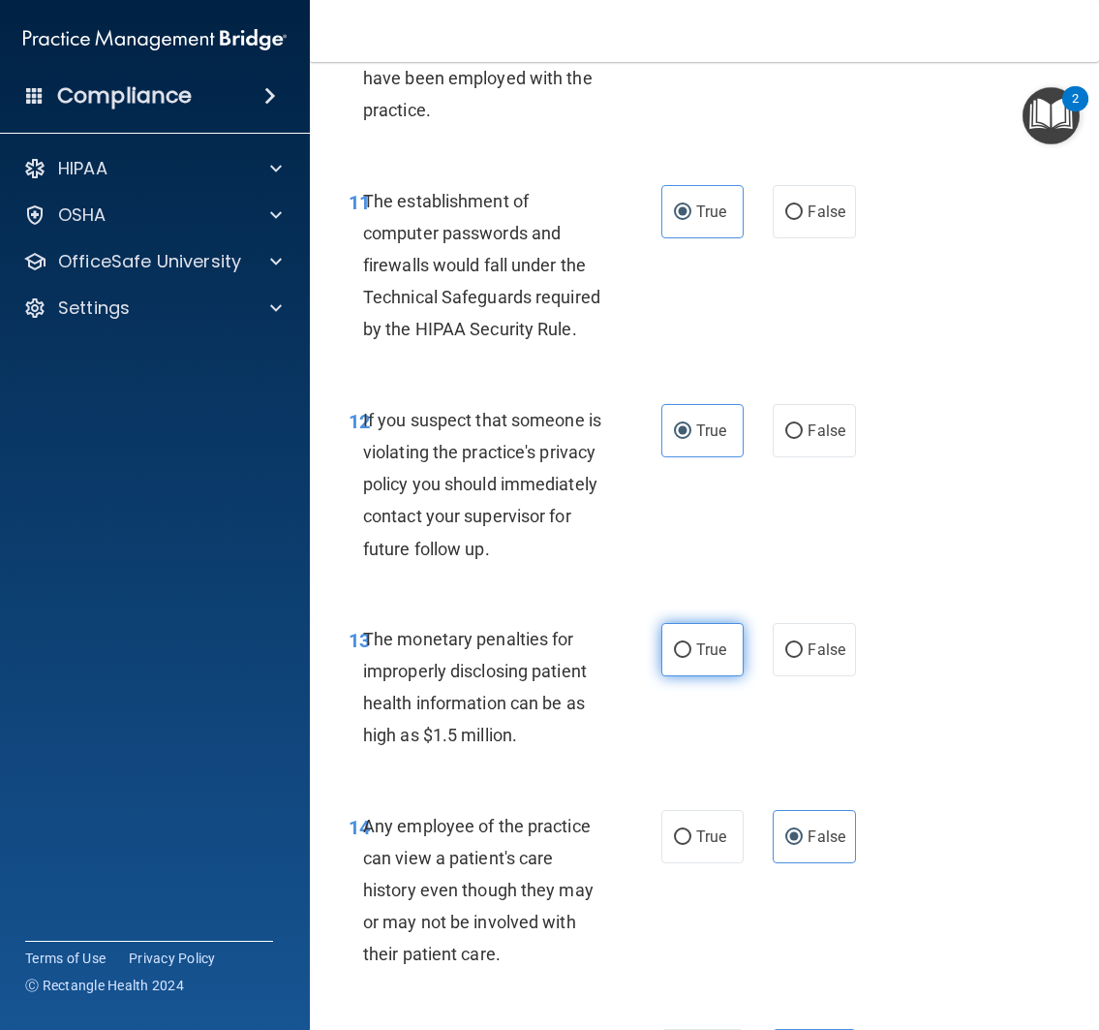
click at [674, 658] on input "True" at bounding box center [682, 650] width 17 height 15
radio input "true"
click at [902, 599] on div "12 If you suspect that someone is violating the practice's privacy policy you s…" at bounding box center [704, 489] width 741 height 219
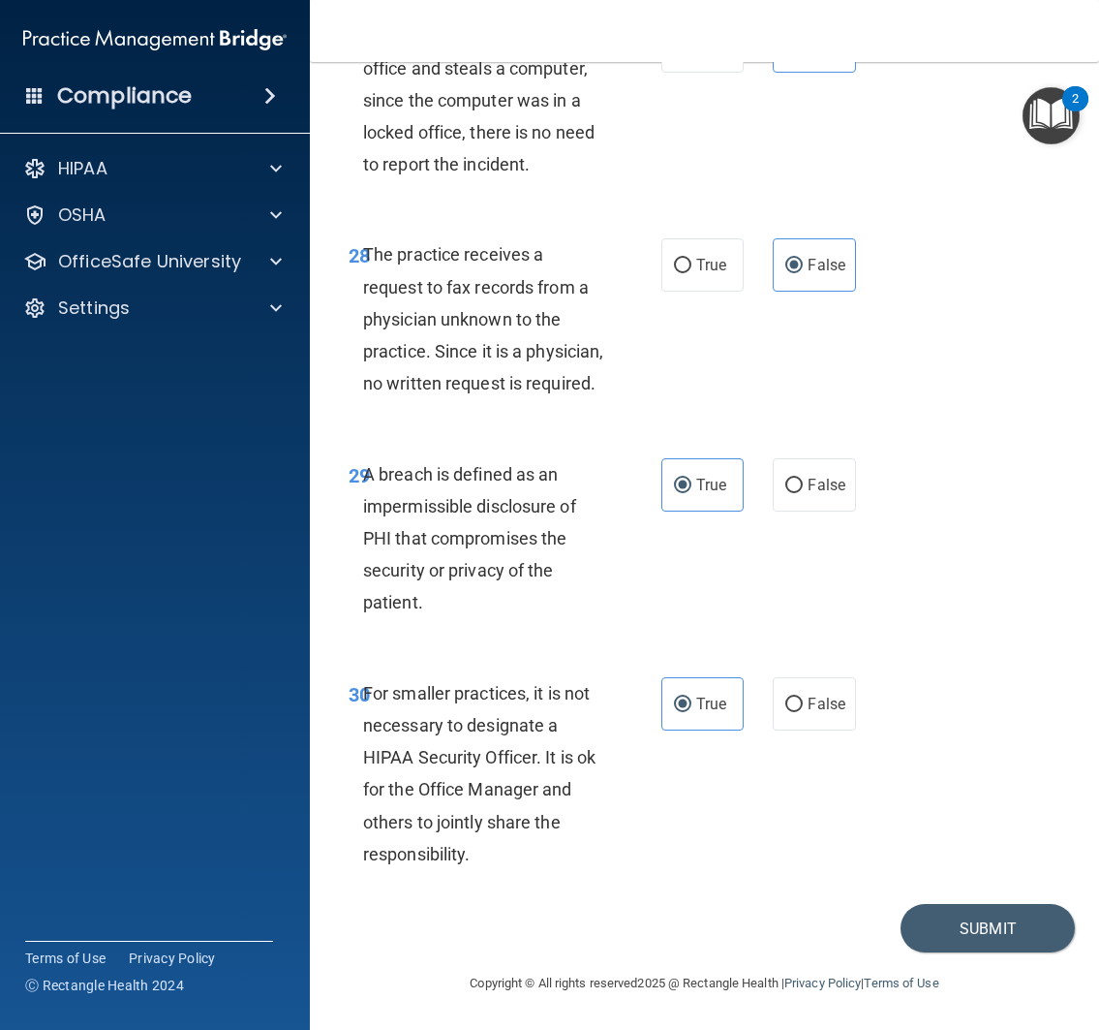
scroll to position [6311, 0]
click at [966, 919] on button "Submit" at bounding box center [988, 928] width 174 height 49
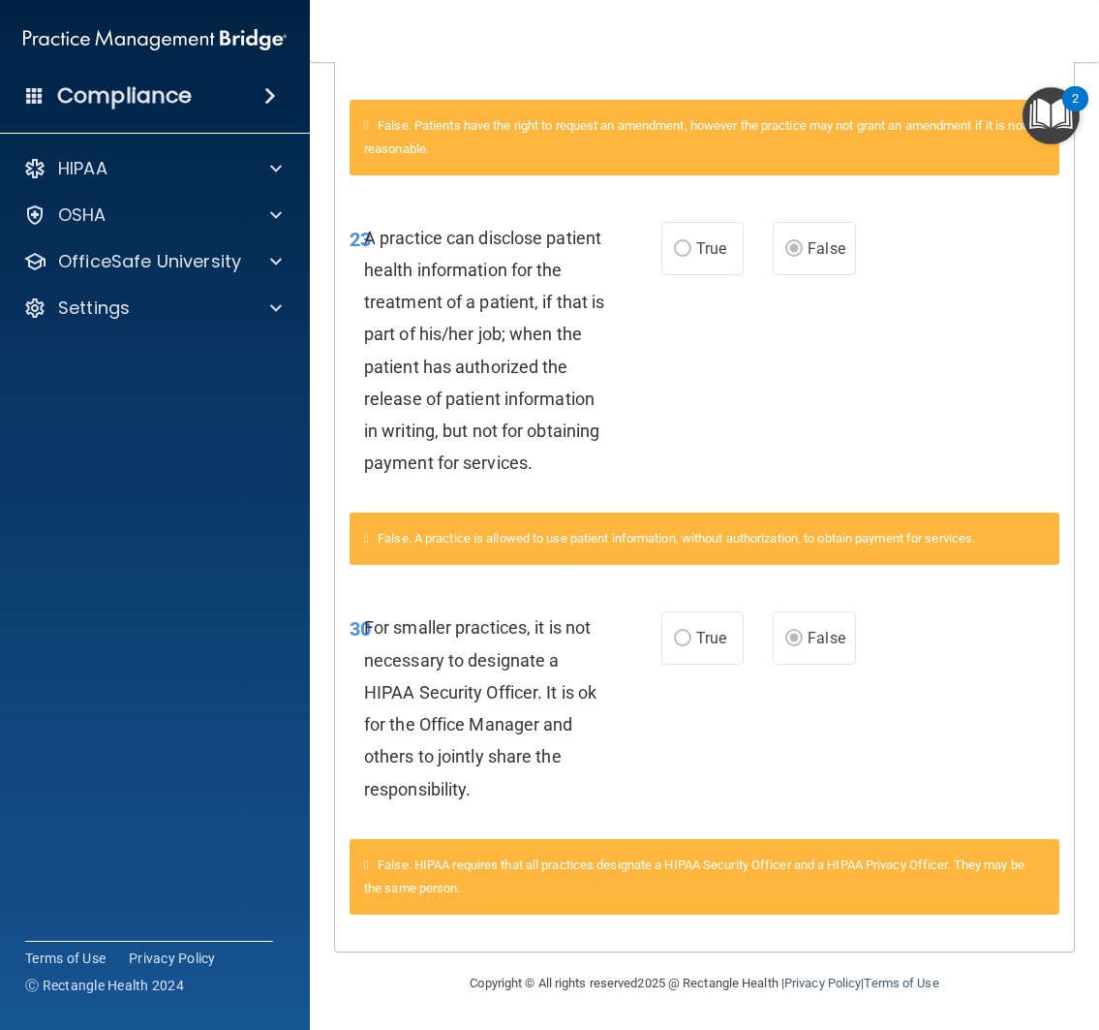
scroll to position [703, 0]
click at [128, 174] on div "HIPAA" at bounding box center [129, 168] width 240 height 23
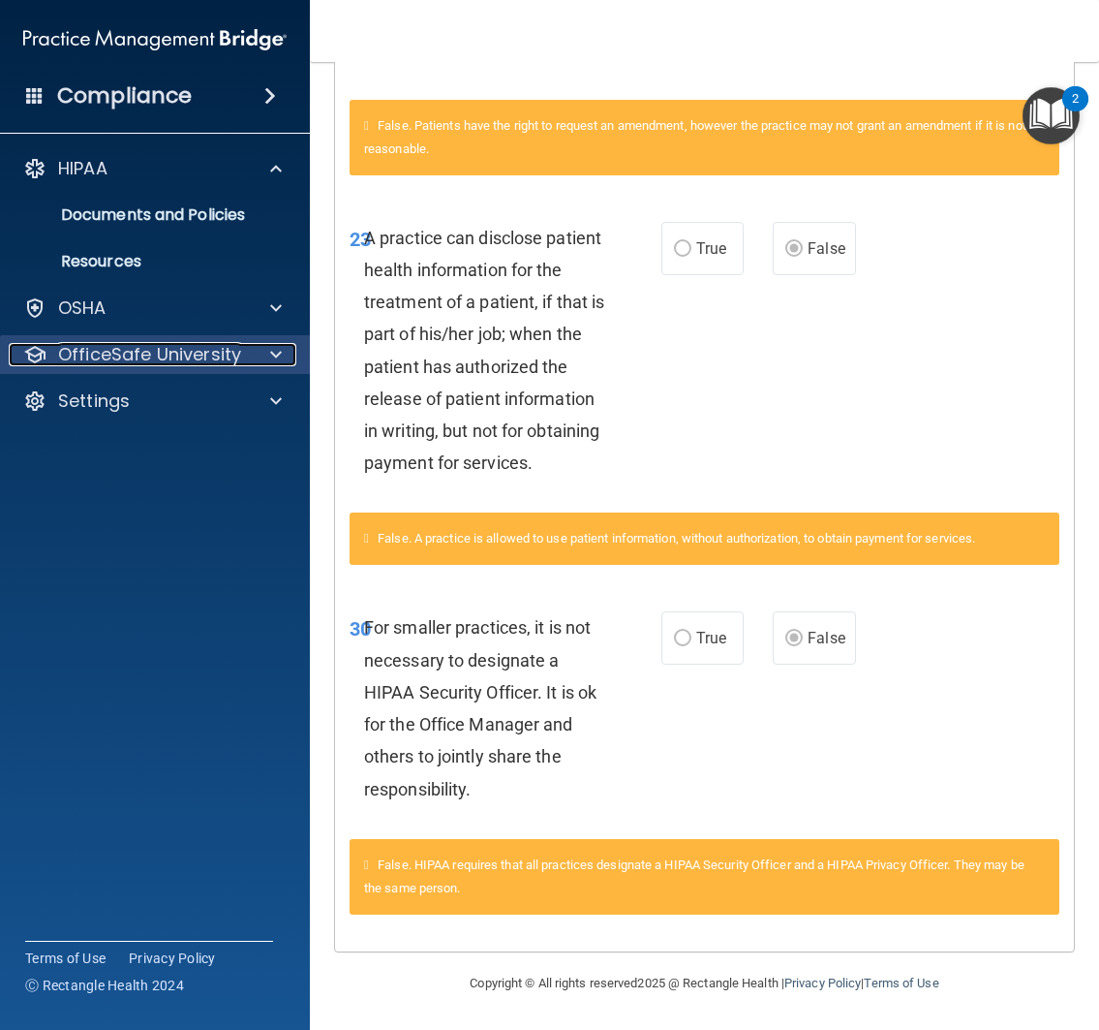
click at [159, 363] on p "OfficeSafe University" at bounding box center [149, 354] width 183 height 23
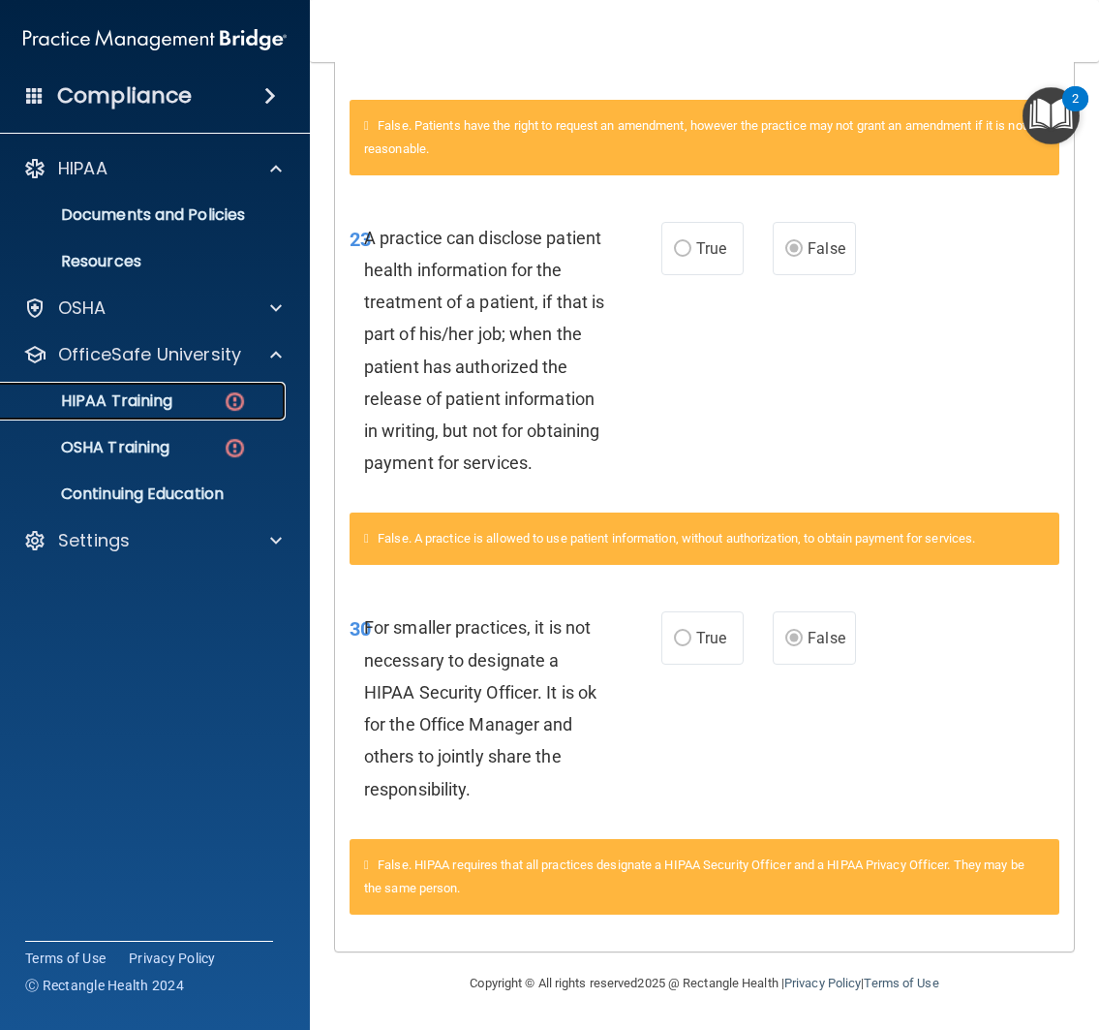
click at [165, 405] on p "HIPAA Training" at bounding box center [93, 400] width 160 height 19
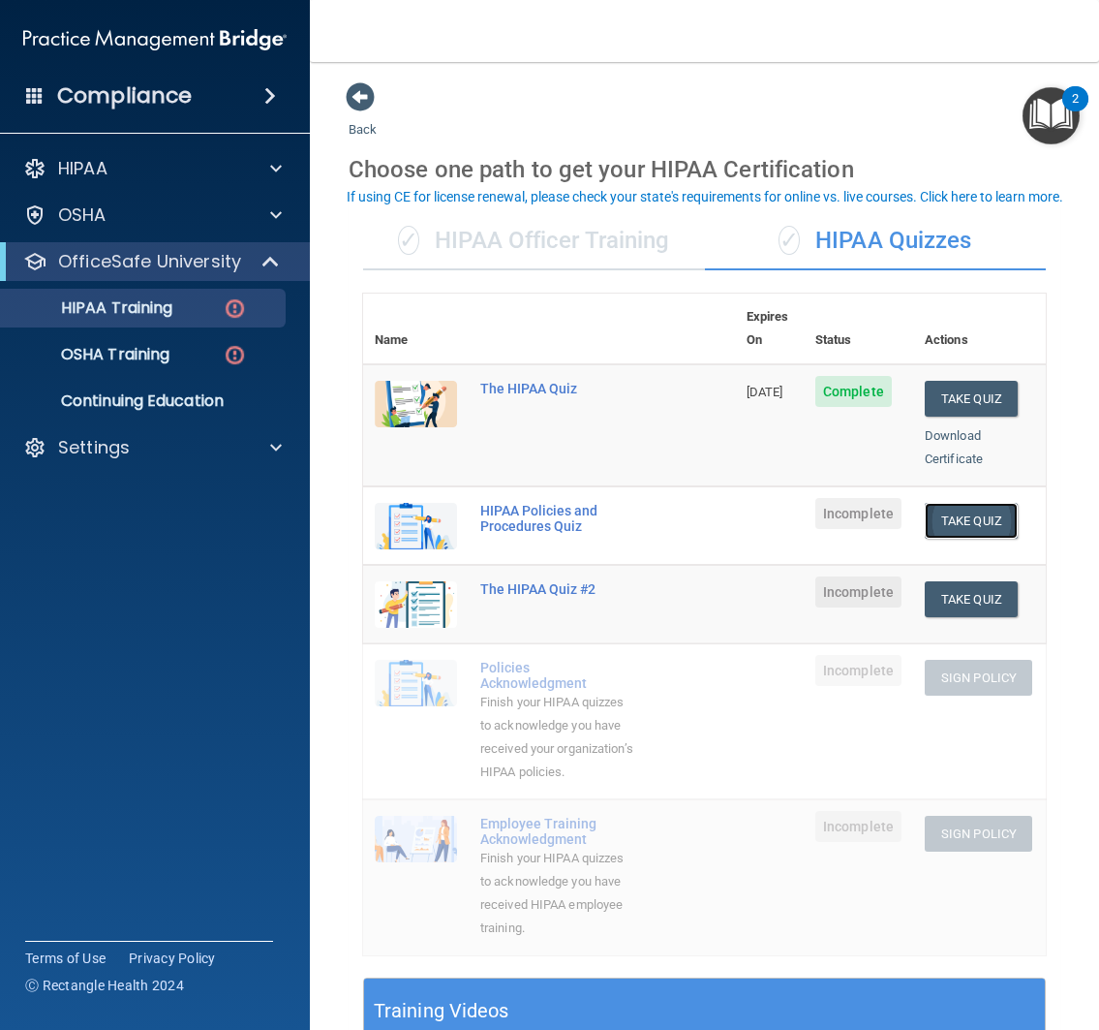
click at [948, 503] on button "Take Quiz" at bounding box center [971, 521] width 93 height 36
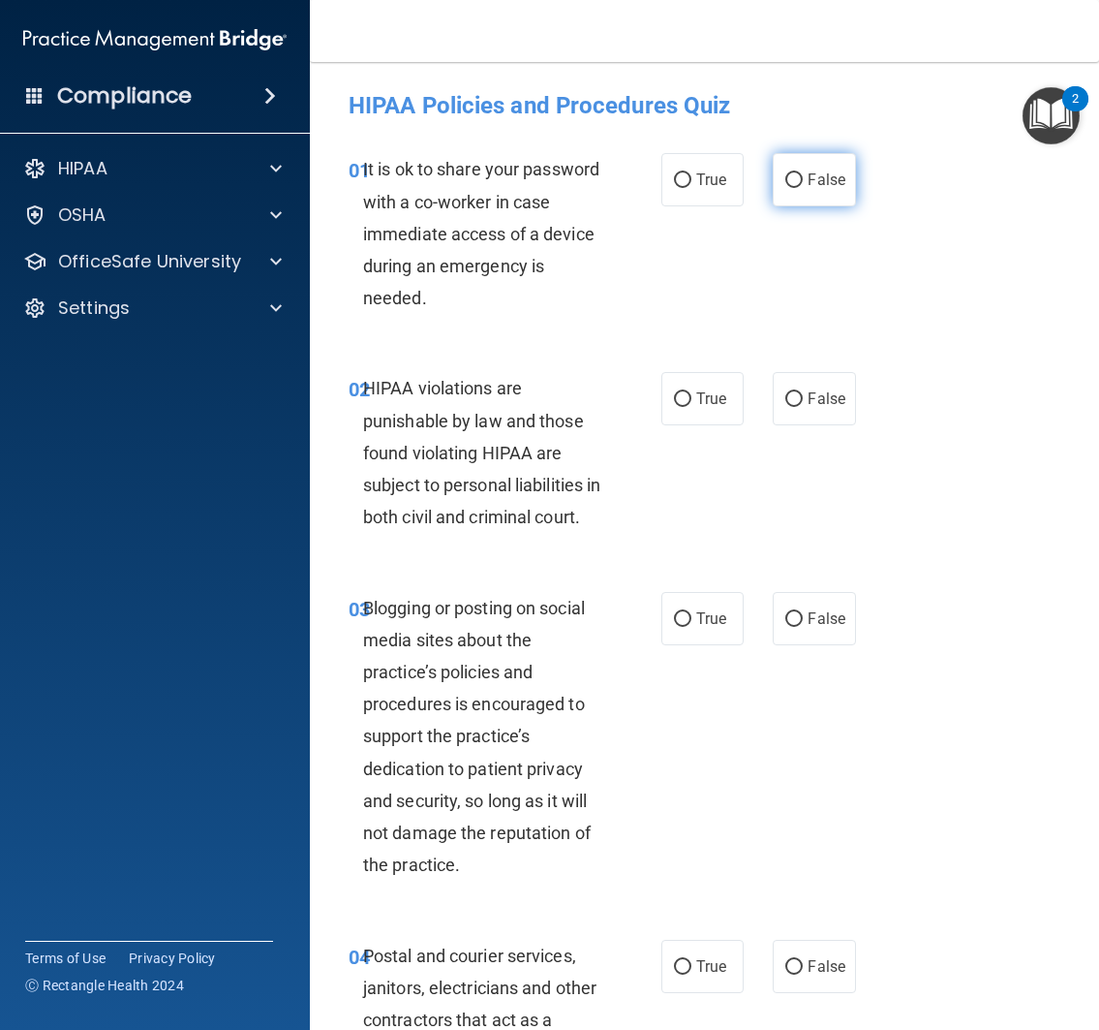
click at [808, 176] on span "False" at bounding box center [827, 179] width 38 height 18
click at [803, 176] on input "False" at bounding box center [793, 180] width 17 height 15
radio input "true"
click at [802, 290] on div "01 It is ok to share your password with a co-worker in case immediate access of…" at bounding box center [704, 238] width 741 height 219
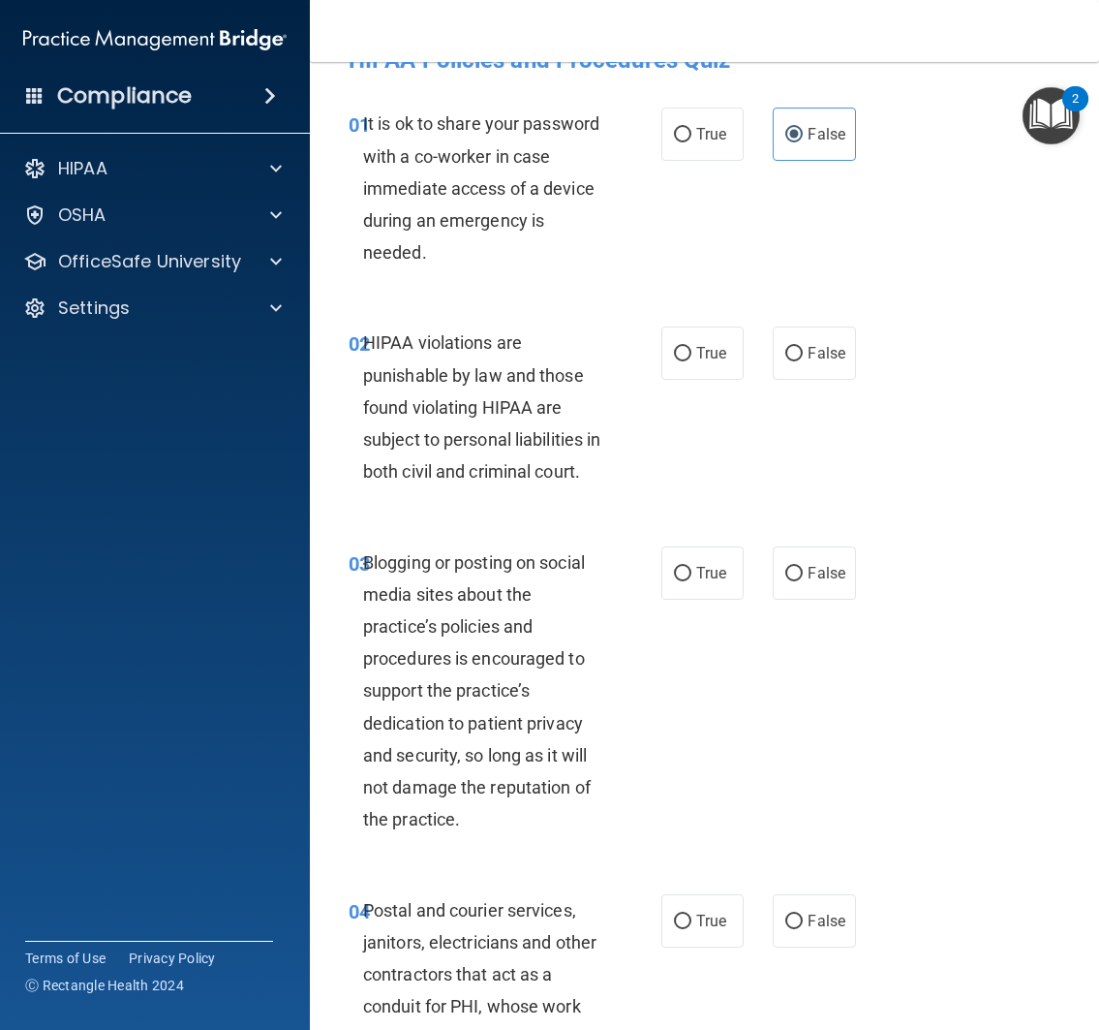
scroll to position [46, 0]
click at [681, 353] on input "True" at bounding box center [682, 353] width 17 height 15
radio input "true"
click at [681, 353] on input "True" at bounding box center [682, 353] width 17 height 15
click at [707, 504] on div "02 HIPAA violations are punishable by law and those found violating HIPAA are s…" at bounding box center [704, 410] width 741 height 219
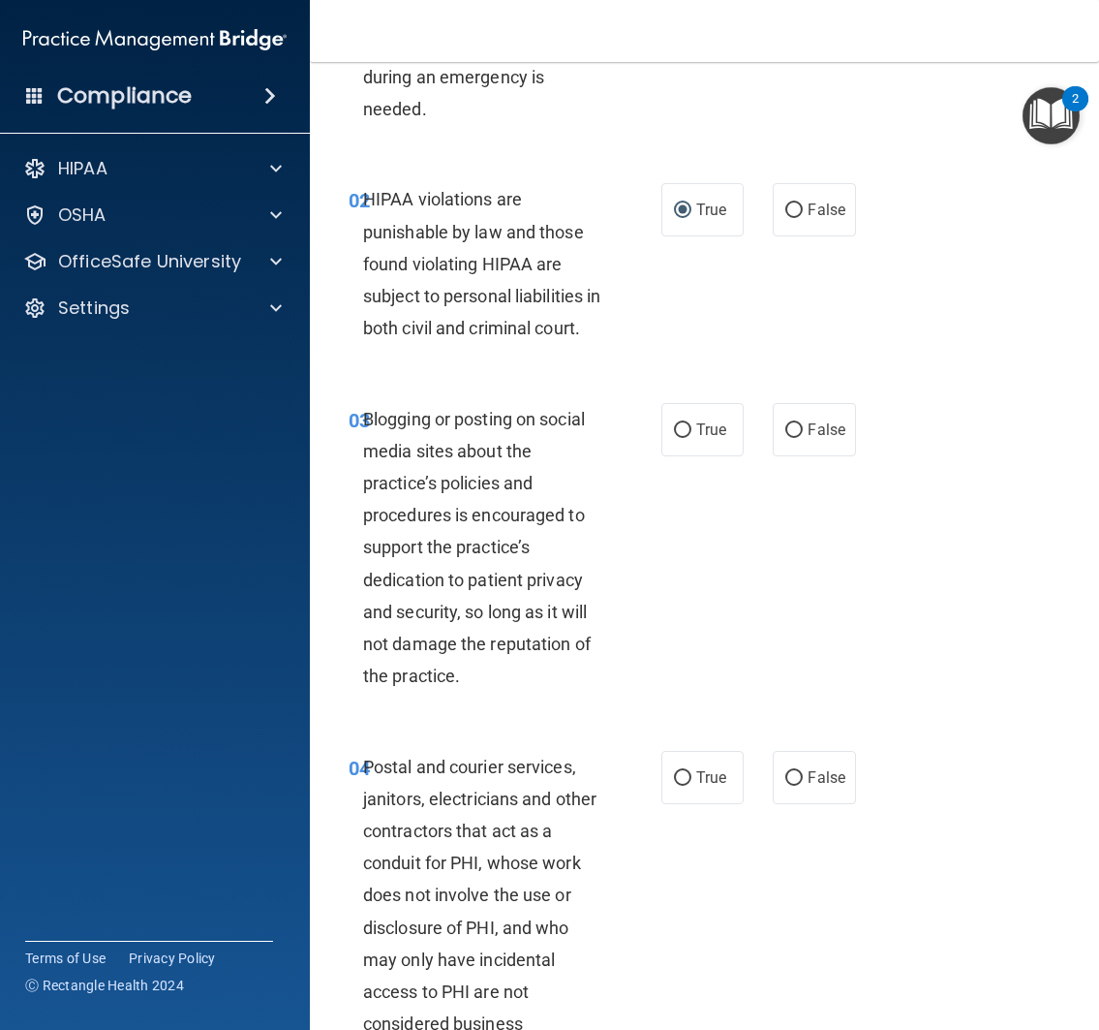
scroll to position [189, 0]
click at [700, 456] on label "True" at bounding box center [703, 429] width 83 height 53
click at [692, 438] on input "True" at bounding box center [682, 430] width 17 height 15
radio input "true"
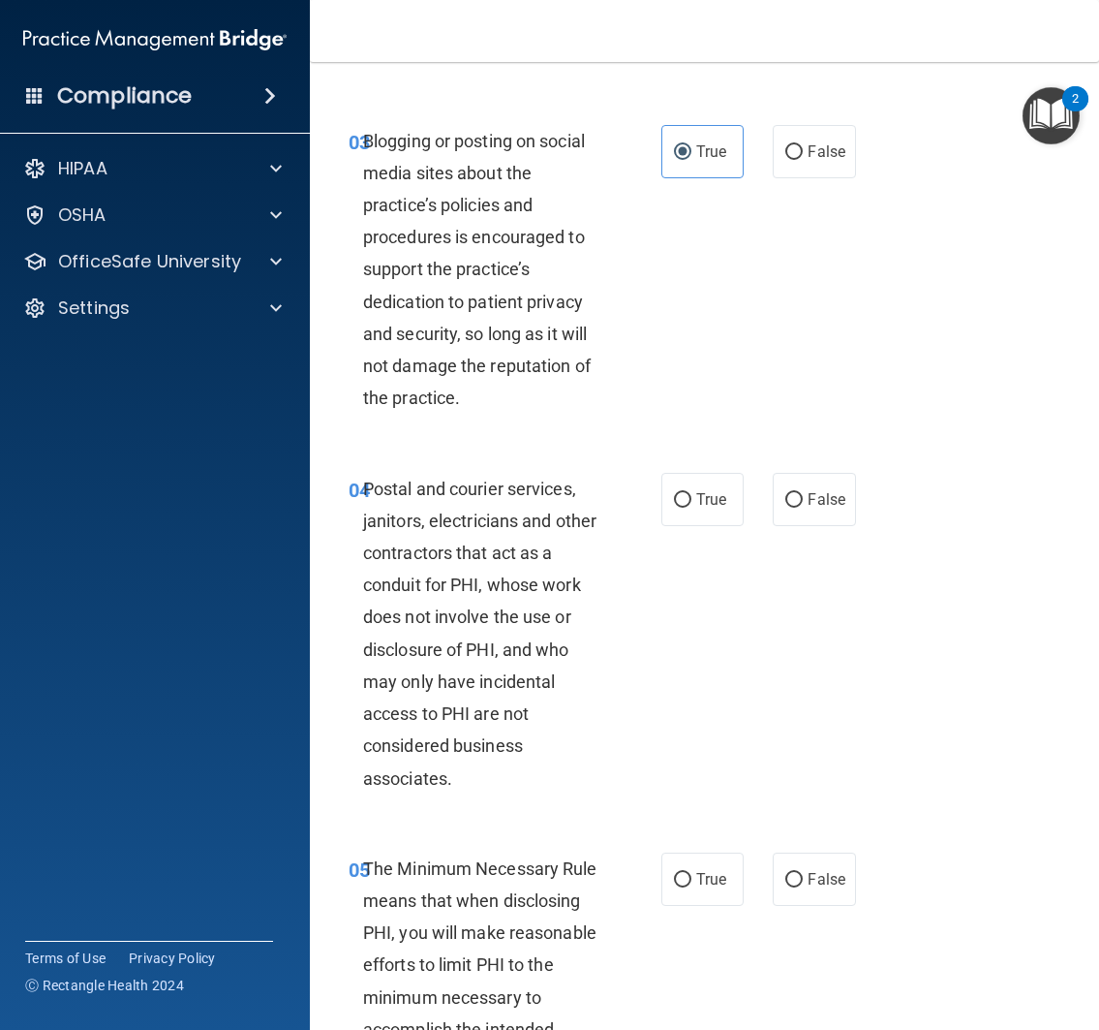
scroll to position [472, 0]
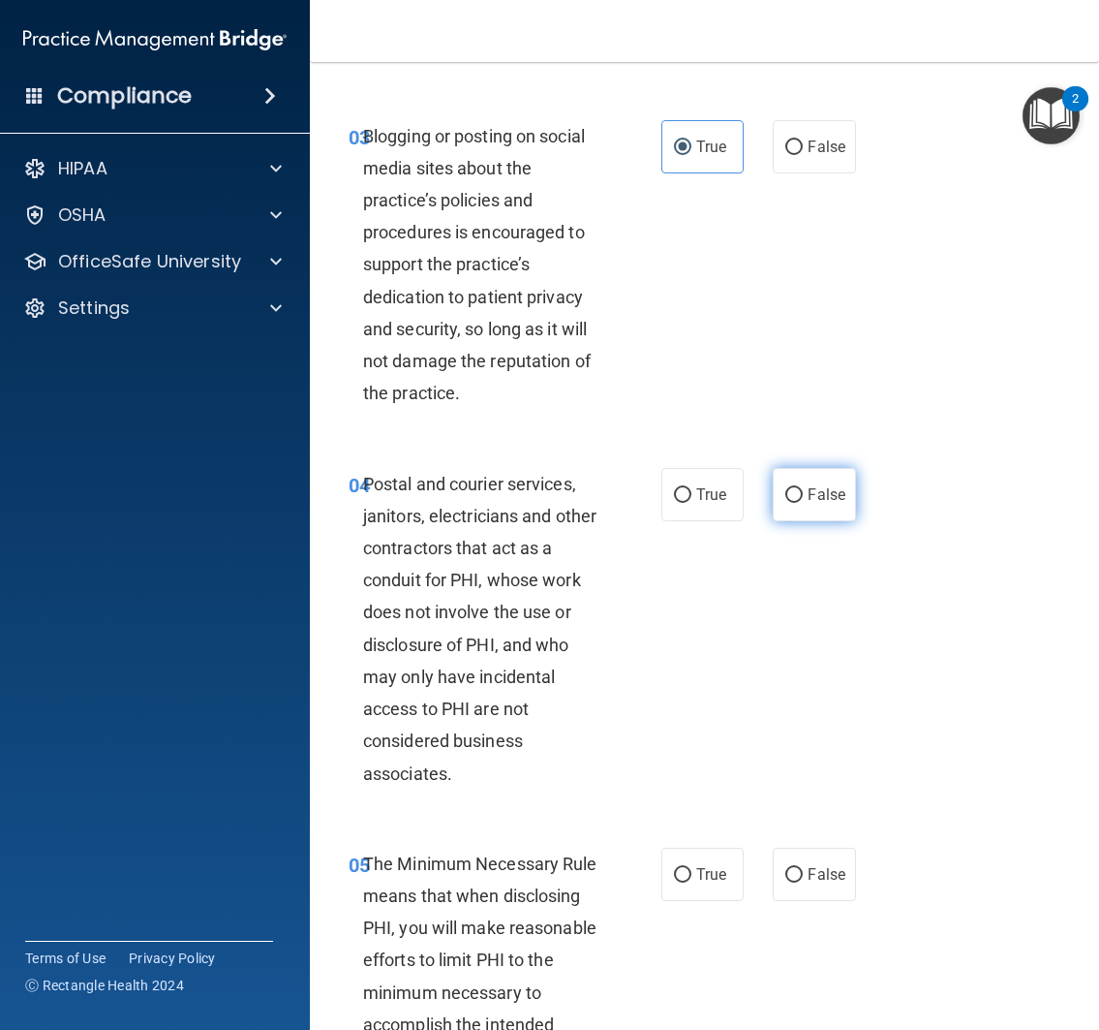
click at [818, 513] on label "False" at bounding box center [814, 494] width 83 height 53
click at [803, 503] on input "False" at bounding box center [793, 495] width 17 height 15
radio input "true"
click at [690, 737] on div "04 Postal and courier services, janitors, electricians and other contractors th…" at bounding box center [704, 634] width 741 height 380
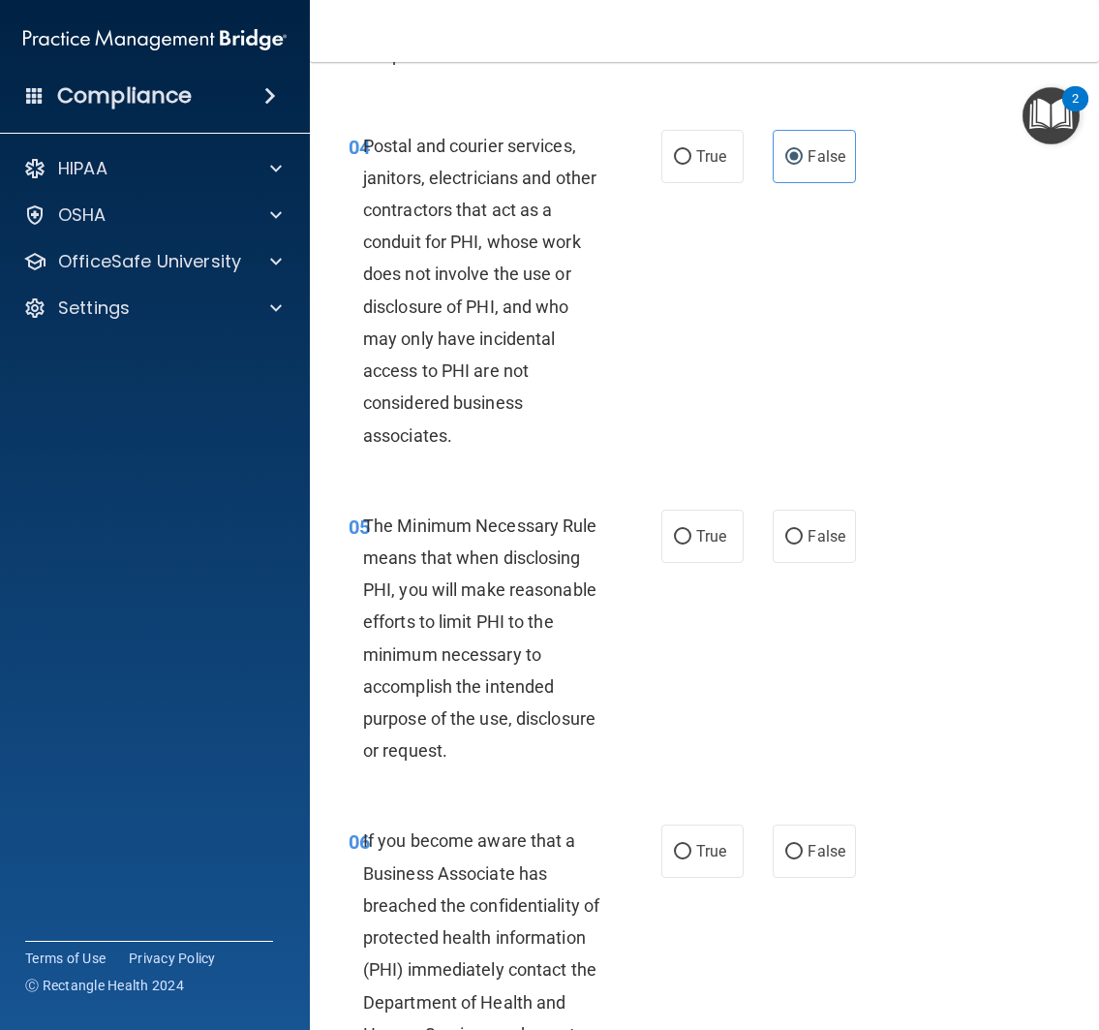
scroll to position [814, 0]
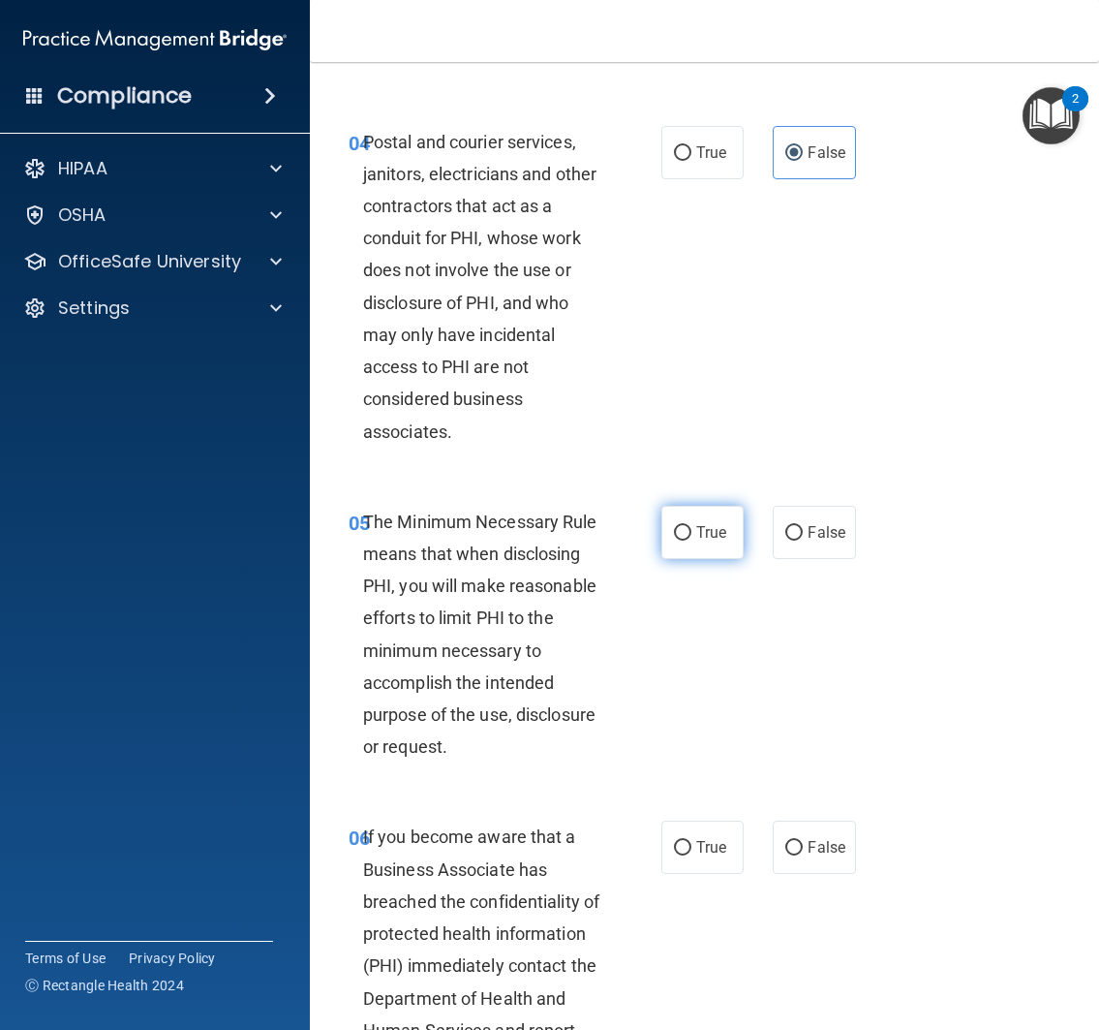
click at [696, 541] on span "True" at bounding box center [711, 532] width 30 height 18
click at [692, 540] on input "True" at bounding box center [682, 533] width 17 height 15
radio input "true"
click at [682, 675] on div "05 The Minimum Necessary Rule means that when disclosing PHI, you will make rea…" at bounding box center [505, 639] width 371 height 267
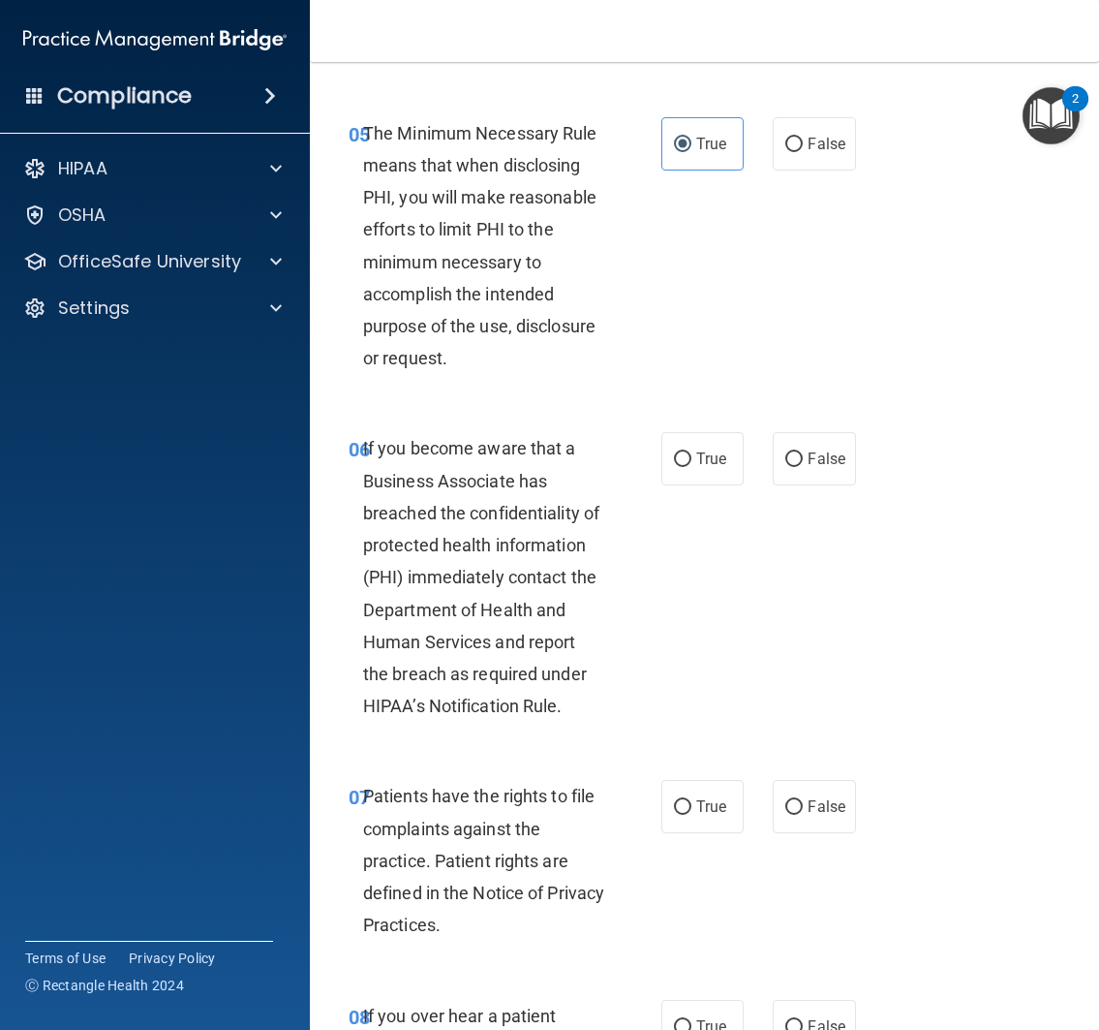
scroll to position [1214, 0]
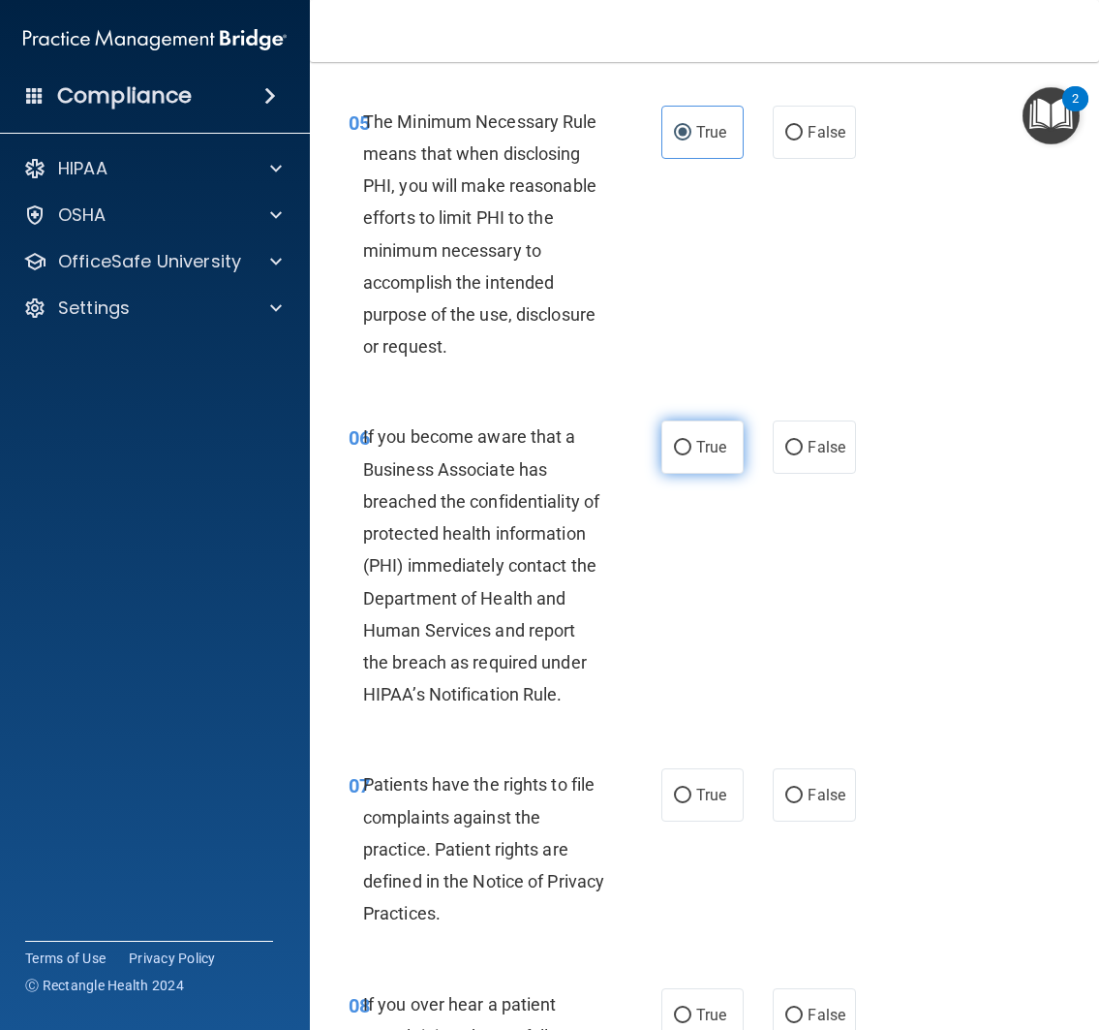
click at [708, 456] on span "True" at bounding box center [711, 447] width 30 height 18
click at [692, 455] on input "True" at bounding box center [682, 448] width 17 height 15
radio input "true"
click at [795, 642] on div "06 If you become aware that a Business Associate has breached the confidentiali…" at bounding box center [704, 570] width 741 height 348
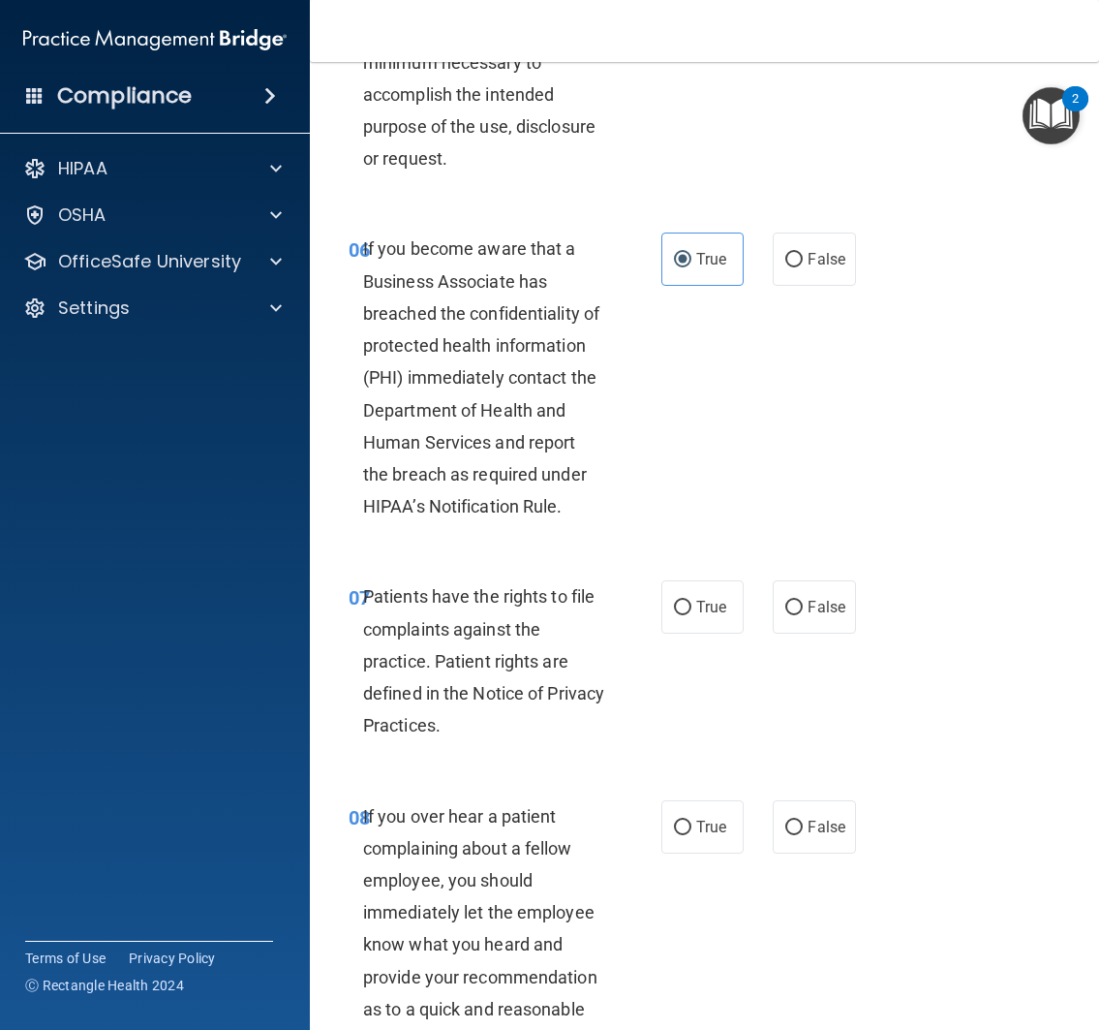
scroll to position [1403, 0]
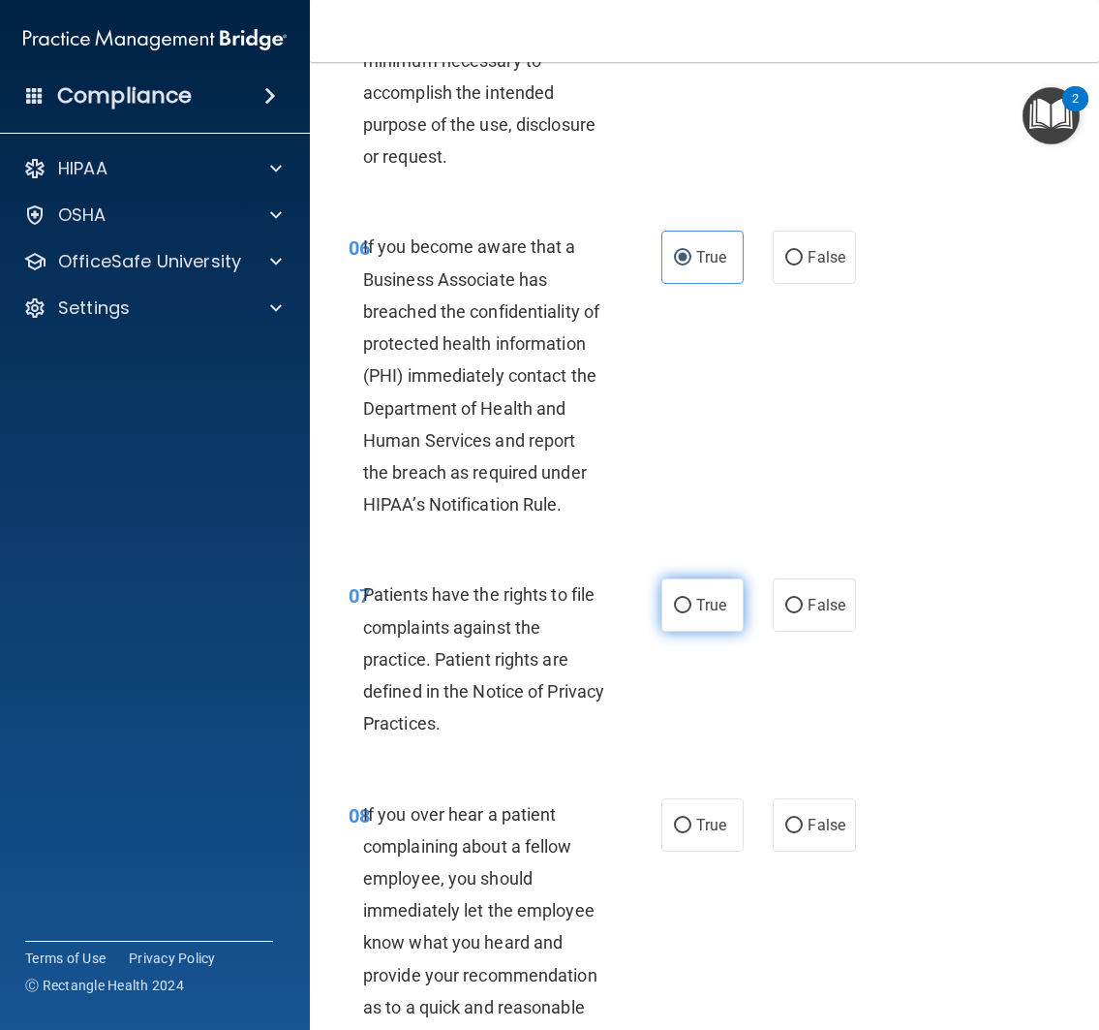
click at [699, 631] on label "True" at bounding box center [703, 604] width 83 height 53
click at [692, 613] on input "True" at bounding box center [682, 606] width 17 height 15
radio input "true"
click at [754, 747] on div "07 Patients have the rights to file complaints against the practice. Patient ri…" at bounding box center [704, 663] width 741 height 219
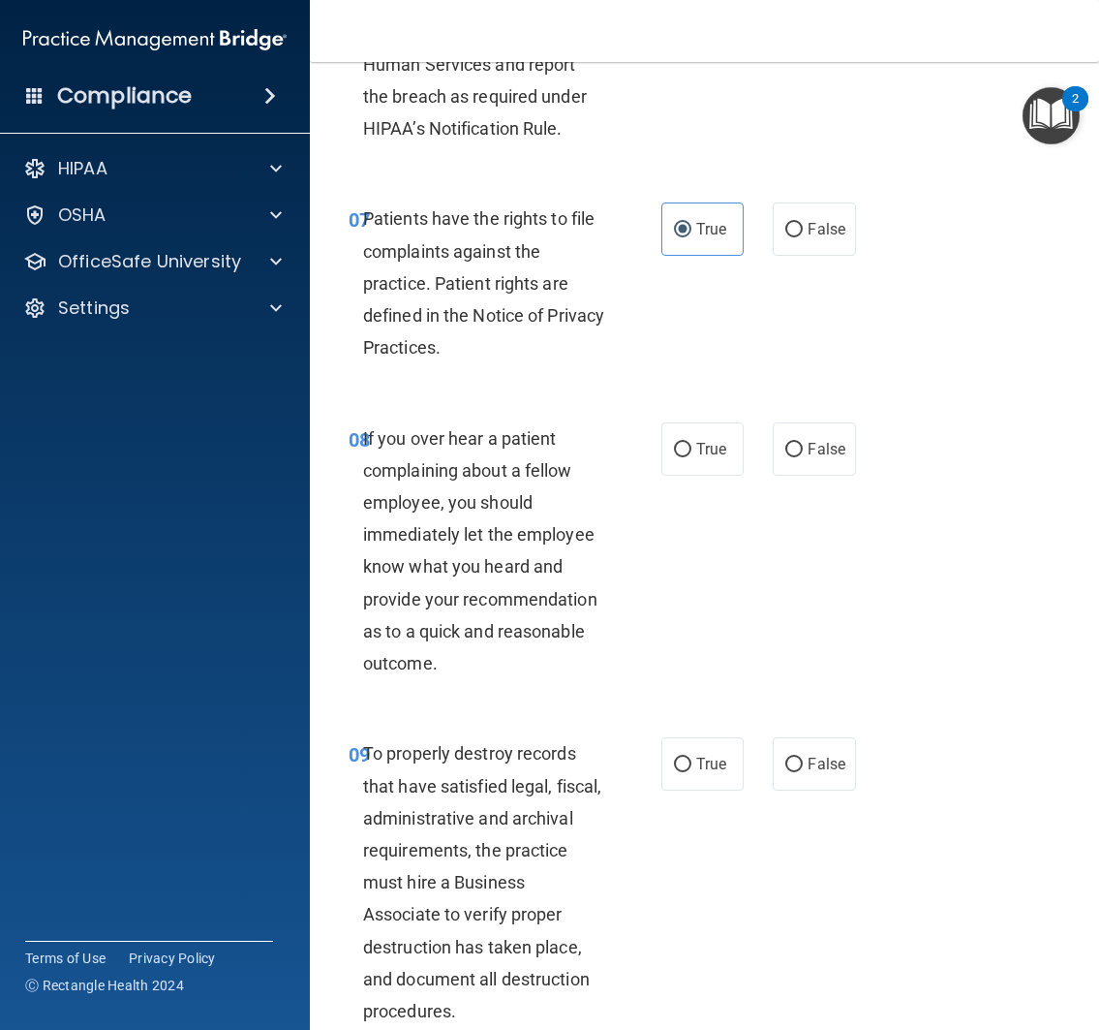
scroll to position [1785, 0]
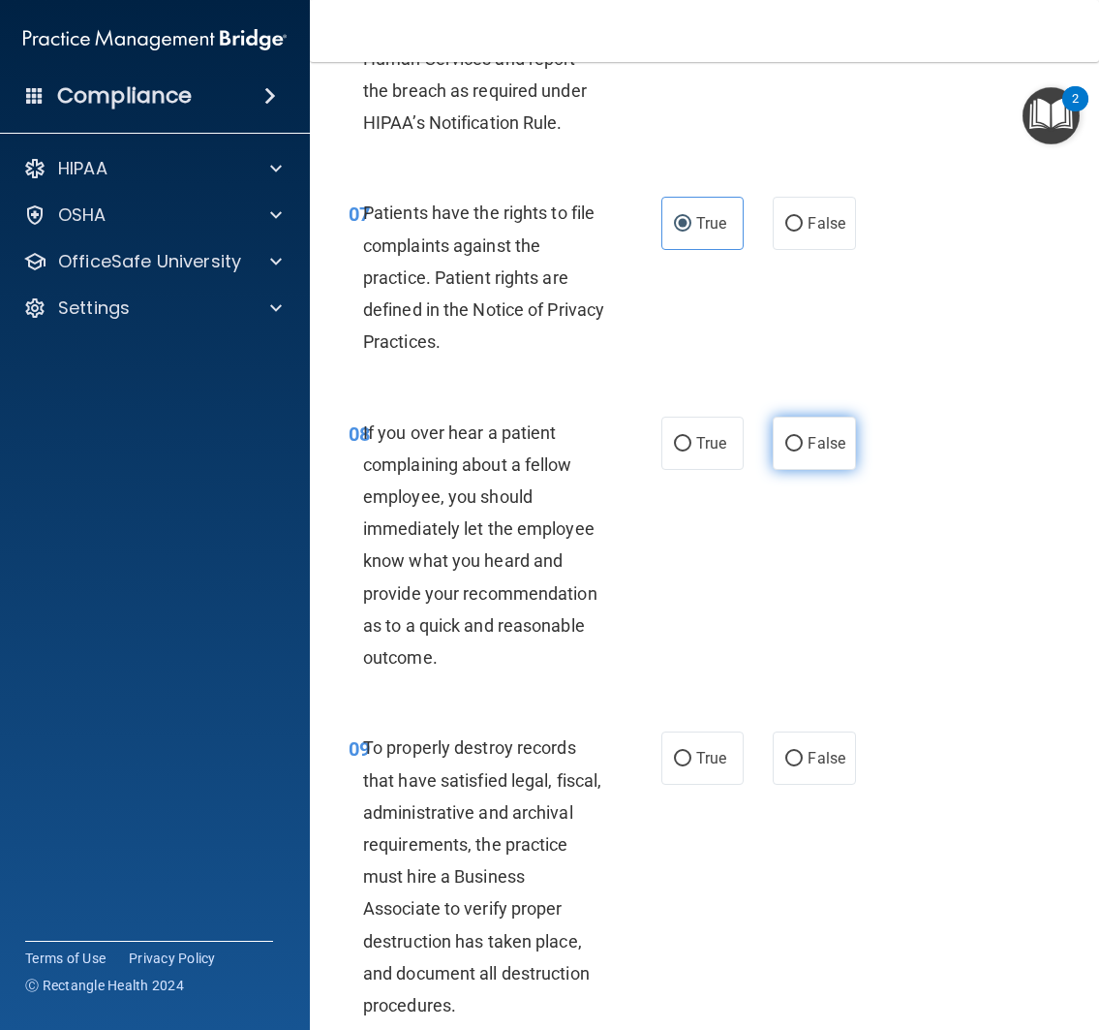
click at [836, 465] on label "False" at bounding box center [814, 442] width 83 height 53
click at [803, 451] on input "False" at bounding box center [793, 444] width 17 height 15
radio input "true"
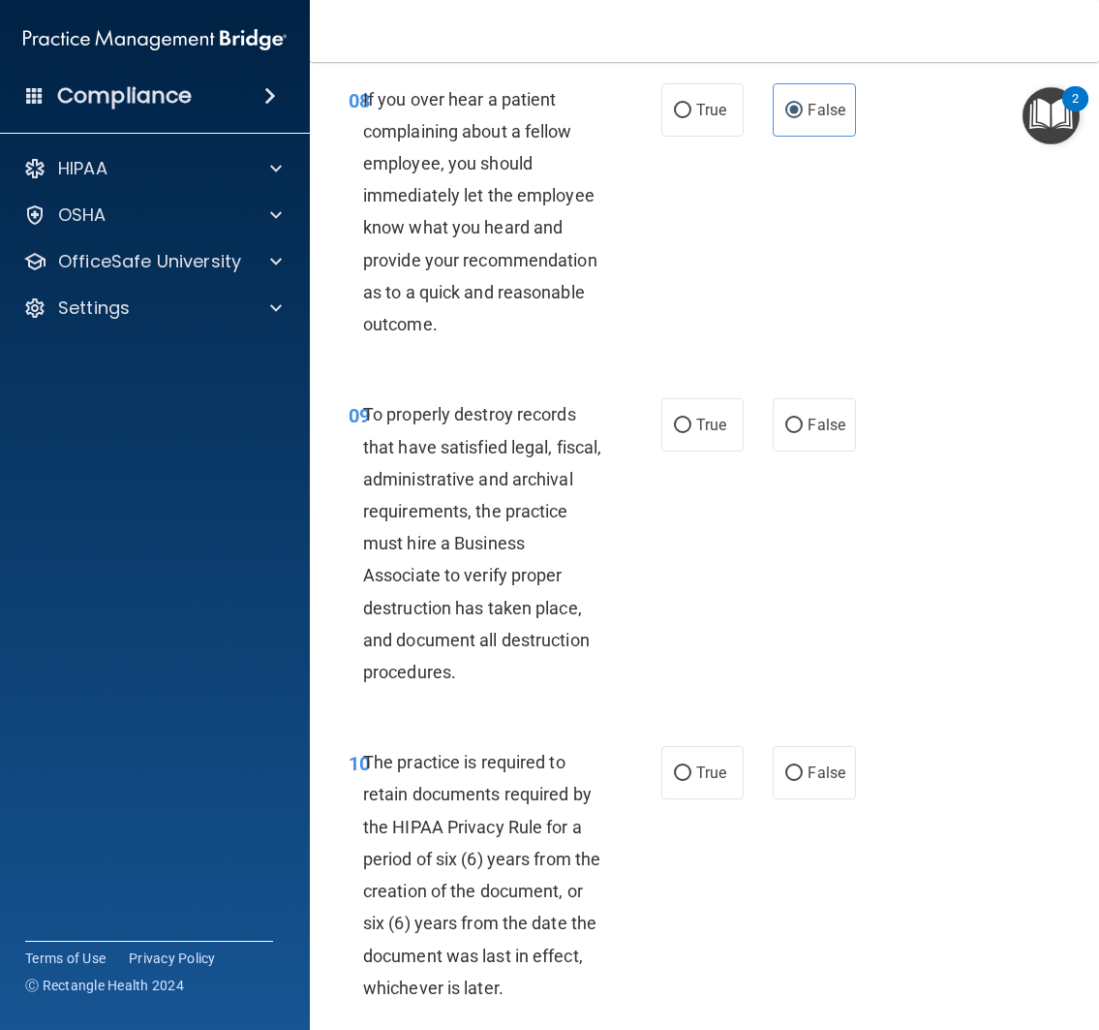
scroll to position [2142, 0]
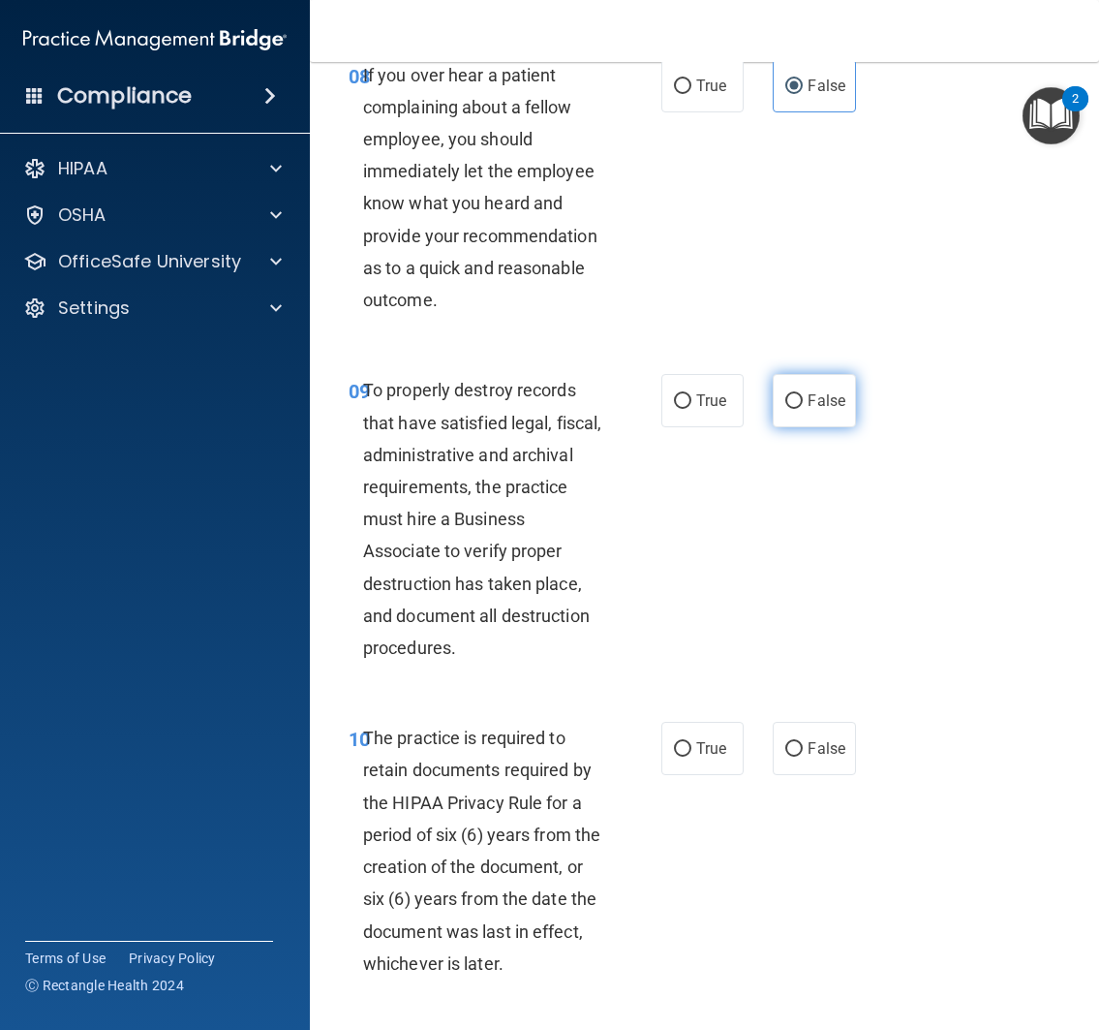
click at [815, 422] on label "False" at bounding box center [814, 400] width 83 height 53
click at [803, 409] on input "False" at bounding box center [793, 401] width 17 height 15
radio input "true"
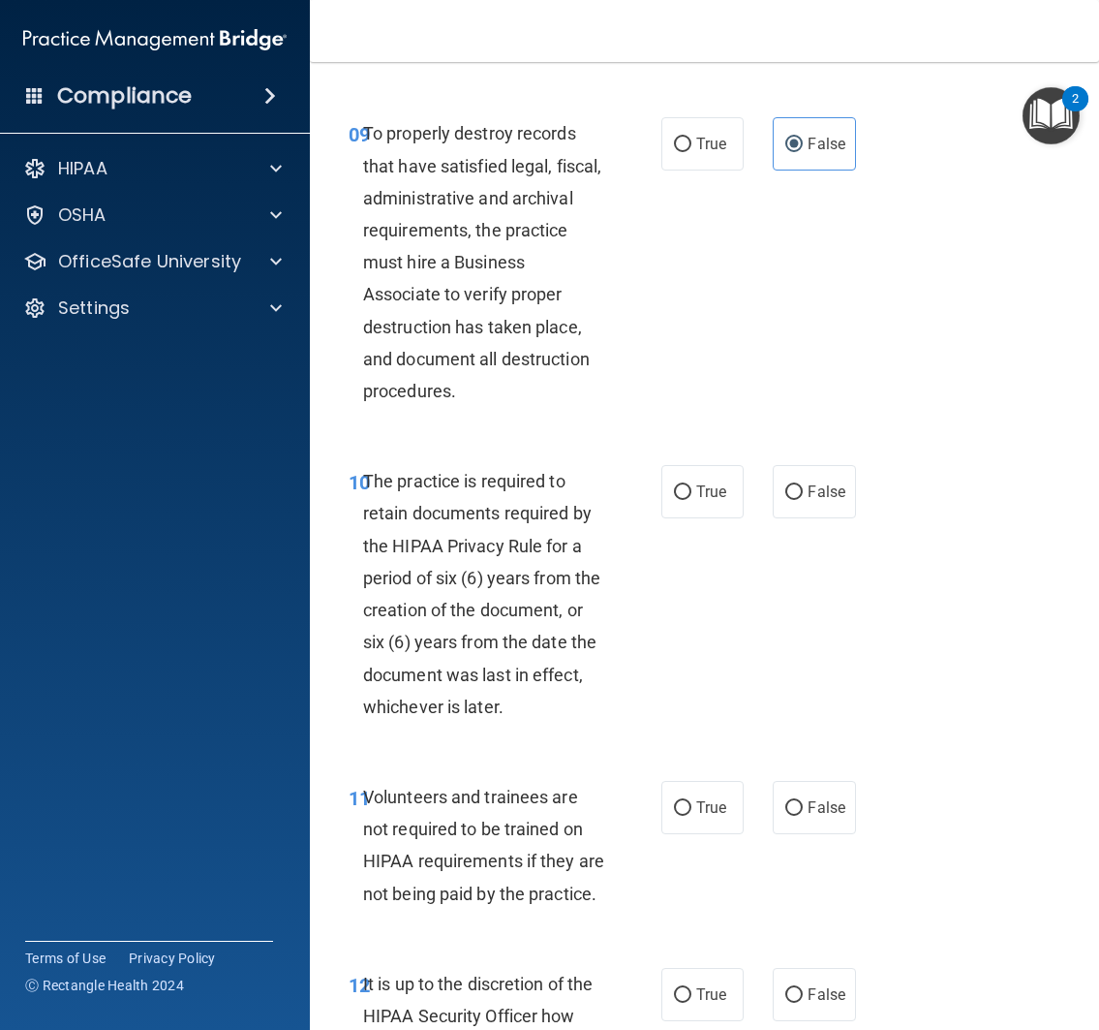
scroll to position [2486, 0]
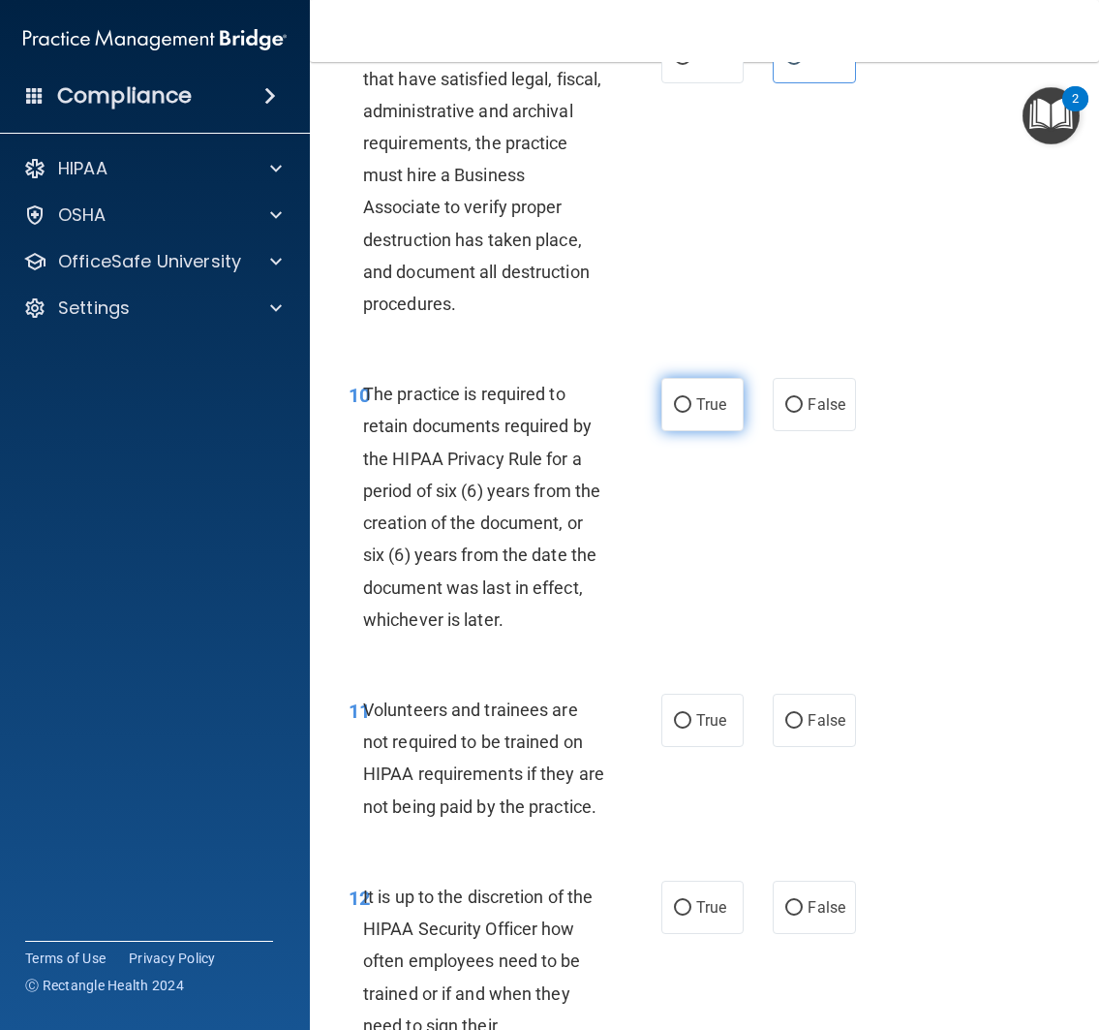
click at [706, 414] on span "True" at bounding box center [711, 404] width 30 height 18
click at [692, 413] on input "True" at bounding box center [682, 405] width 17 height 15
radio input "true"
click at [737, 548] on div "10 The practice is required to retain documents required by the HIPAA Privacy R…" at bounding box center [704, 512] width 741 height 316
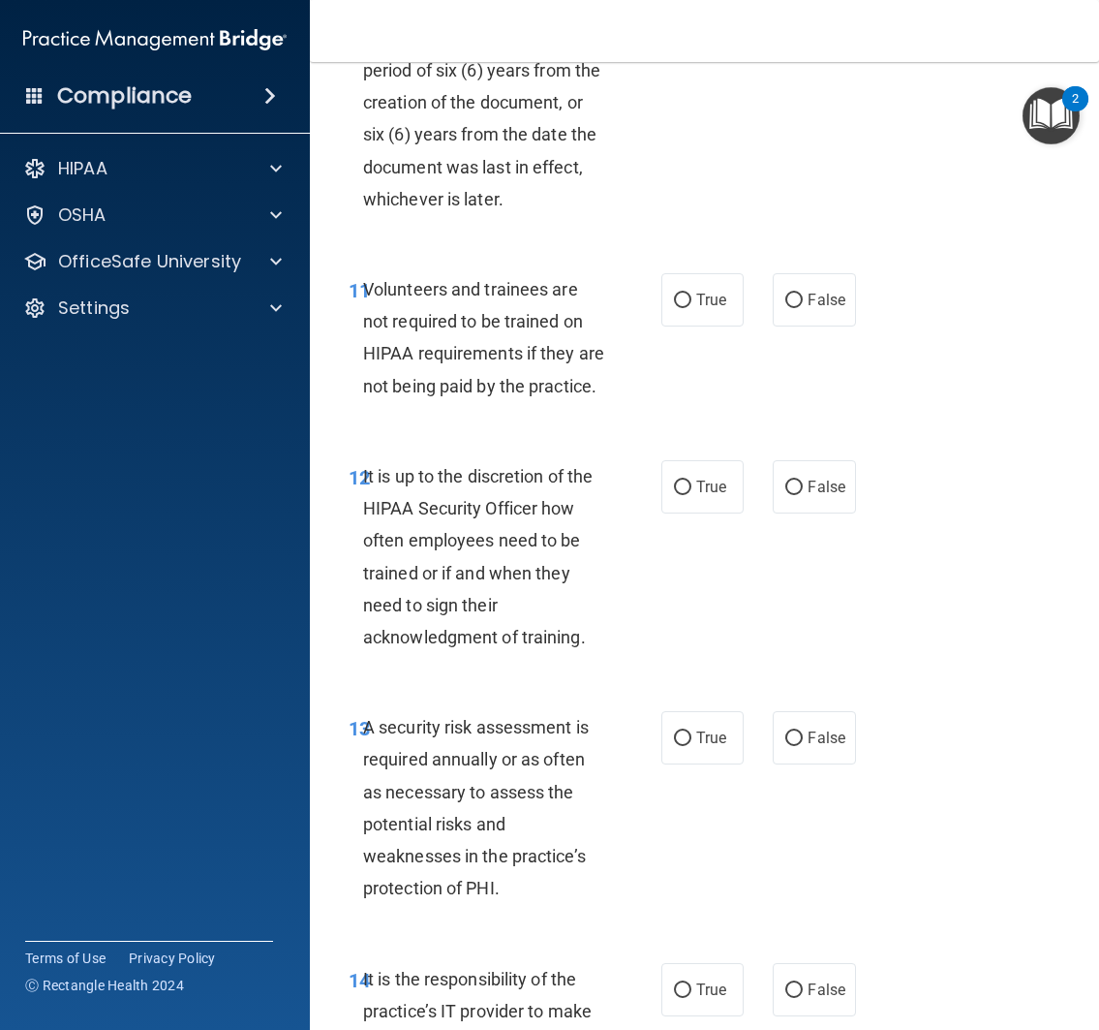
scroll to position [2908, 0]
click at [698, 325] on label "True" at bounding box center [703, 298] width 83 height 53
click at [692, 307] on input "True" at bounding box center [682, 299] width 17 height 15
radio input "true"
click at [676, 407] on div "11 Volunteers and trainees are not required to be trained on HIPAA requirements…" at bounding box center [505, 341] width 371 height 138
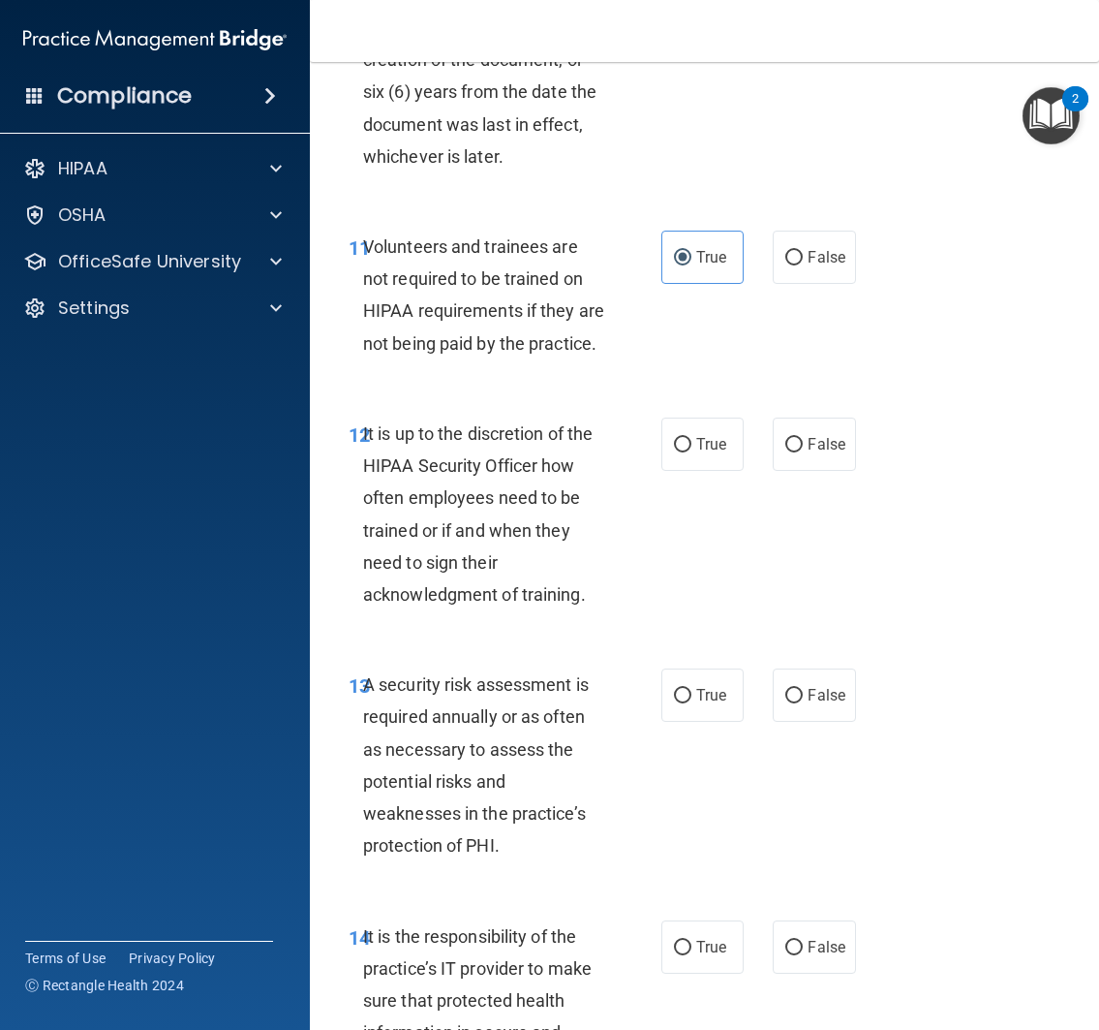
scroll to position [2951, 0]
